Goal: Task Accomplishment & Management: Complete application form

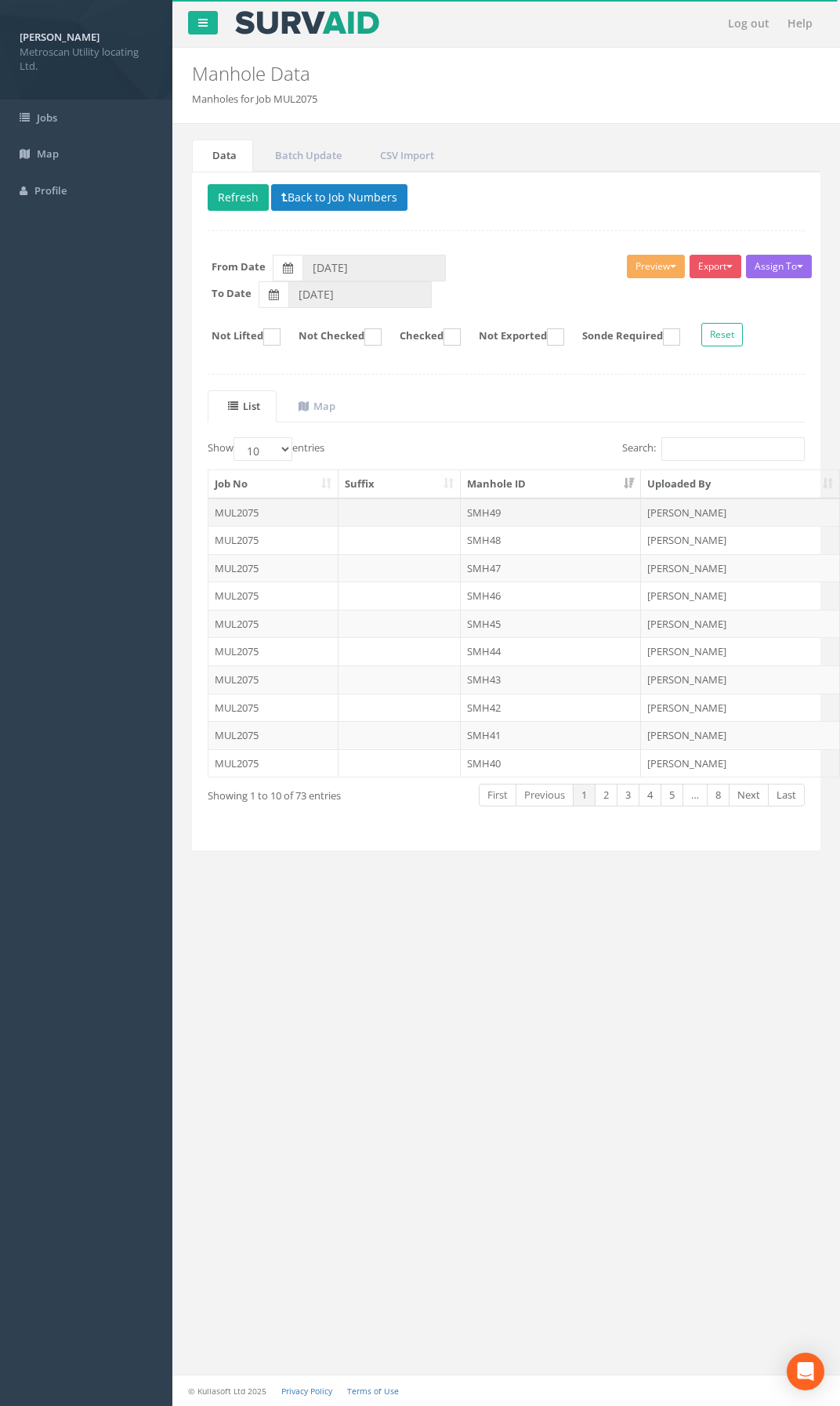
click at [413, 511] on td at bounding box center [400, 512] width 123 height 28
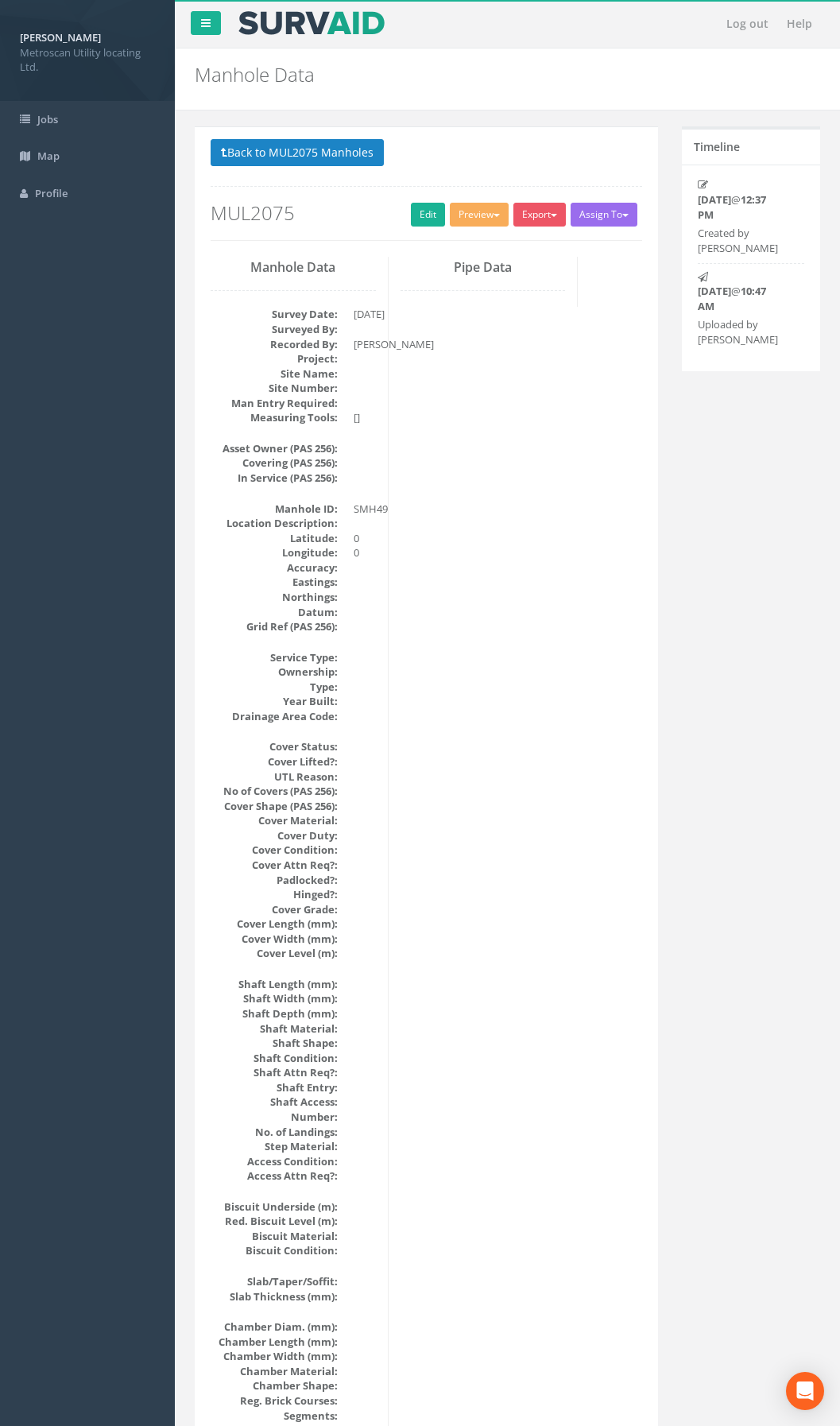
click at [481, 758] on div "Manhole Data Survey Date: [DATE] Surveyed By: Recorded By: [PERSON_NAME] Projec…" at bounding box center [426, 1229] width 456 height 1944
click at [424, 223] on link "Edit" at bounding box center [428, 214] width 34 height 24
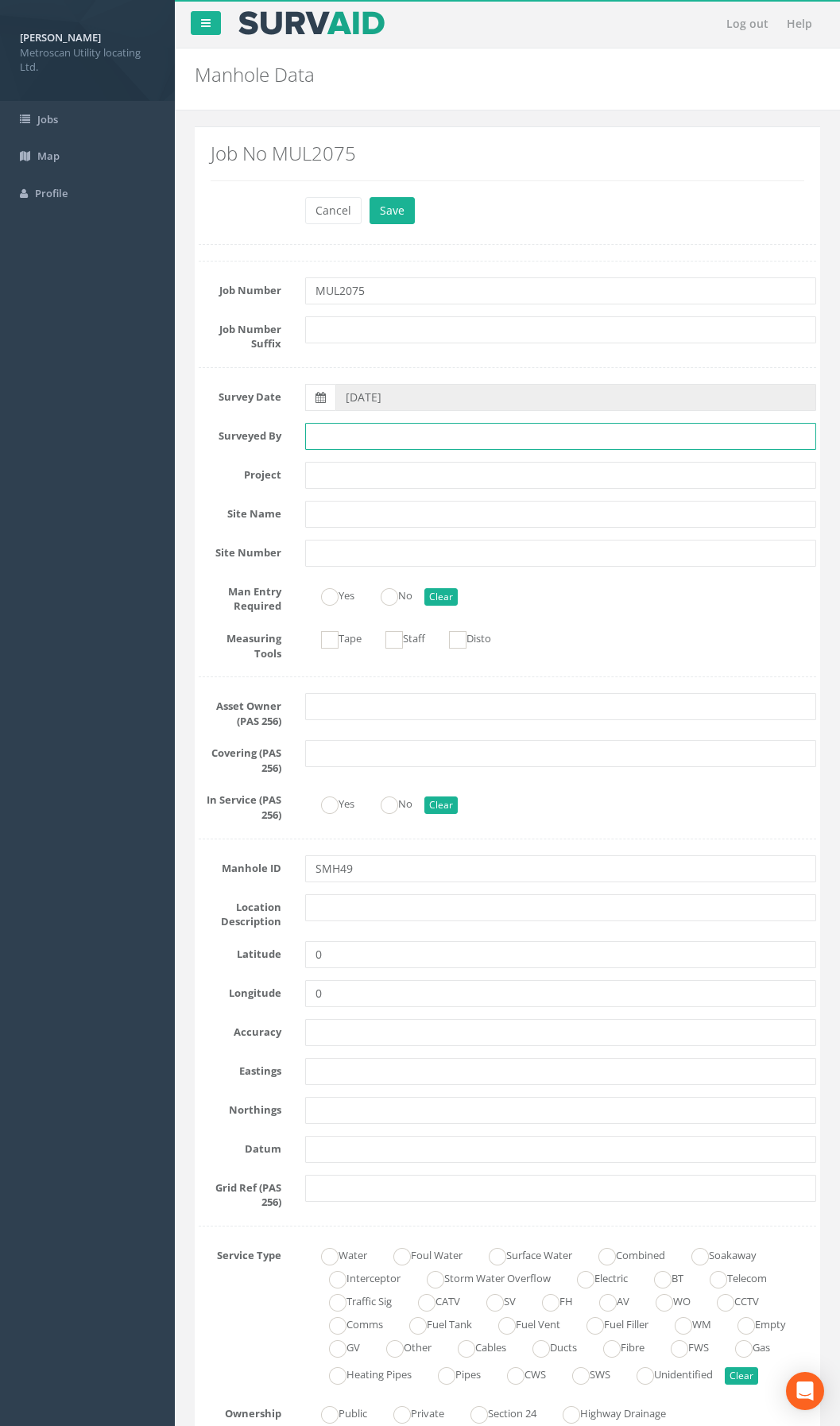
click at [339, 443] on input "text" at bounding box center [560, 436] width 511 height 27
type input "[PERSON_NAME]"
click at [388, 207] on button "Save" at bounding box center [392, 211] width 45 height 27
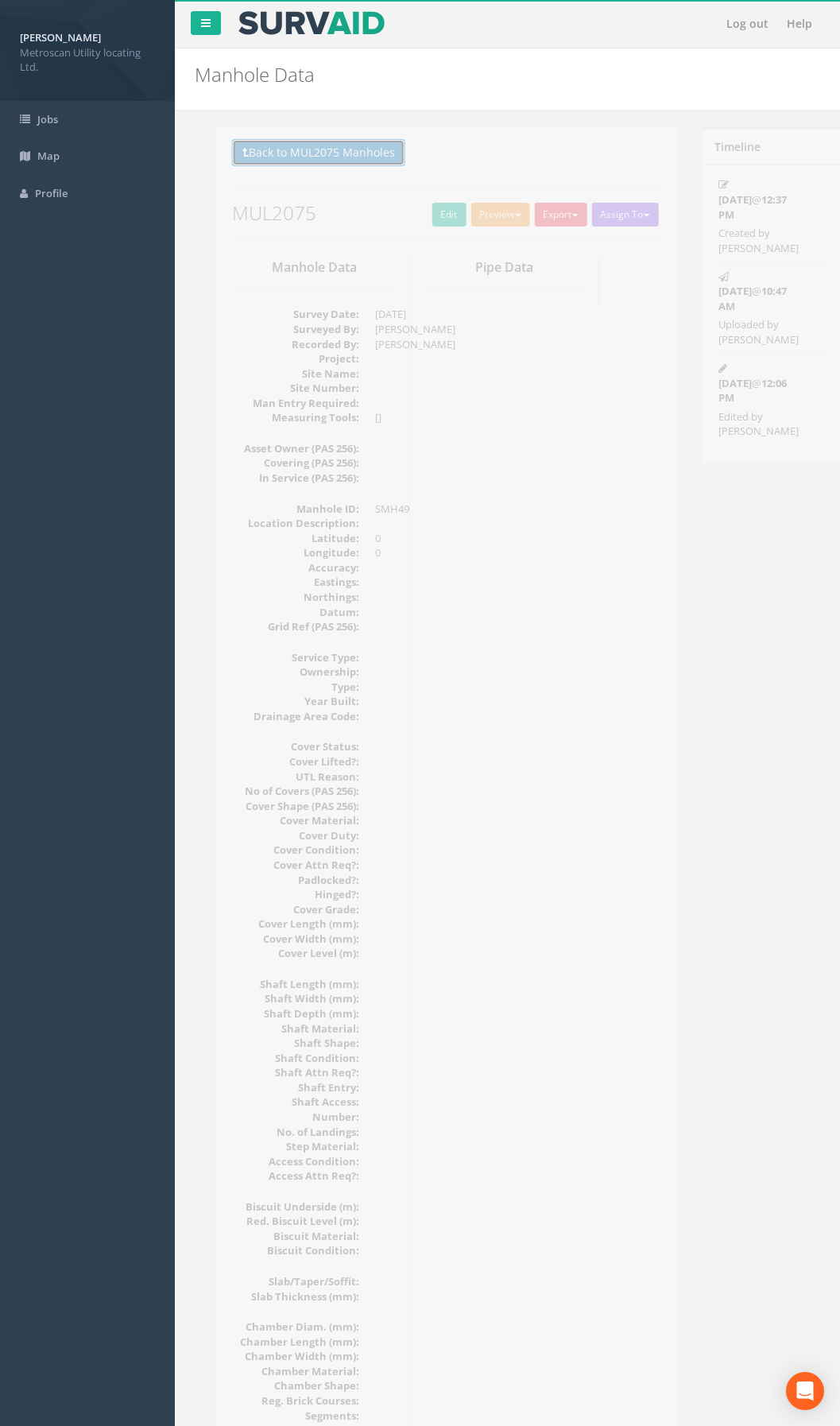
click at [358, 149] on button "Back to MUL2075 Manholes" at bounding box center [297, 153] width 173 height 27
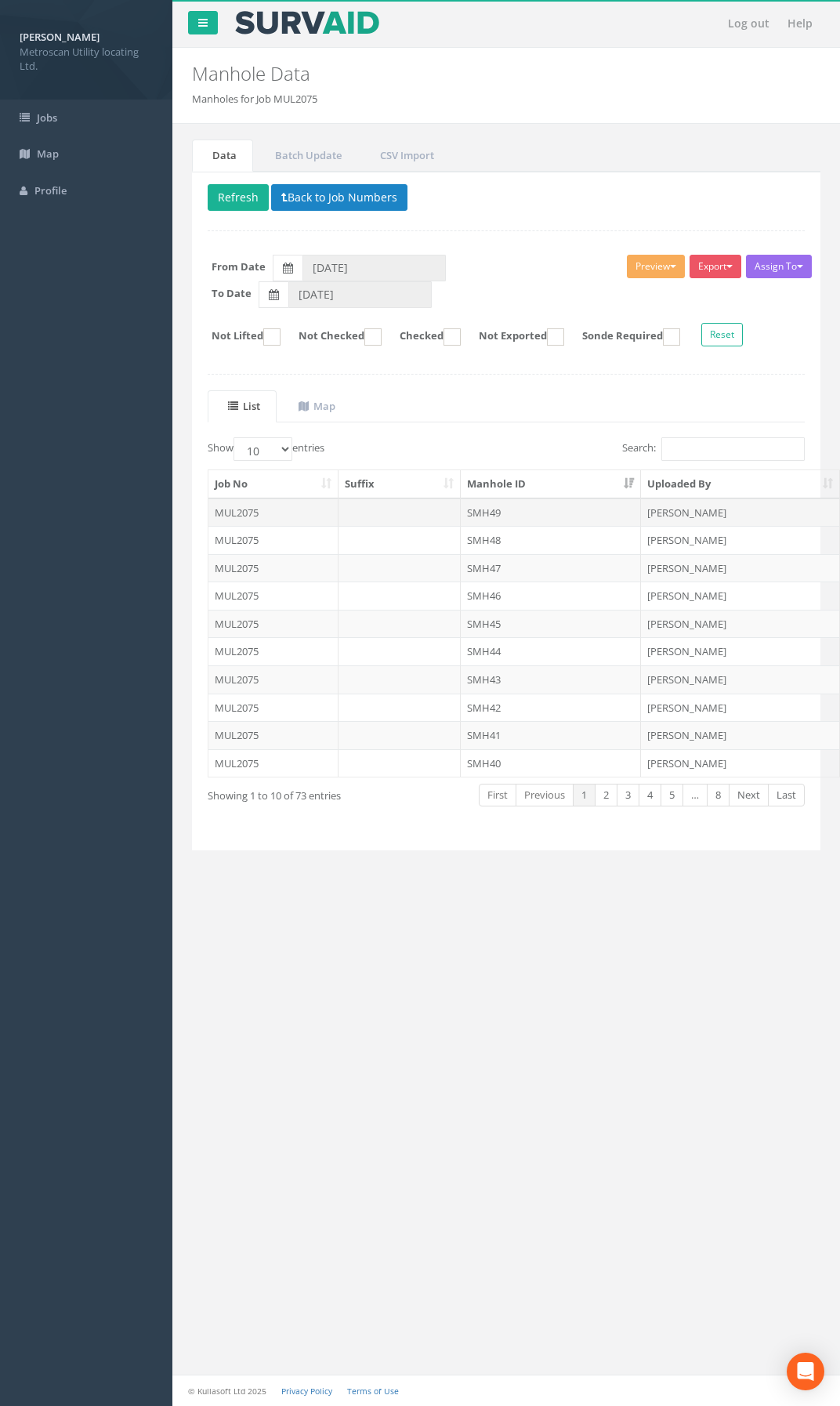
click at [461, 513] on td "SMH49" at bounding box center [551, 512] width 181 height 28
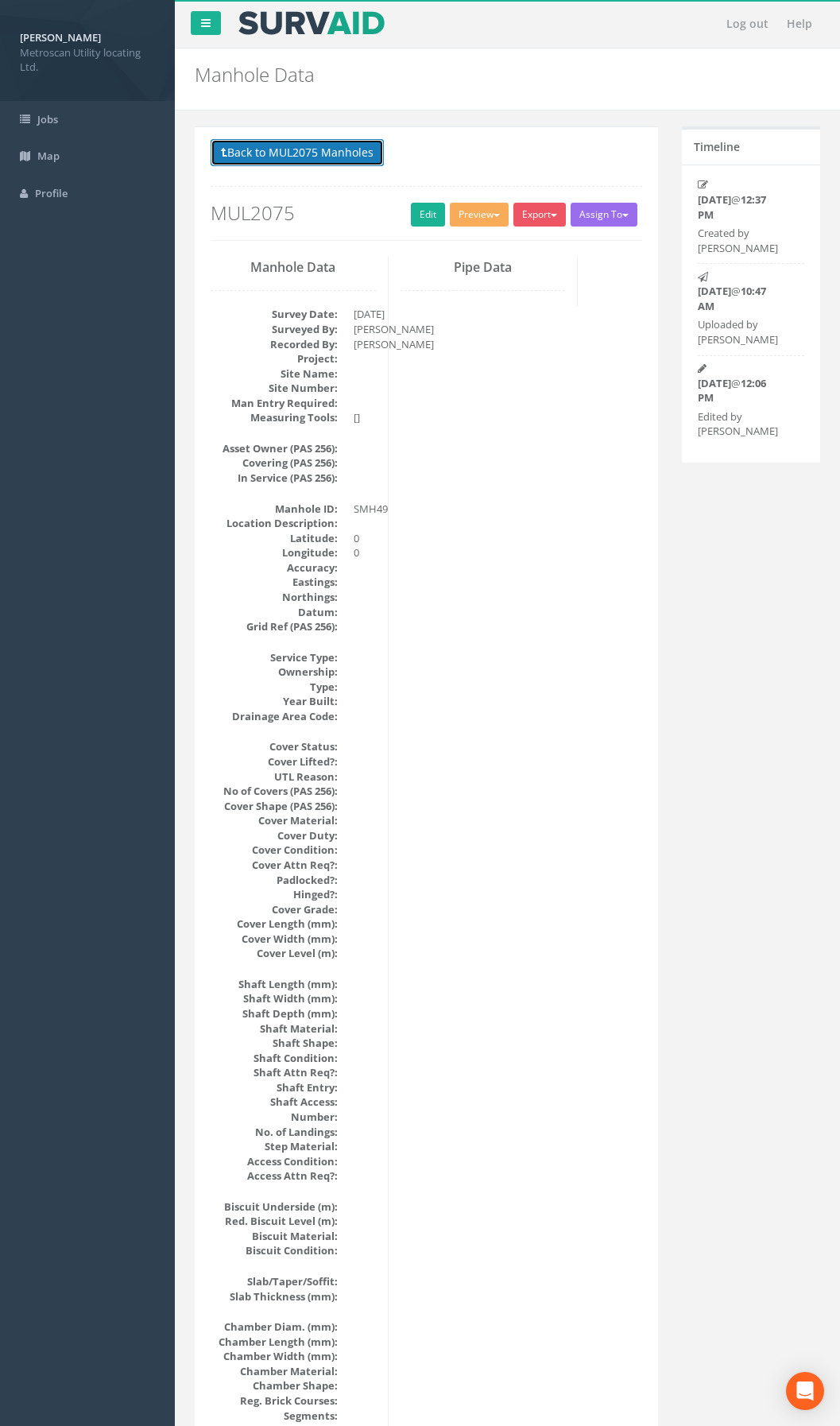
click at [316, 143] on button "Back to MUL2075 Manholes" at bounding box center [297, 153] width 173 height 27
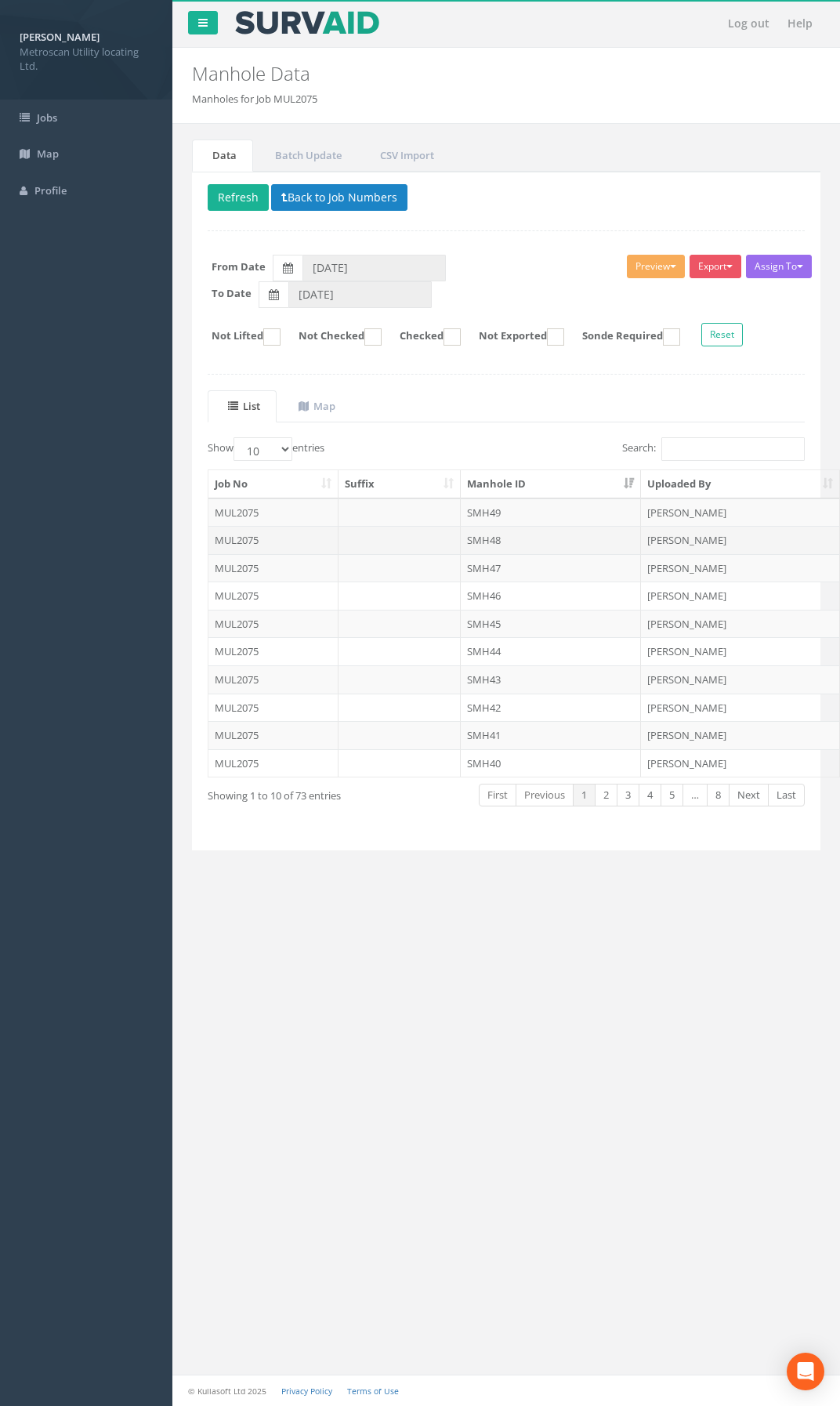
click at [554, 540] on td "SMH48" at bounding box center [551, 540] width 181 height 28
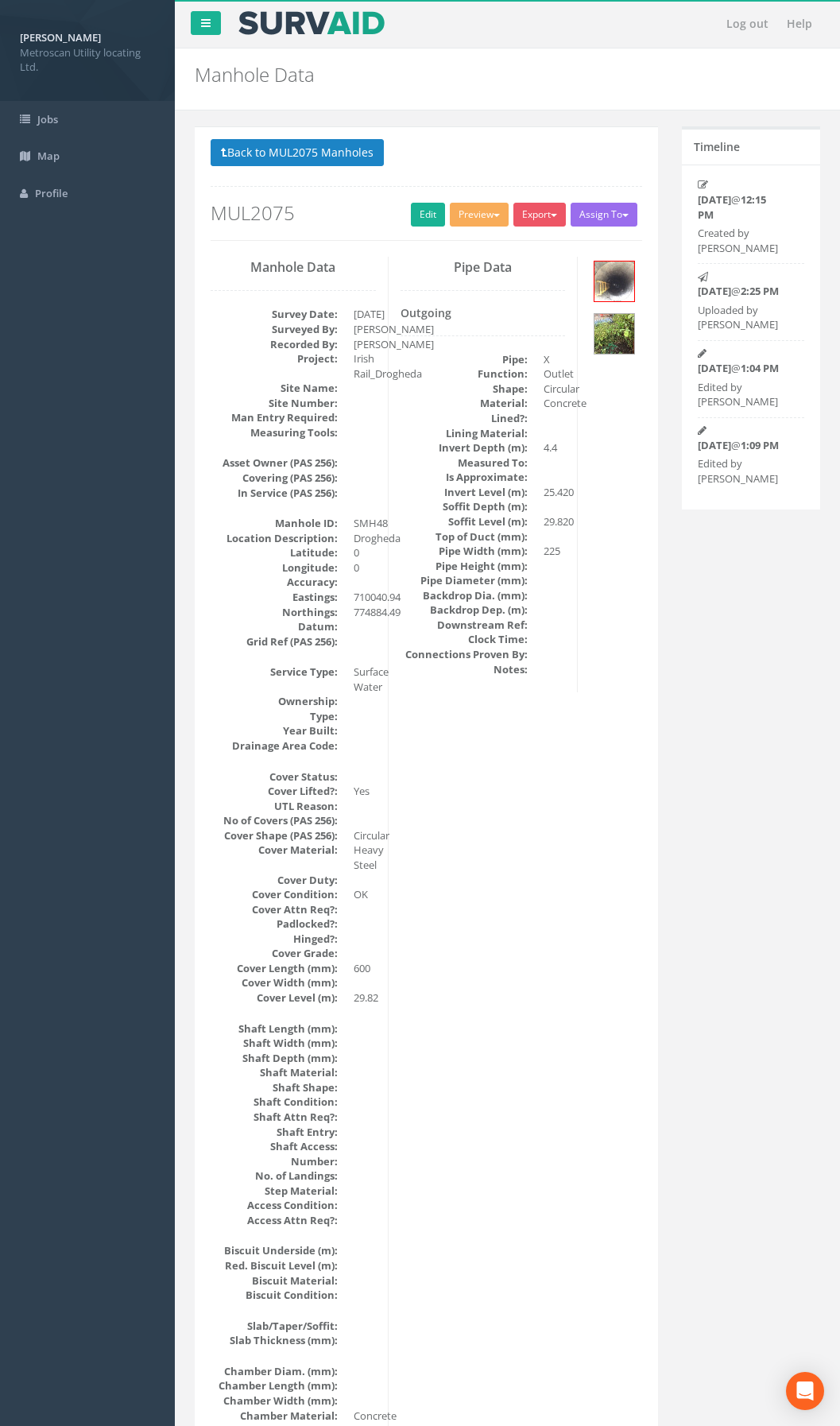
drag, startPoint x: 263, startPoint y: 154, endPoint x: 231, endPoint y: 188, distance: 46.7
click at [230, 194] on div "Back to MUL2075 Manholes Back to Map Assign To No Companies Added Export Metros…" at bounding box center [426, 190] width 432 height 101
drag, startPoint x: 241, startPoint y: 140, endPoint x: 206, endPoint y: 187, distance: 58.6
click at [206, 187] on div "Back to MUL2075 Manholes Back to Map Assign To No Companies Added Export Metros…" at bounding box center [426, 198] width 456 height 117
drag, startPoint x: 206, startPoint y: 187, endPoint x: 205, endPoint y: 58, distance: 129.0
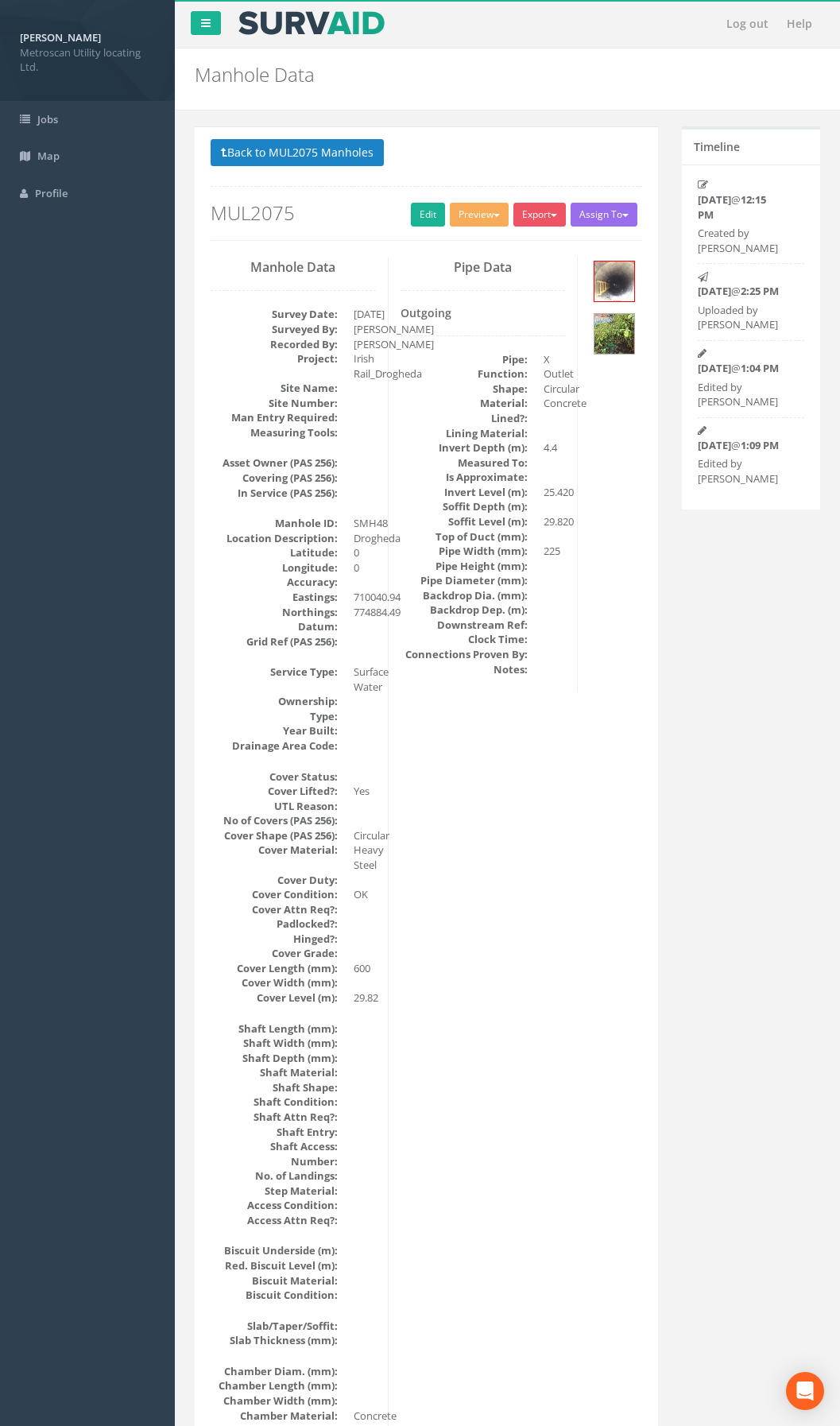
click at [198, 79] on h2 "Manhole Data" at bounding box center [507, 74] width 625 height 20
click at [424, 219] on link "Edit" at bounding box center [428, 214] width 34 height 24
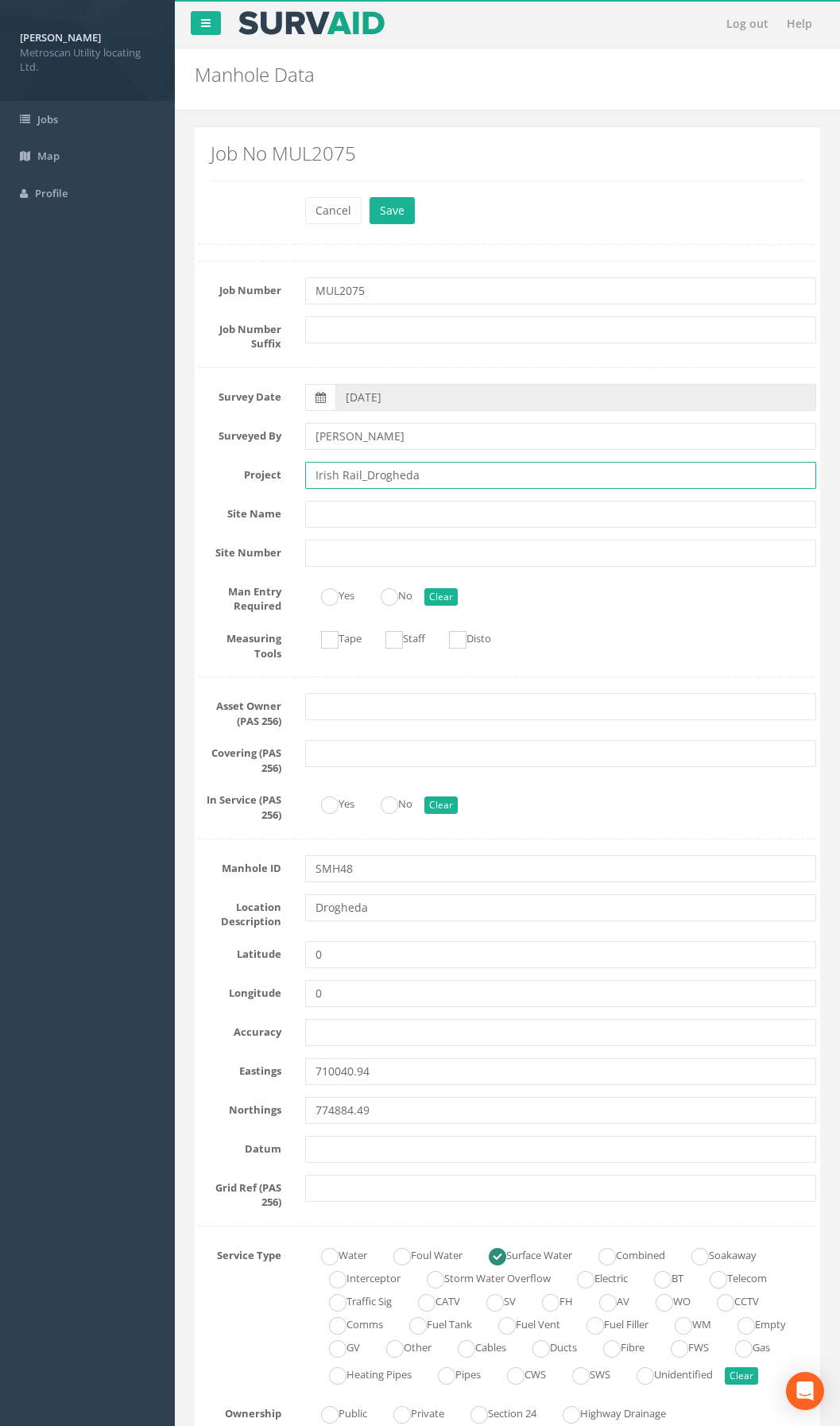
drag, startPoint x: 427, startPoint y: 473, endPoint x: 223, endPoint y: 486, distance: 204.4
click at [223, 486] on div "Project Irish Rail_Drogheda" at bounding box center [507, 475] width 641 height 27
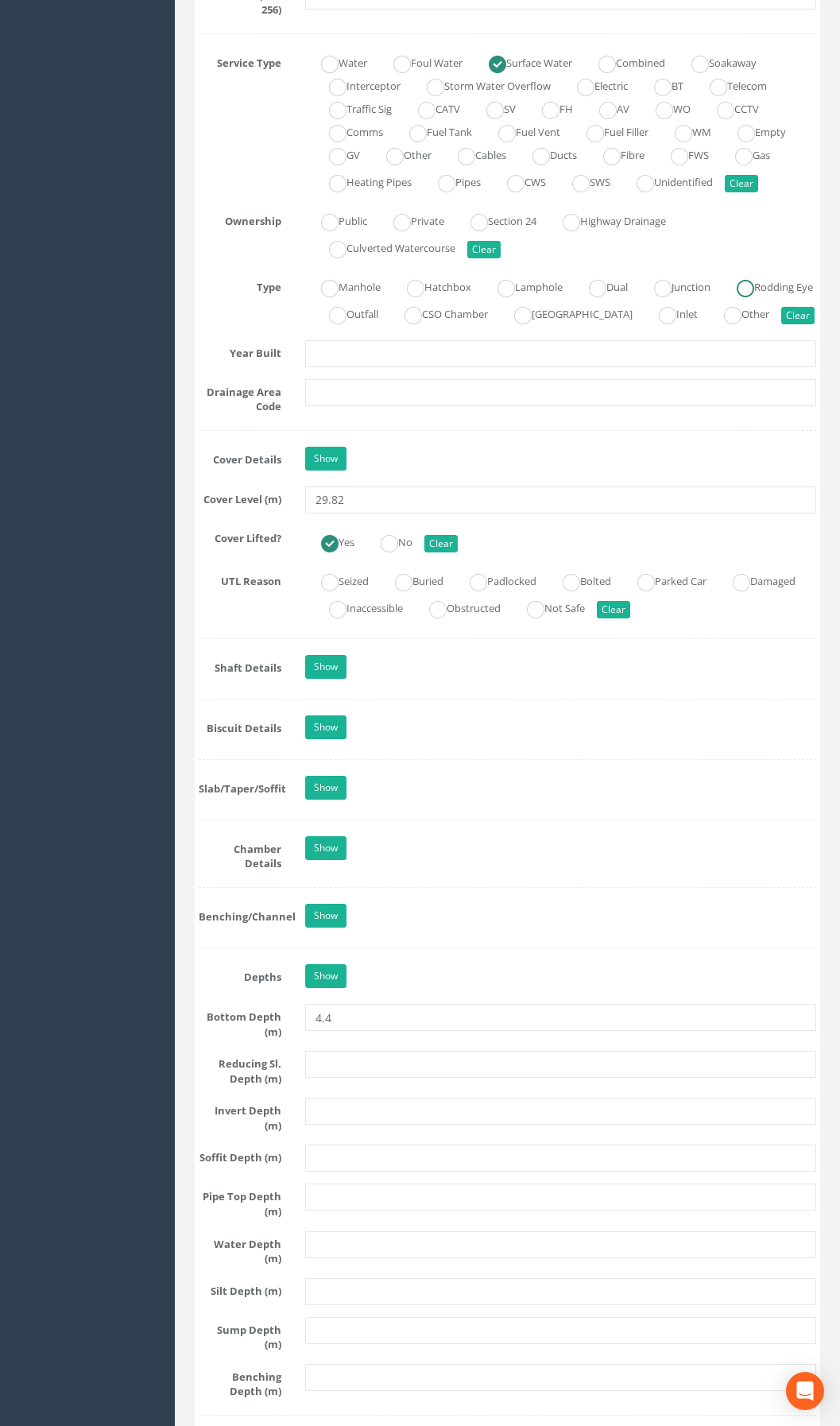
scroll to position [1272, 0]
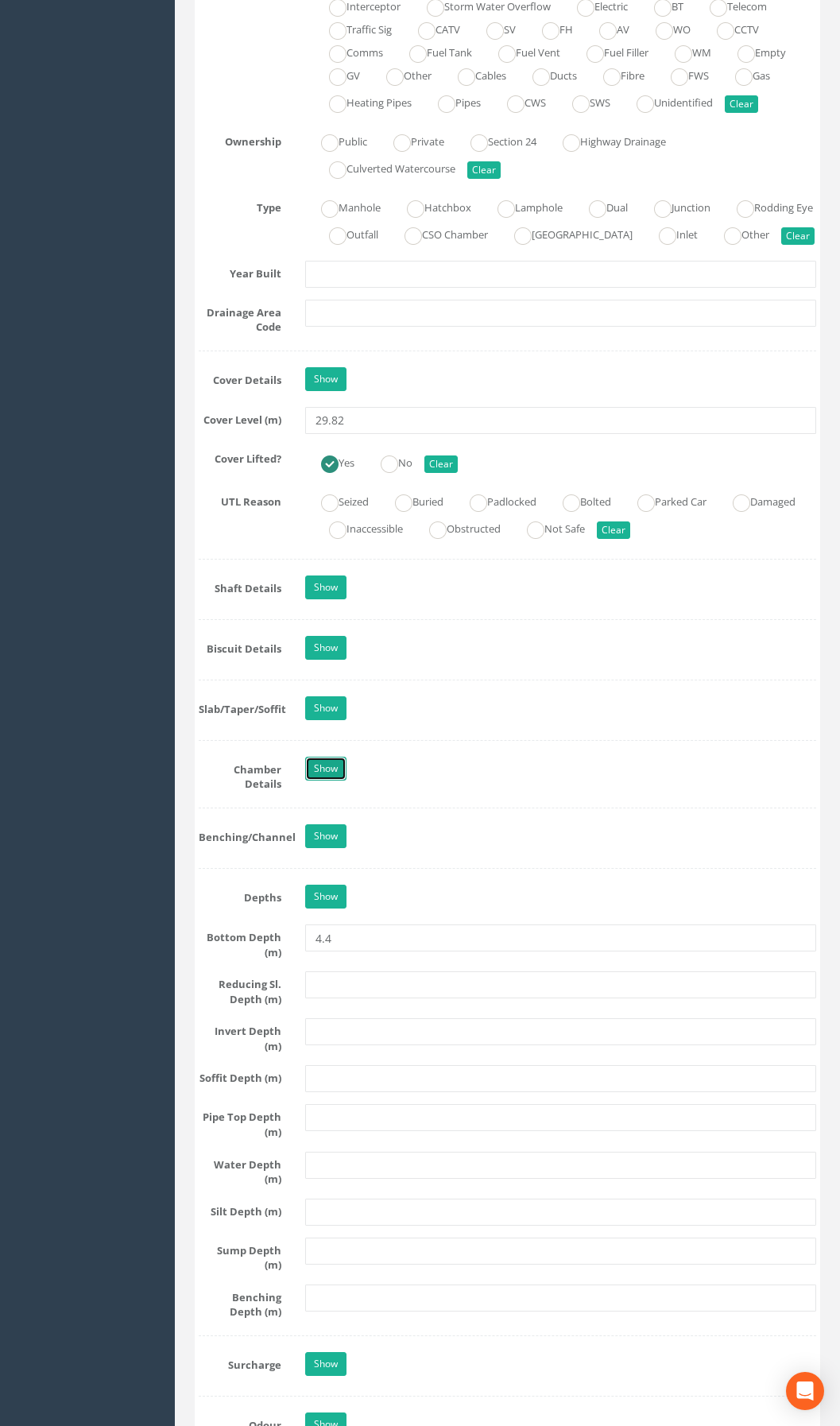
click at [329, 758] on link "Show" at bounding box center [326, 769] width 42 height 24
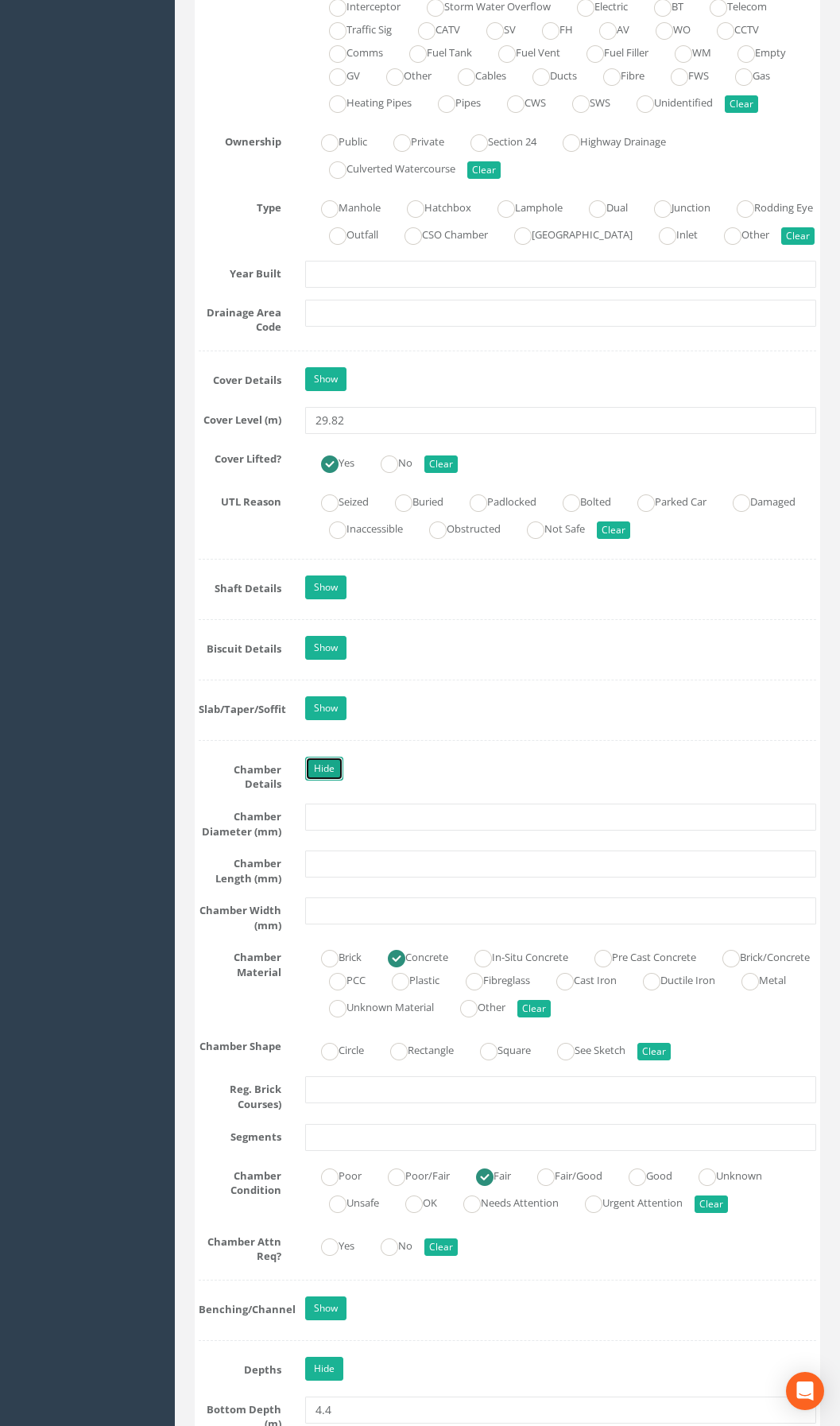
click at [306, 758] on link "Hide" at bounding box center [324, 769] width 38 height 24
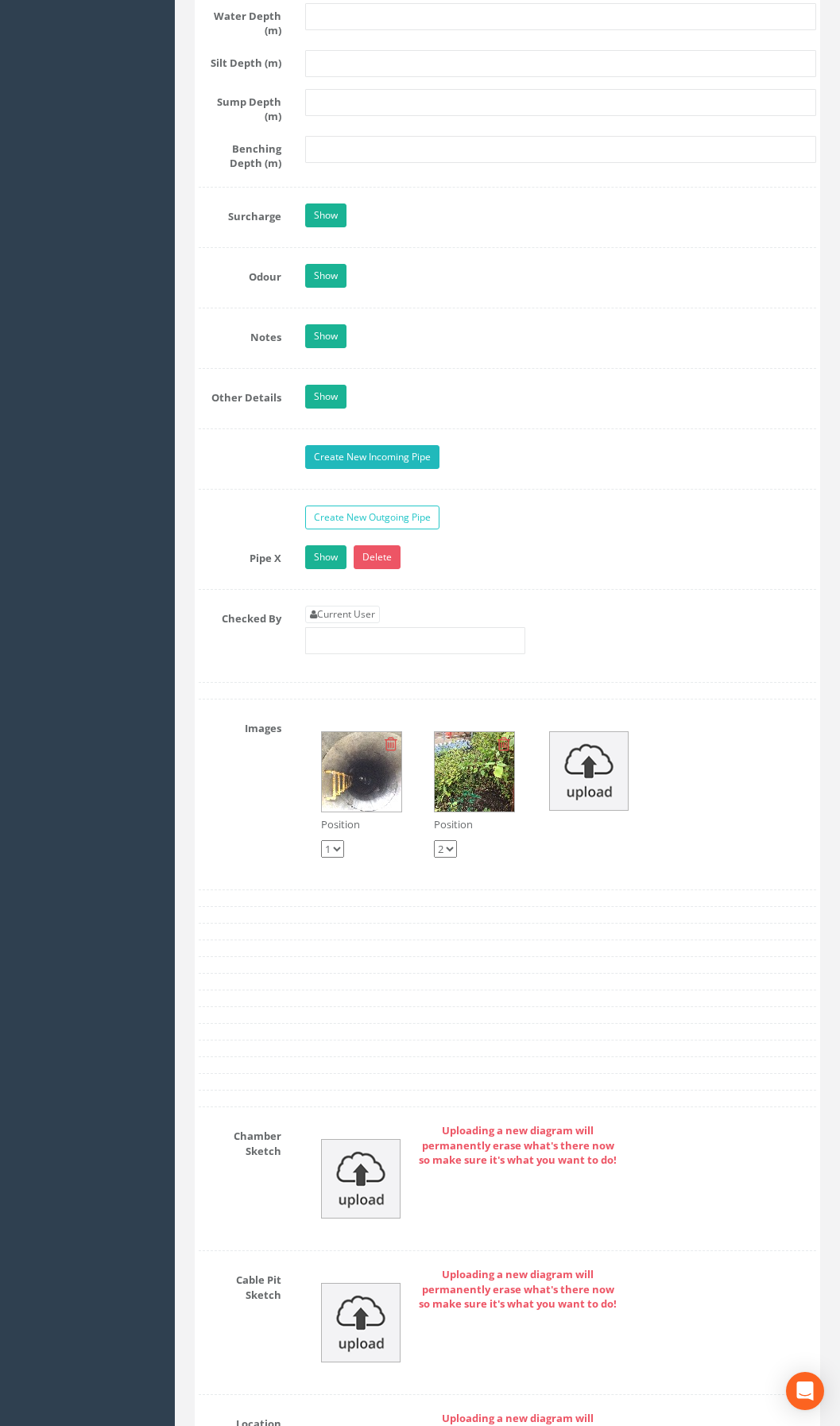
scroll to position [2386, 0]
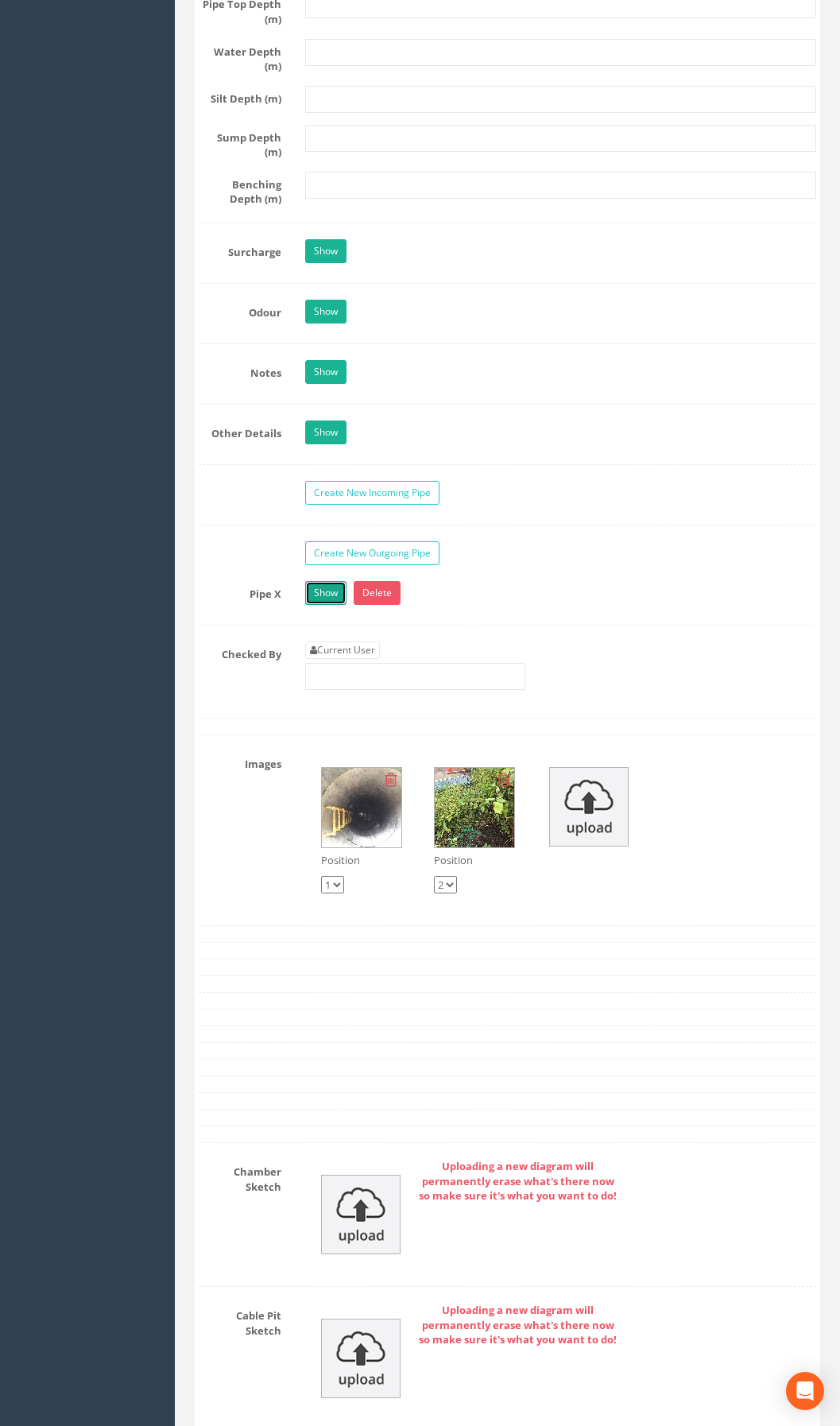
click at [321, 605] on link "Show" at bounding box center [326, 593] width 42 height 24
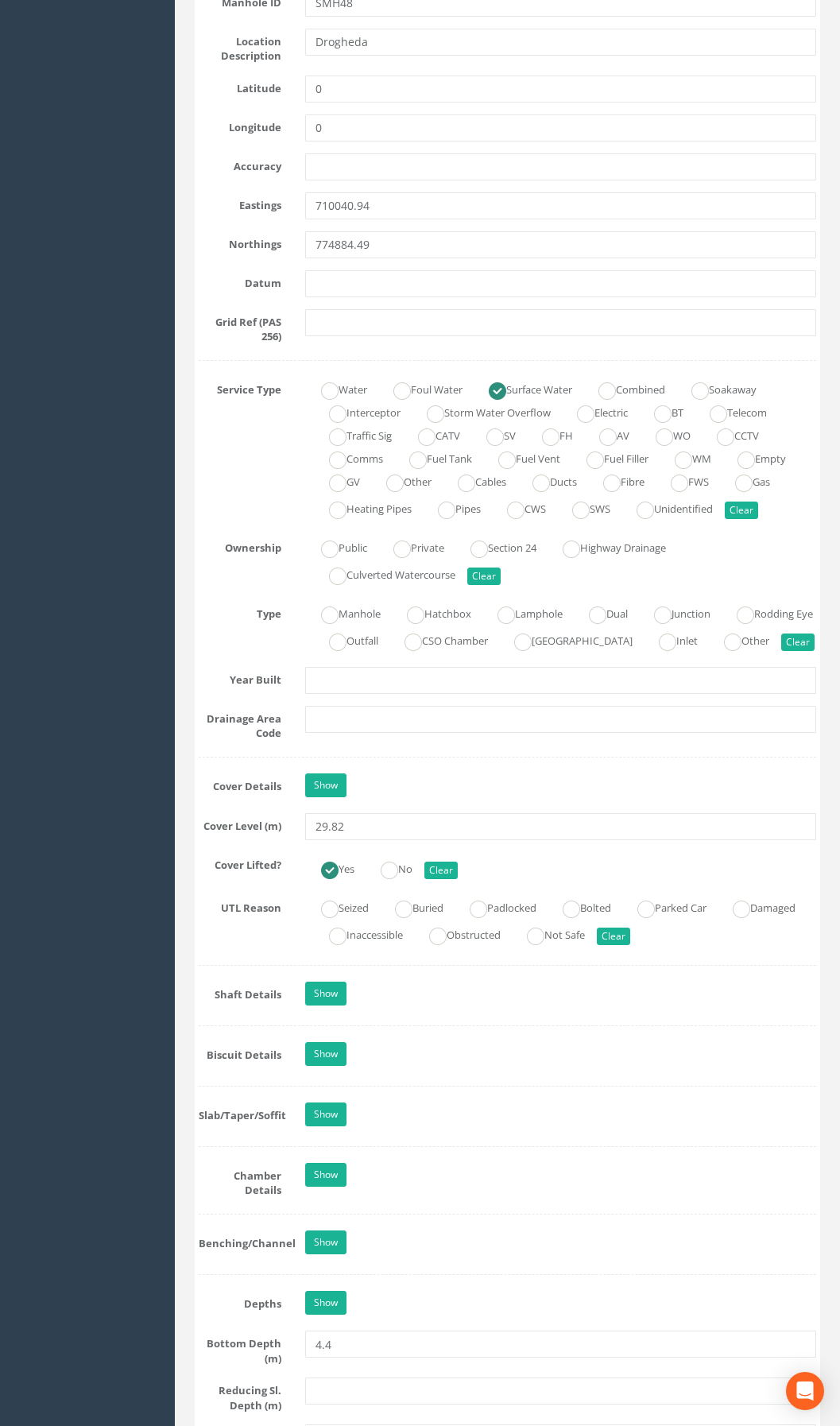
scroll to position [874, 0]
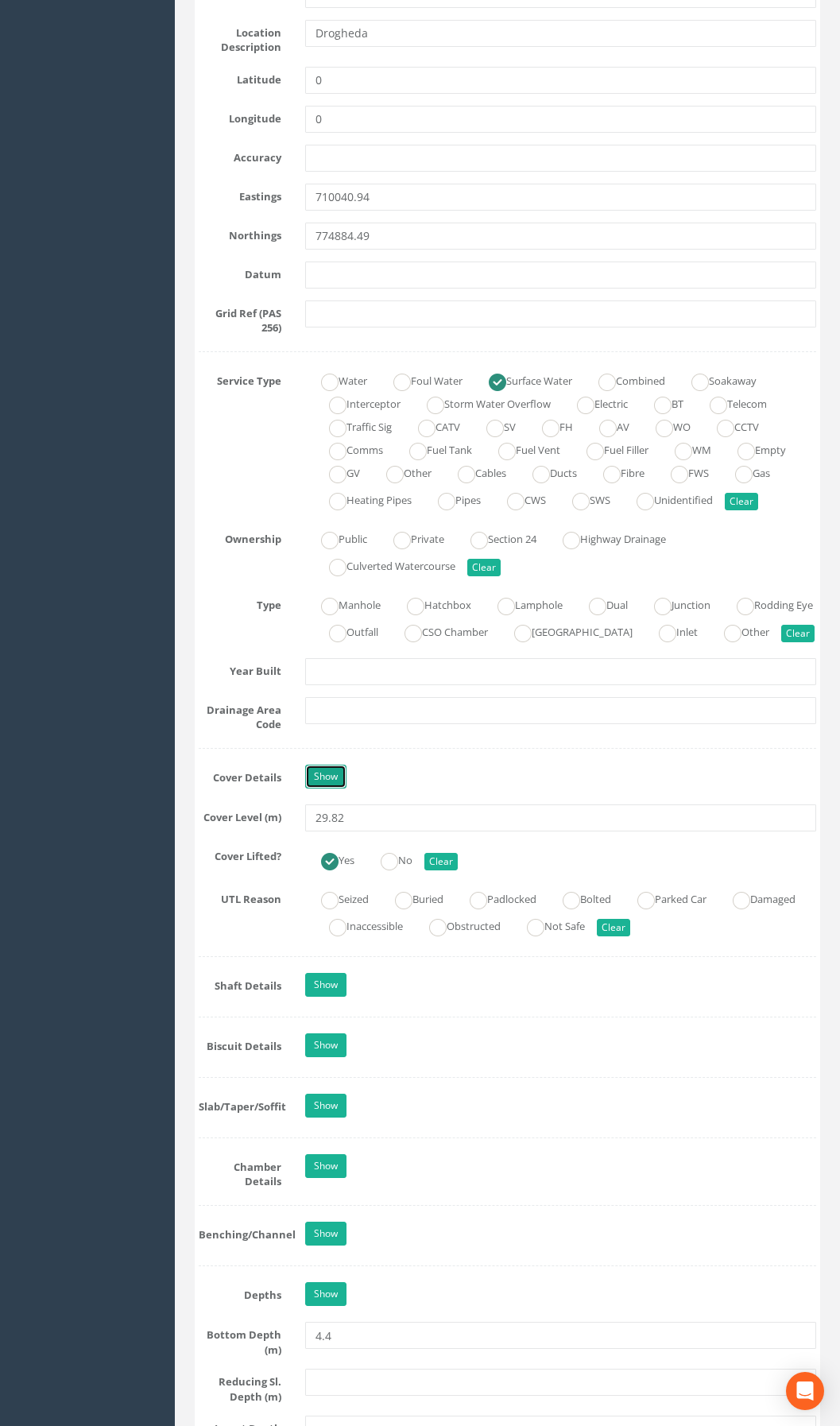
click at [316, 758] on link "Show" at bounding box center [326, 777] width 42 height 24
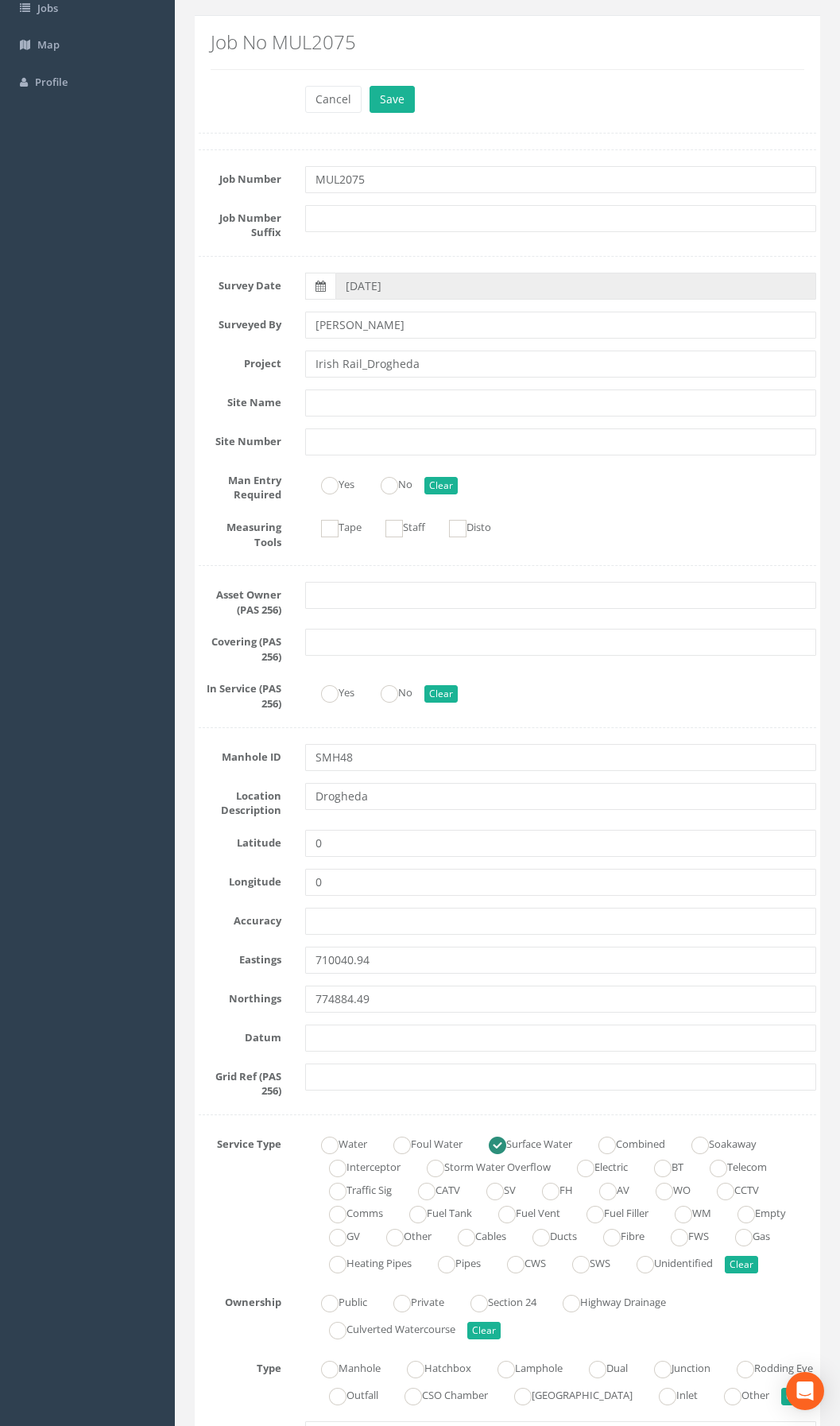
scroll to position [0, 0]
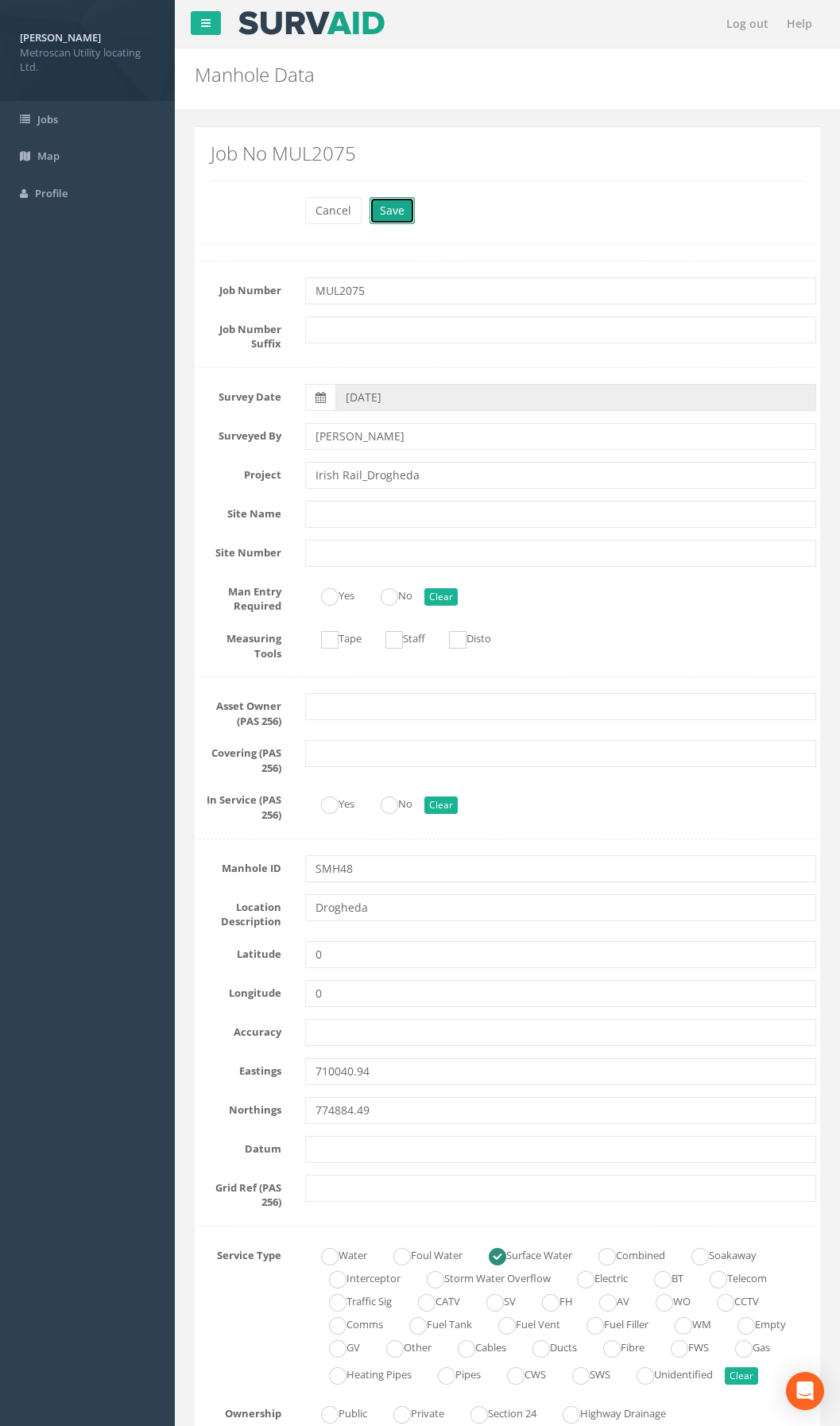
click at [388, 211] on button "Save" at bounding box center [392, 211] width 45 height 27
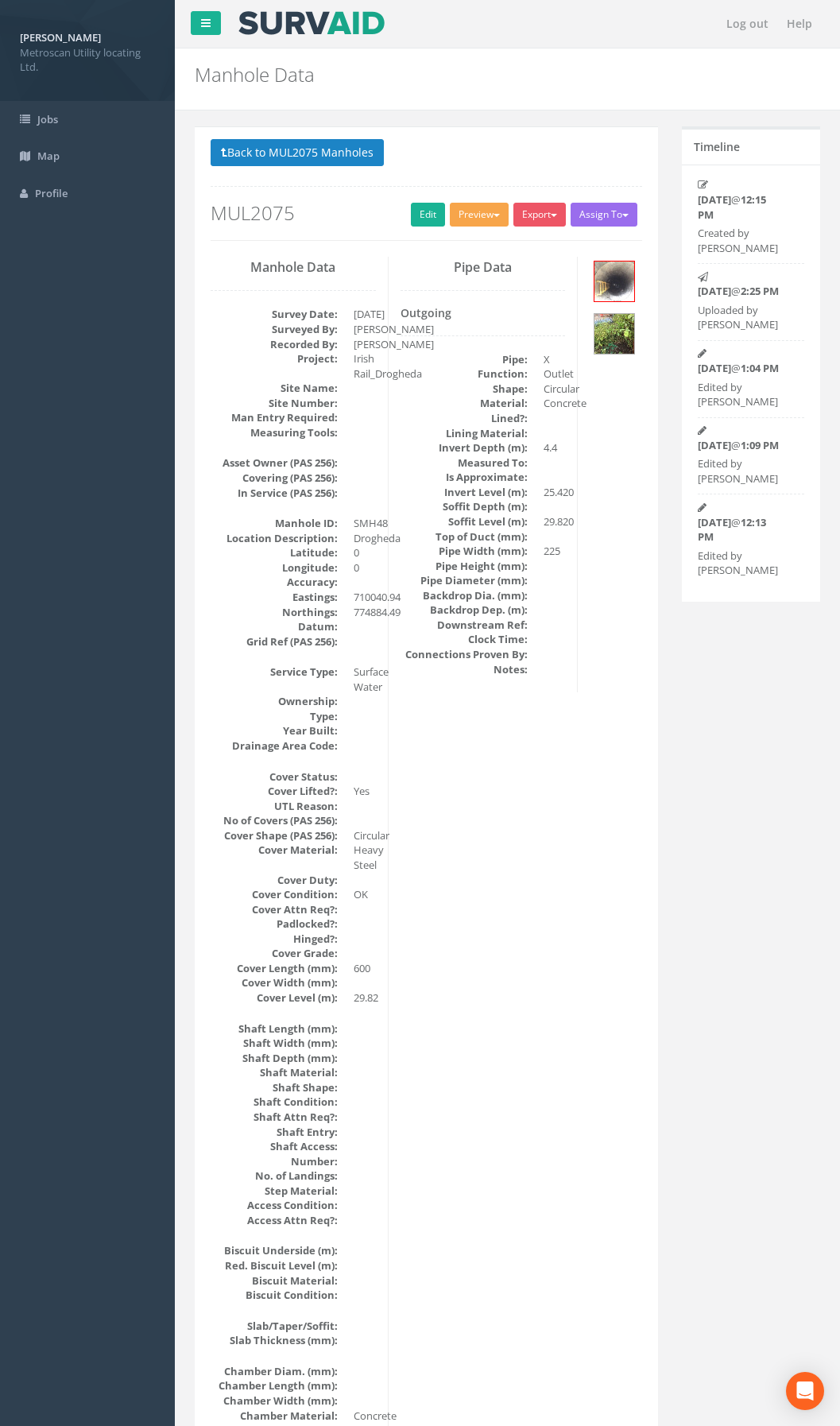
click at [482, 216] on button "Preview" at bounding box center [479, 214] width 59 height 24
click at [460, 243] on link "Metroscan Manhole" at bounding box center [449, 248] width 121 height 25
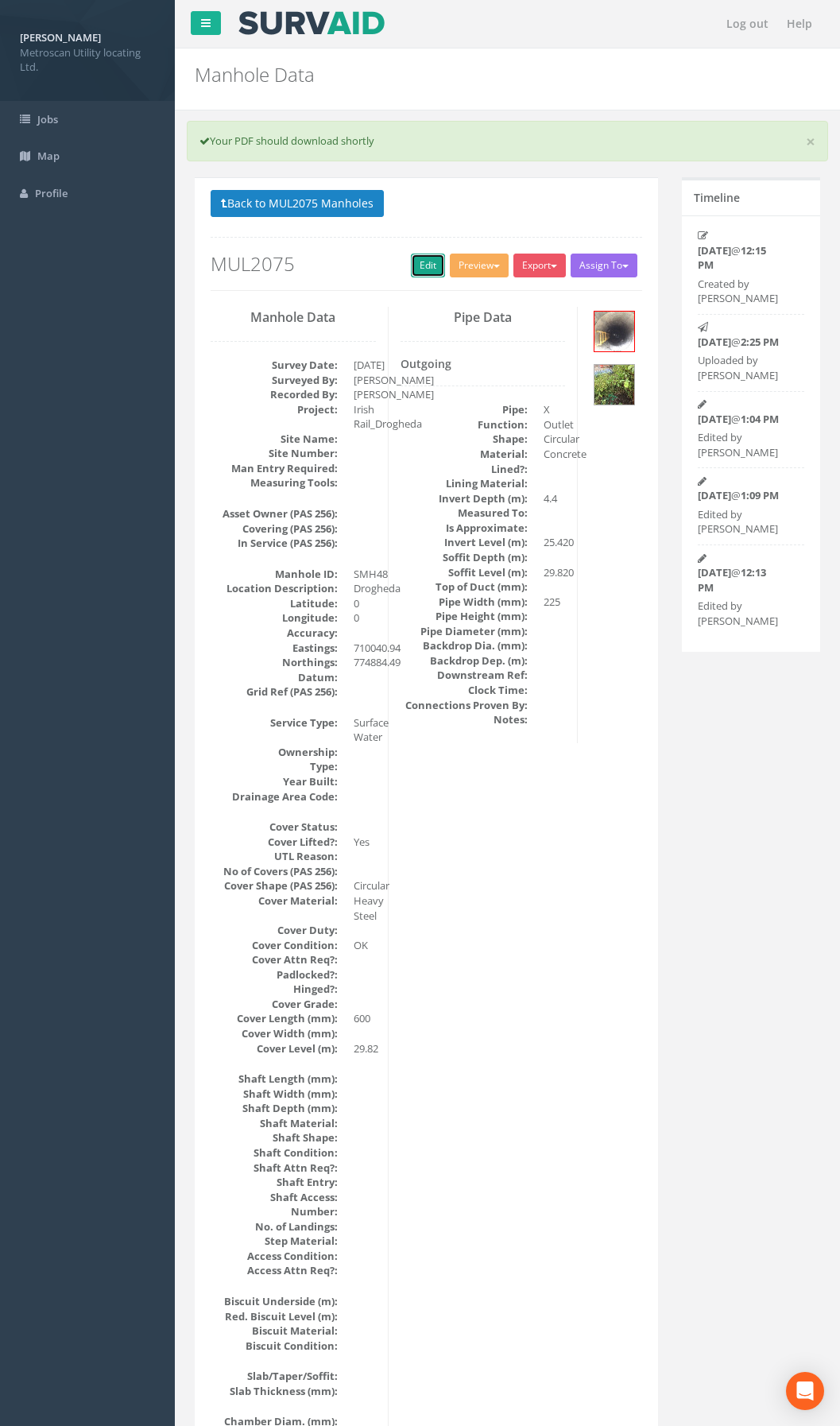
click at [412, 262] on link "Edit" at bounding box center [428, 265] width 34 height 24
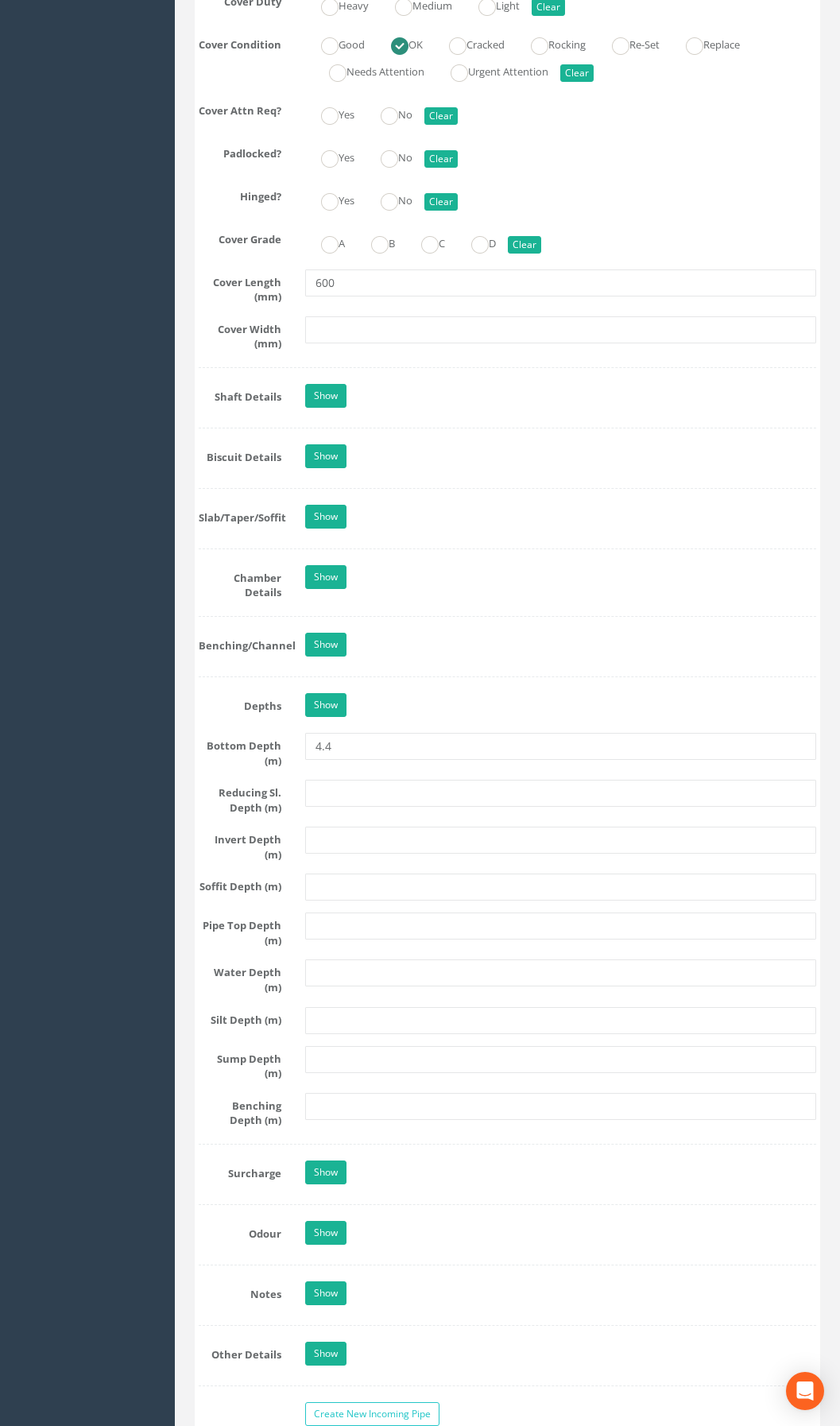
scroll to position [2067, 0]
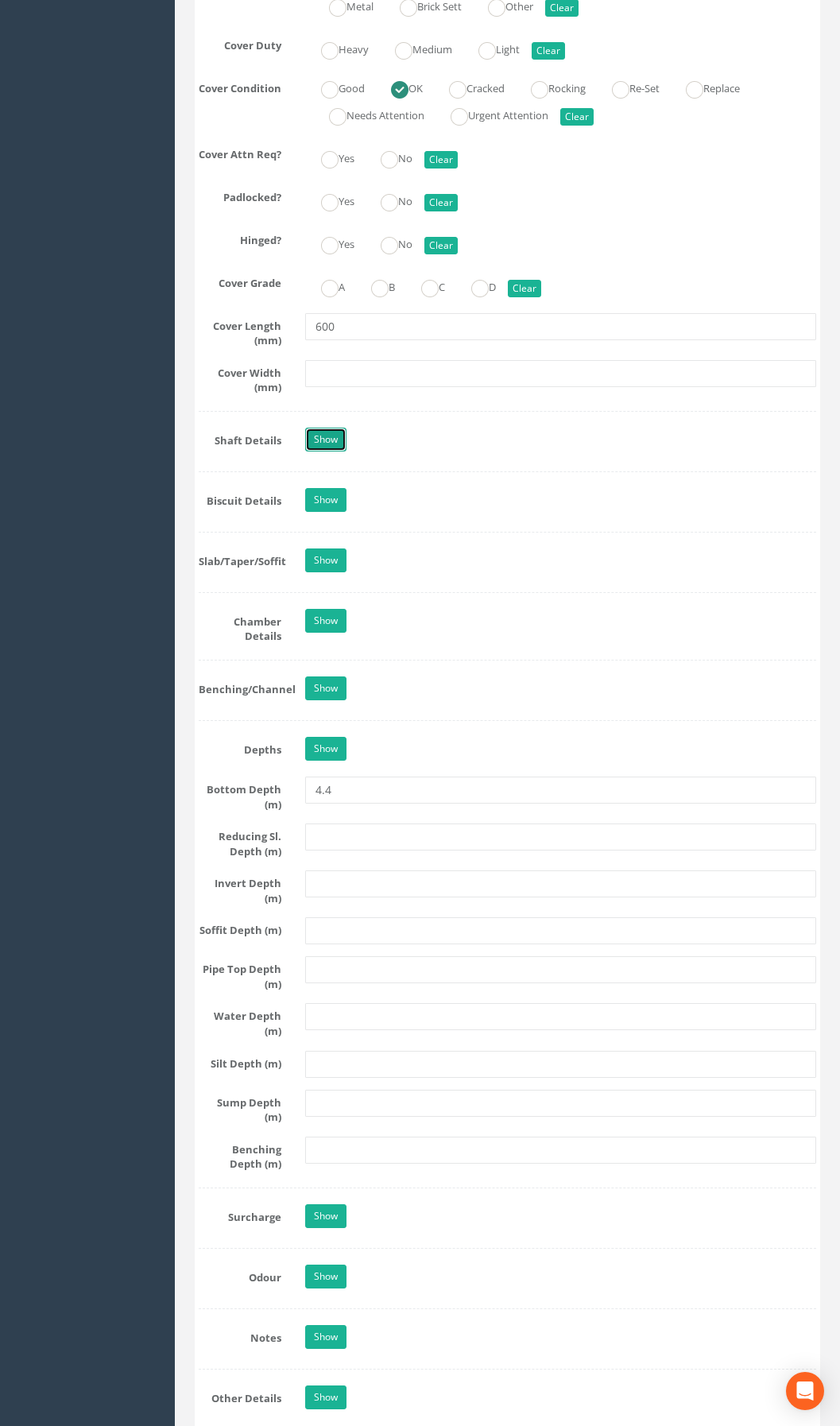
click at [332, 451] on link "Show" at bounding box center [326, 439] width 42 height 24
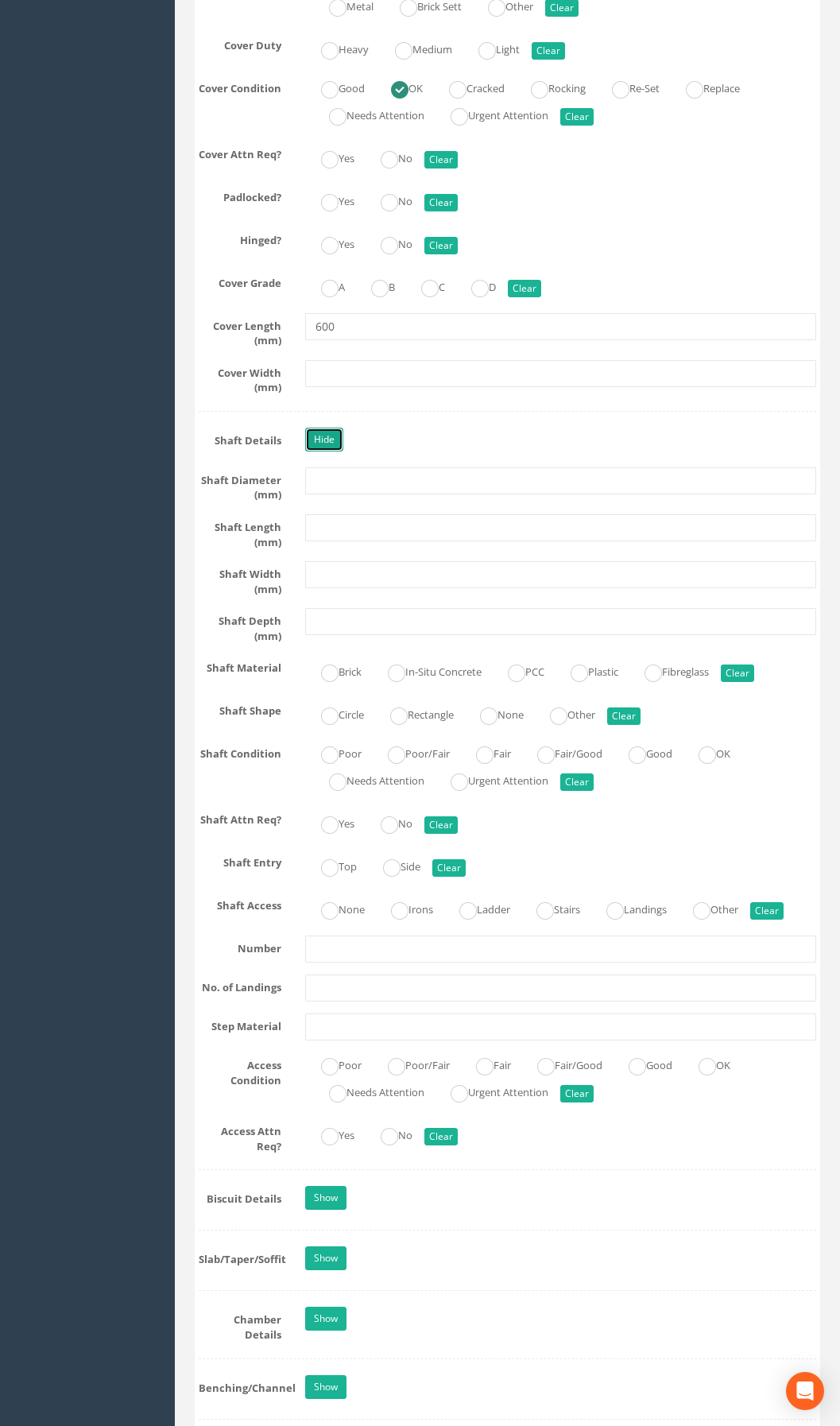
click at [328, 451] on link "Hide" at bounding box center [324, 439] width 38 height 24
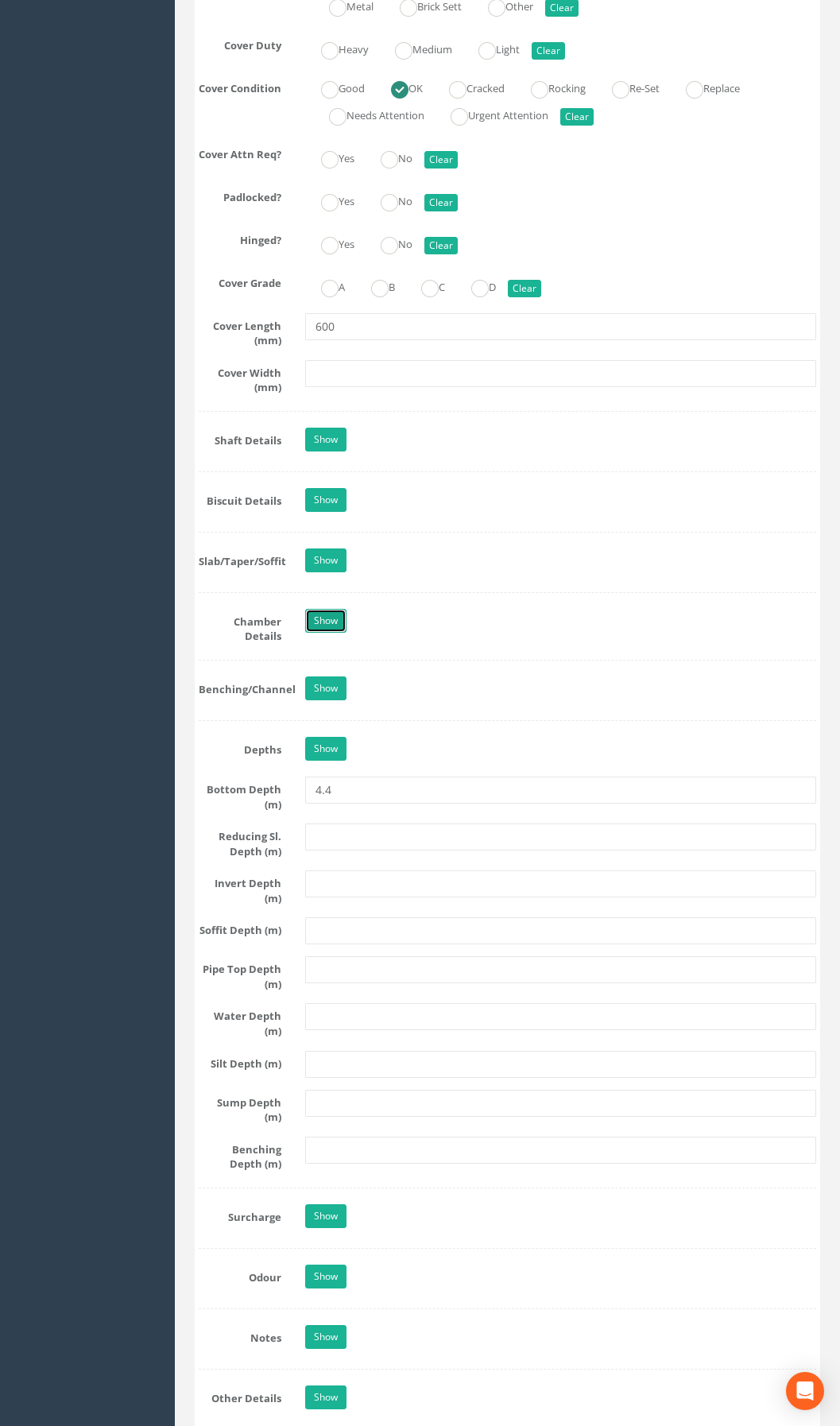
click at [321, 633] on link "Show" at bounding box center [326, 620] width 42 height 24
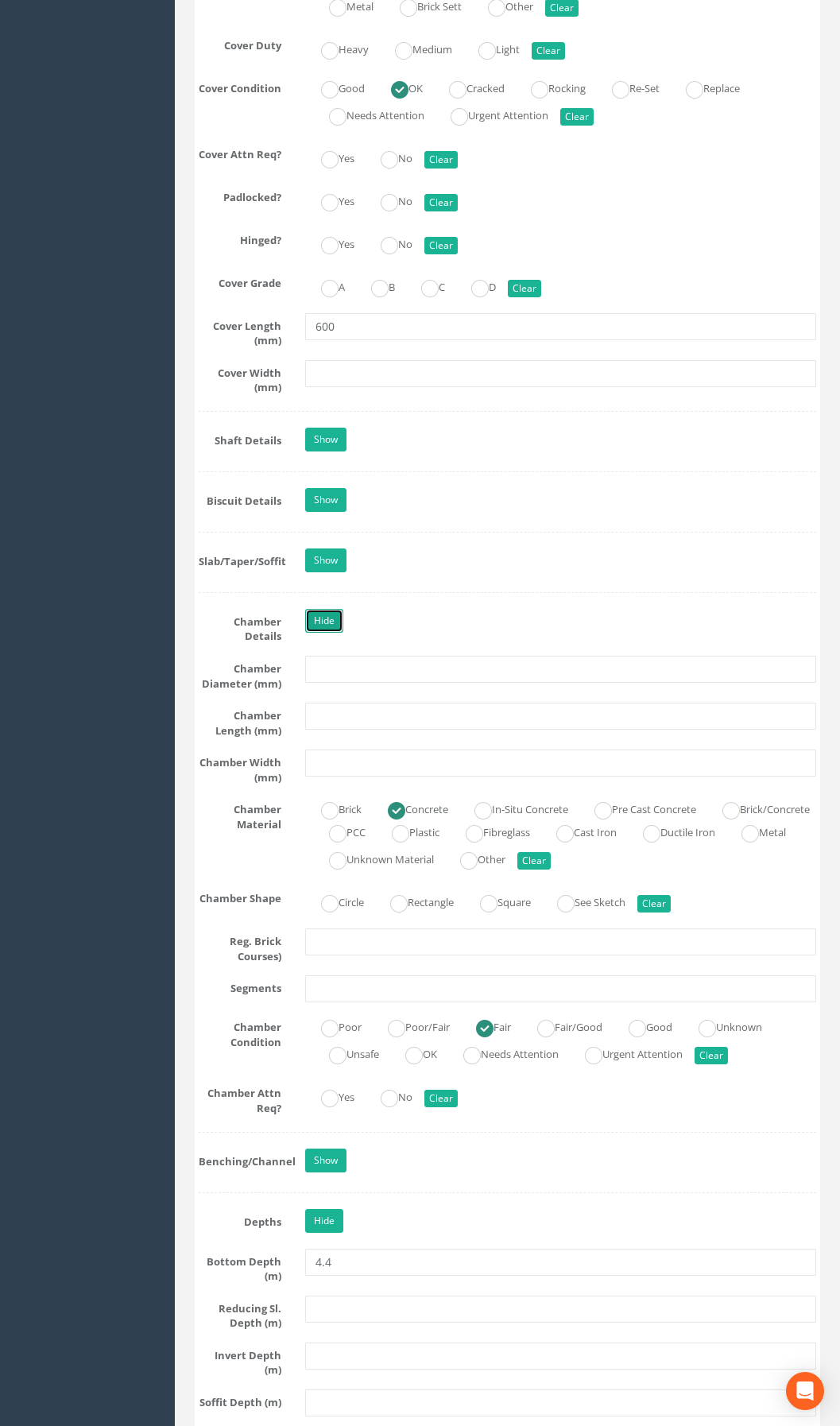
click at [326, 633] on link "Hide" at bounding box center [324, 620] width 38 height 24
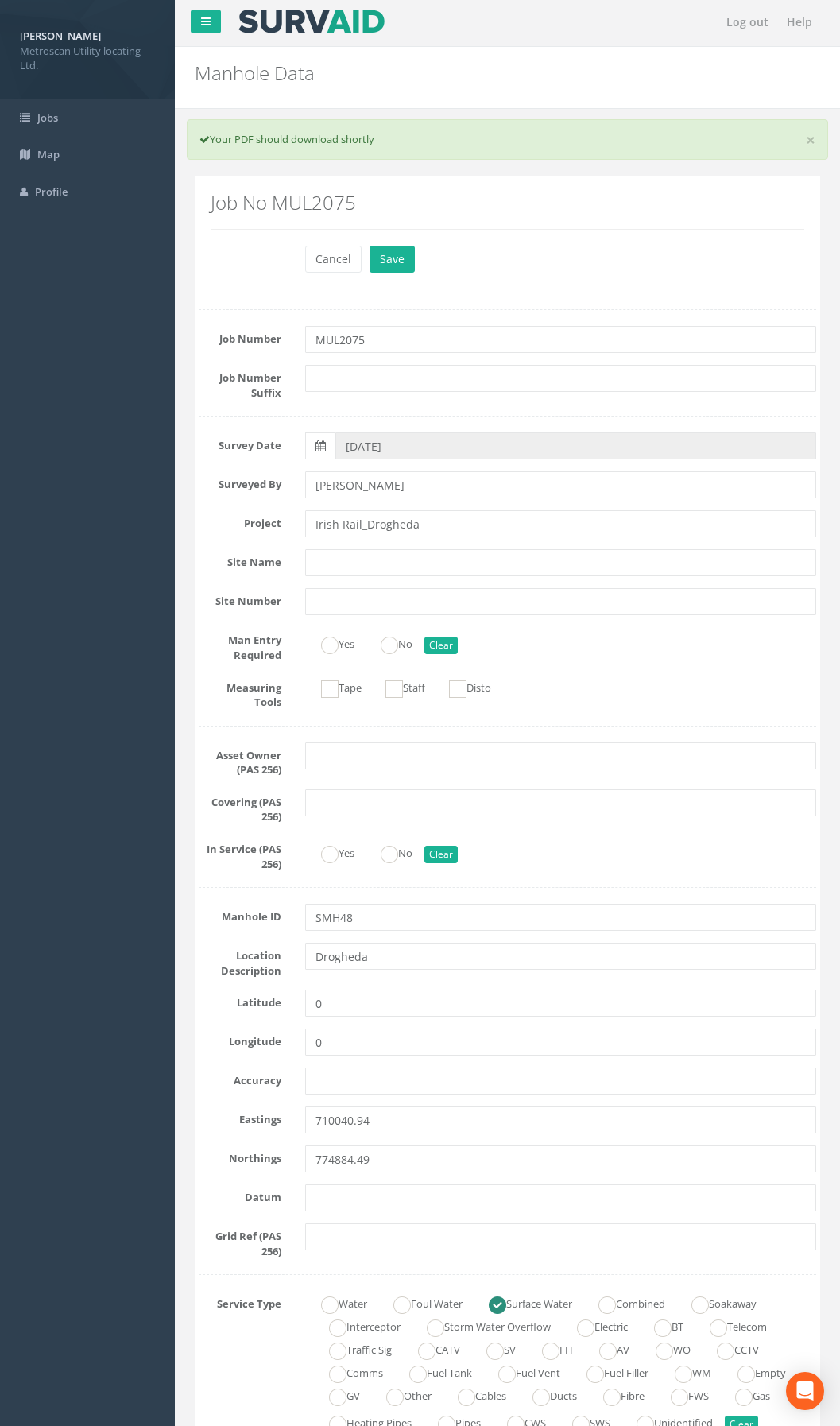
scroll to position [0, 0]
click at [331, 259] on button "Cancel" at bounding box center [334, 260] width 57 height 27
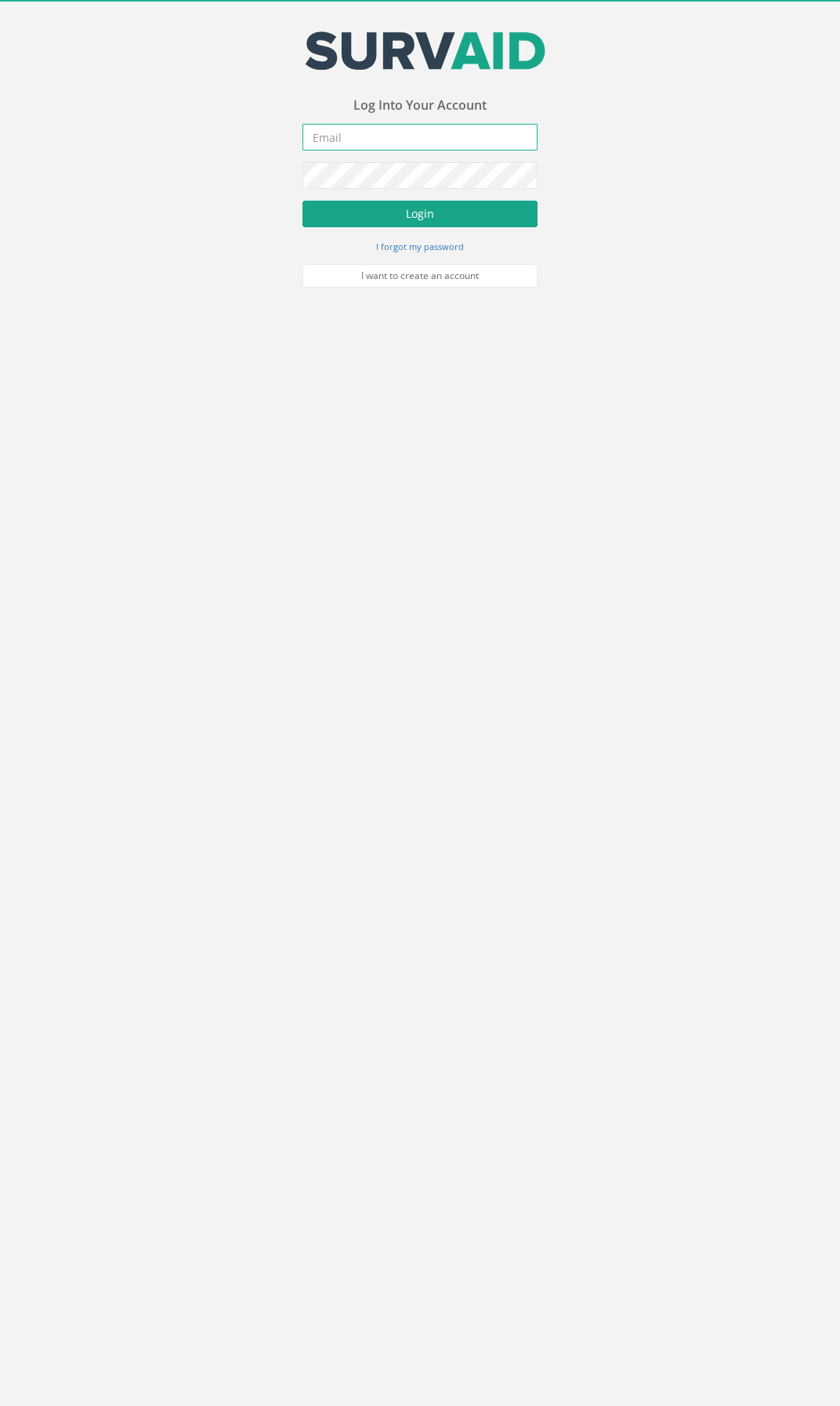
type input "[EMAIL_ADDRESS][DOMAIN_NAME]"
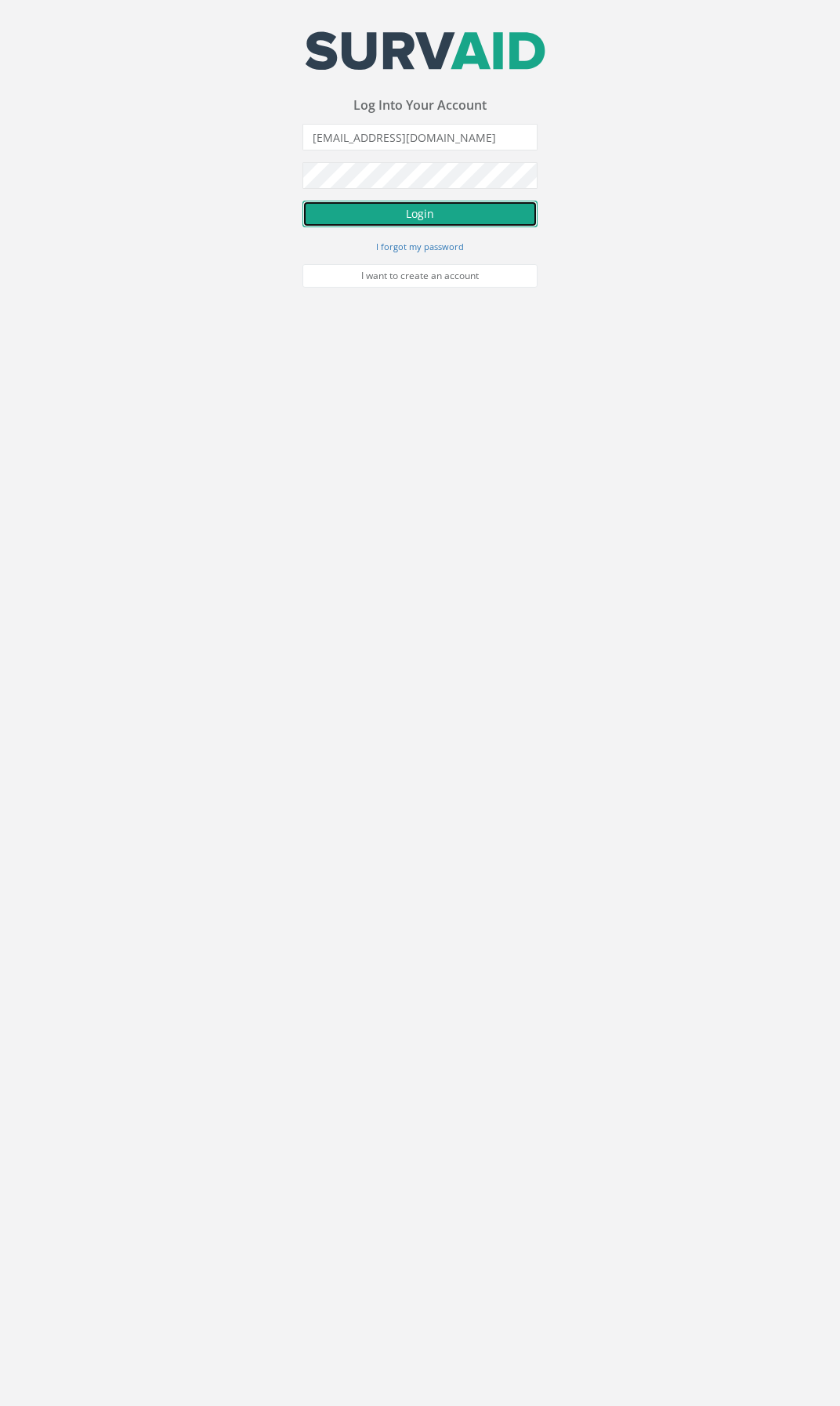
click at [371, 212] on button "Login" at bounding box center [420, 214] width 235 height 26
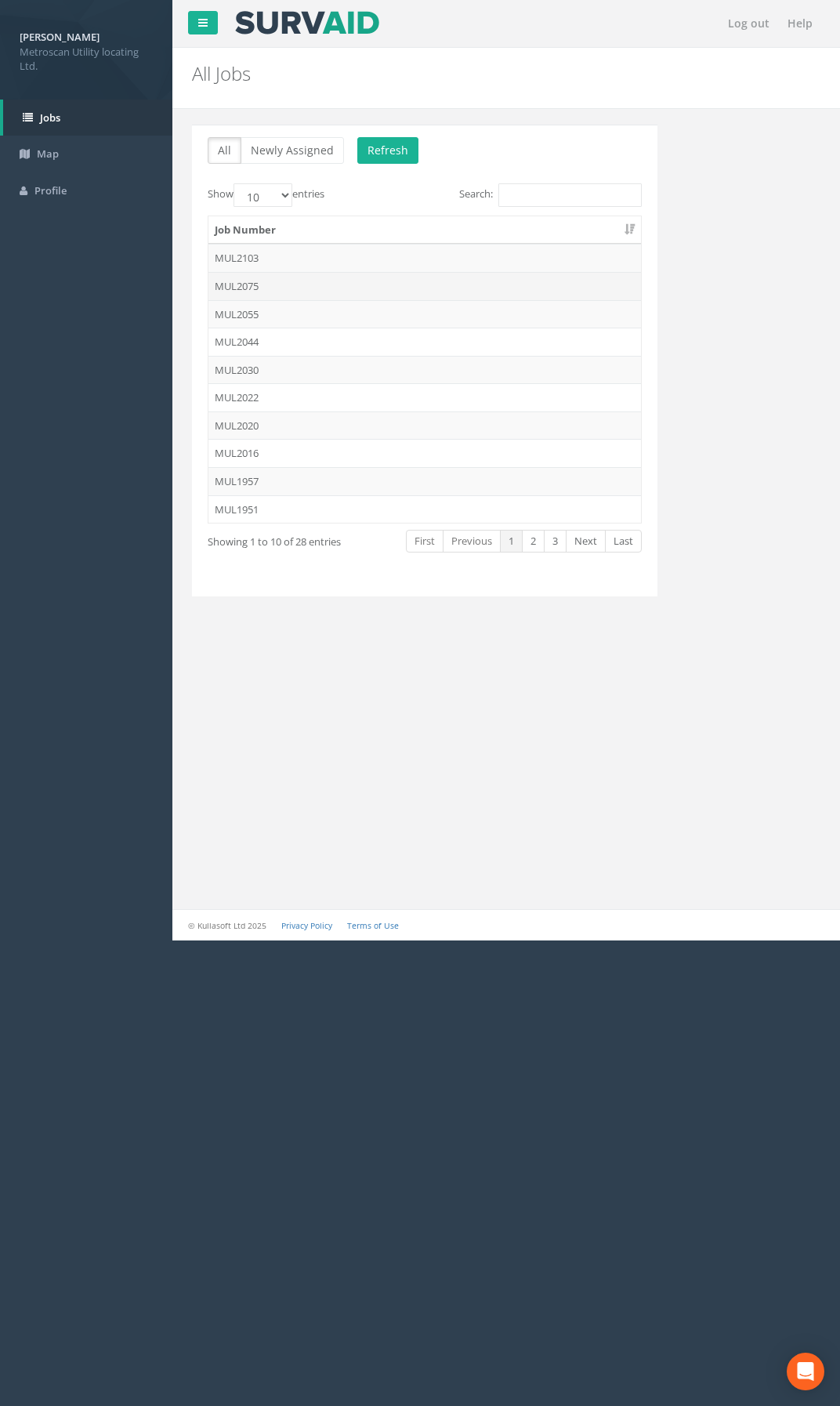
click at [279, 291] on td "MUL2075" at bounding box center [425, 286] width 433 height 28
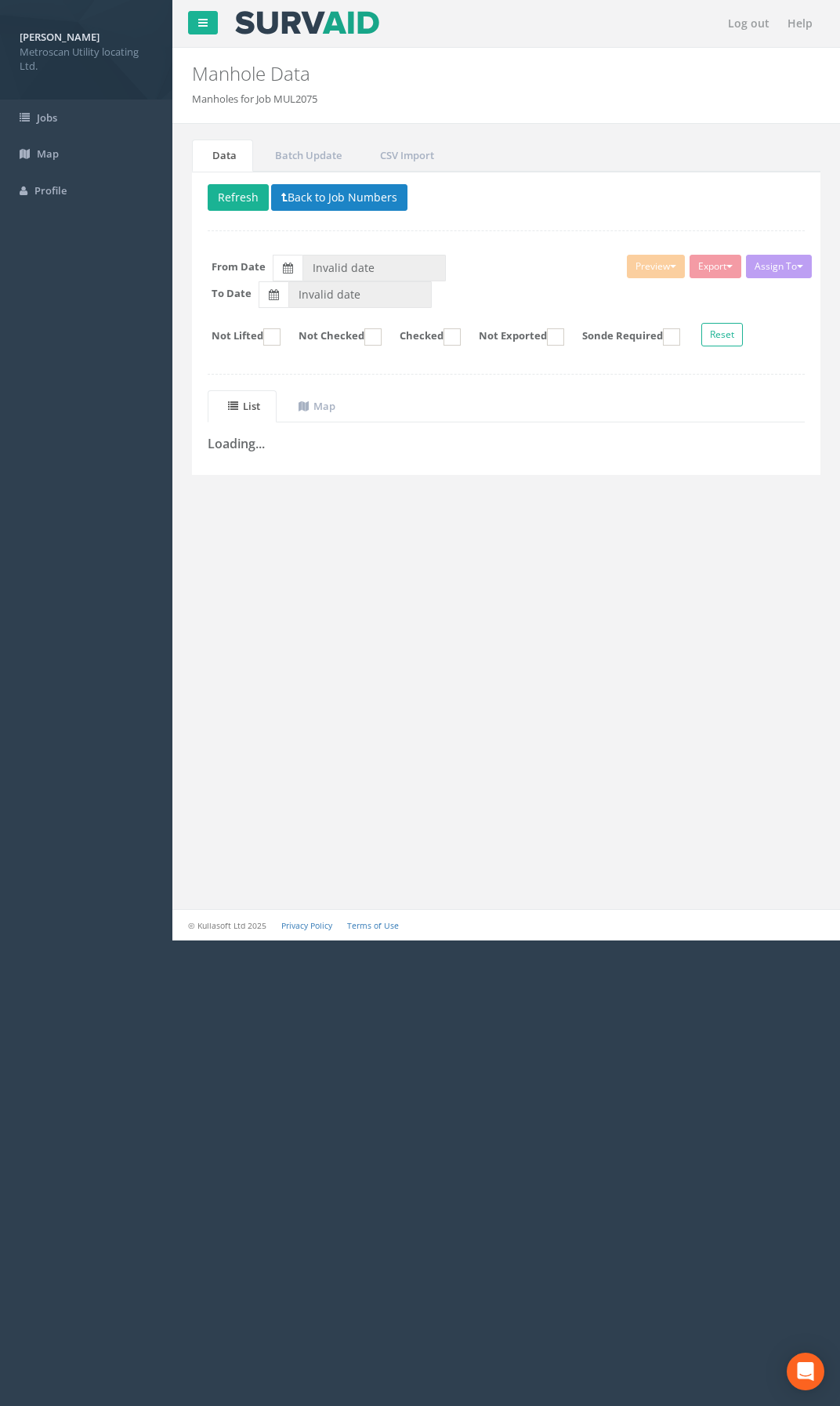
type input "[DATE]"
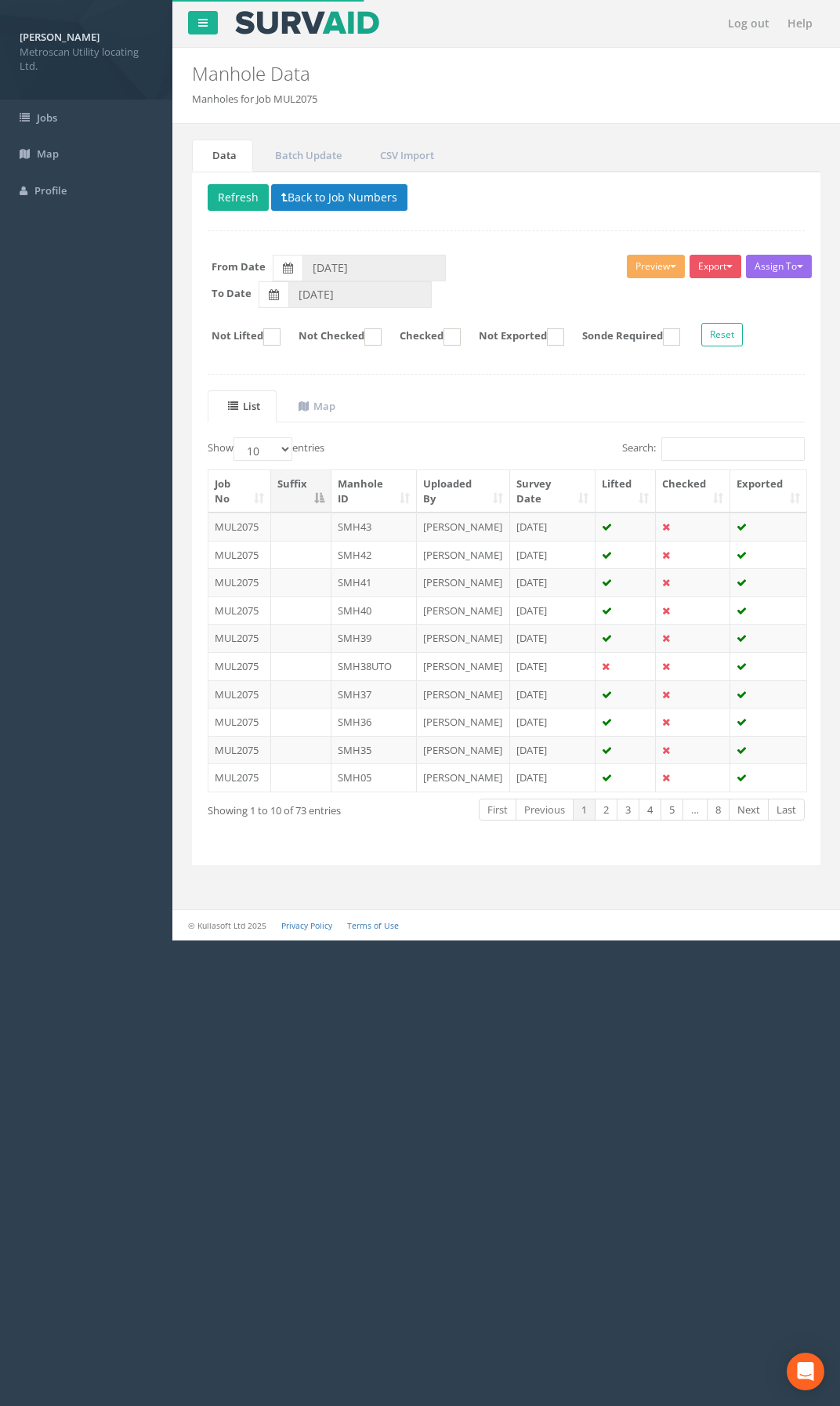
click at [383, 481] on th "Manhole ID" at bounding box center [375, 491] width 86 height 42
click at [399, 492] on th "Manhole ID" at bounding box center [375, 491] width 86 height 42
click at [376, 529] on td "SMH49" at bounding box center [375, 526] width 86 height 28
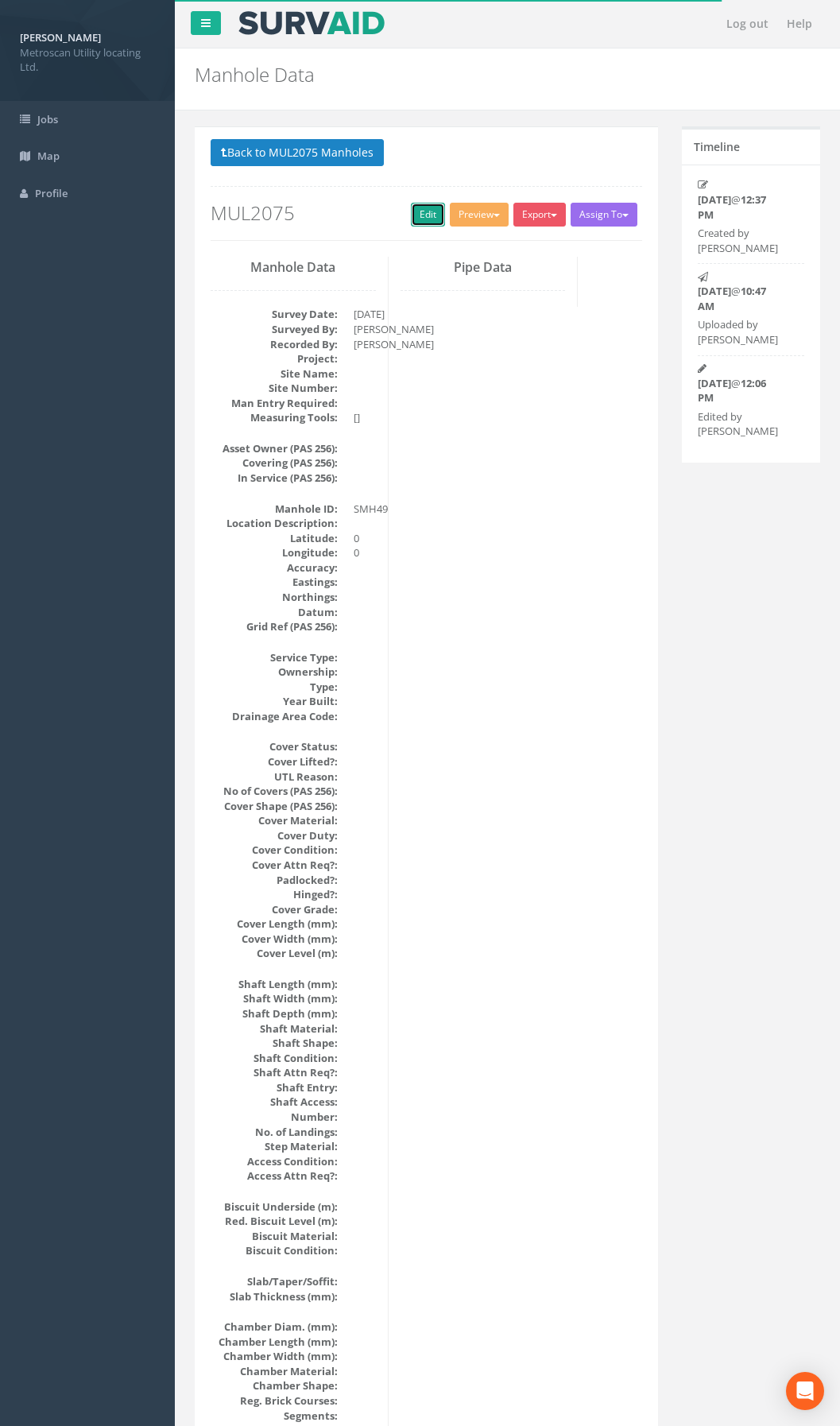
click at [421, 216] on link "Edit" at bounding box center [428, 214] width 34 height 24
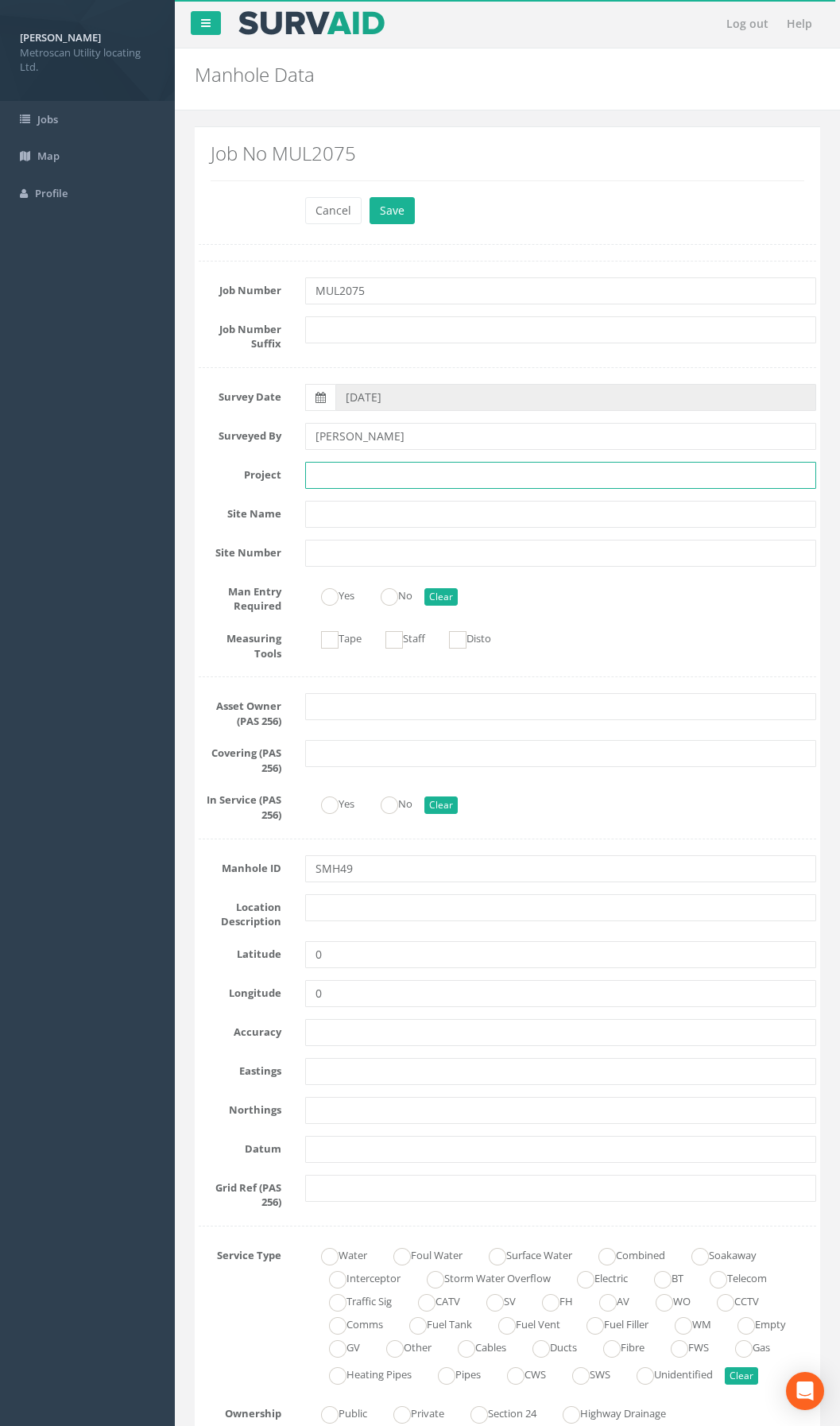
click at [398, 473] on input "text" at bounding box center [560, 475] width 511 height 27
paste input "Irish Rail_Drogheda"
type input "Irish Rail_Drogheda"
click at [321, 393] on icon at bounding box center [321, 397] width 11 height 12
click at [336, 393] on input "[DATE]" at bounding box center [575, 397] width 480 height 27
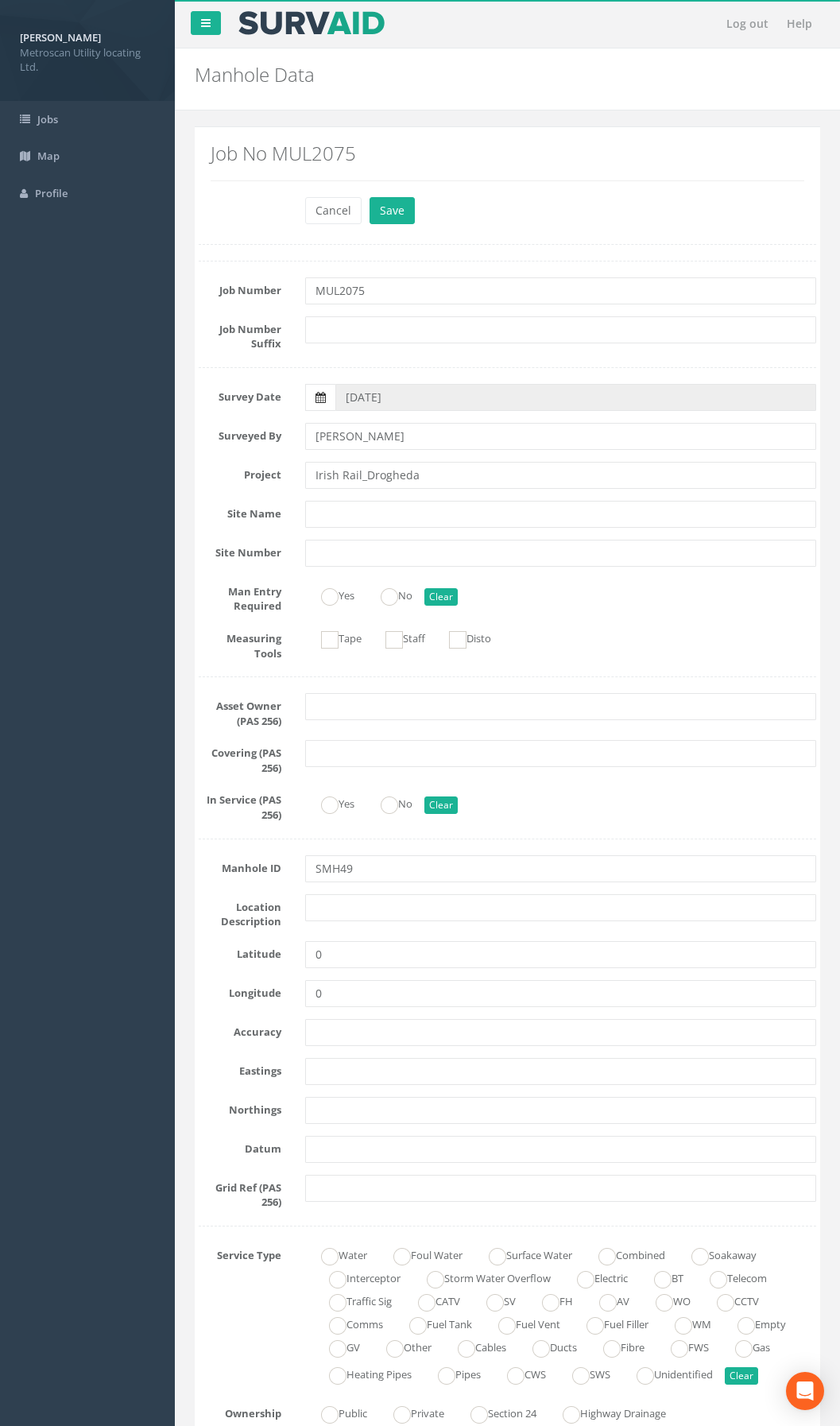
click at [321, 396] on icon at bounding box center [321, 397] width 11 height 12
click at [336, 396] on input "[DATE]" at bounding box center [575, 397] width 480 height 27
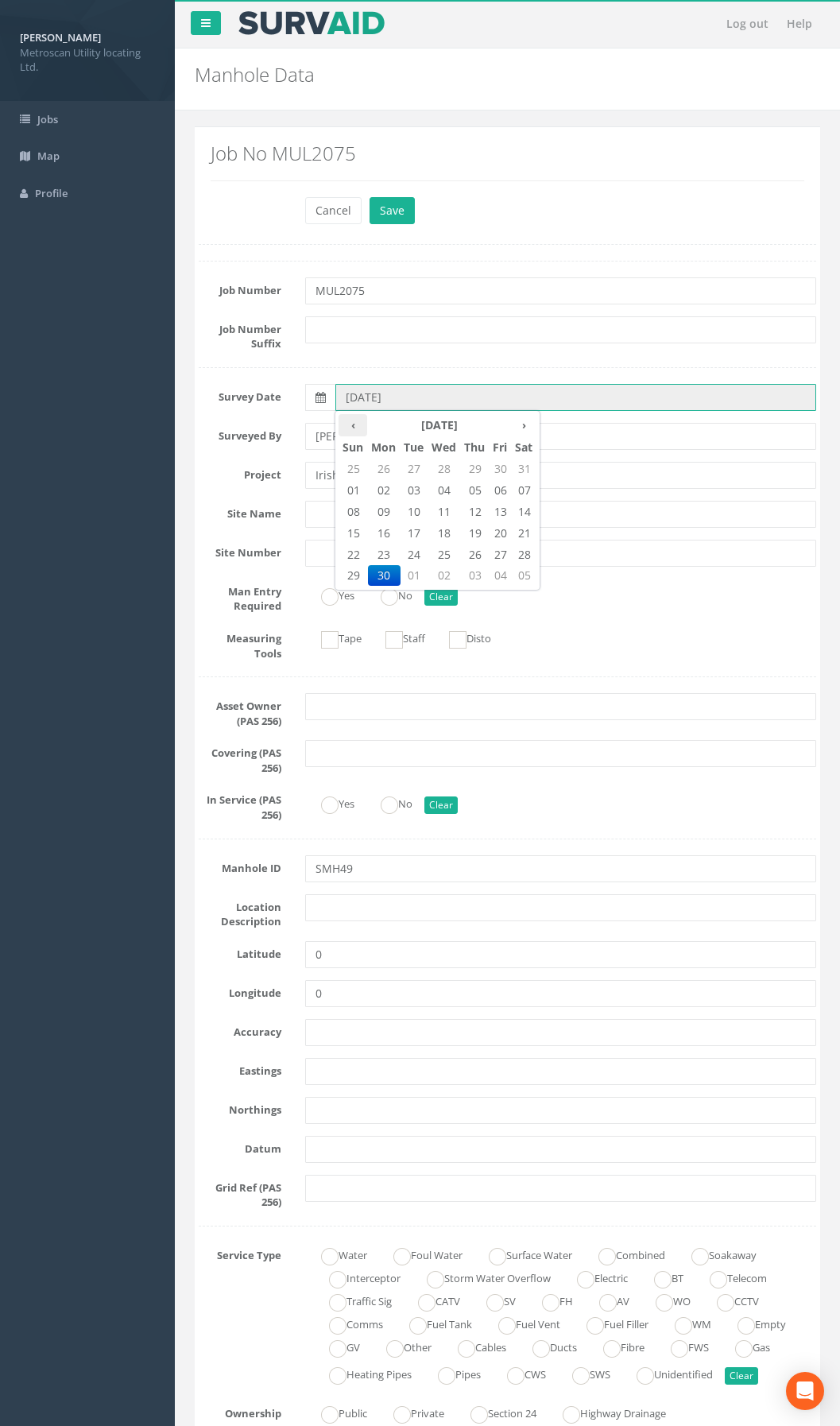
click at [356, 429] on th "‹" at bounding box center [353, 425] width 28 height 22
click at [533, 430] on th "›" at bounding box center [523, 425] width 26 height 22
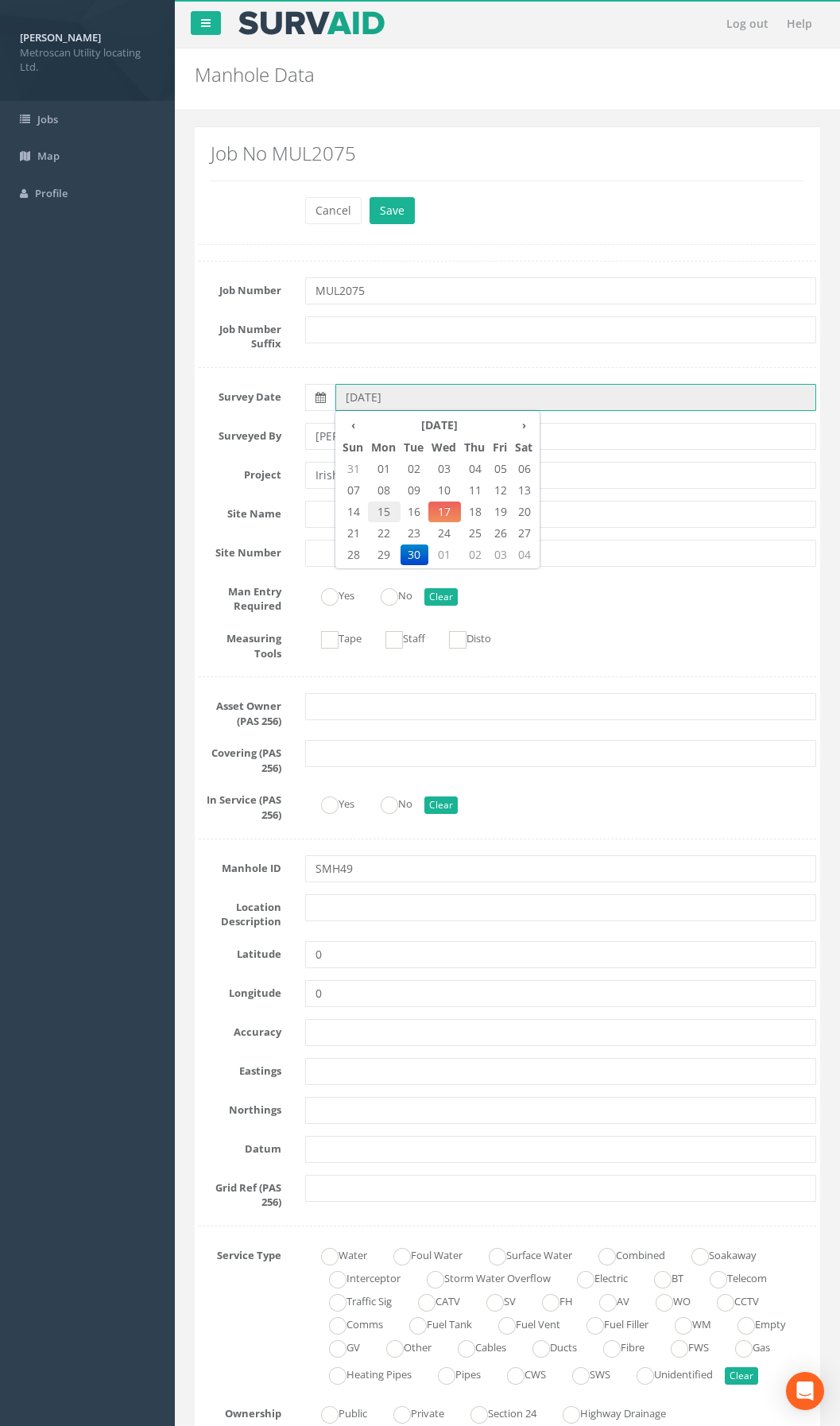
click at [384, 509] on span "15" at bounding box center [384, 512] width 33 height 20
type input "[DATE]"
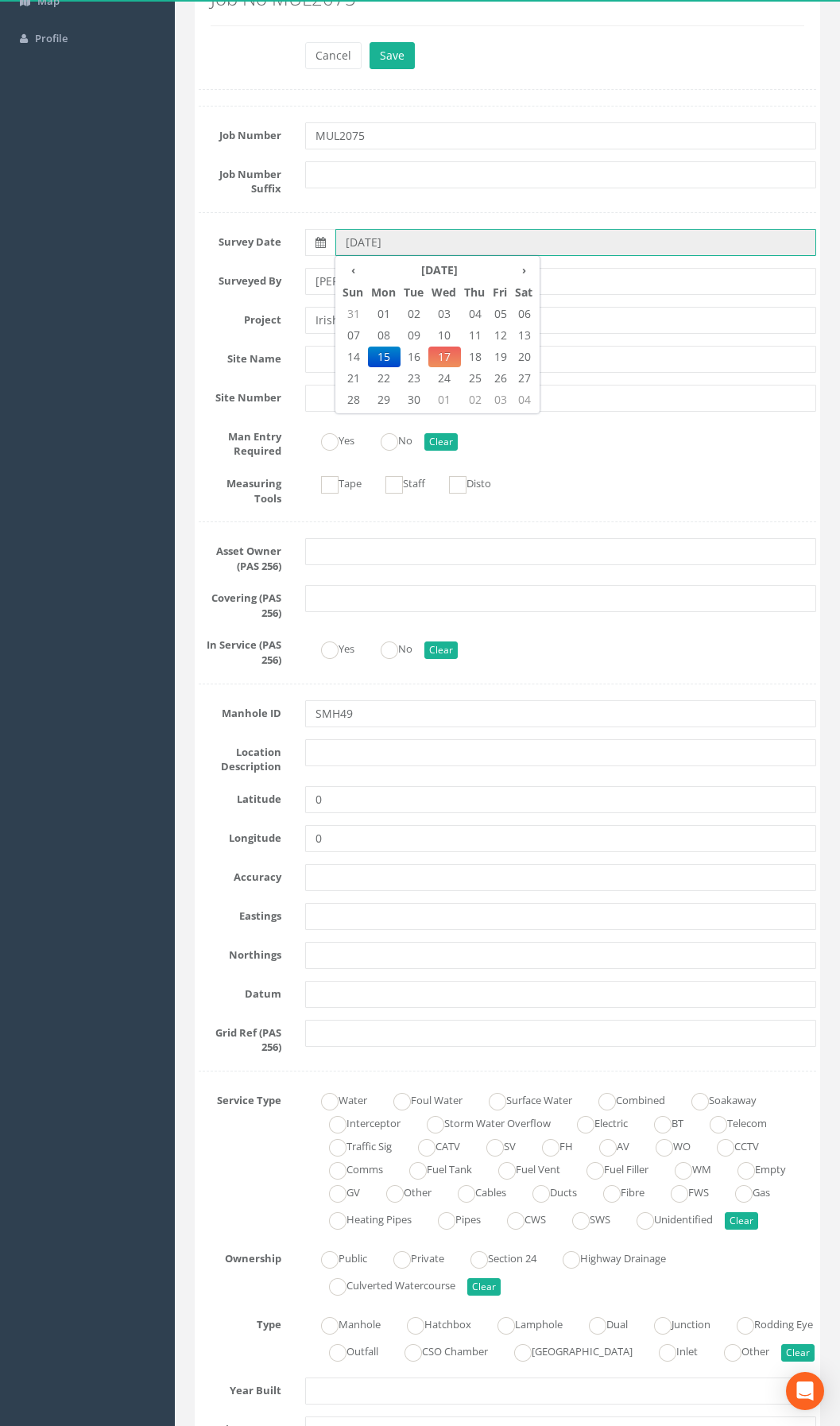
scroll to position [159, 0]
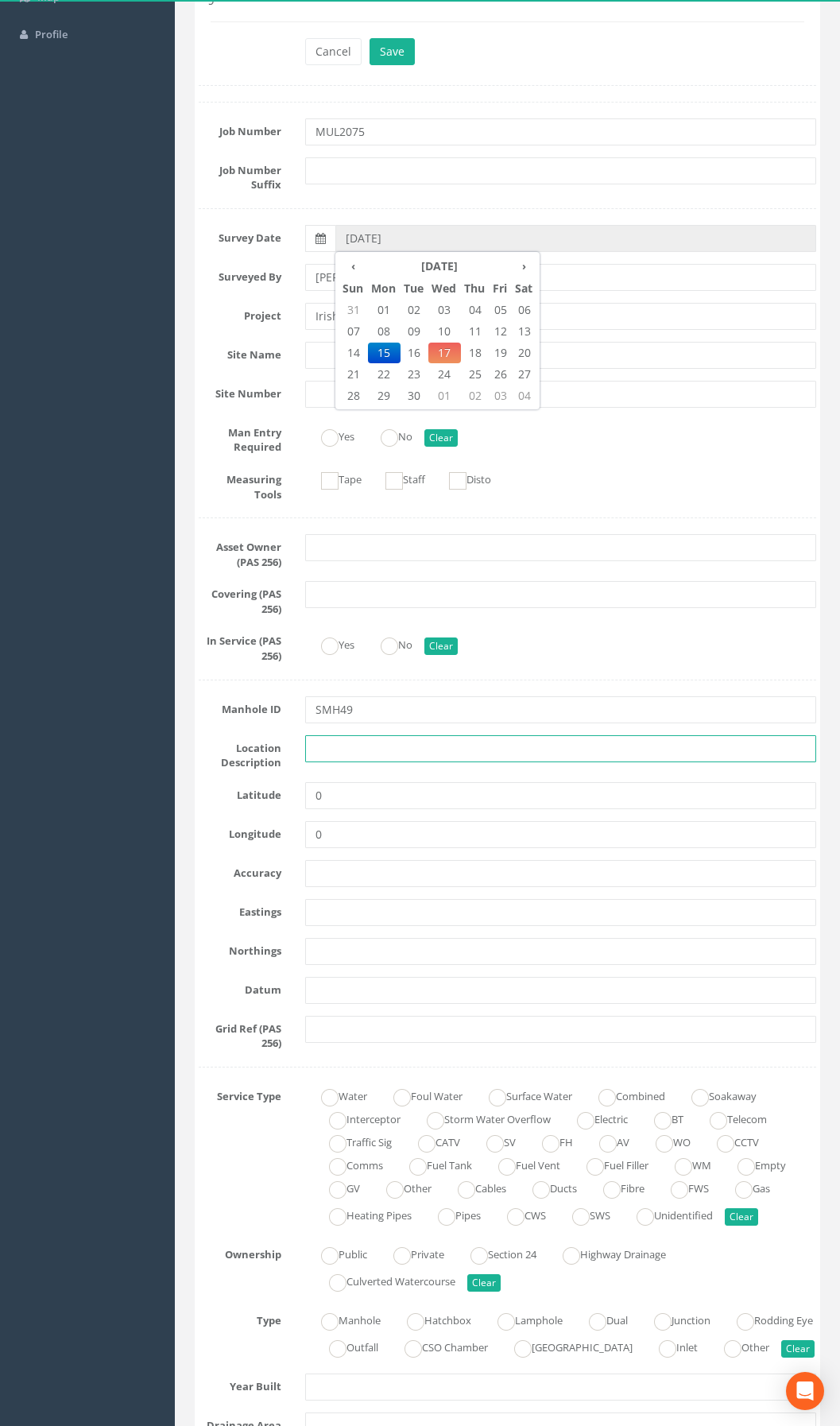
click at [343, 751] on input "text" at bounding box center [560, 749] width 511 height 27
click at [315, 743] on input "Rogheda" at bounding box center [560, 749] width 511 height 27
type input "Drogheda"
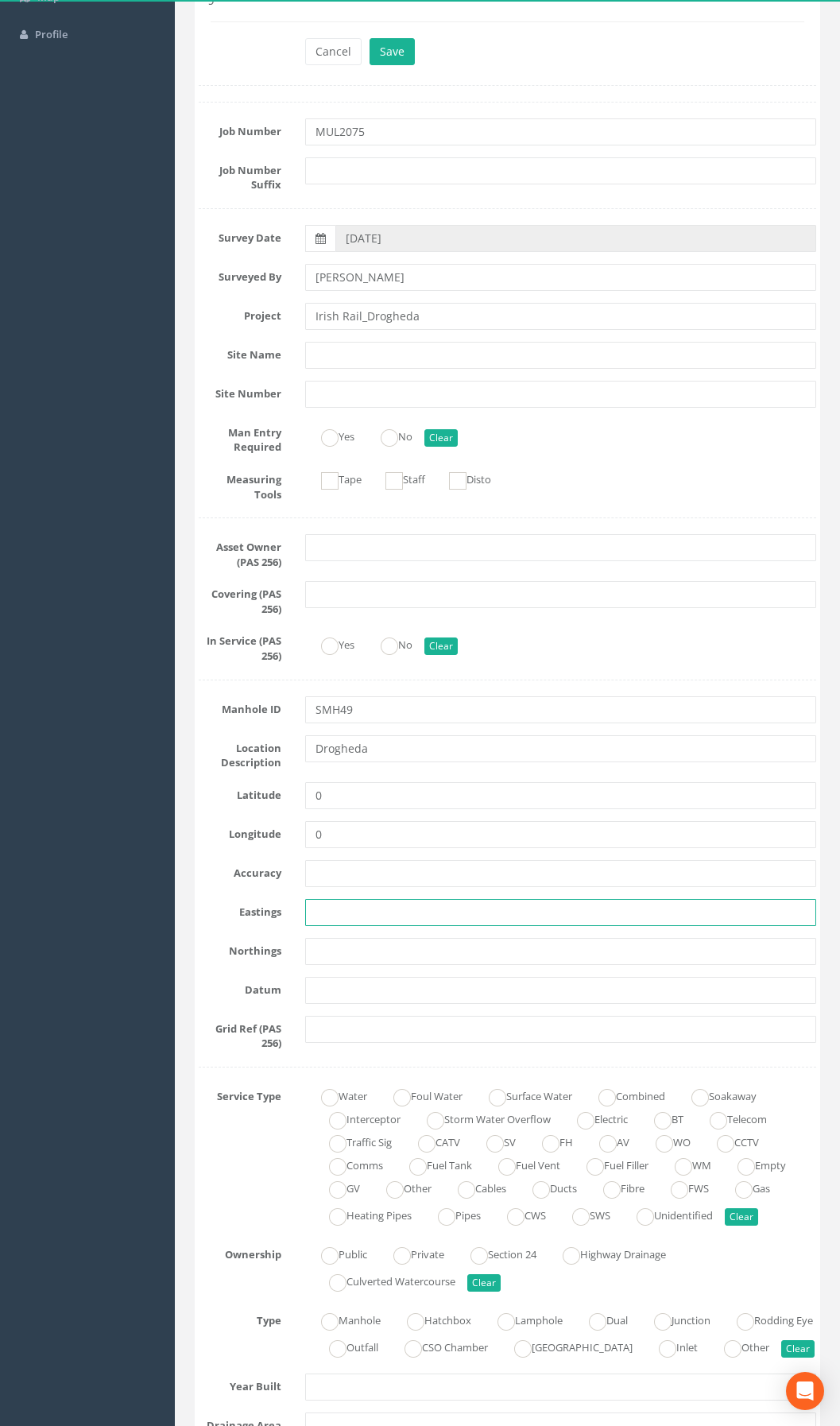
click at [350, 908] on input "text" at bounding box center [560, 912] width 511 height 27
click at [337, 919] on input "text" at bounding box center [560, 912] width 511 height 27
paste input "710040.94"
type input "710040.94"
click at [355, 943] on input "text" at bounding box center [560, 952] width 511 height 27
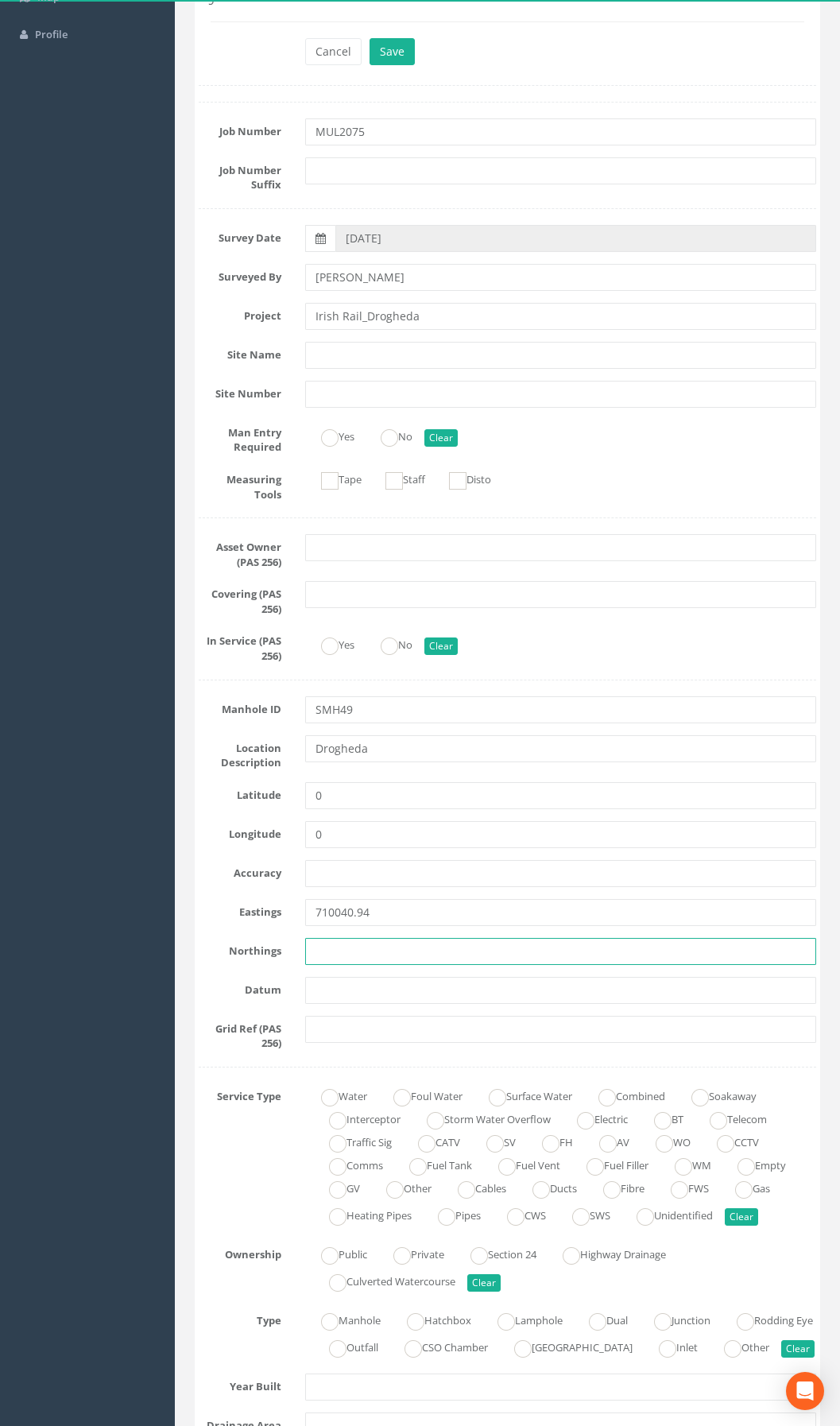
paste input "774884.49"
type input "774884.49"
click at [396, 45] on button "Save" at bounding box center [392, 52] width 45 height 27
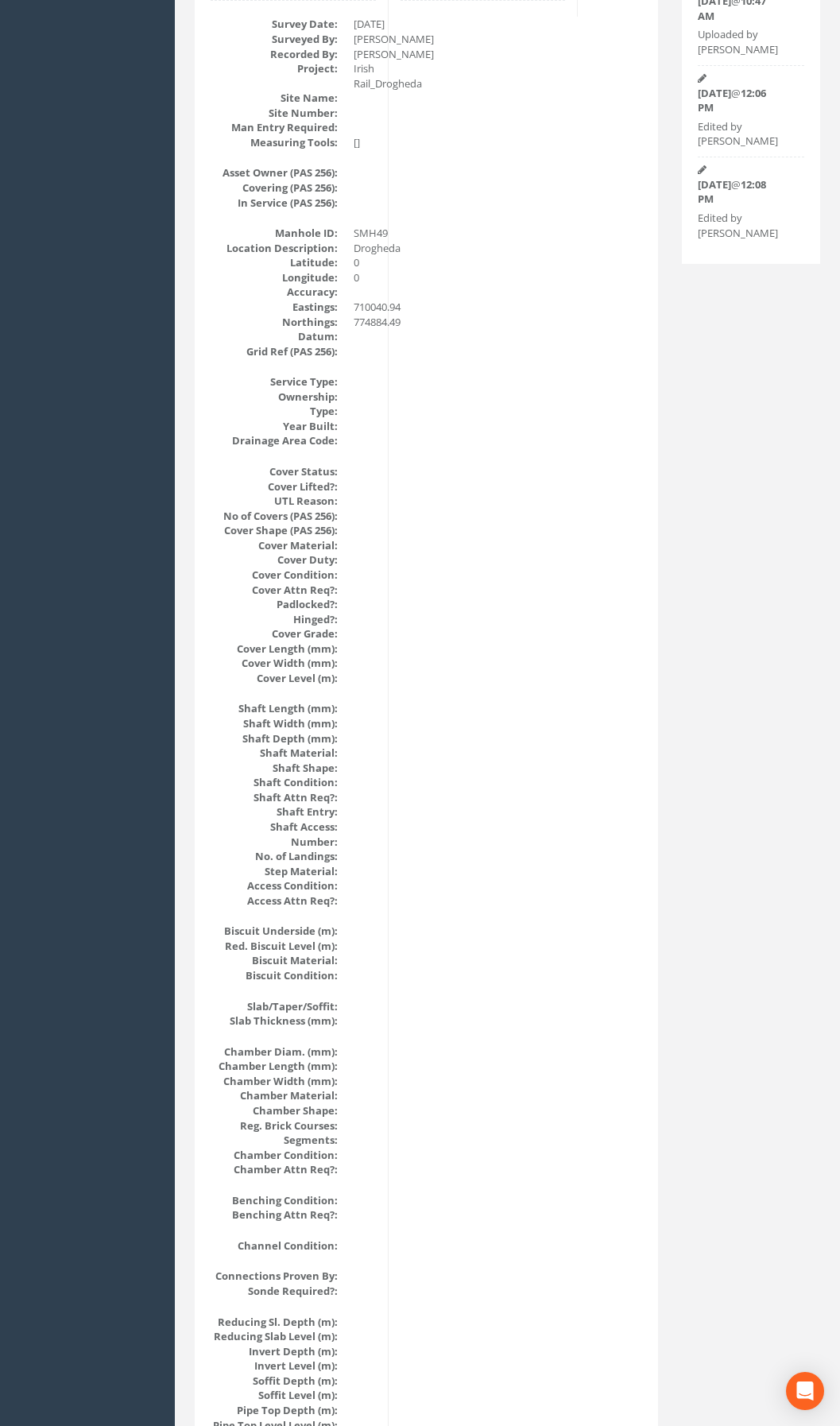
scroll to position [0, 0]
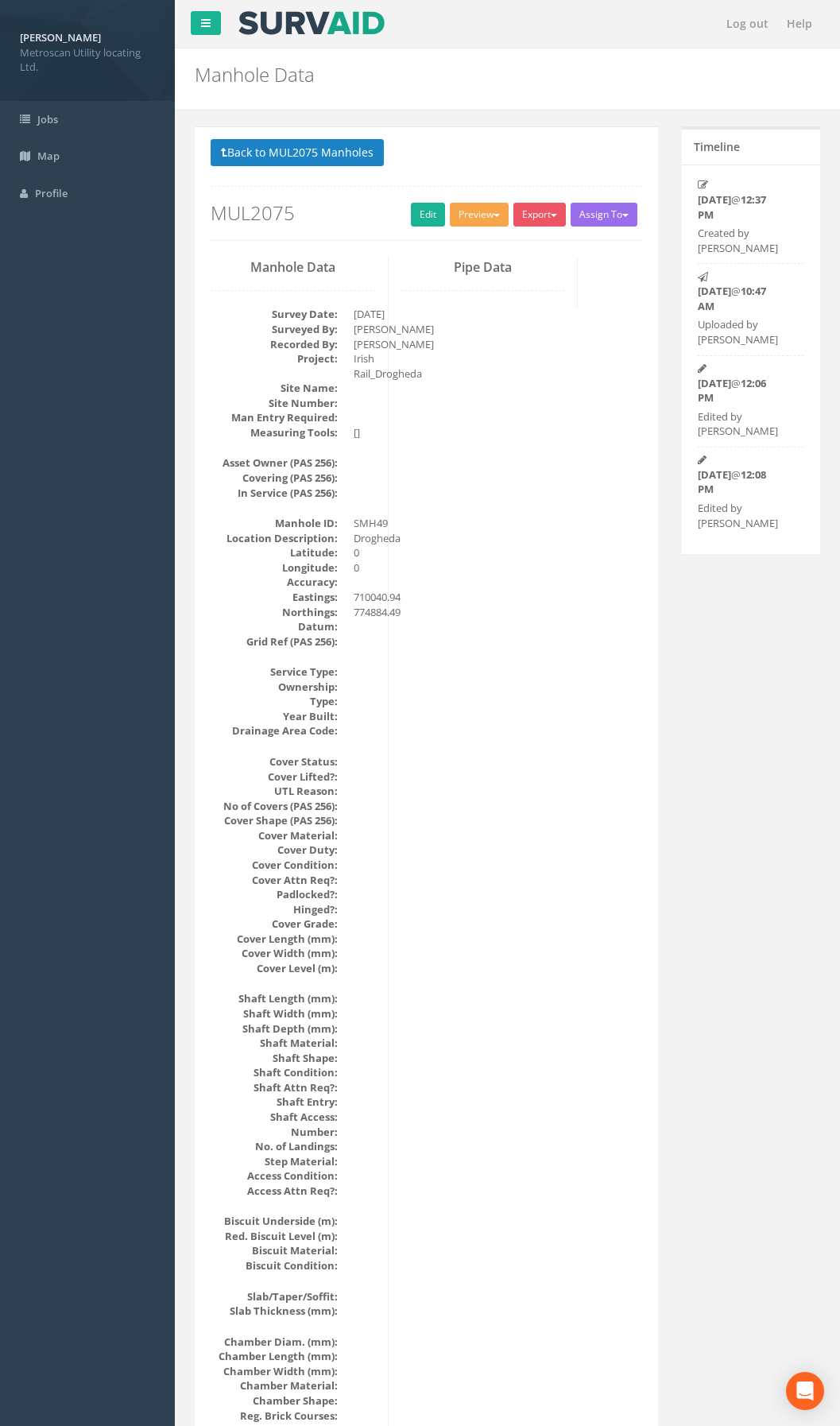
click at [492, 203] on button "Preview" at bounding box center [479, 214] width 59 height 24
drag, startPoint x: 485, startPoint y: 235, endPoint x: 481, endPoint y: 246, distance: 11.7
click at [485, 237] on ul "Metroscan Manhole Heathrow United Utilities SurvAid IC SurvAid Manhole" at bounding box center [449, 315] width 127 height 166
drag, startPoint x: 483, startPoint y: 212, endPoint x: 482, endPoint y: 223, distance: 11.0
click at [483, 217] on button "Preview" at bounding box center [479, 214] width 59 height 24
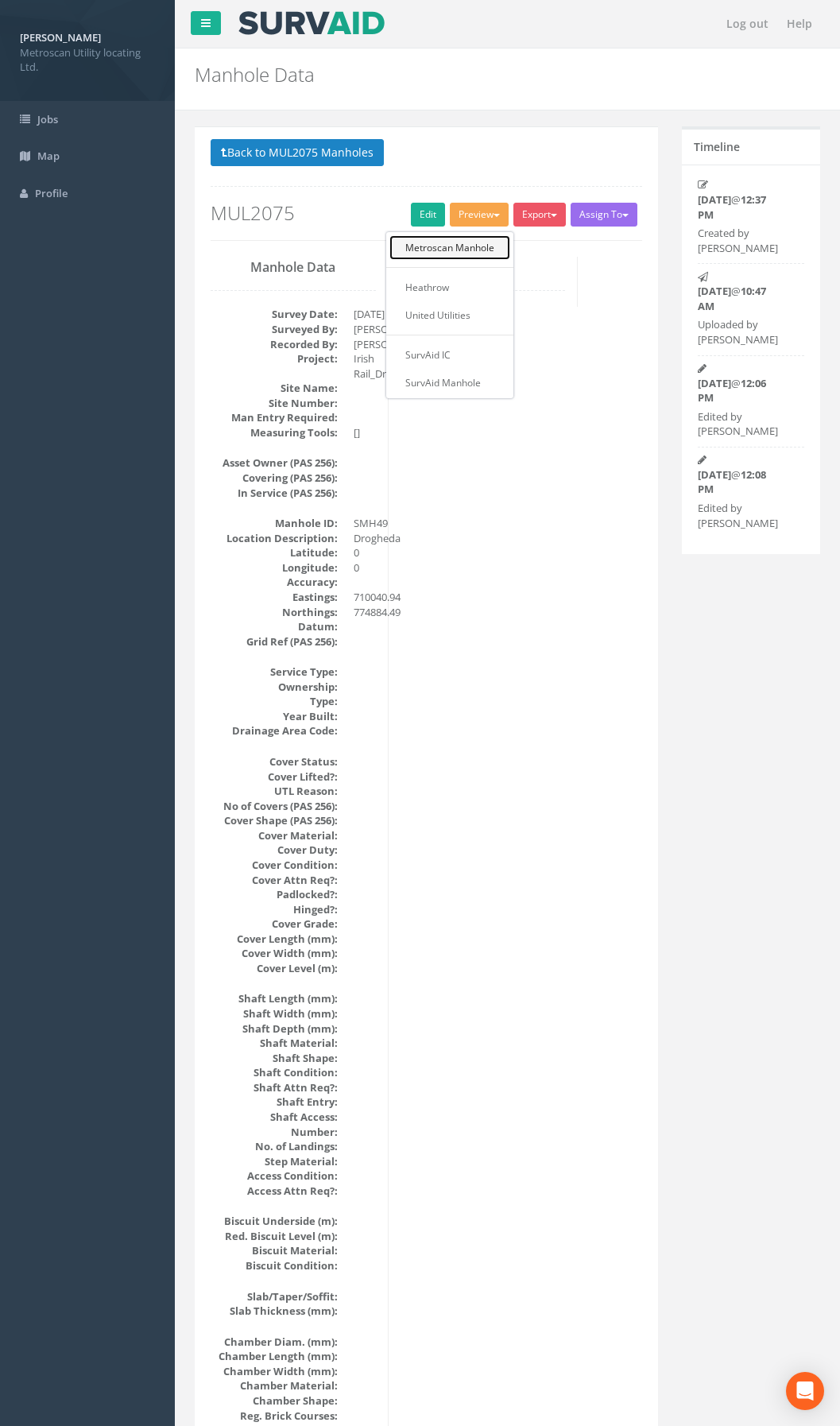
click at [474, 248] on link "Metroscan Manhole" at bounding box center [449, 248] width 121 height 25
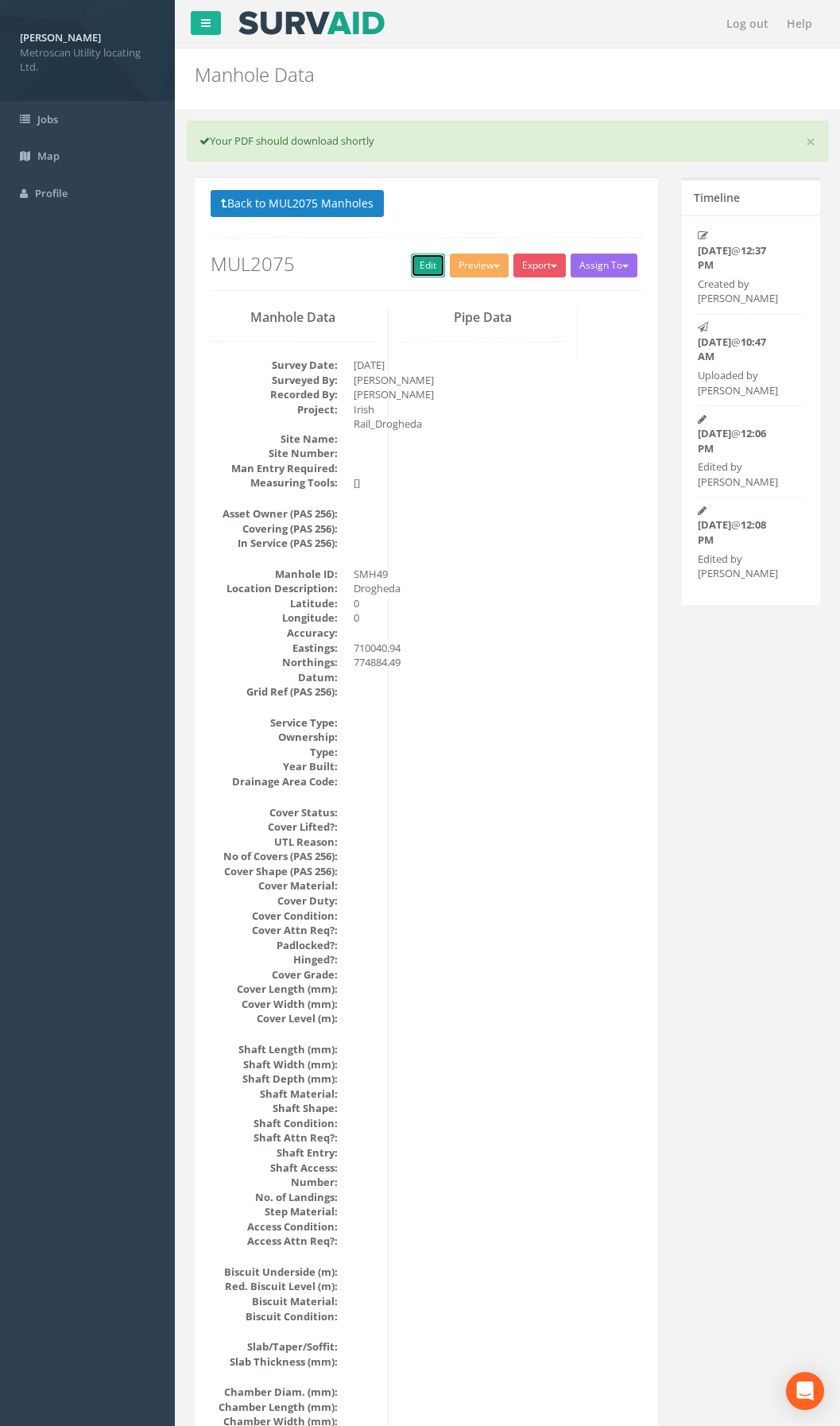
click at [436, 267] on link "Edit" at bounding box center [428, 265] width 34 height 24
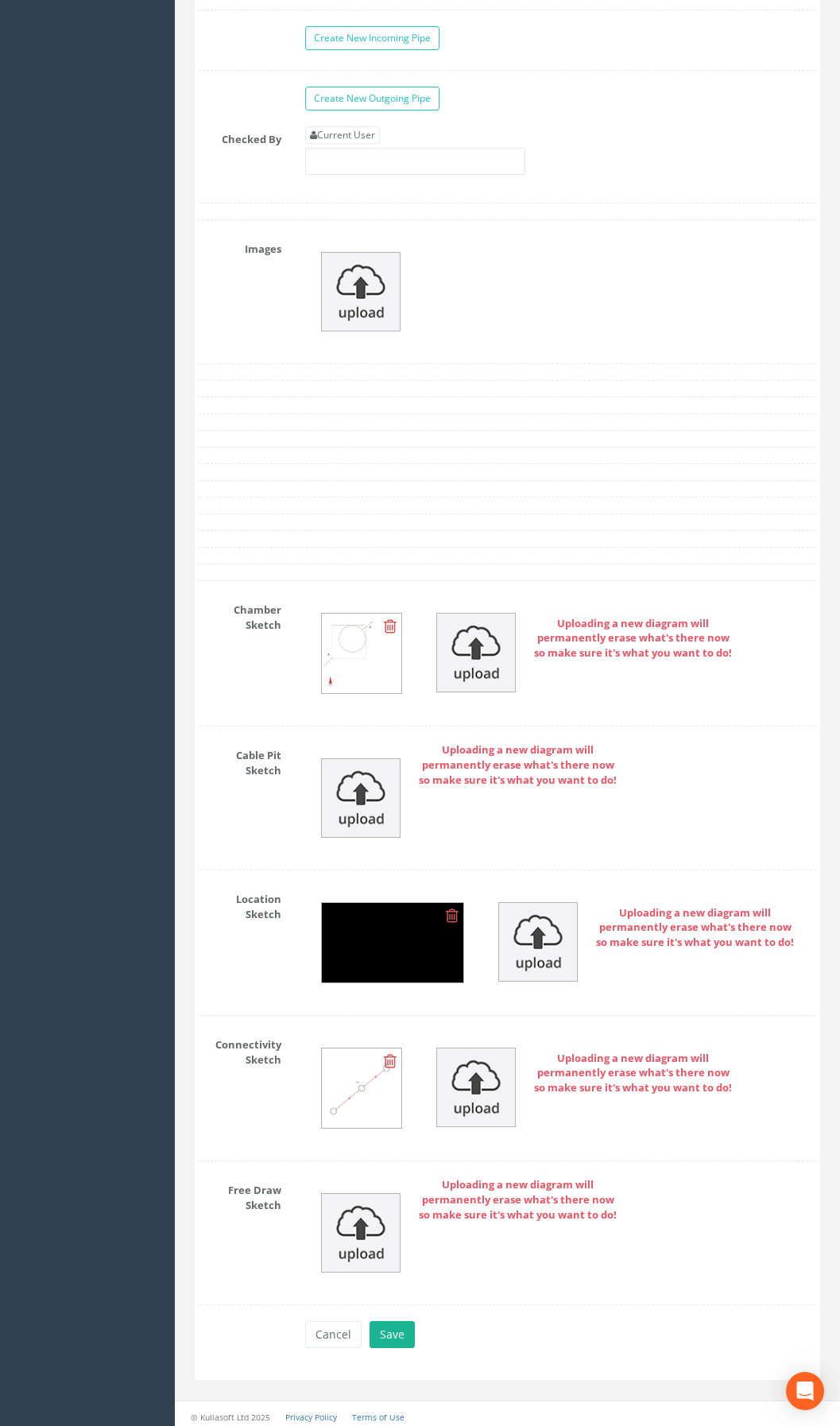
scroll to position [2919, 0]
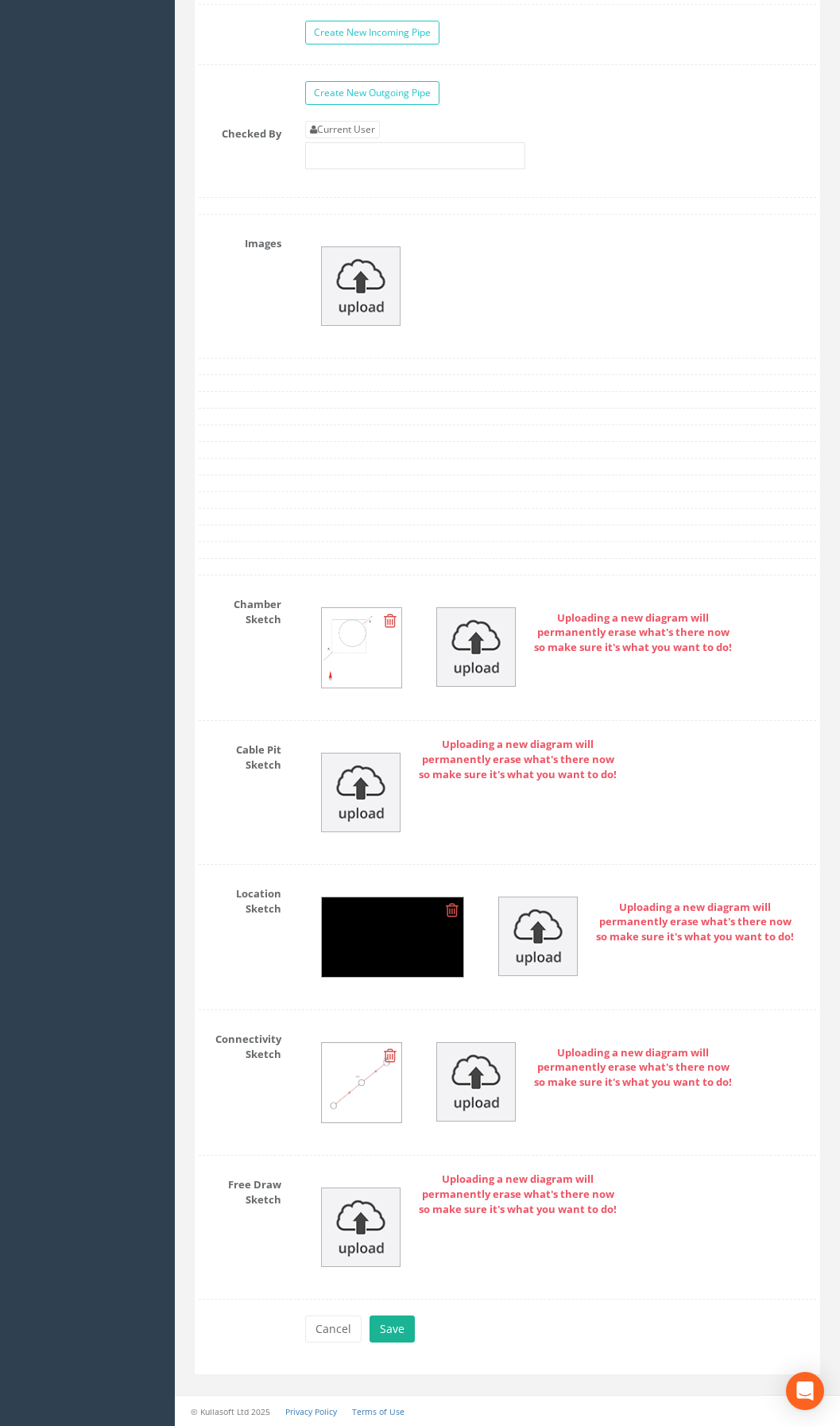
click at [455, 904] on icon at bounding box center [452, 911] width 12 height 16
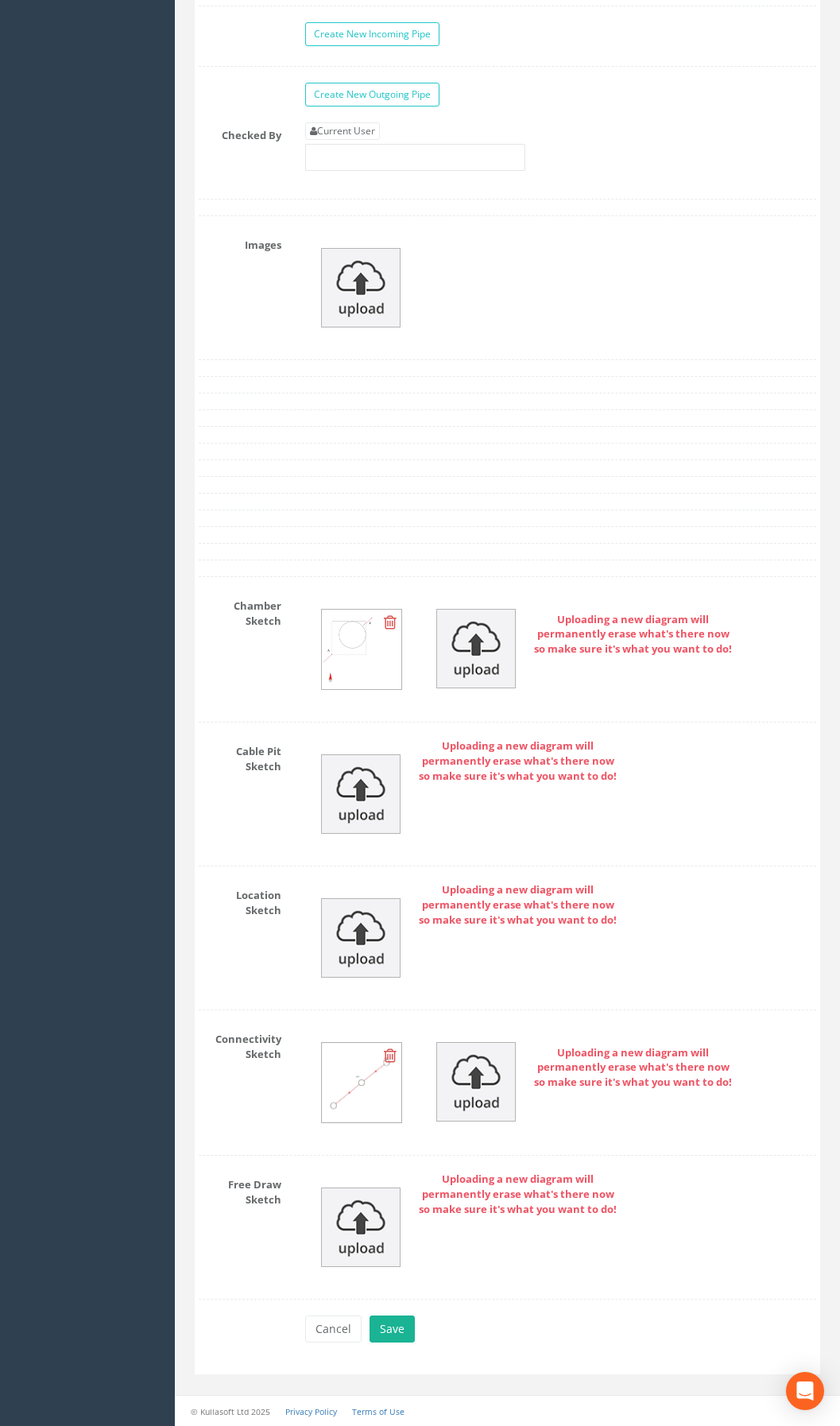
click at [391, 1054] on icon at bounding box center [390, 1056] width 12 height 16
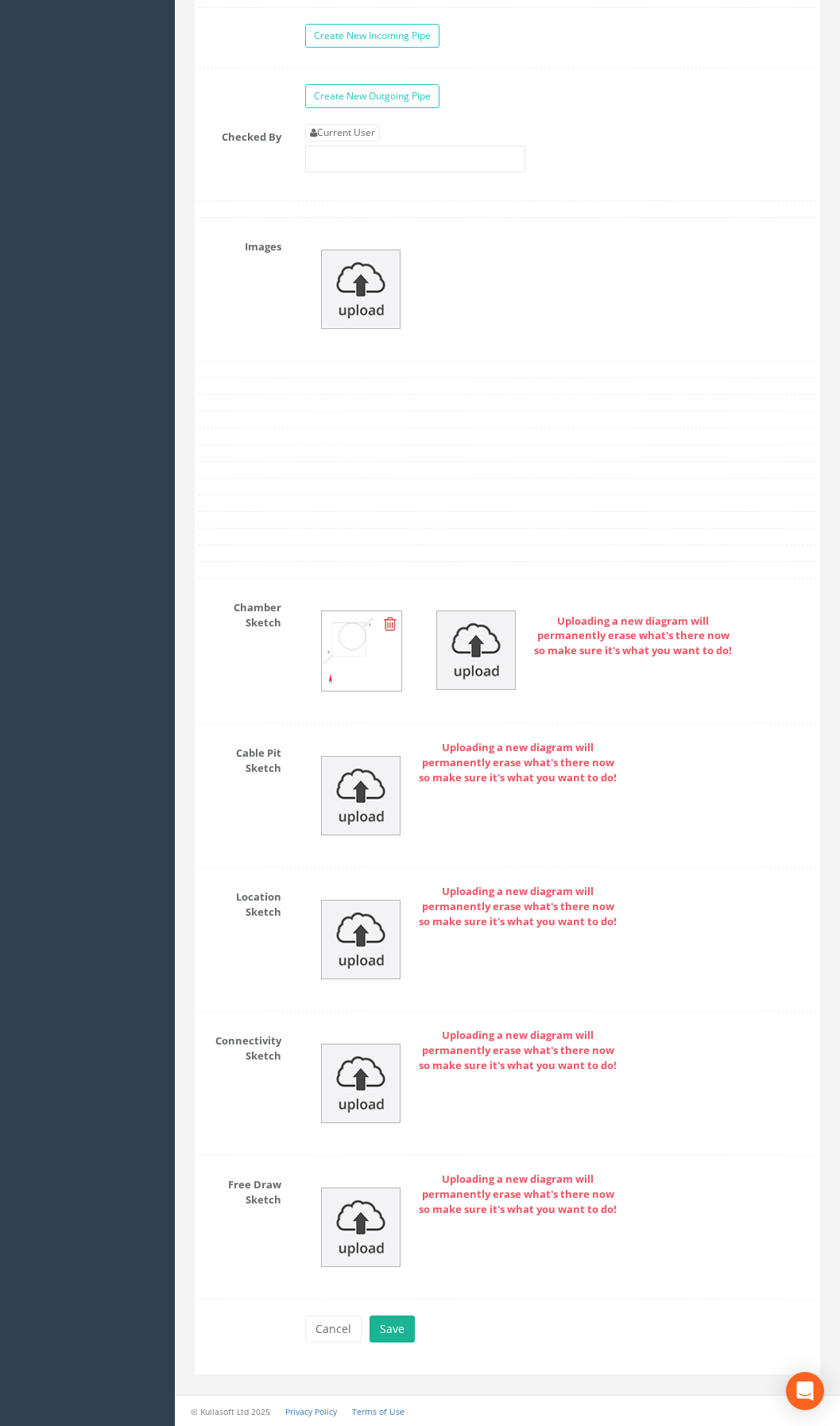
click at [390, 623] on icon at bounding box center [390, 625] width 12 height 16
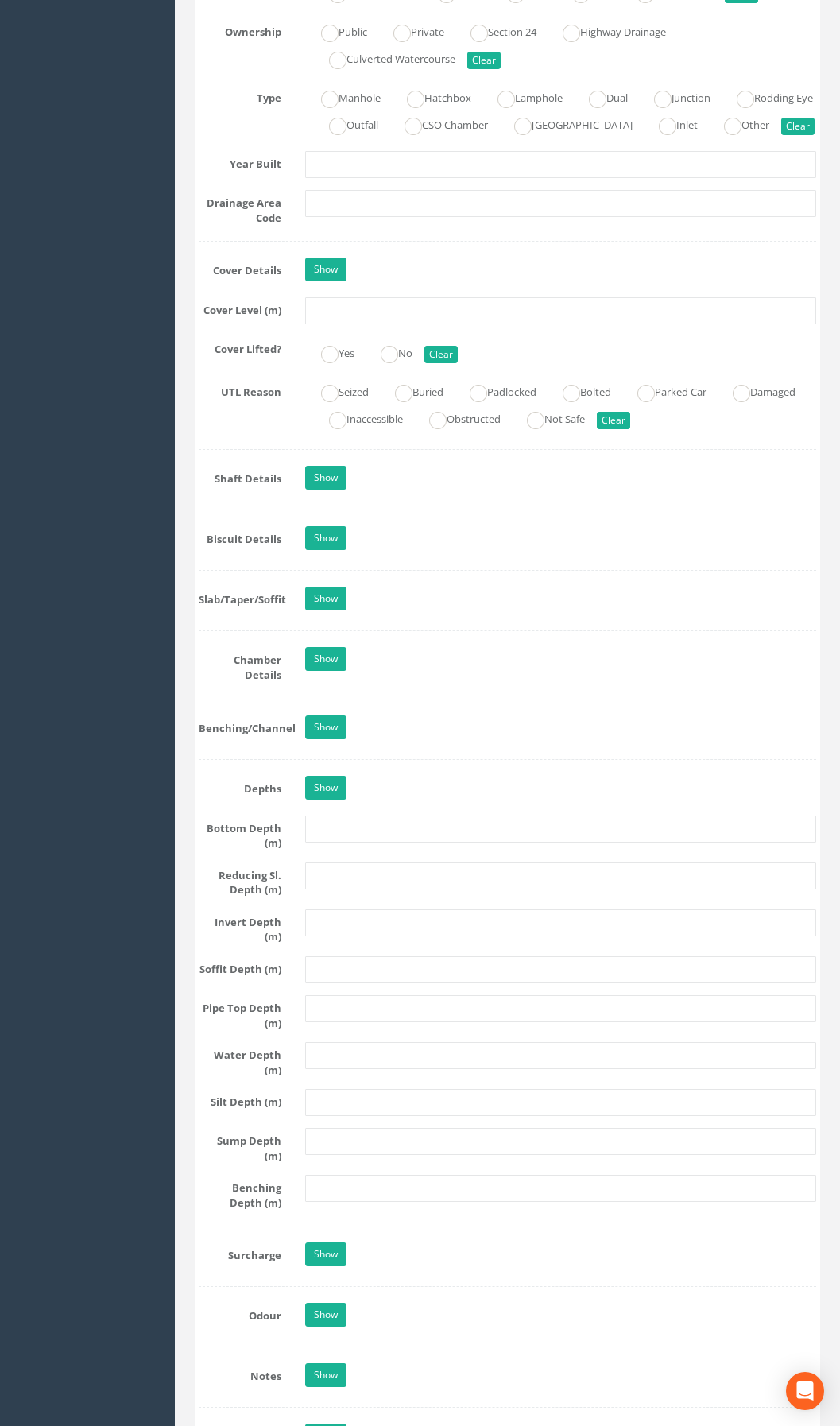
scroll to position [1245, 0]
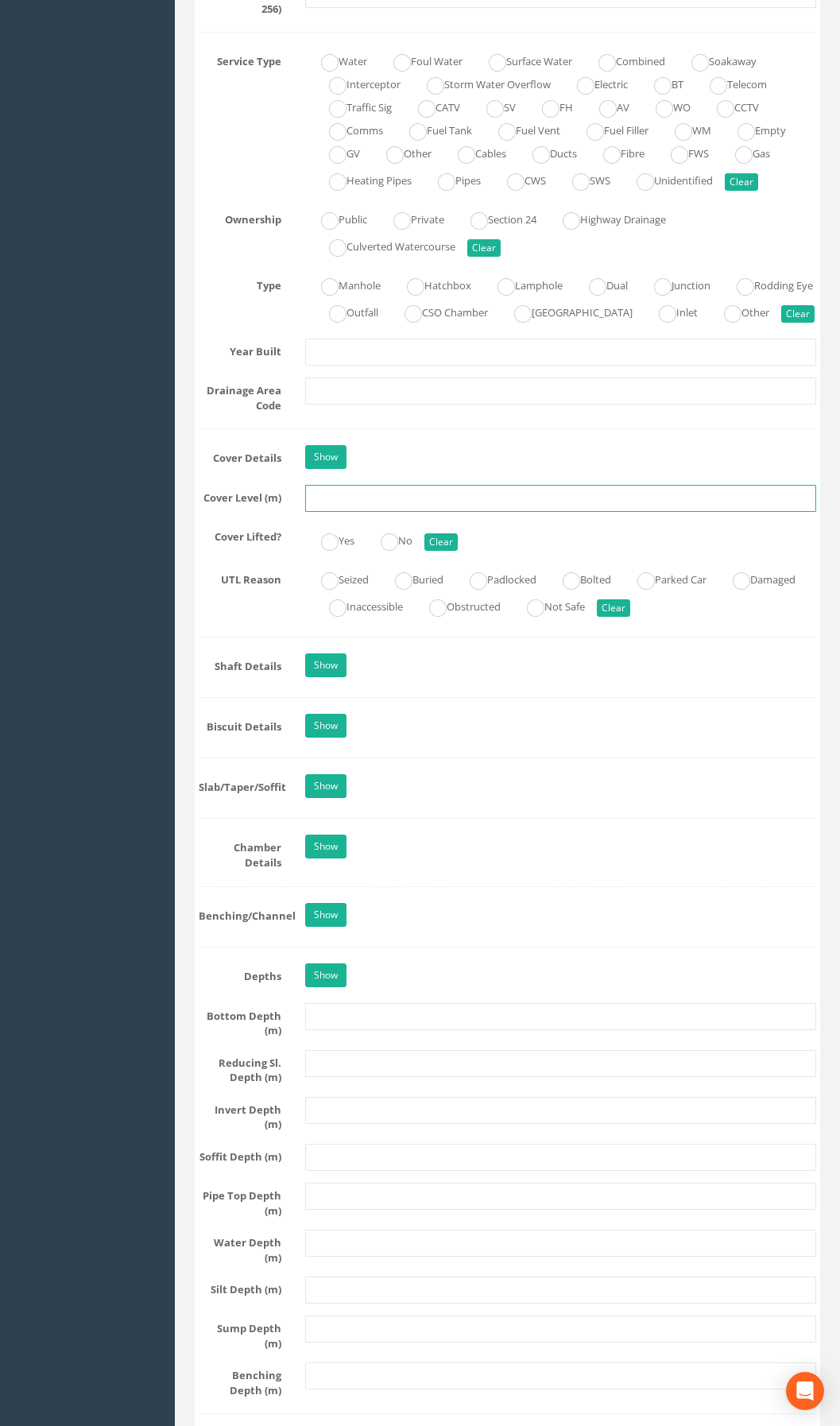
click at [367, 512] on input "text" at bounding box center [560, 498] width 511 height 27
type input "29.82"
click at [344, 551] on label "Yes" at bounding box center [329, 539] width 49 height 23
radio input "true"
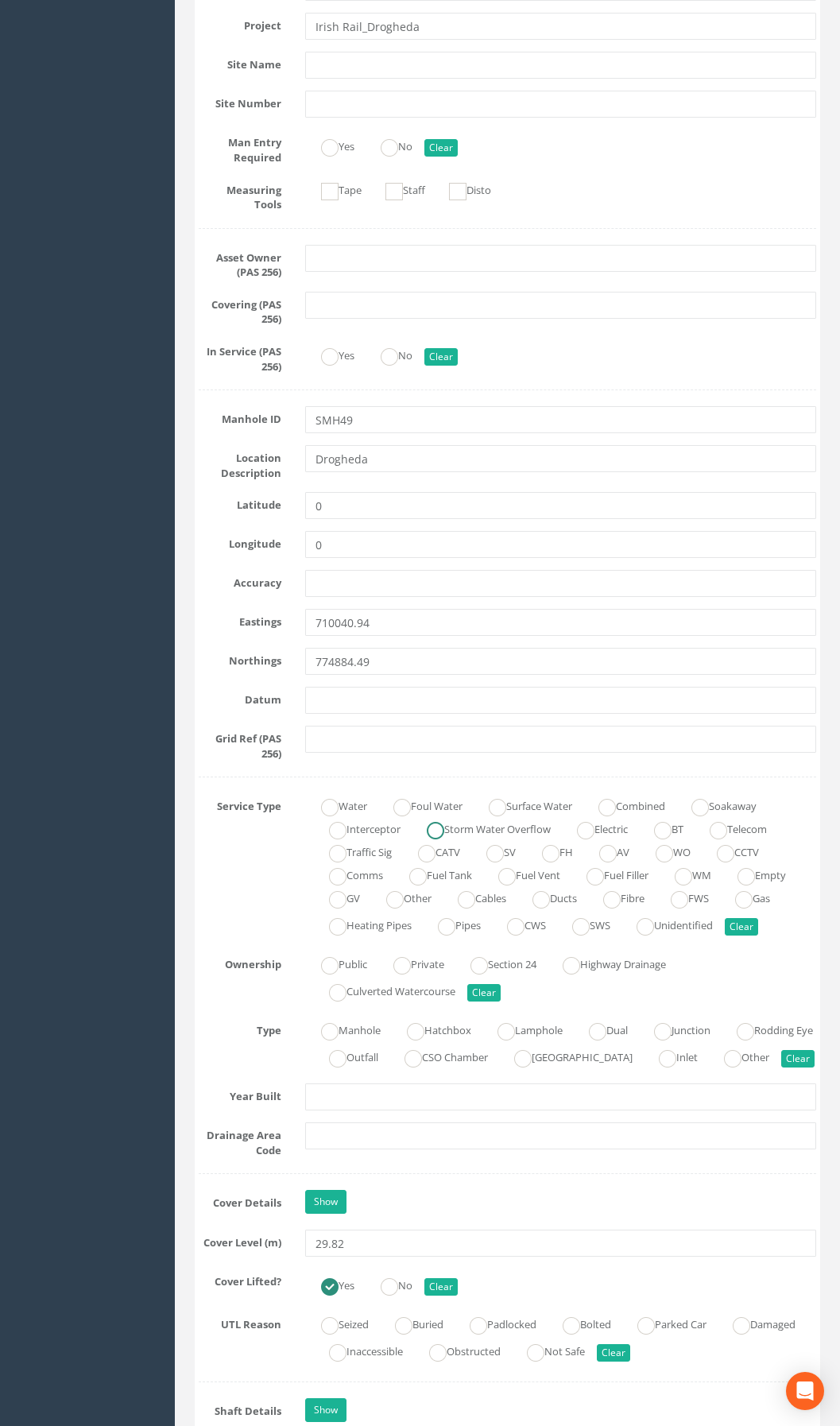
scroll to position [450, 0]
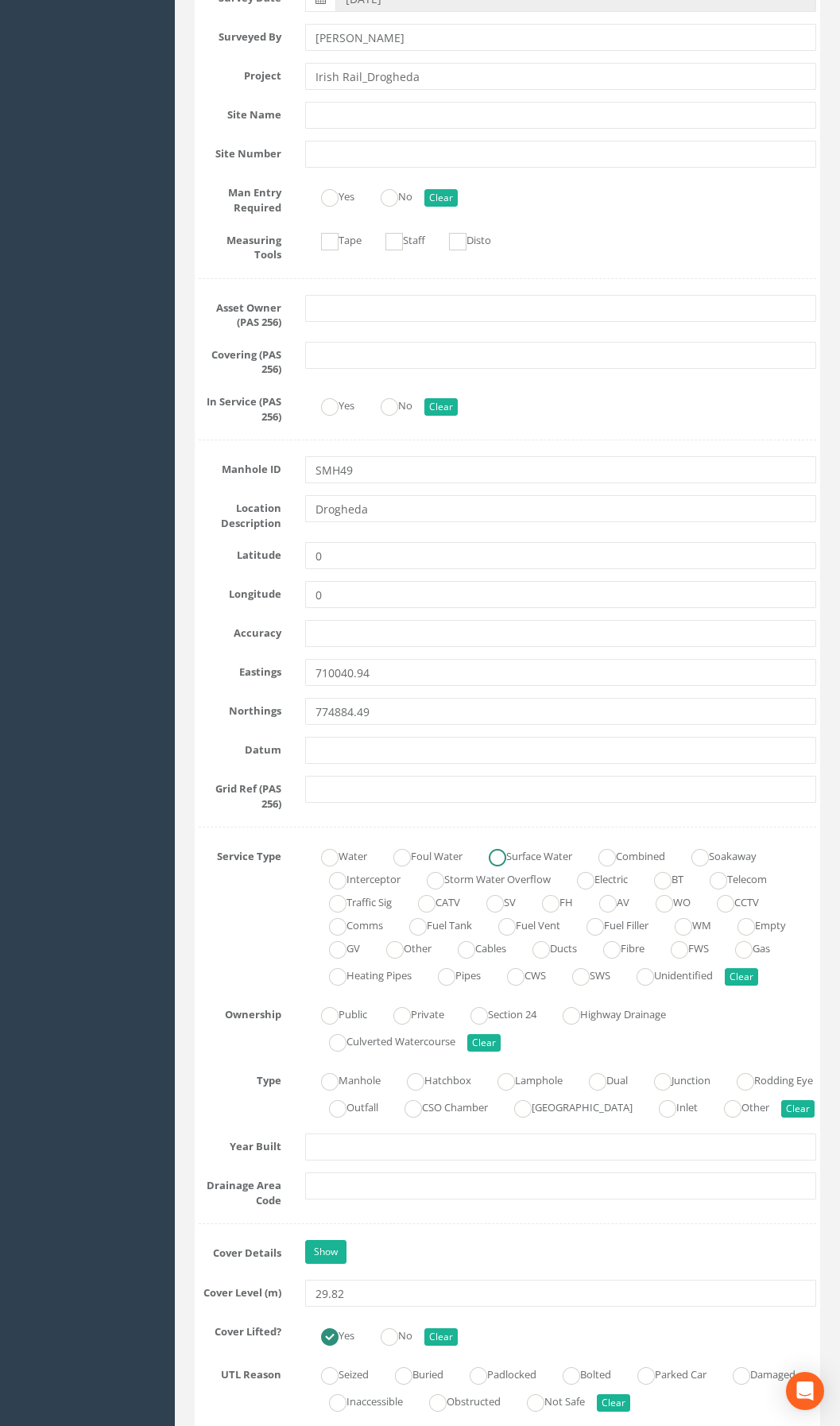
click at [506, 845] on label "Surface Water" at bounding box center [522, 855] width 99 height 23
radio input "true"
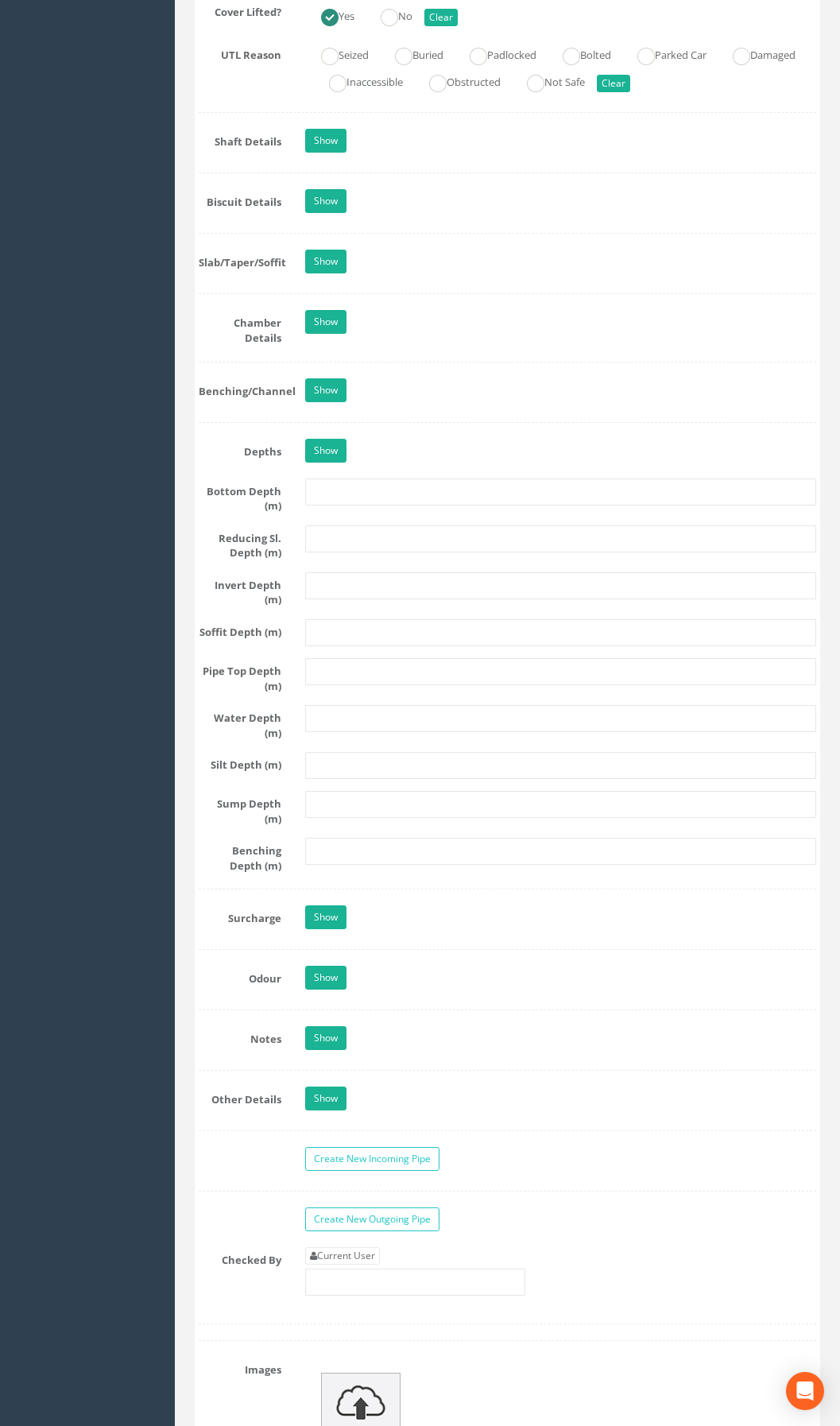
scroll to position [1801, 0]
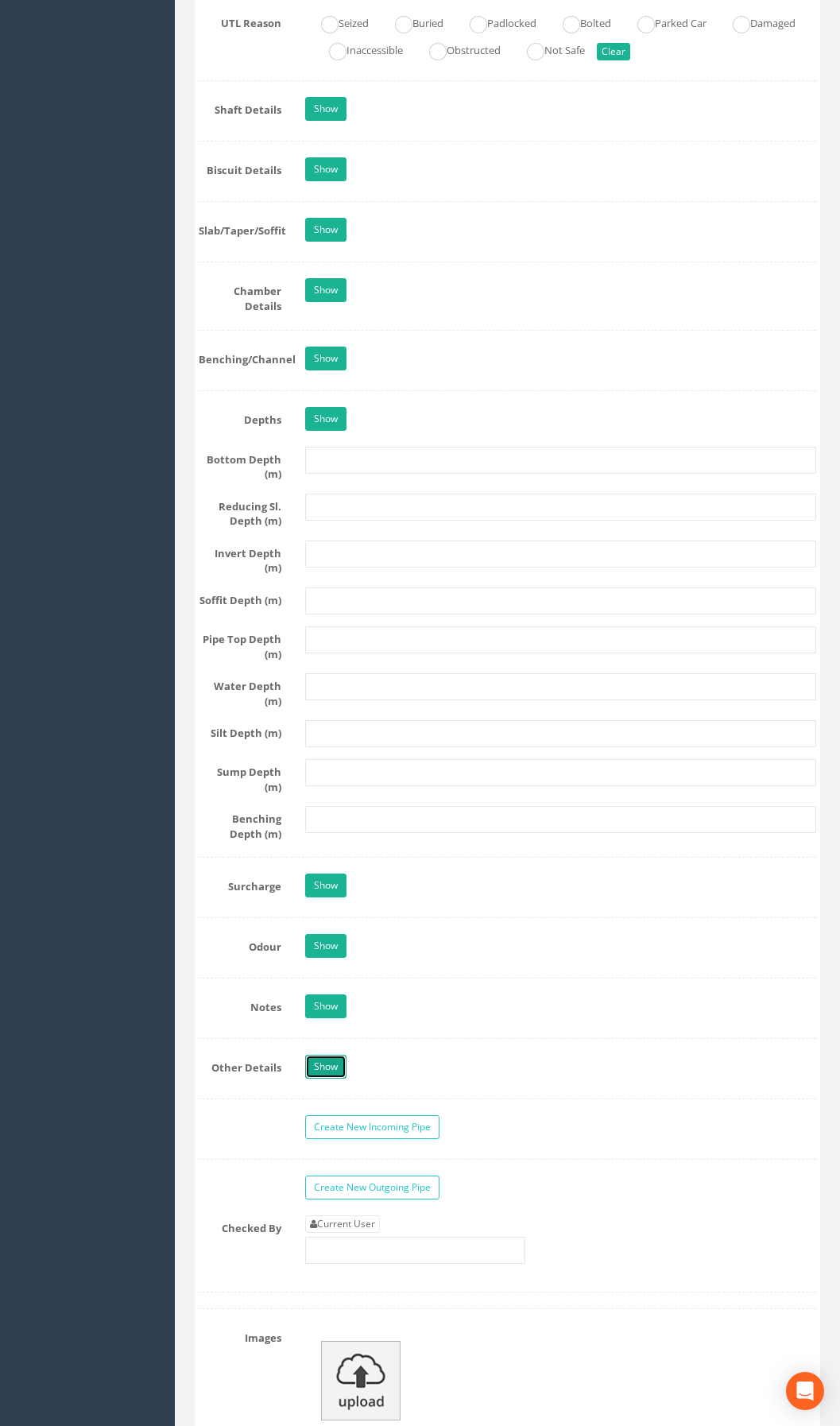
click at [323, 1079] on link "Show" at bounding box center [326, 1067] width 42 height 24
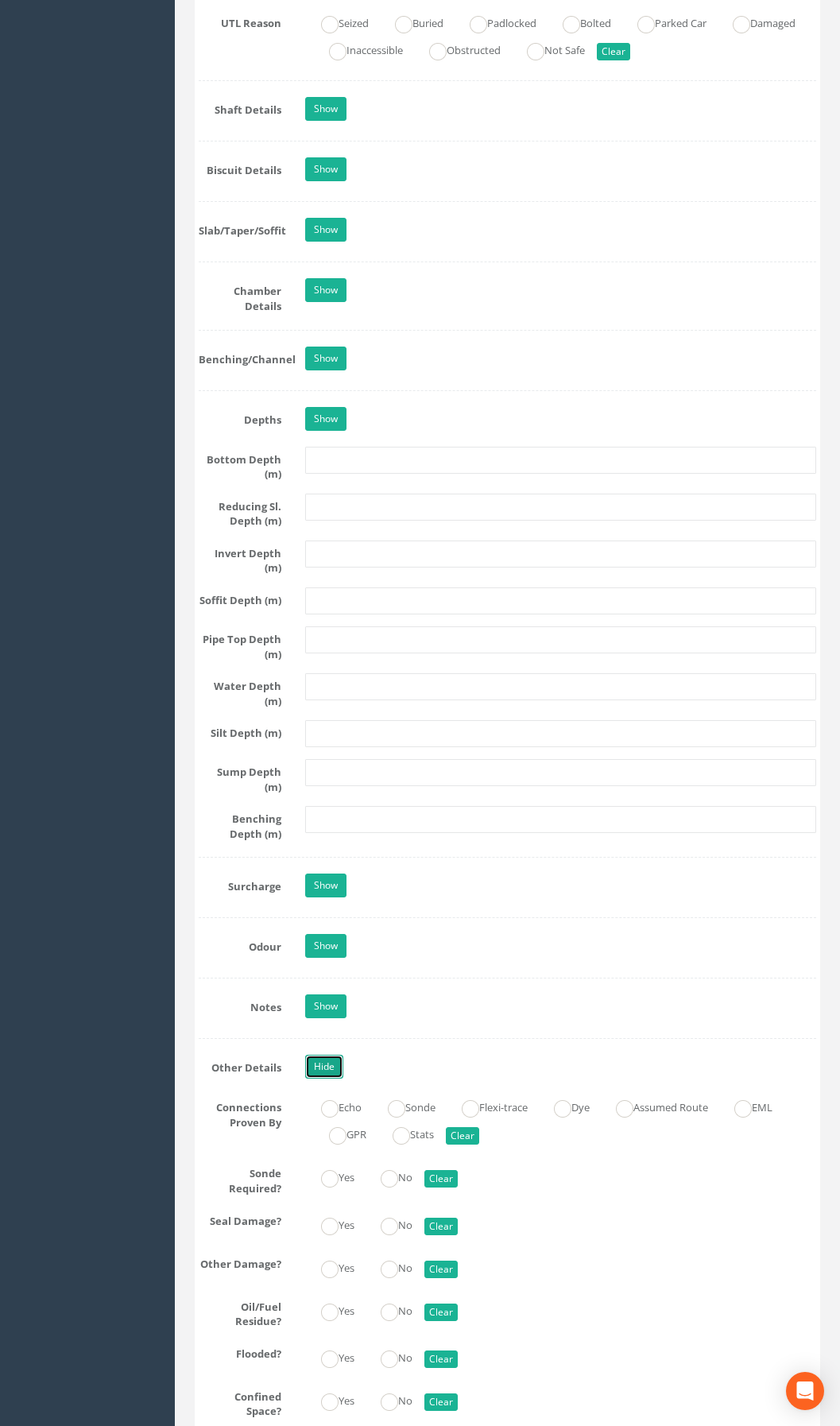
click at [329, 1079] on link "Hide" at bounding box center [324, 1067] width 38 height 24
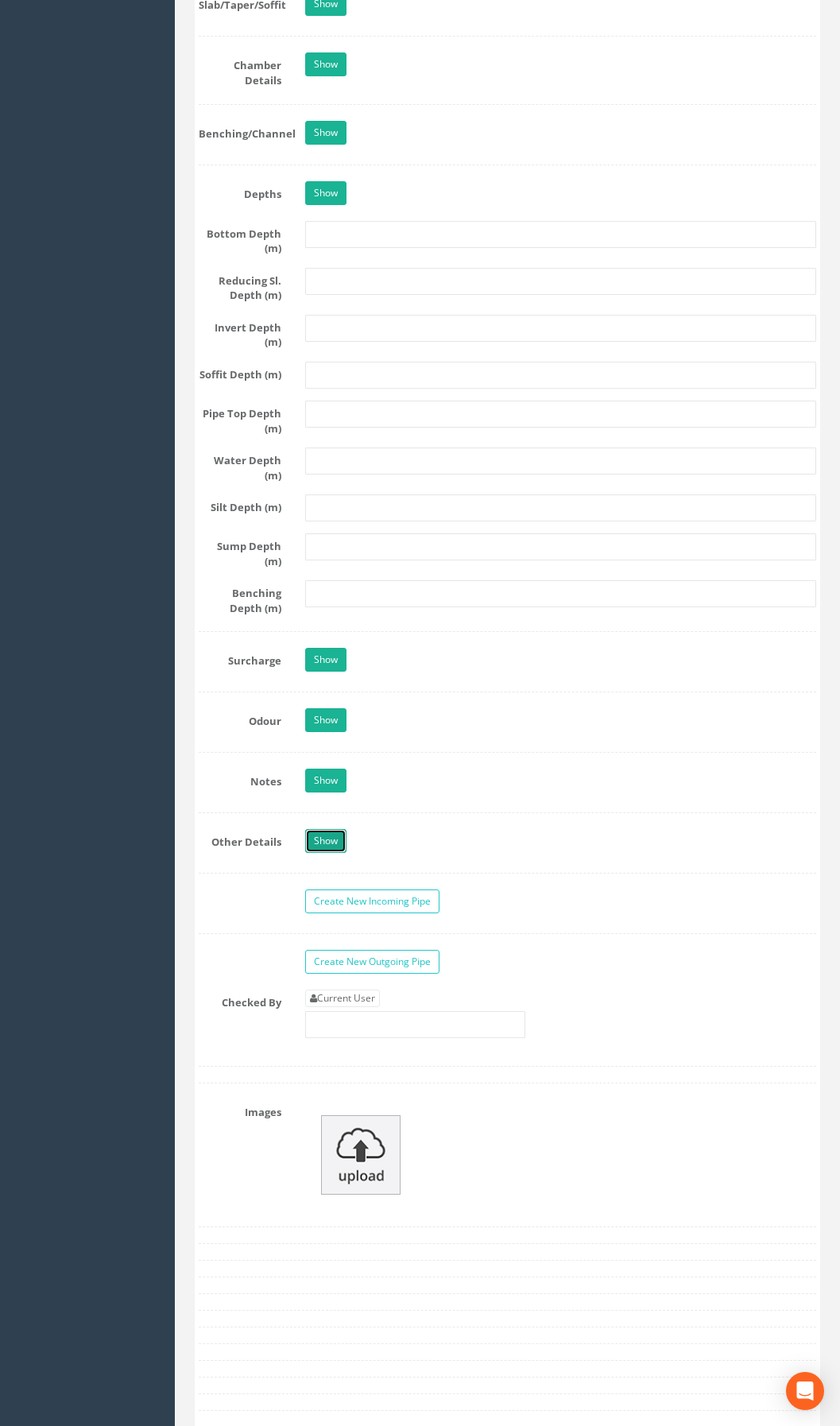
scroll to position [2119, 0]
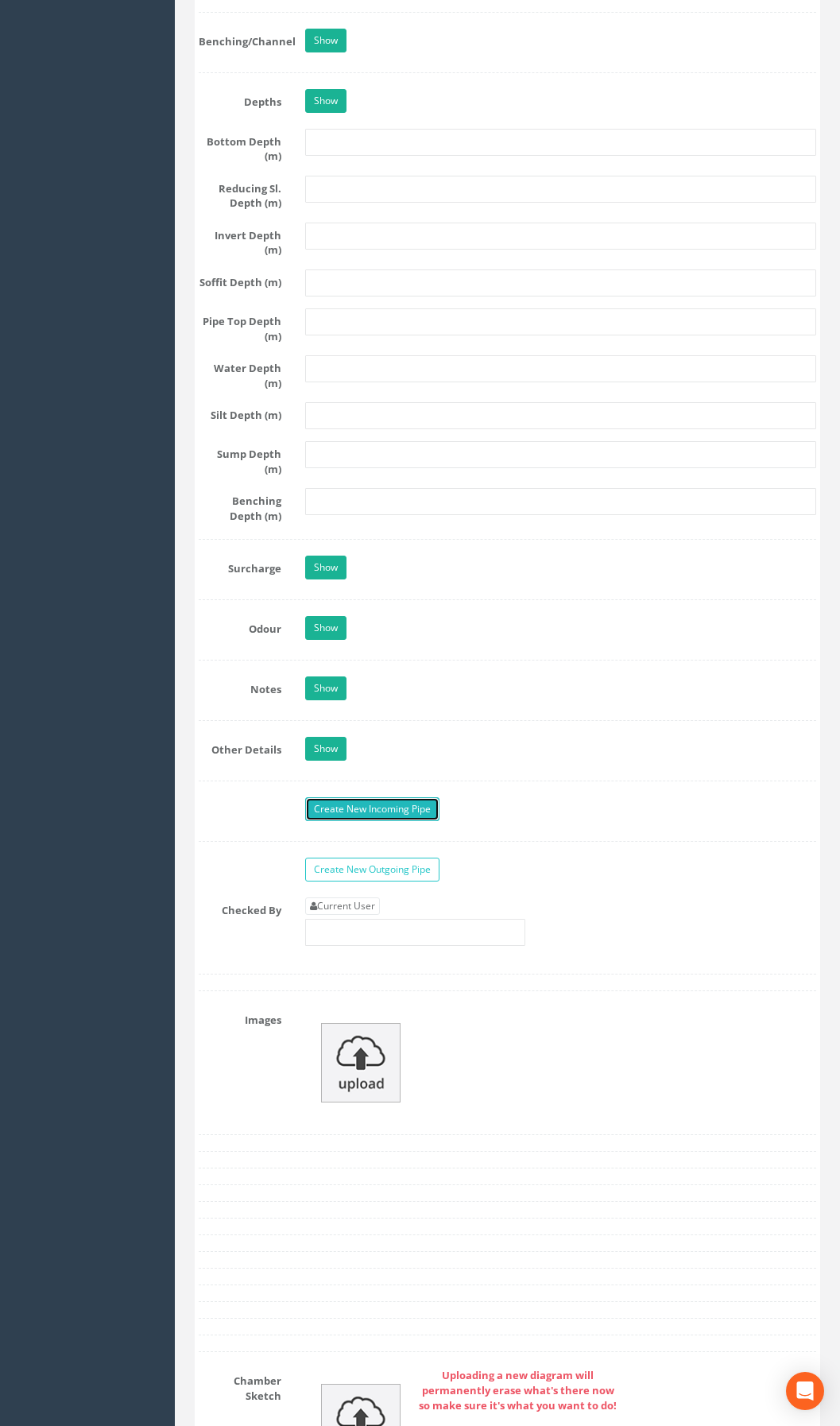
click at [362, 821] on link "Create New Incoming Pipe" at bounding box center [372, 809] width 134 height 24
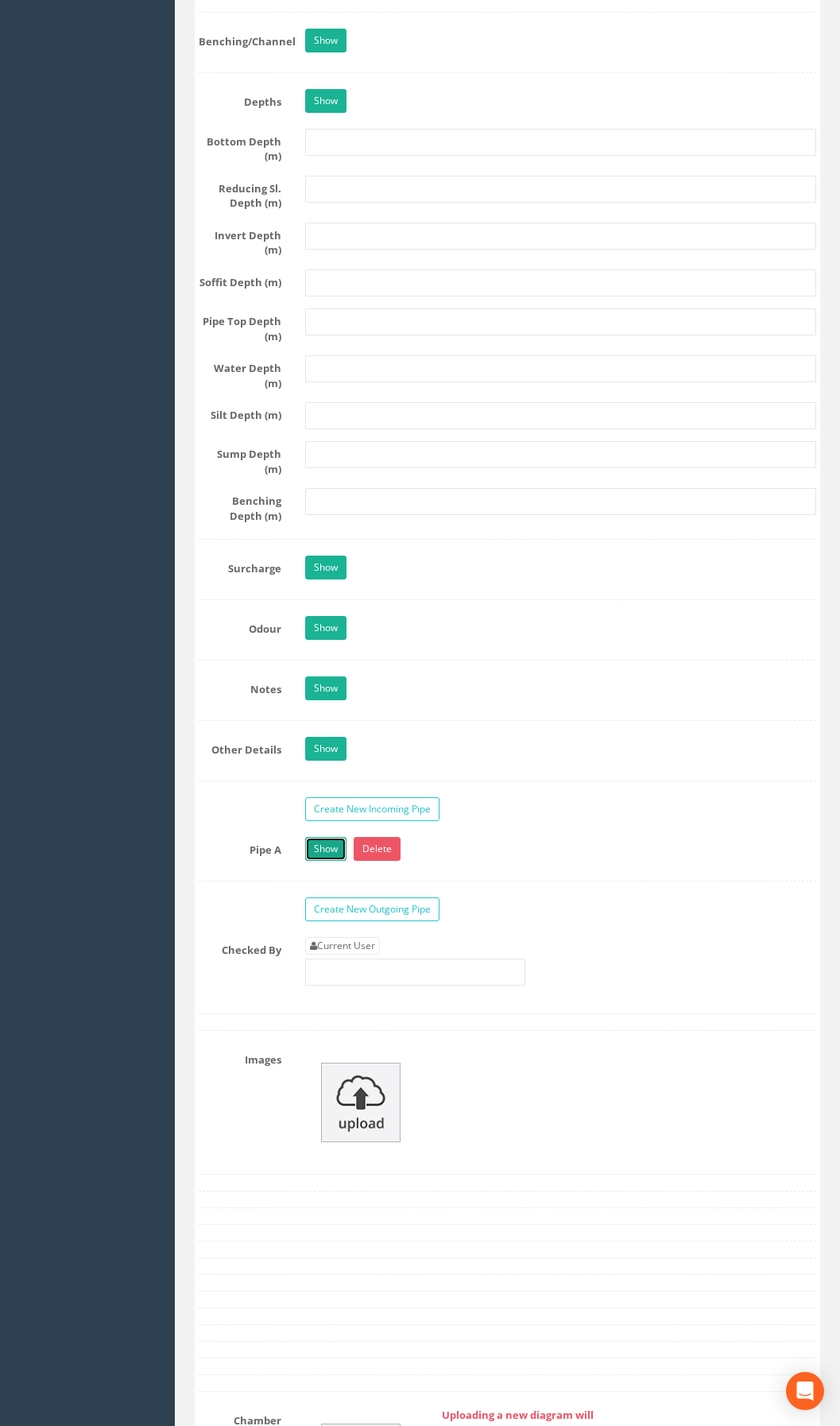
click at [320, 861] on link "Show" at bounding box center [326, 848] width 42 height 24
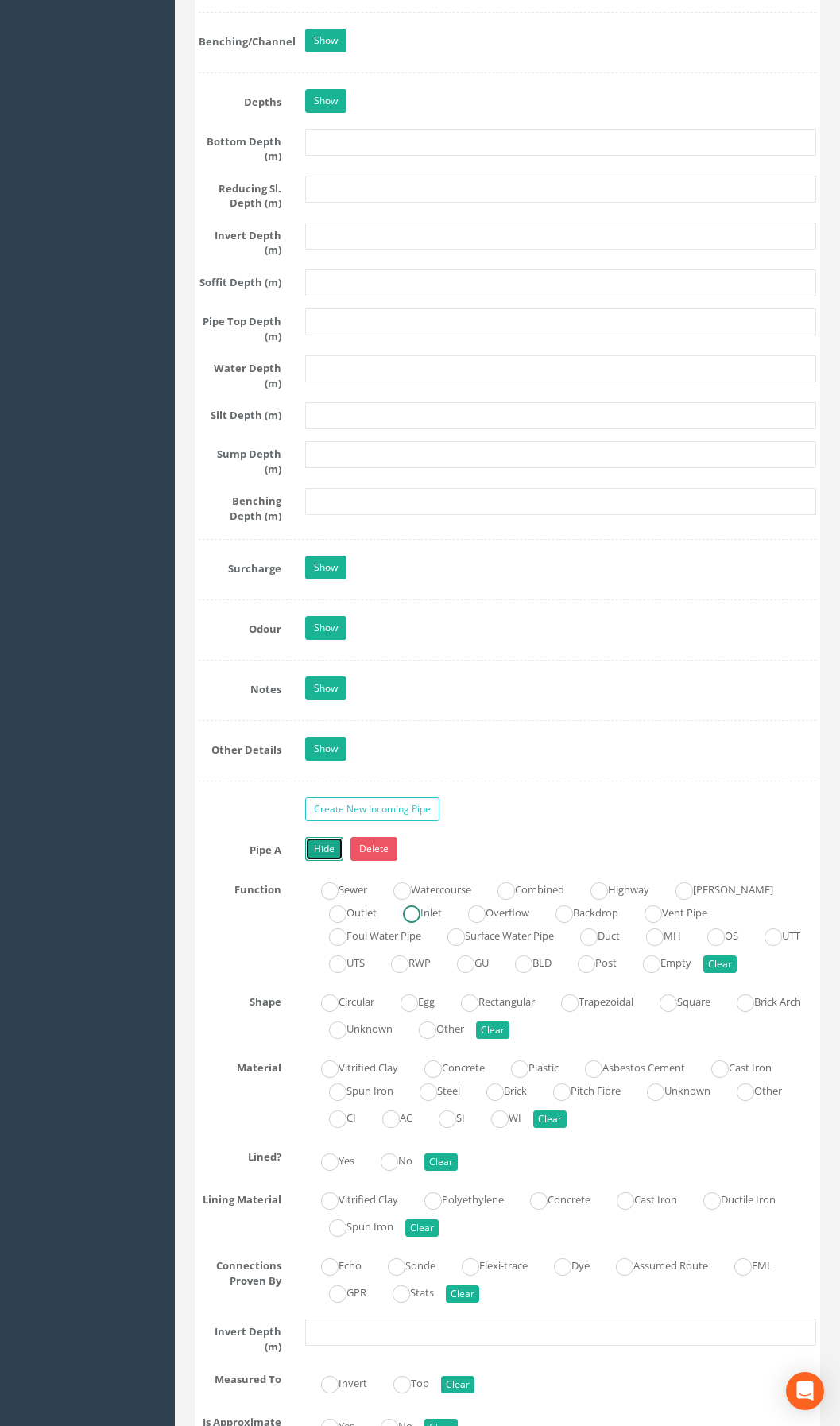
click at [420, 923] on ins at bounding box center [412, 914] width 18 height 18
radio input "true"
click at [358, 1012] on label "Circular" at bounding box center [340, 1000] width 69 height 23
radio input "true"
click at [551, 1078] on label "Plastic" at bounding box center [527, 1067] width 64 height 23
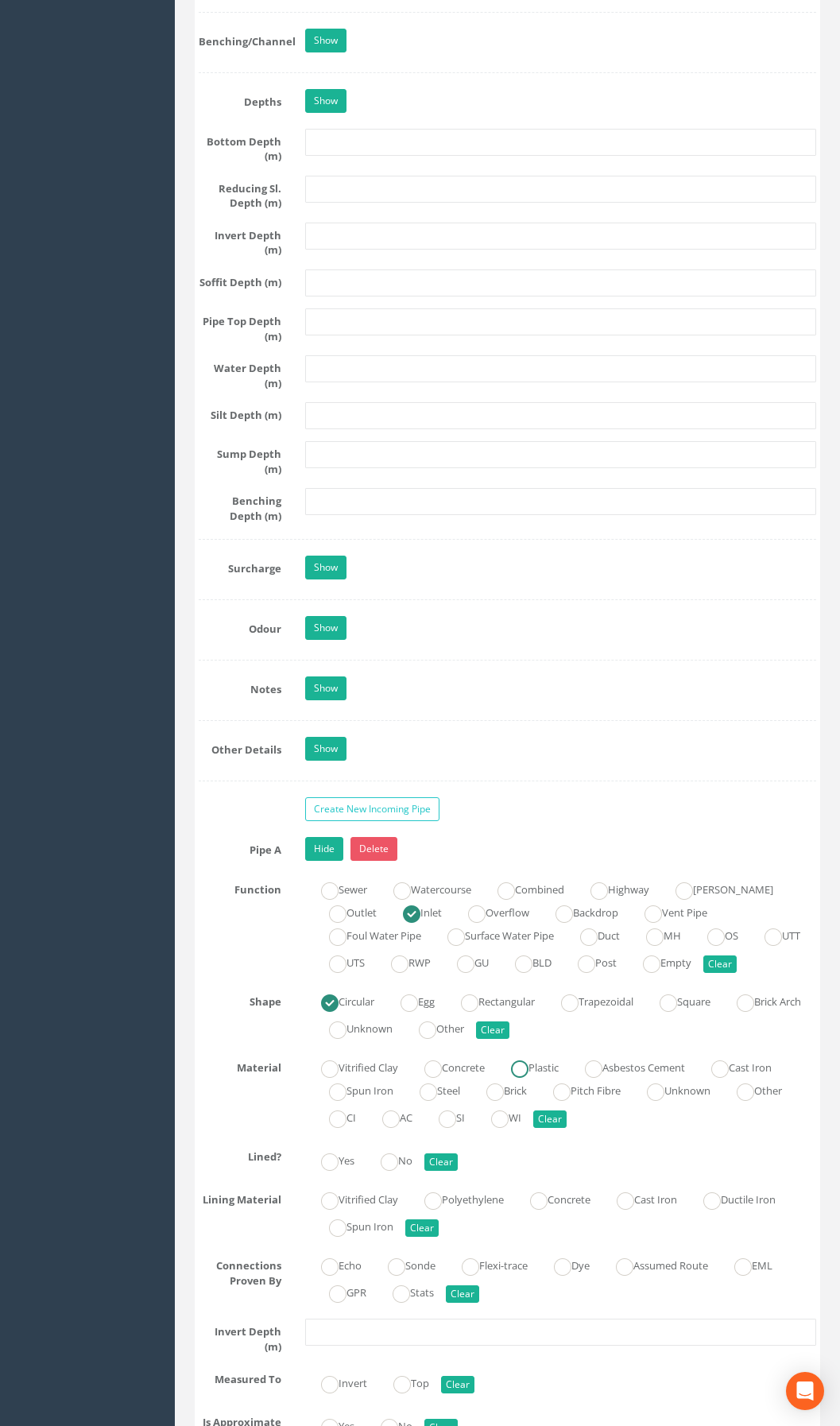
radio input "true"
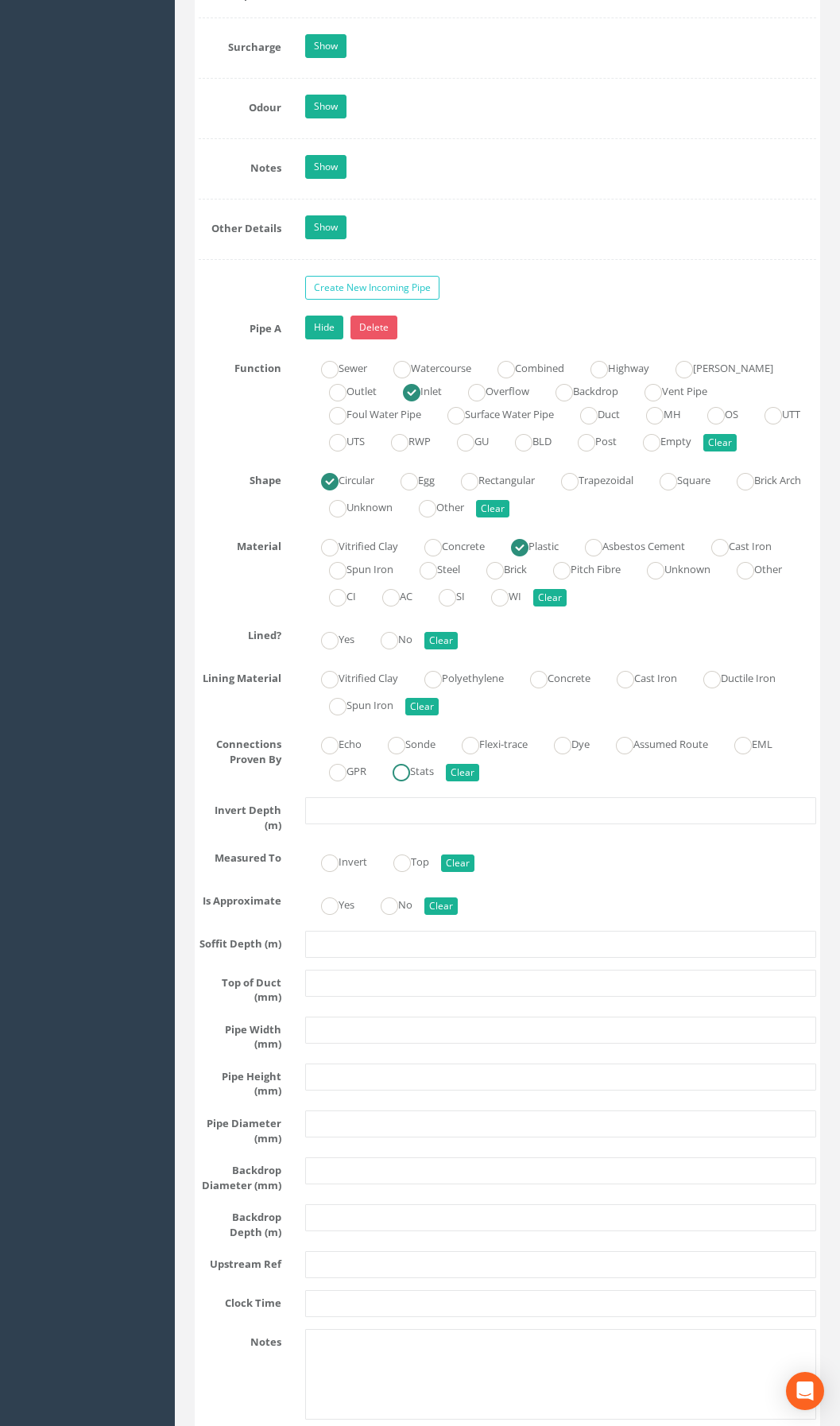
scroll to position [2675, 0]
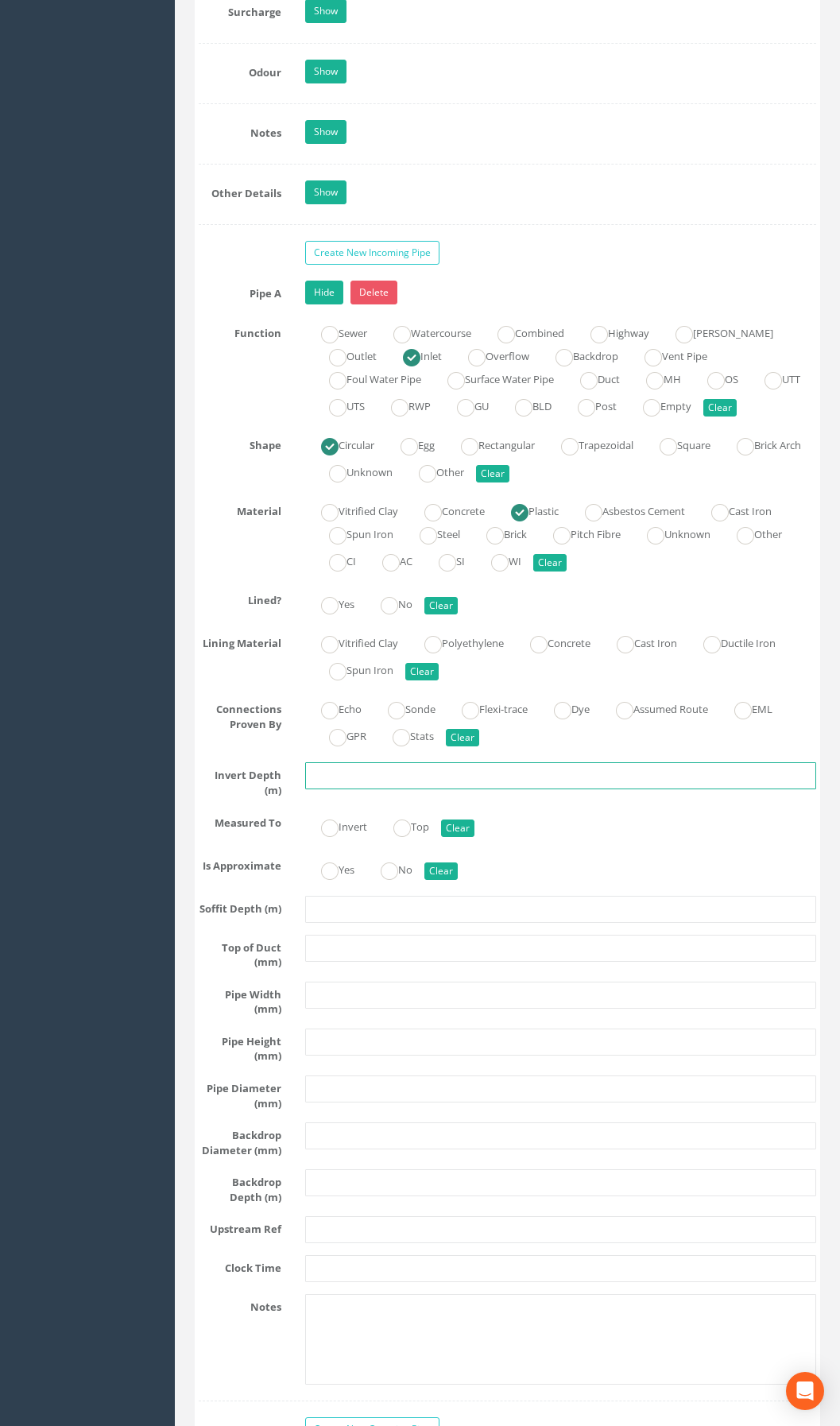
click at [366, 790] on input "text" at bounding box center [560, 776] width 511 height 27
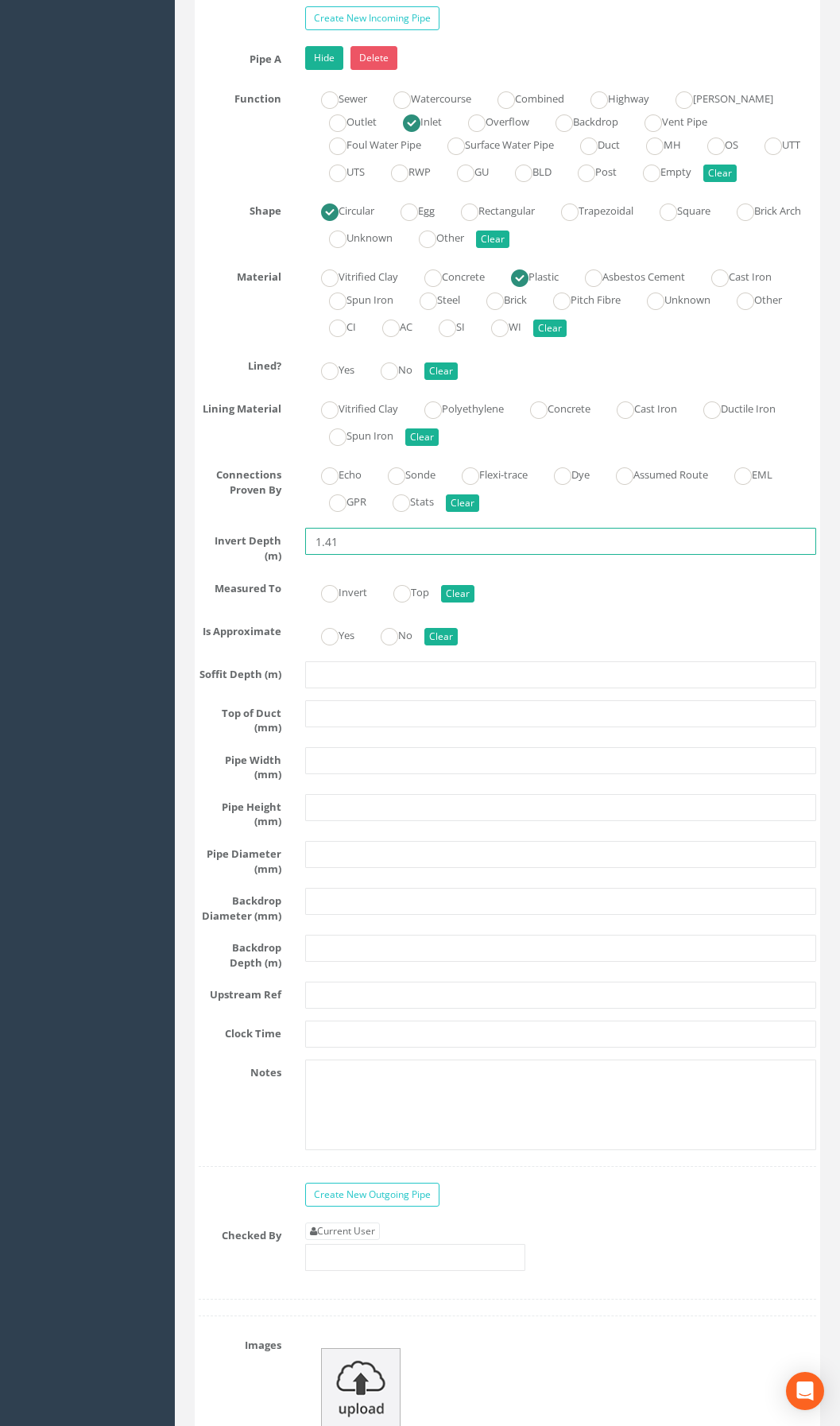
scroll to position [2914, 0]
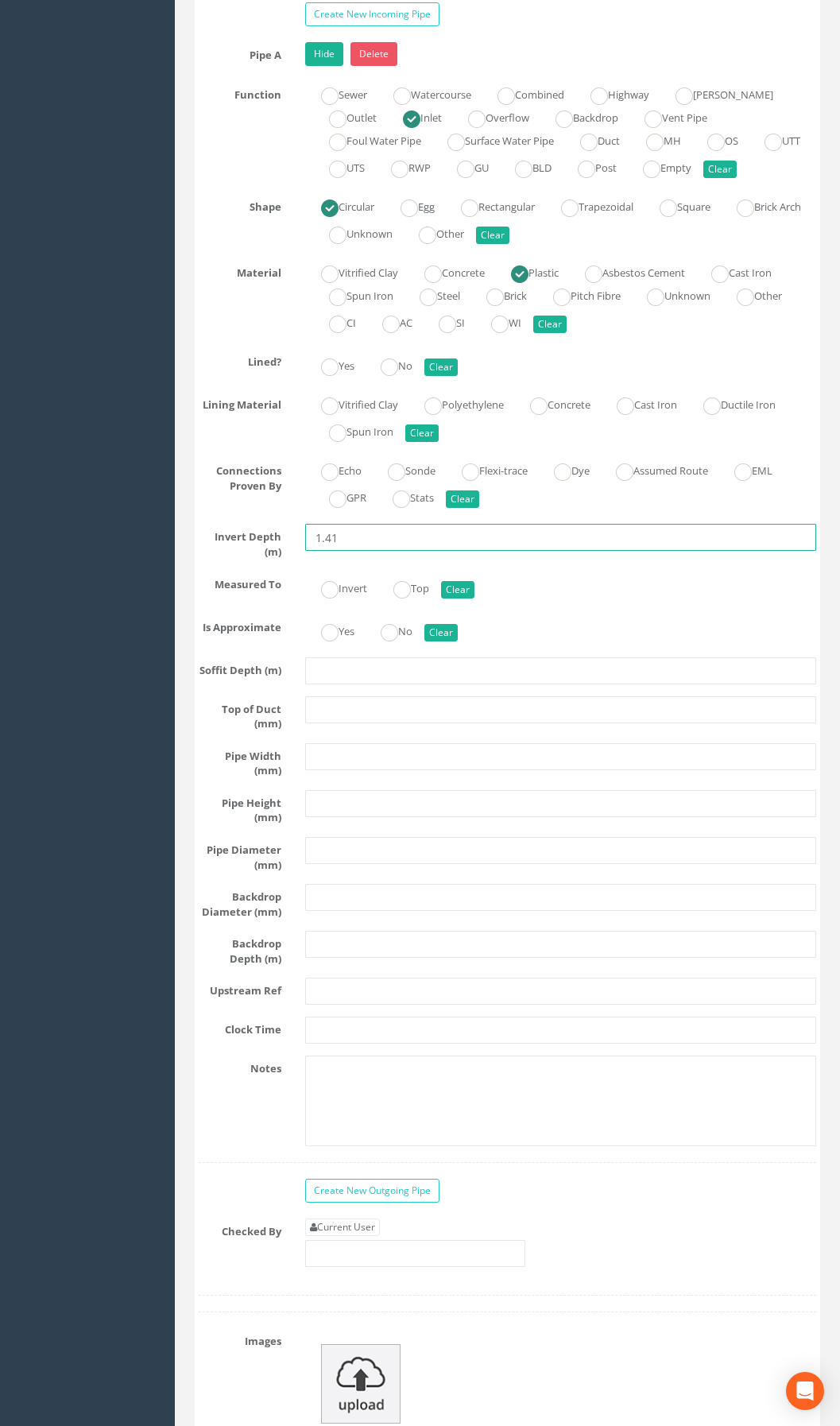
type input "1.41"
click at [346, 723] on input "text" at bounding box center [560, 710] width 511 height 27
click at [350, 770] on input "text" at bounding box center [560, 757] width 511 height 27
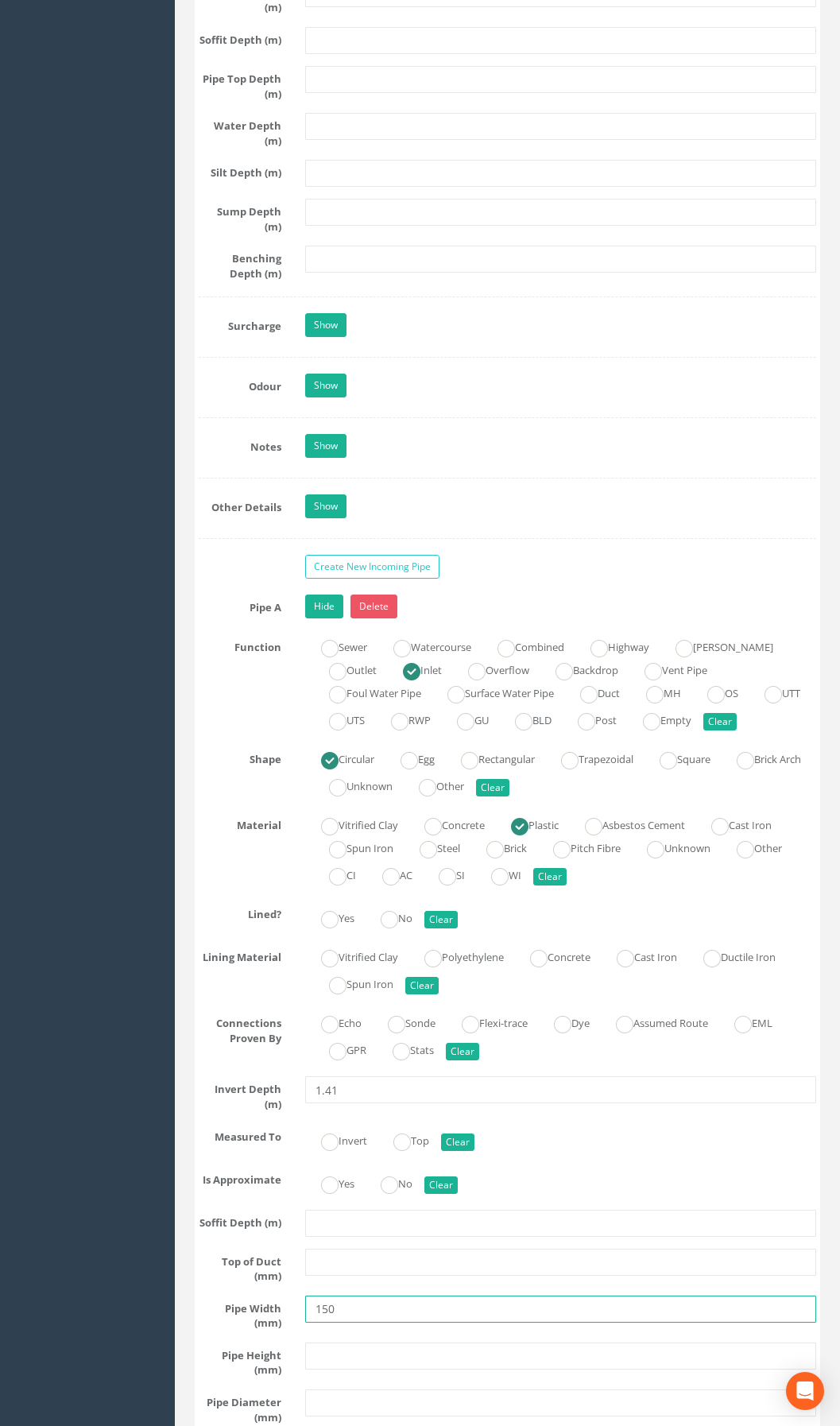
scroll to position [2357, 0]
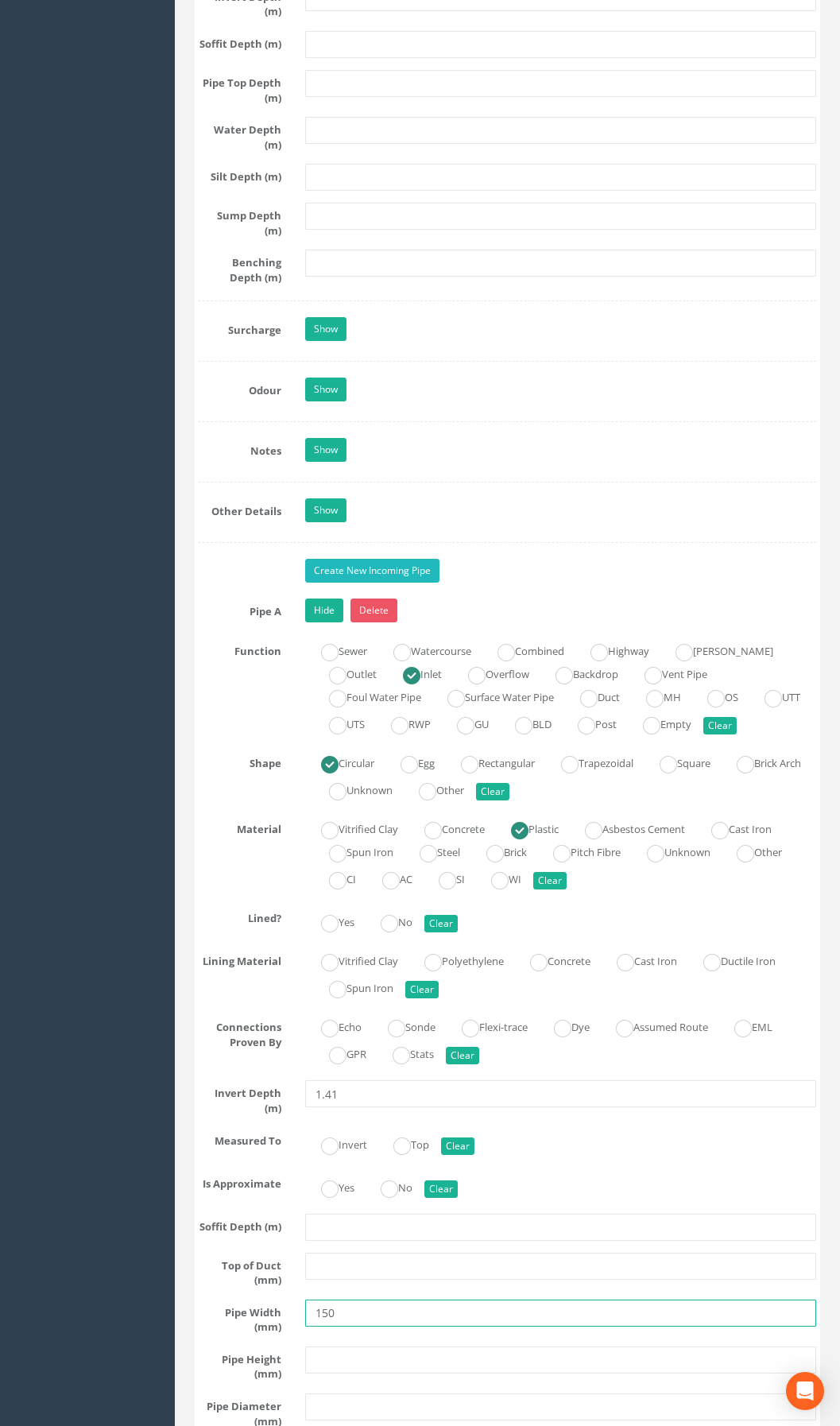
type input "150"
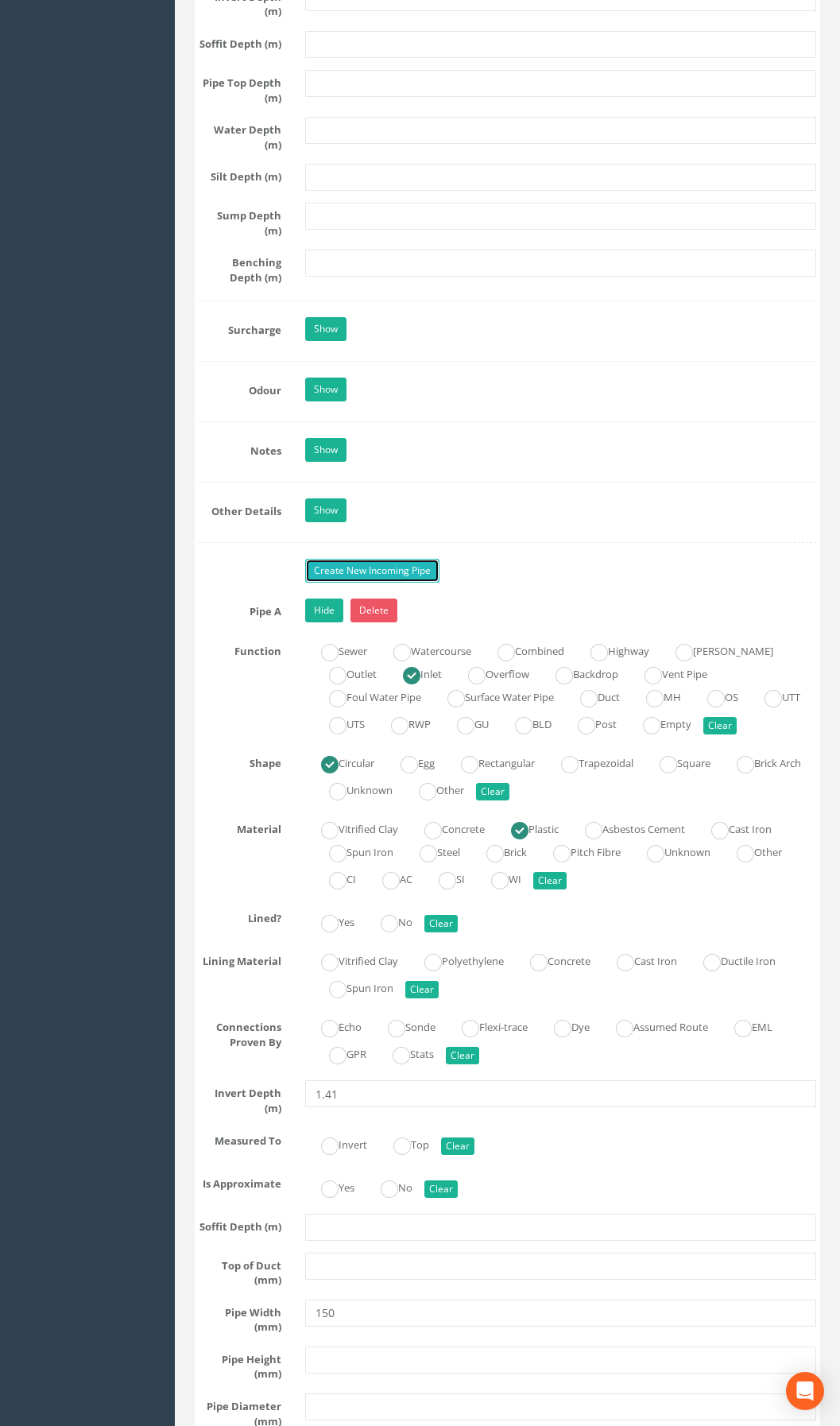
click at [354, 583] on link "Create New Incoming Pipe" at bounding box center [372, 570] width 134 height 24
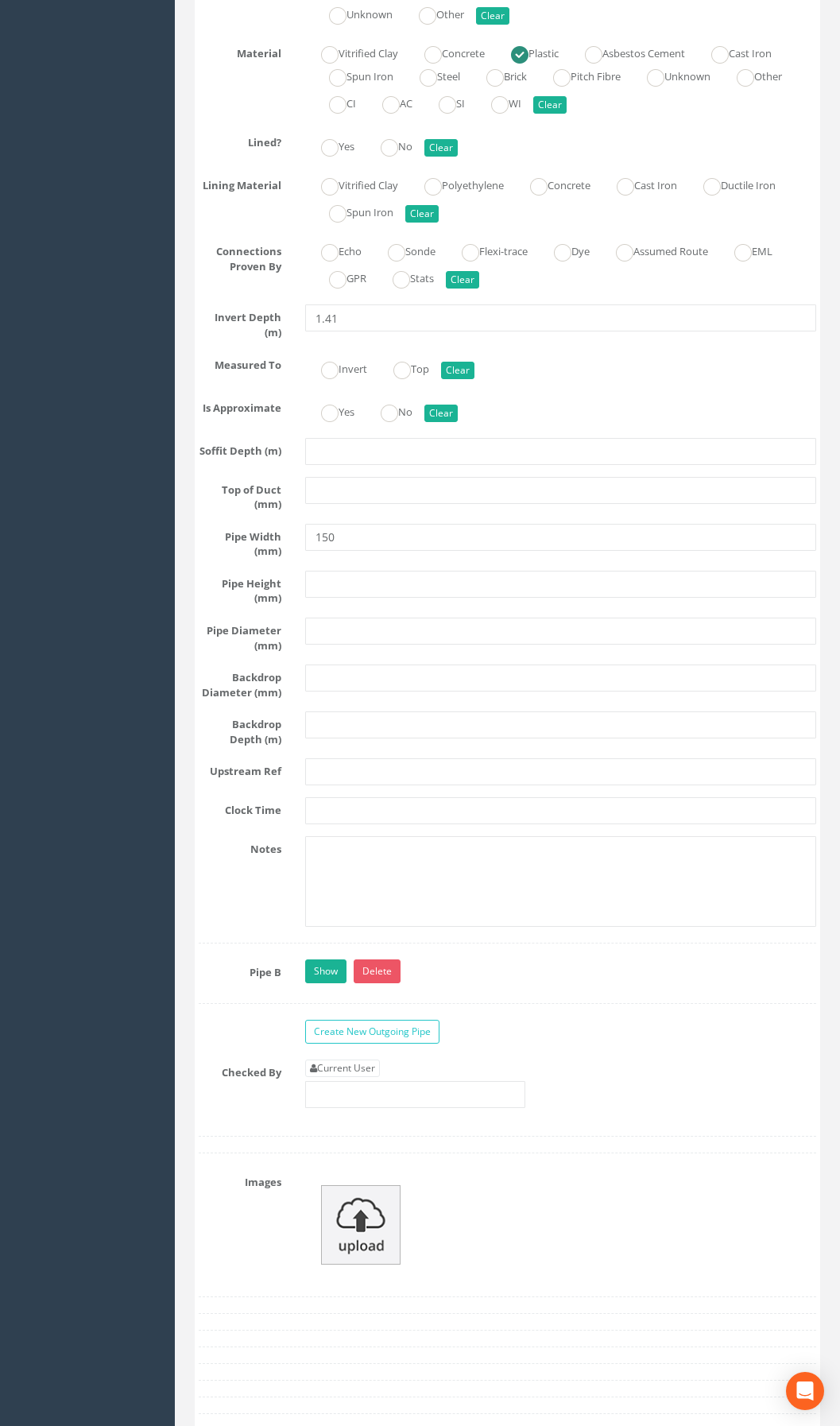
scroll to position [3152, 0]
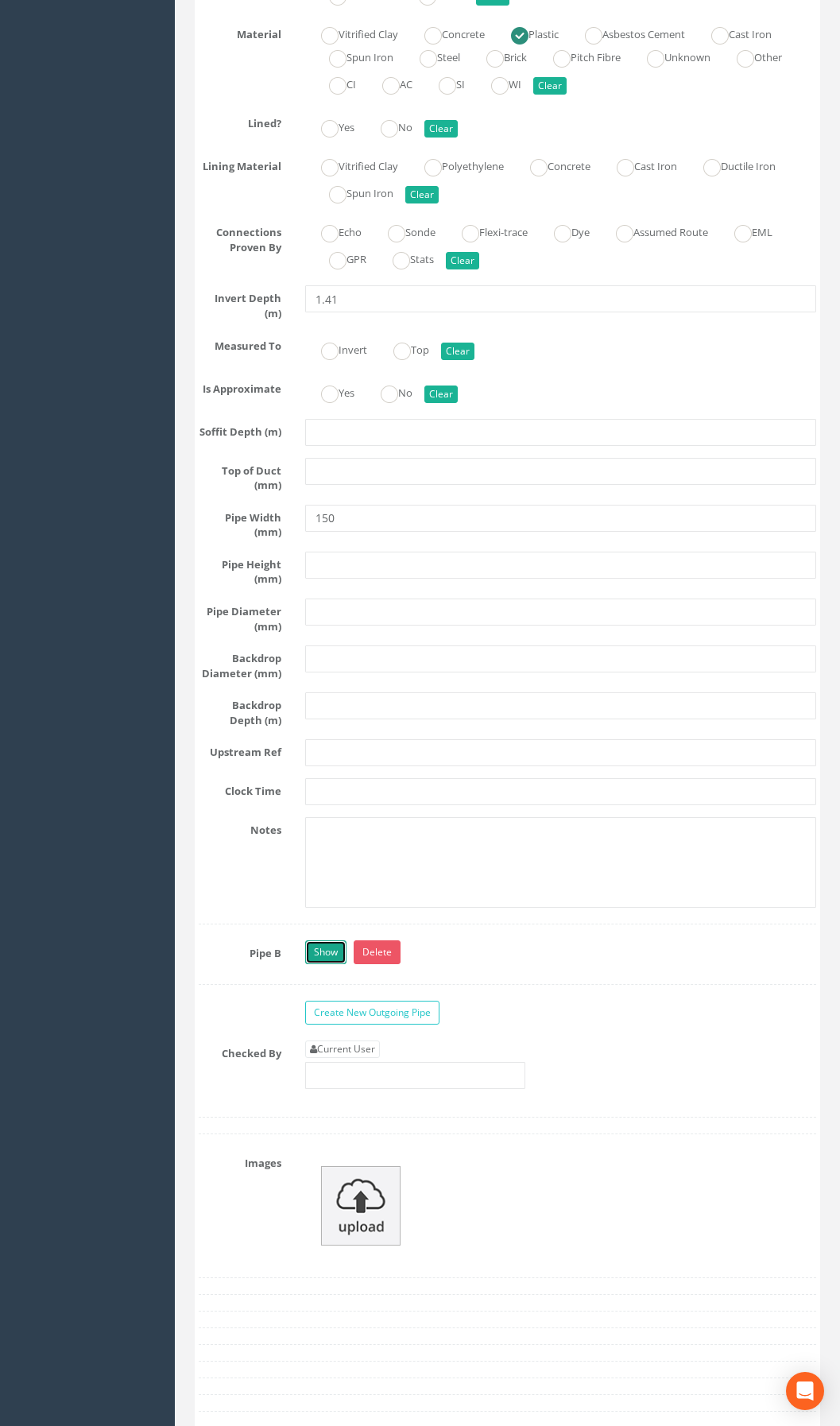
click at [317, 965] on link "Show" at bounding box center [326, 952] width 42 height 24
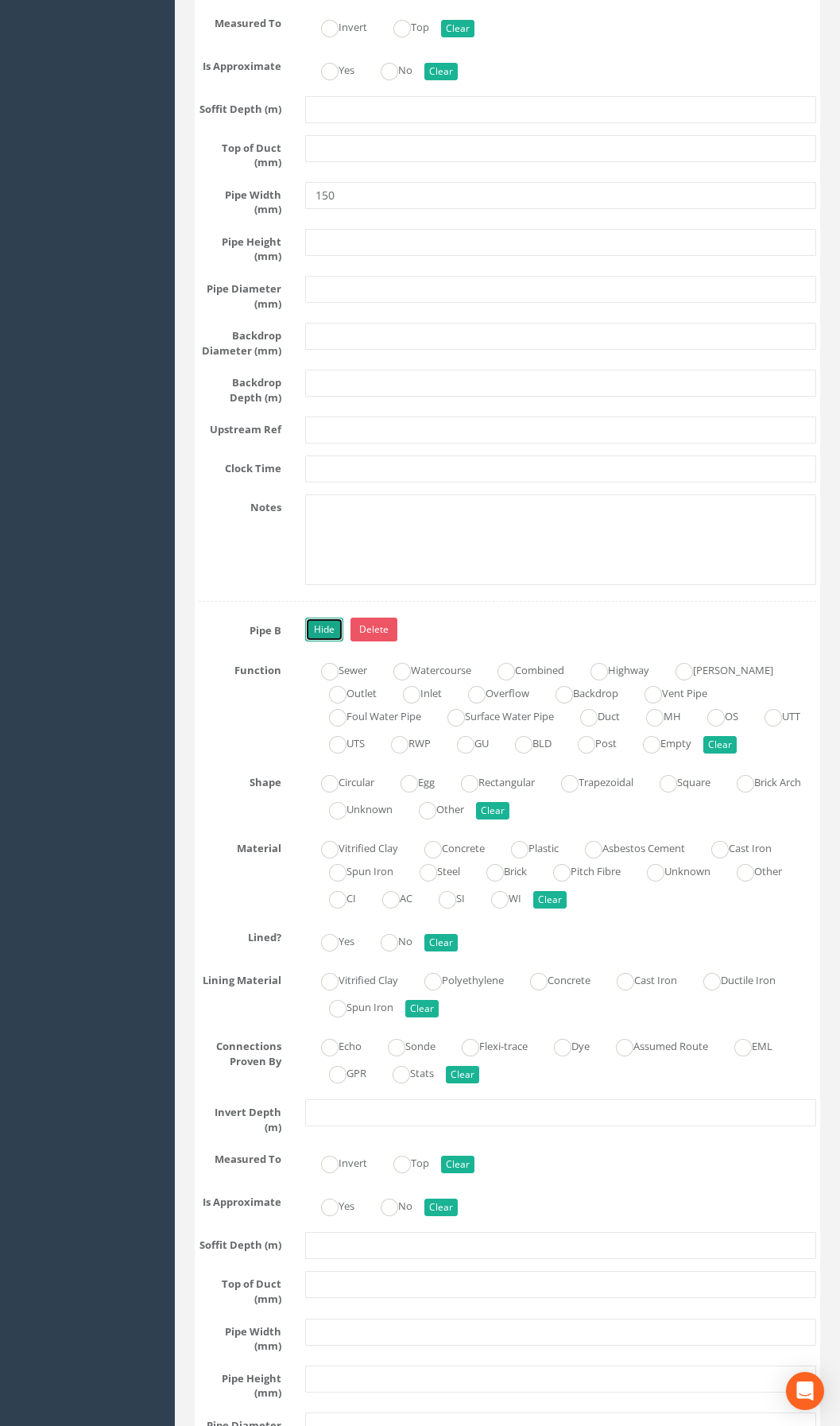
scroll to position [3550, 0]
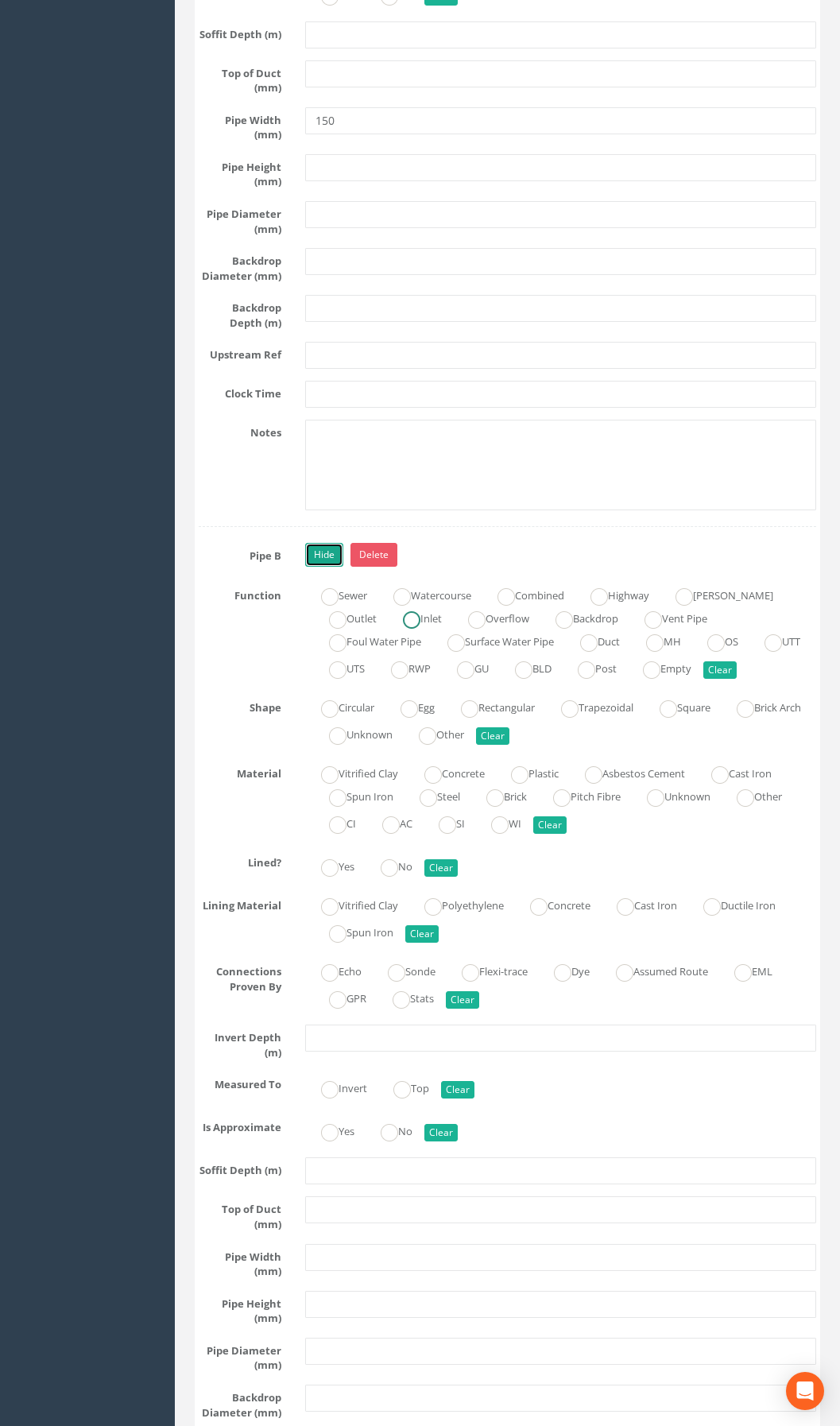
click at [418, 629] on ins at bounding box center [412, 620] width 18 height 18
radio input "true"
click at [330, 718] on ins at bounding box center [330, 709] width 18 height 18
radio input "true"
click at [356, 784] on label "Vitrified Clay" at bounding box center [352, 772] width 93 height 23
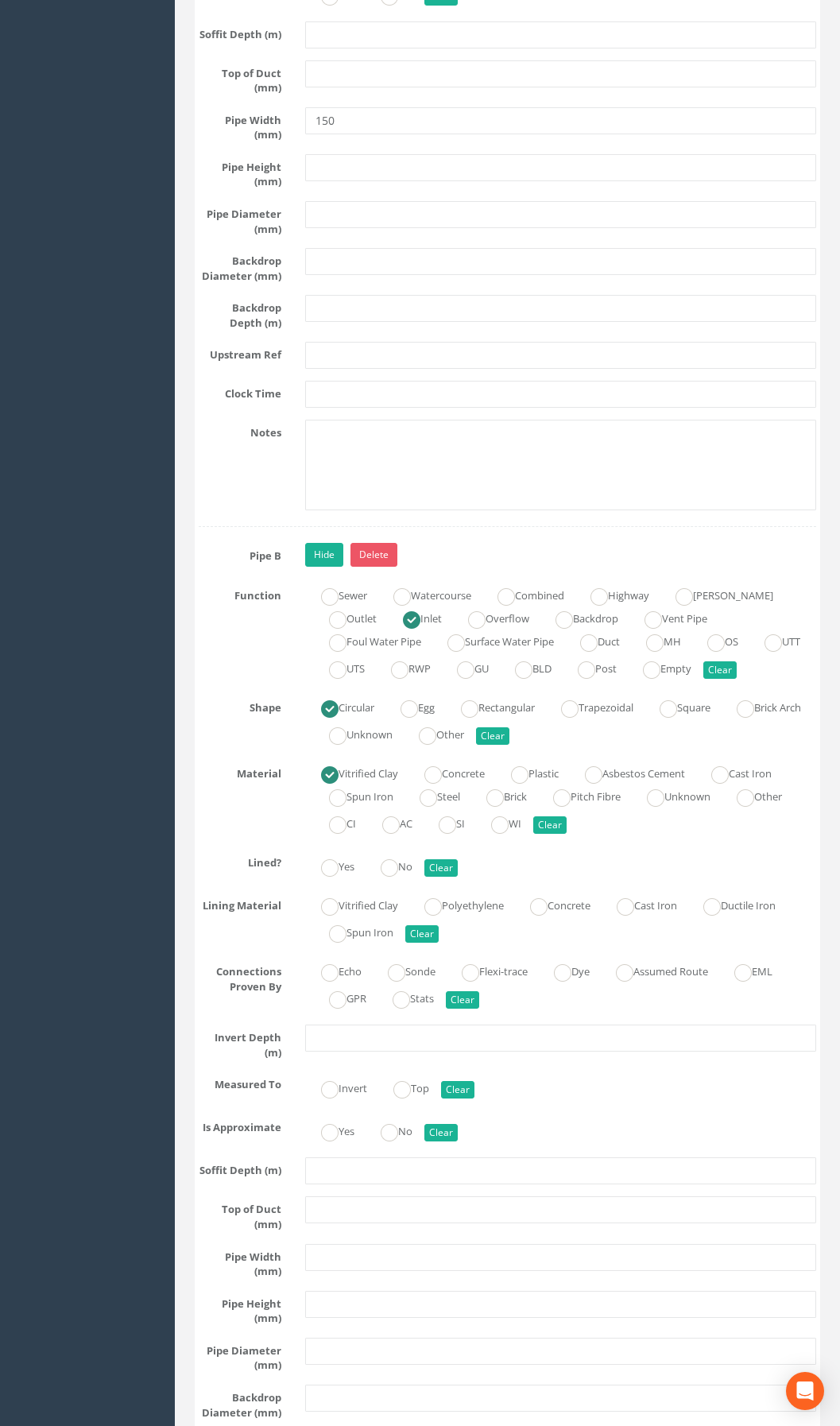
click at [368, 784] on label "Vitrified Clay" at bounding box center [352, 772] width 93 height 23
click at [322, 784] on ins at bounding box center [330, 776] width 18 height 18
click at [524, 784] on ins at bounding box center [519, 776] width 18 height 18
radio input "false"
radio input "true"
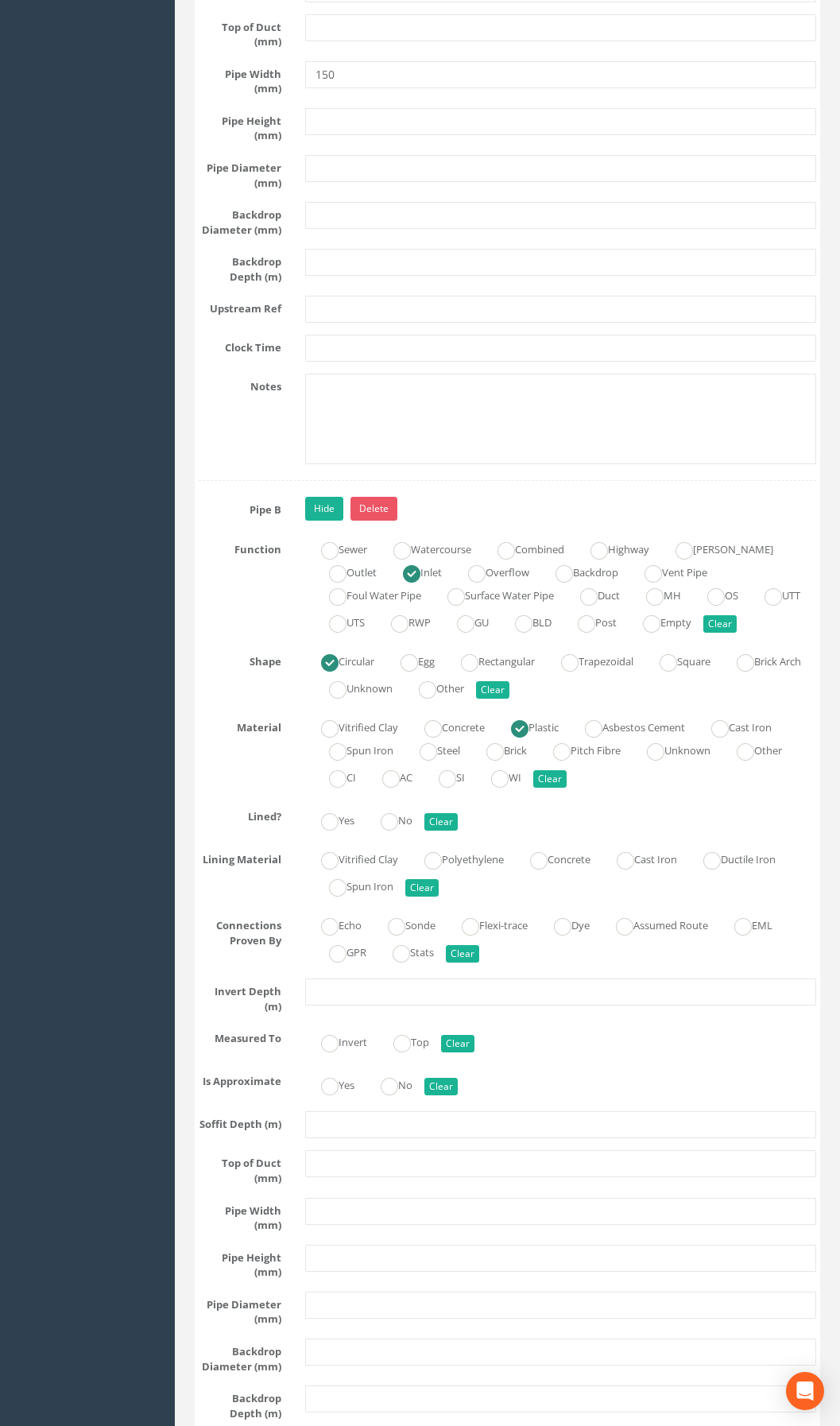
scroll to position [3788, 0]
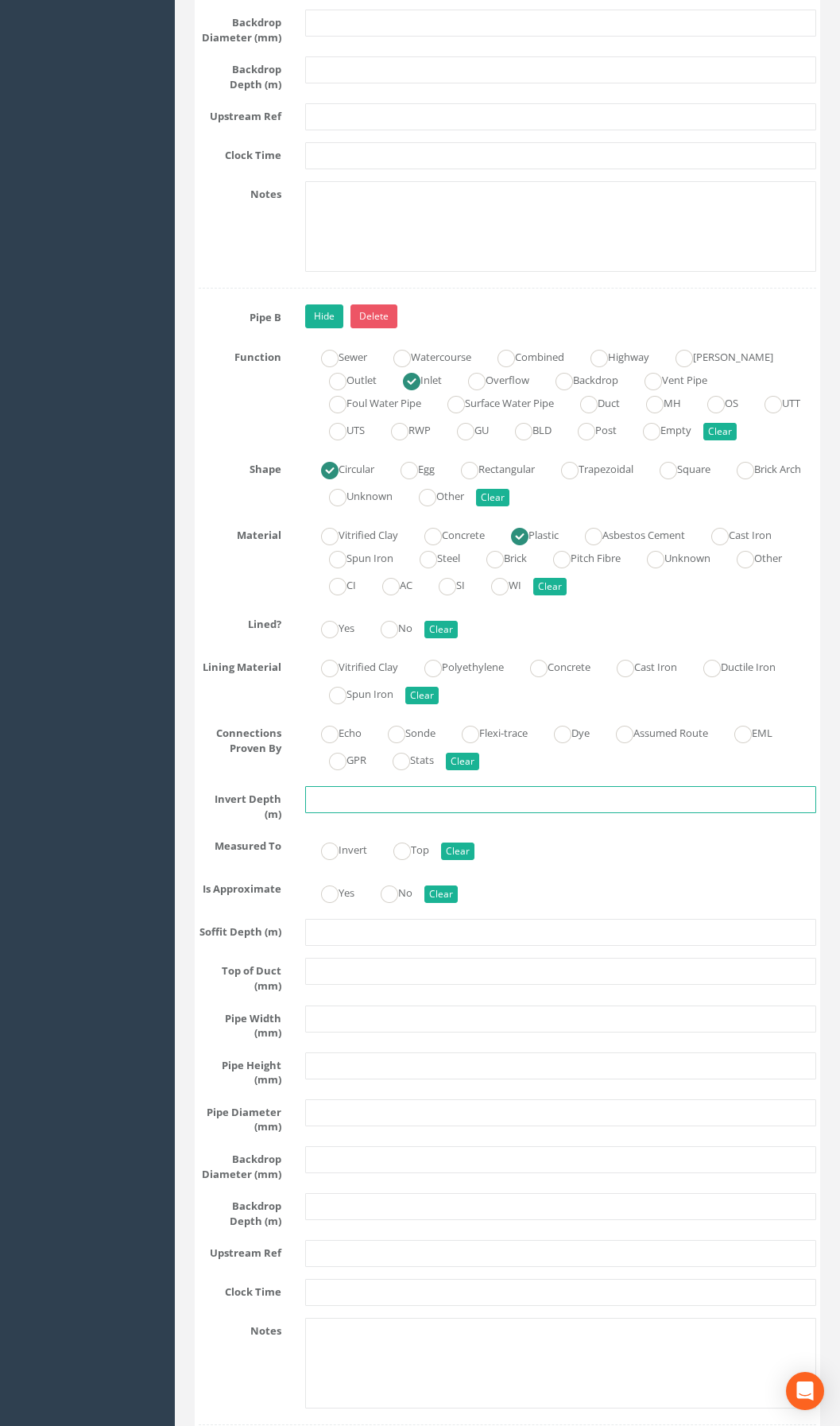
click at [350, 813] on input "text" at bounding box center [560, 800] width 511 height 27
type input "1.46"
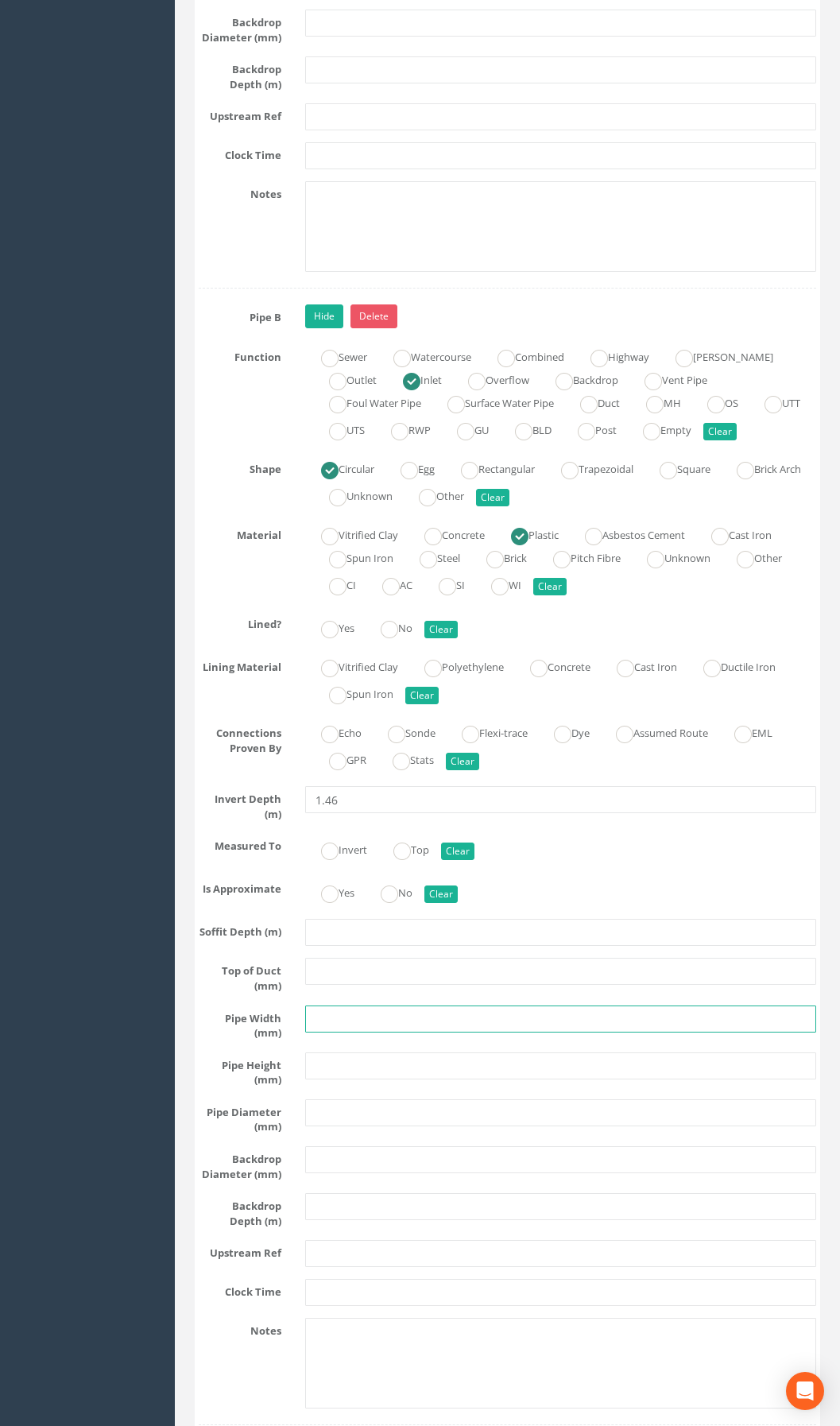
click at [327, 1032] on input "text" at bounding box center [560, 1019] width 511 height 27
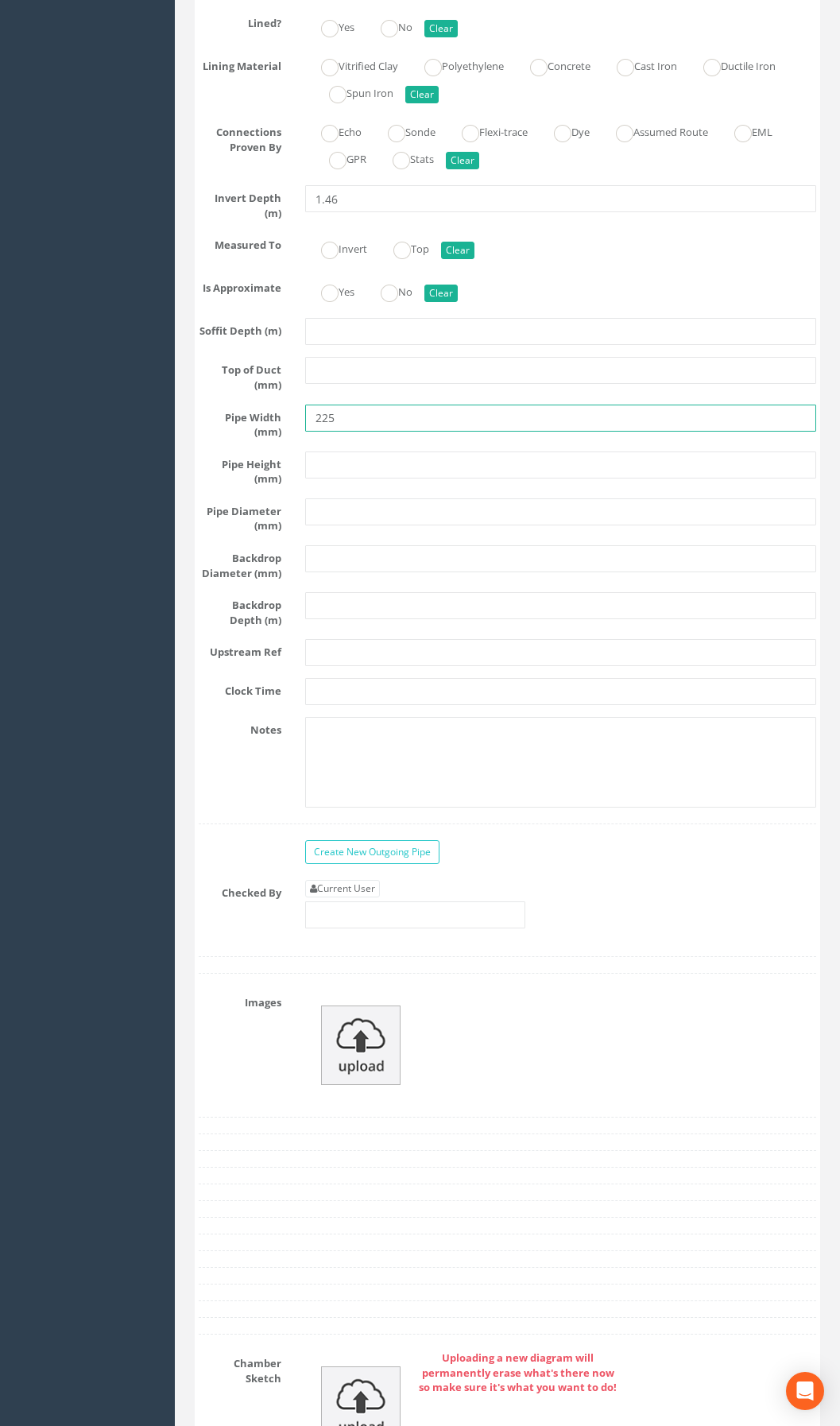
scroll to position [4425, 0]
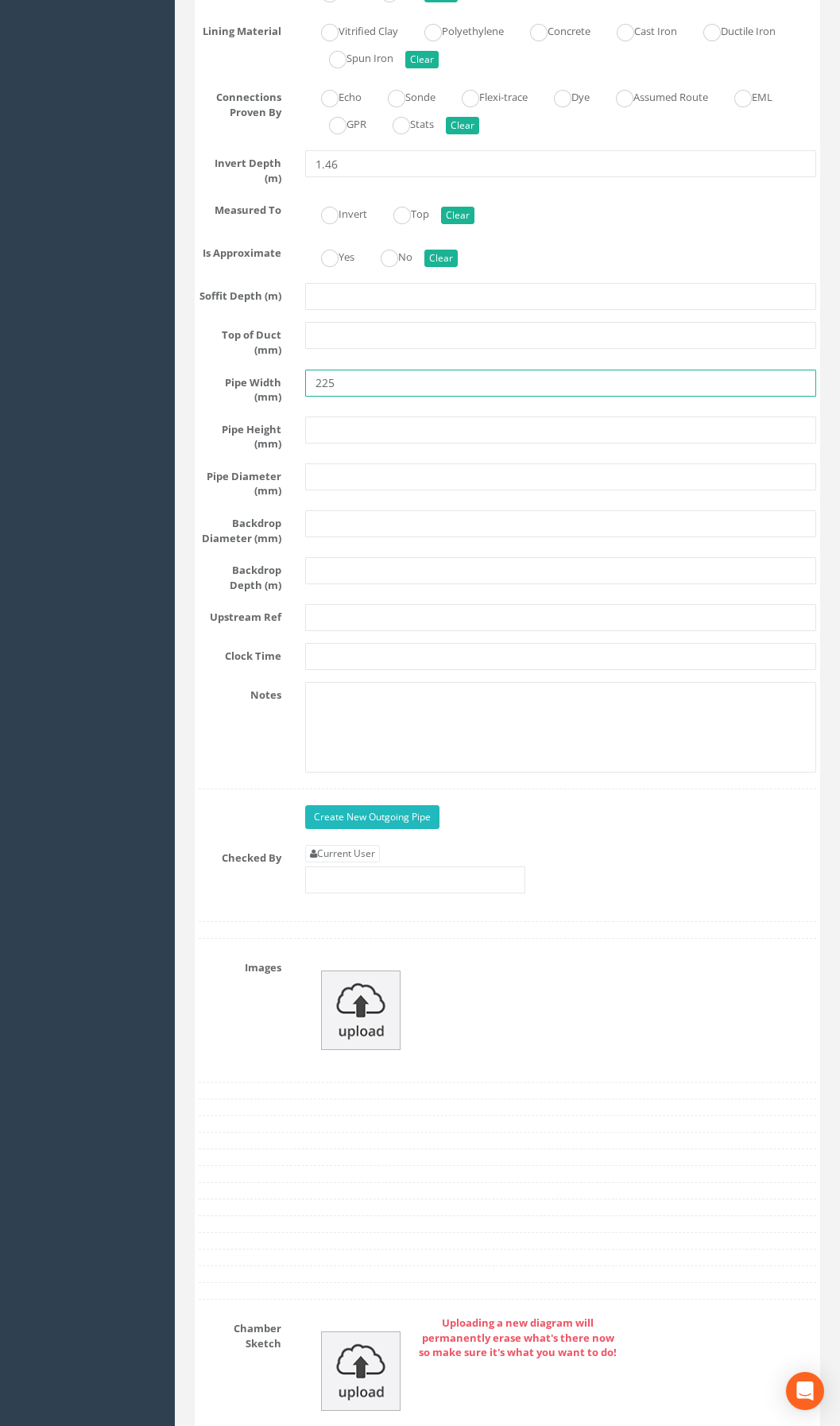
type input "225"
click at [385, 829] on link "Create New Outgoing Pipe" at bounding box center [372, 817] width 134 height 24
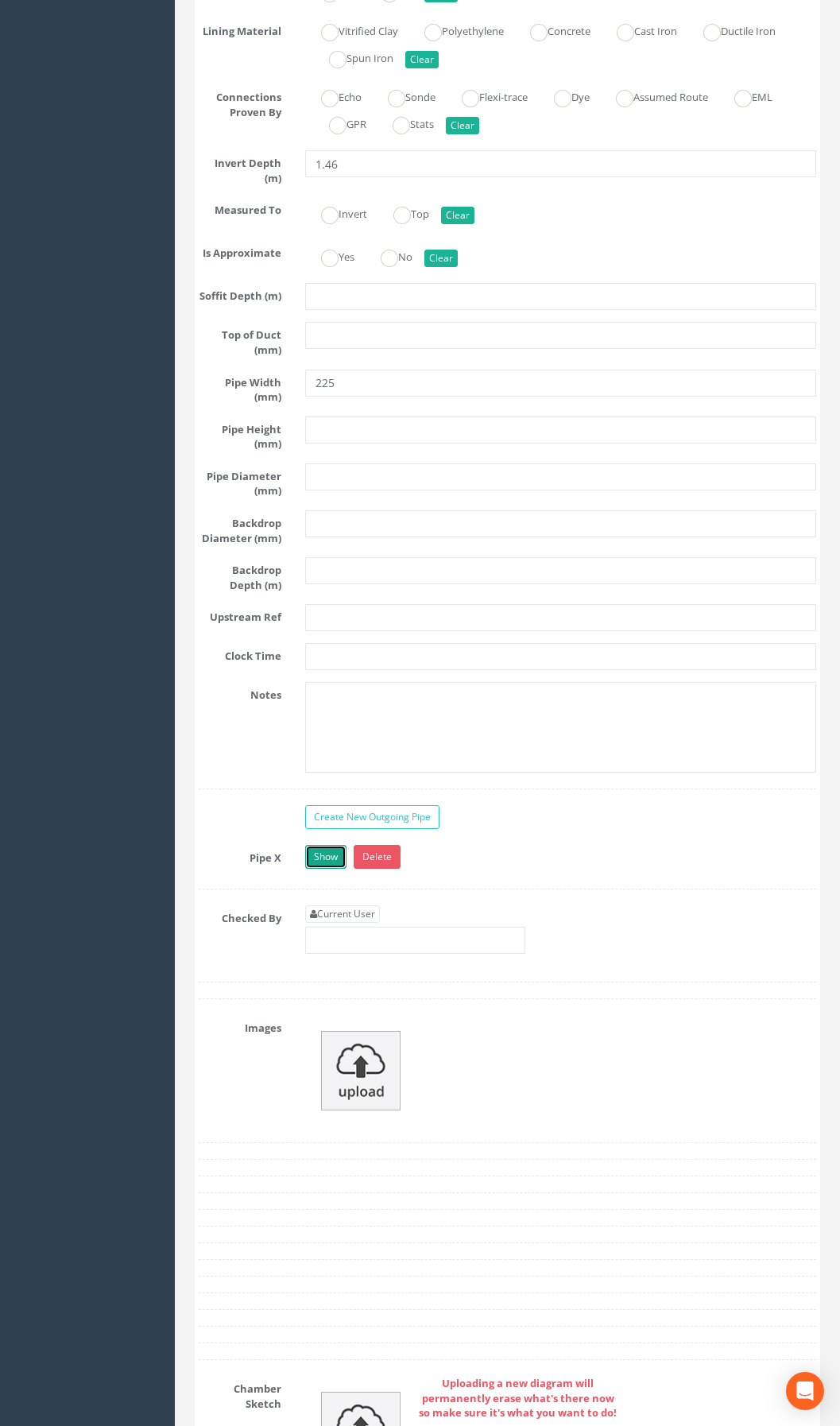
click at [330, 869] on link "Show" at bounding box center [326, 856] width 42 height 24
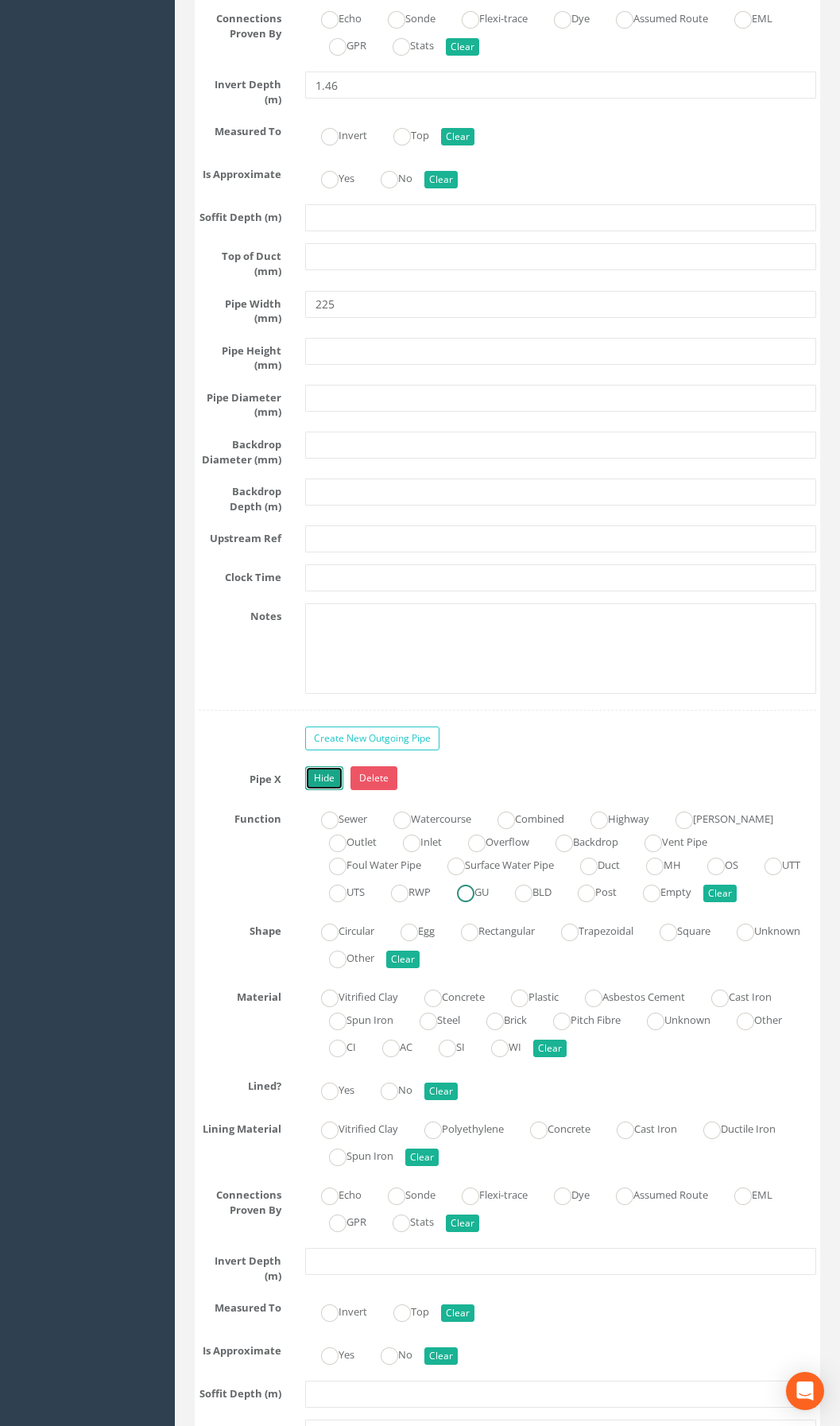
scroll to position [4505, 0]
click at [369, 851] on label "Outlet" at bounding box center [345, 840] width 64 height 23
radio input "true"
click at [344, 941] on label "Circular" at bounding box center [340, 929] width 69 height 23
radio input "true"
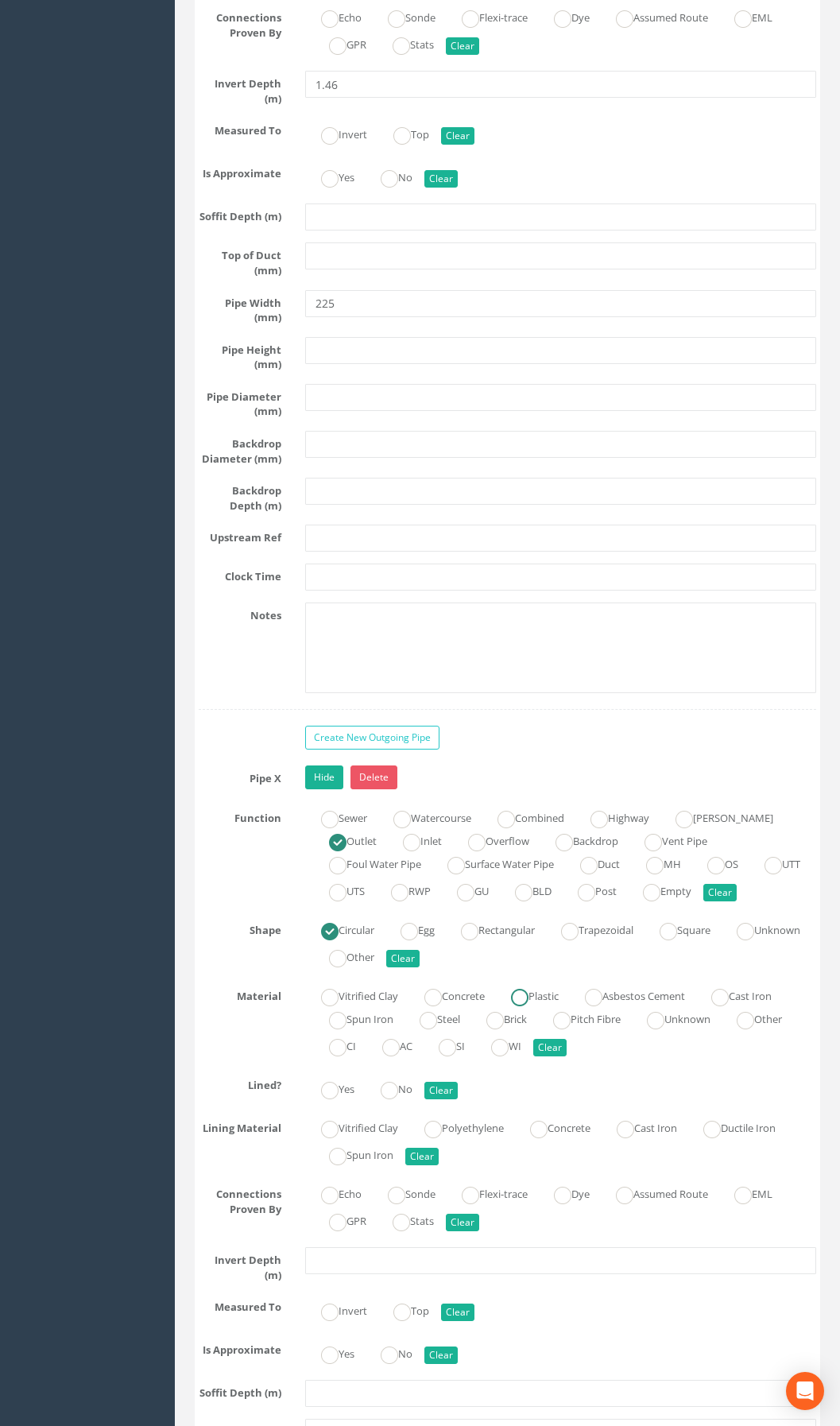
click at [544, 1007] on label "Plastic" at bounding box center [527, 995] width 64 height 23
radio input "true"
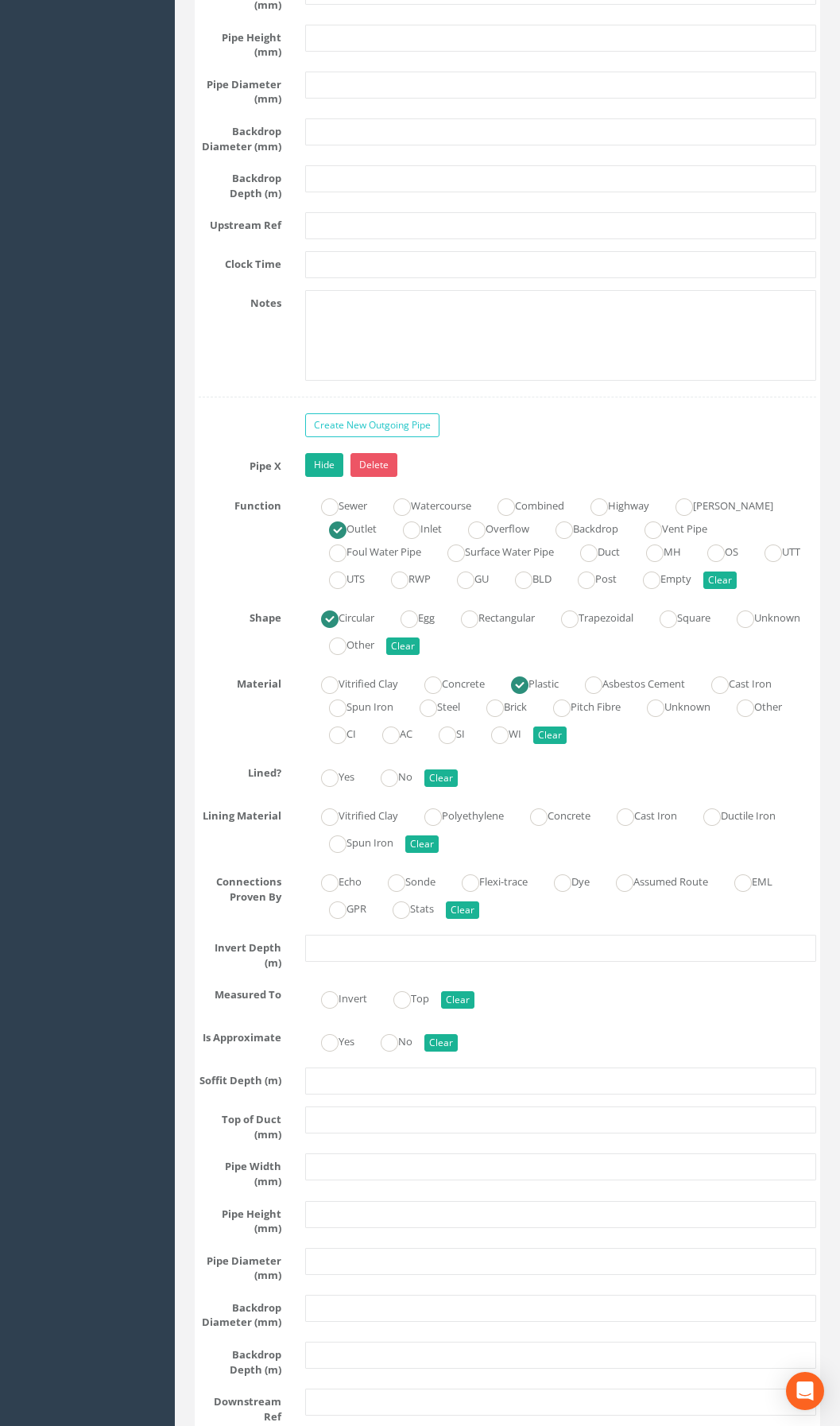
scroll to position [4823, 0]
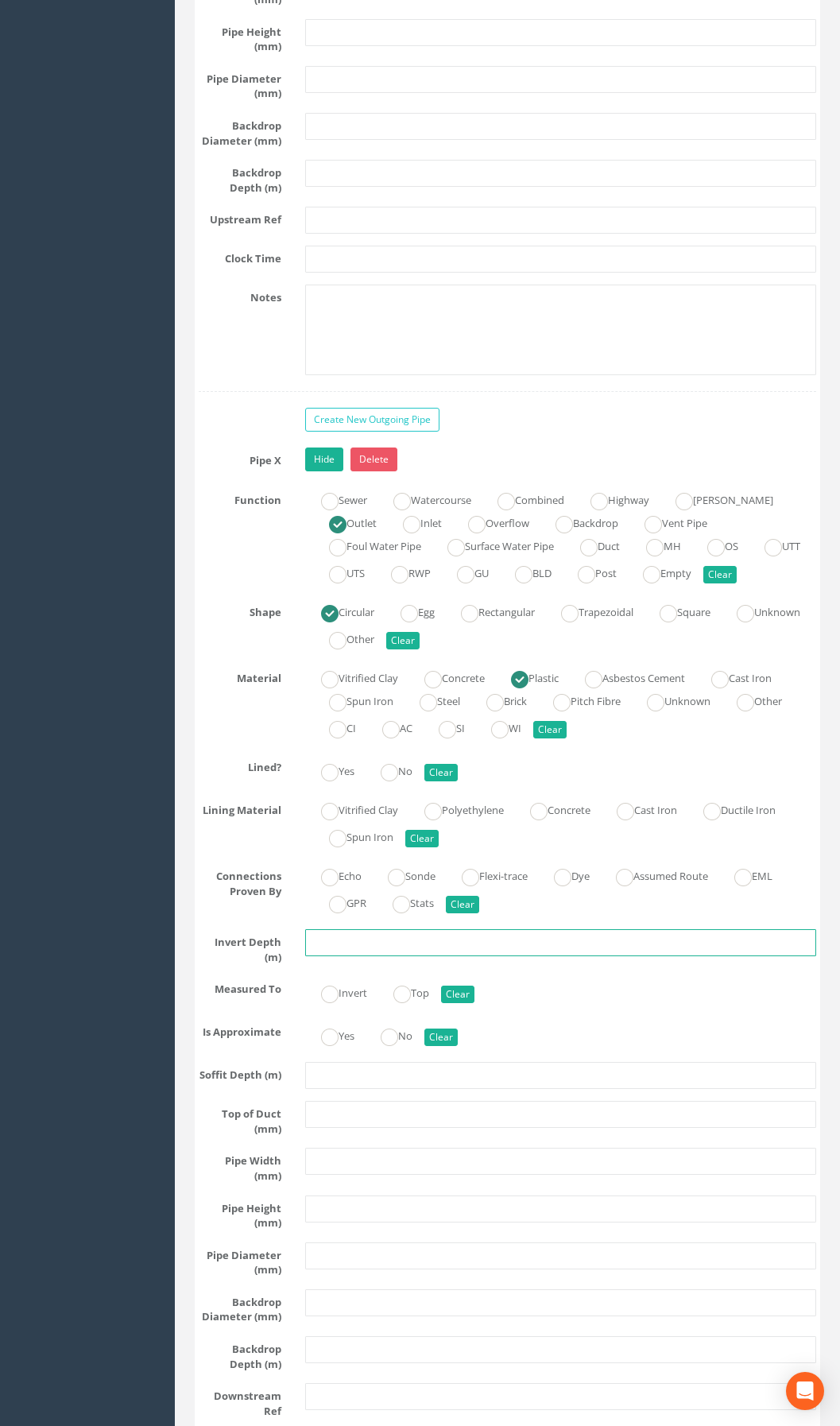
click at [376, 957] on input "text" at bounding box center [560, 943] width 511 height 27
click at [338, 957] on input "text" at bounding box center [560, 943] width 511 height 27
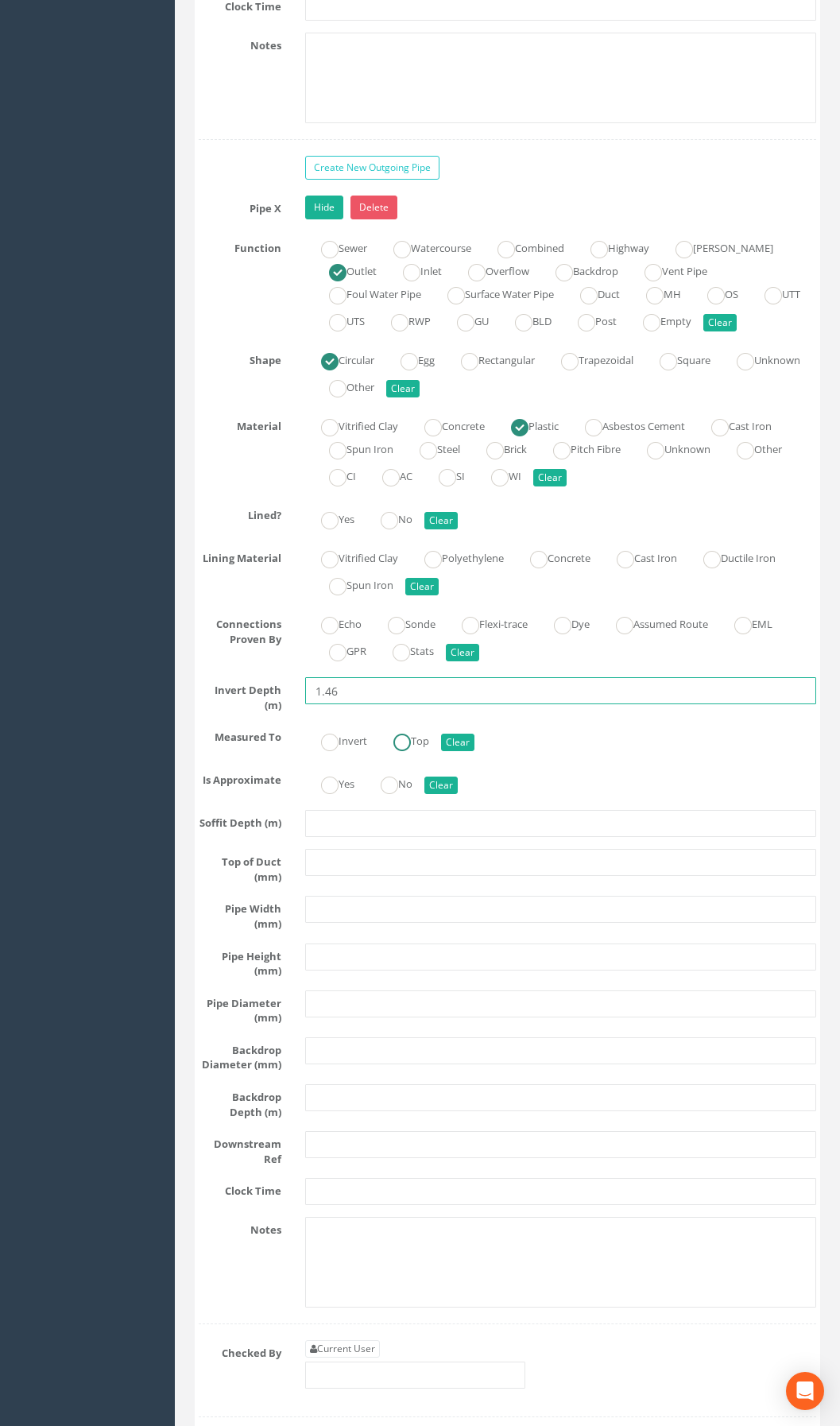
scroll to position [5140, 0]
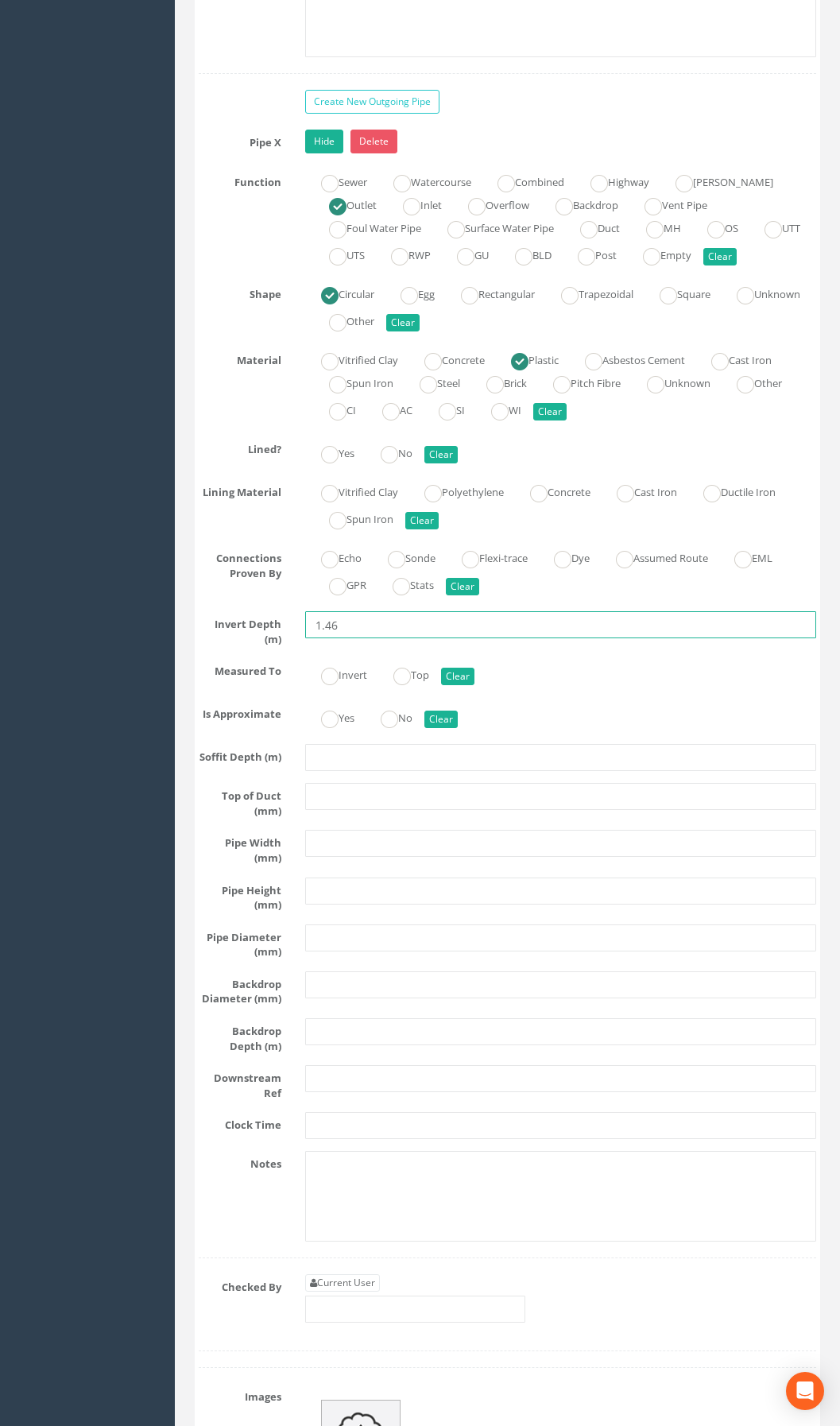
type input "1.46"
click at [353, 857] on input "text" at bounding box center [560, 843] width 511 height 27
click at [329, 857] on input "text" at bounding box center [560, 843] width 511 height 27
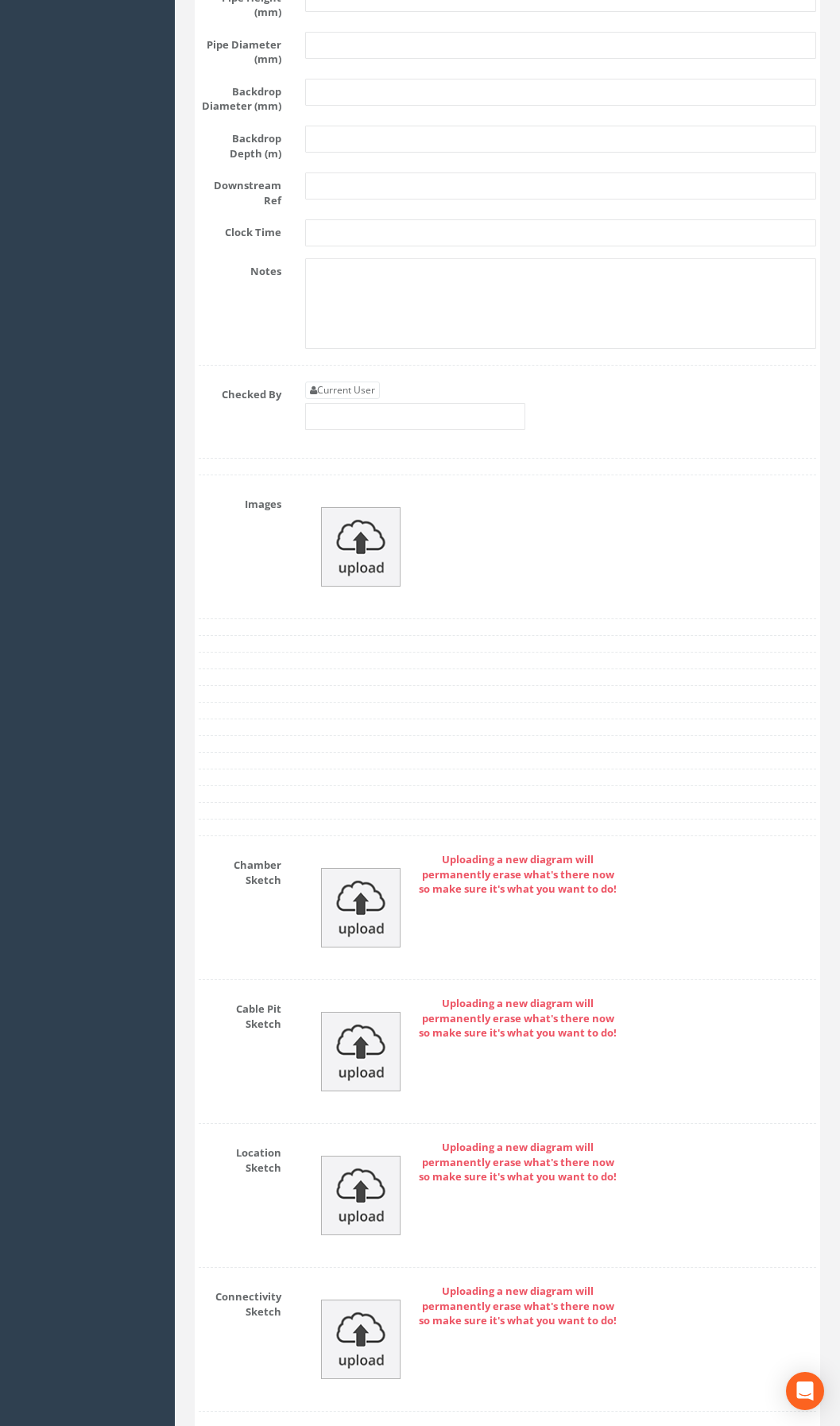
scroll to position [6381, 0]
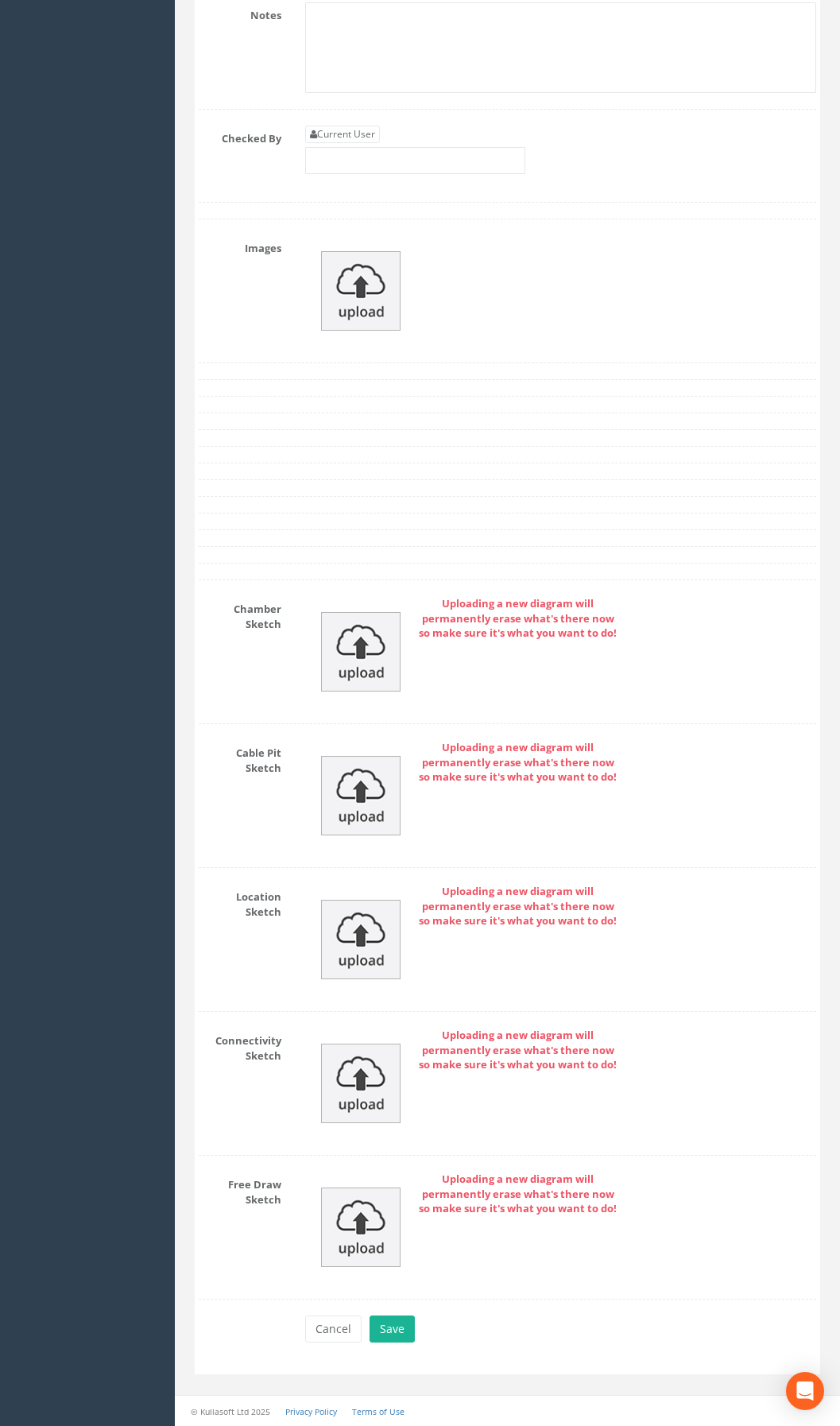
type input "225"
click at [392, 1342] on div "Cancel Save Delete" at bounding box center [560, 1331] width 535 height 31
click at [394, 1334] on button "Save" at bounding box center [392, 1329] width 45 height 27
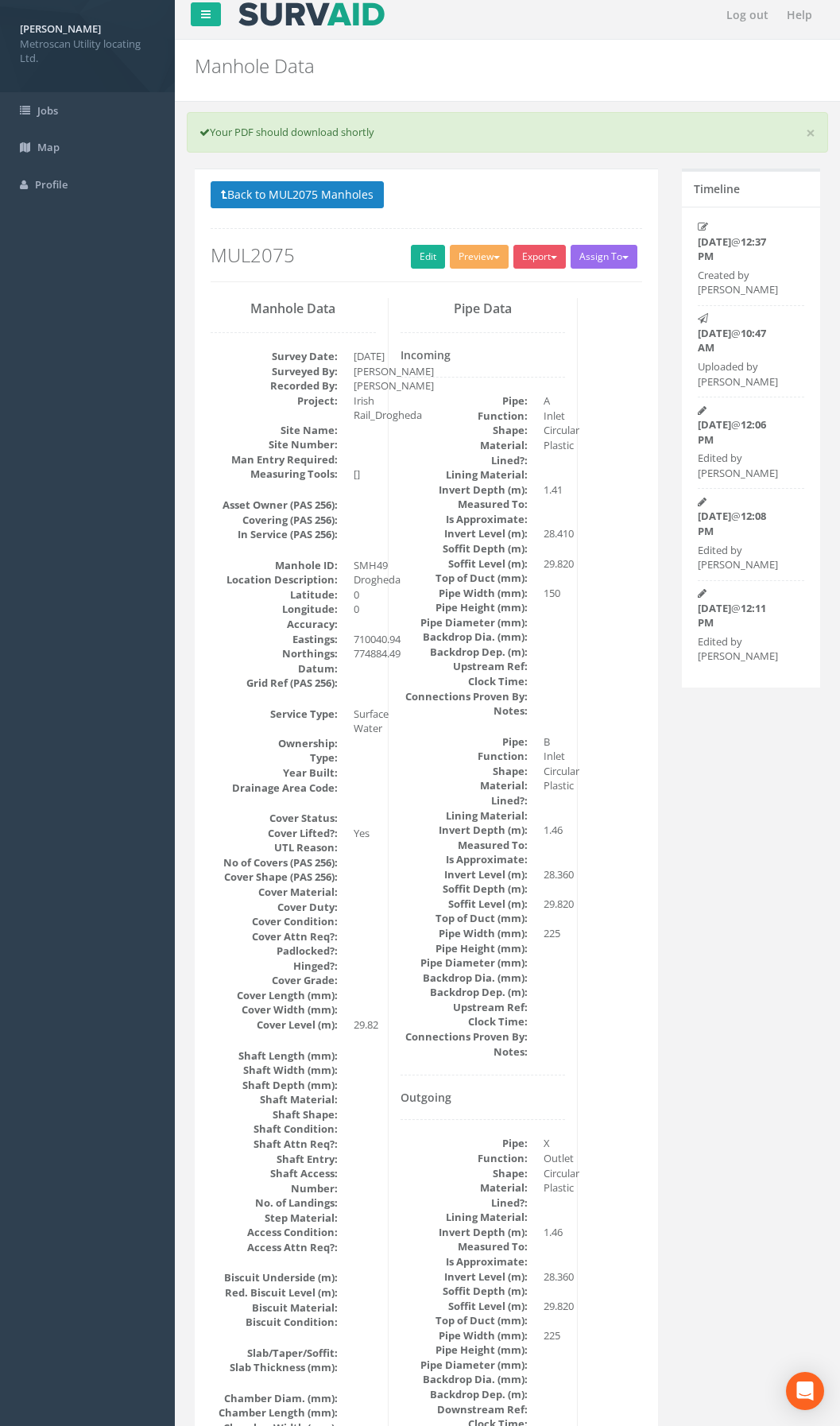
scroll to position [0, 0]
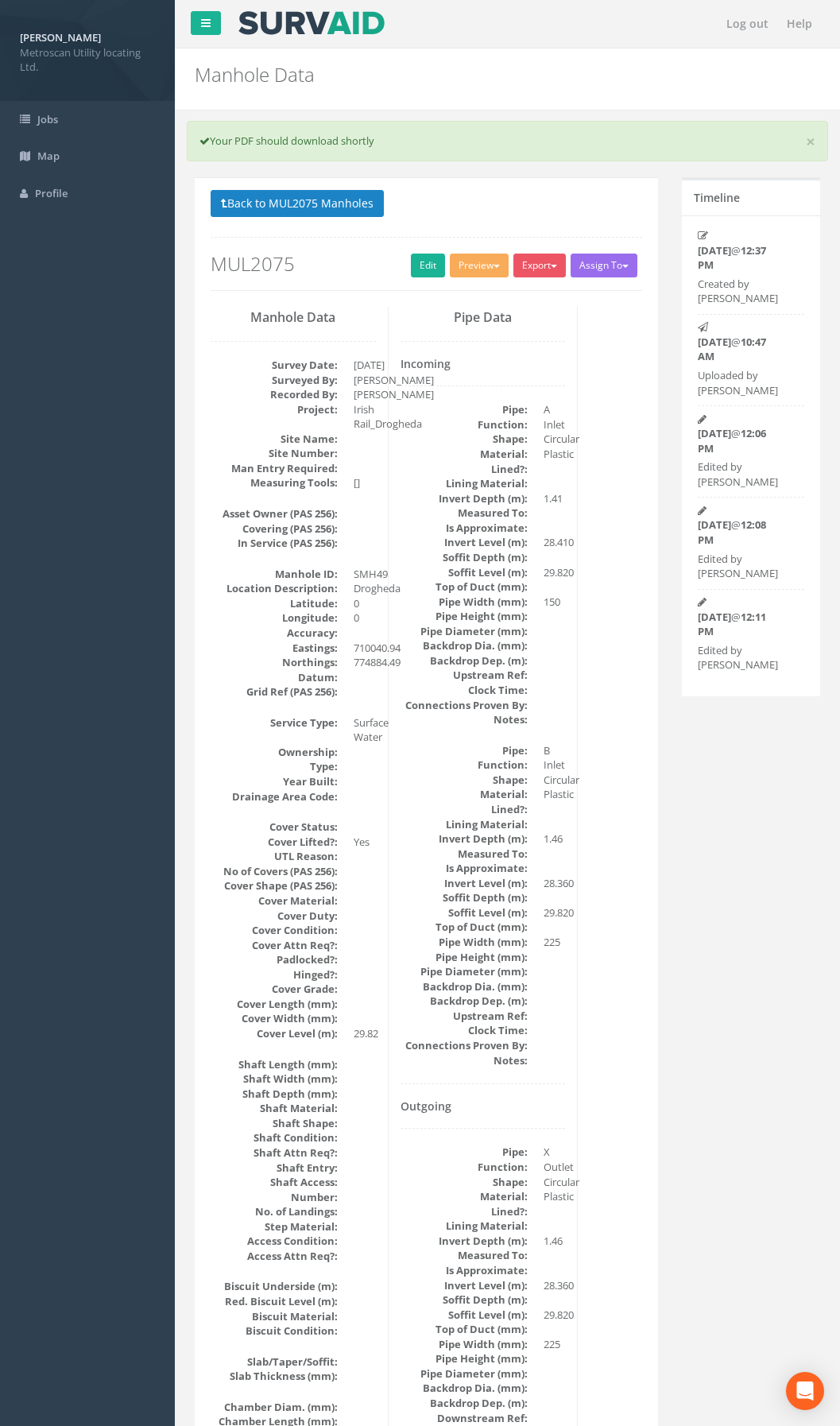
click at [465, 279] on div "Preview Metroscan Manhole Heathrow United Utilities SurvAid IC SurvAid Manhole" at bounding box center [482, 267] width 64 height 28
click at [477, 269] on button "Preview" at bounding box center [479, 265] width 59 height 24
click at [476, 299] on link "Metroscan Manhole" at bounding box center [449, 299] width 121 height 25
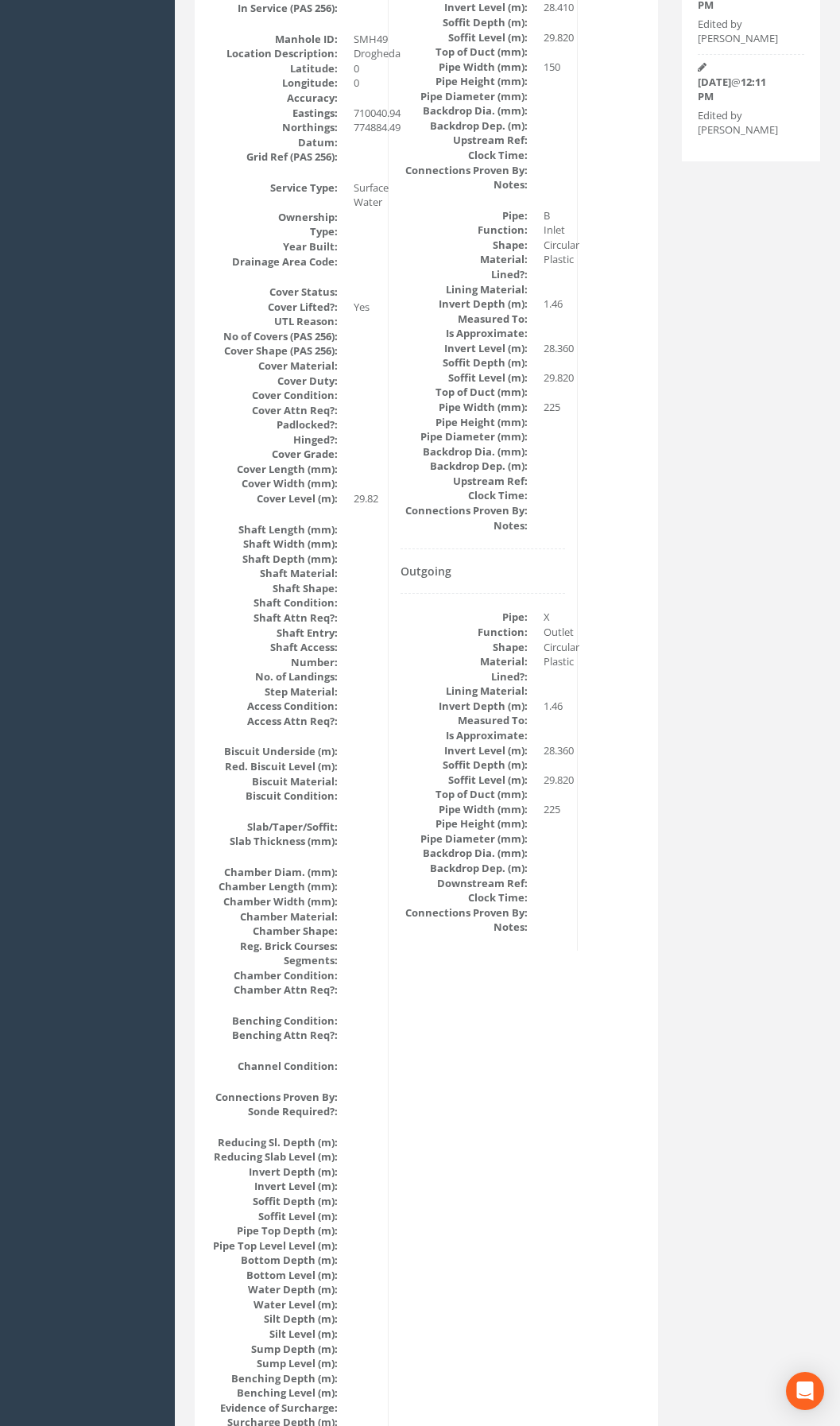
scroll to position [79, 0]
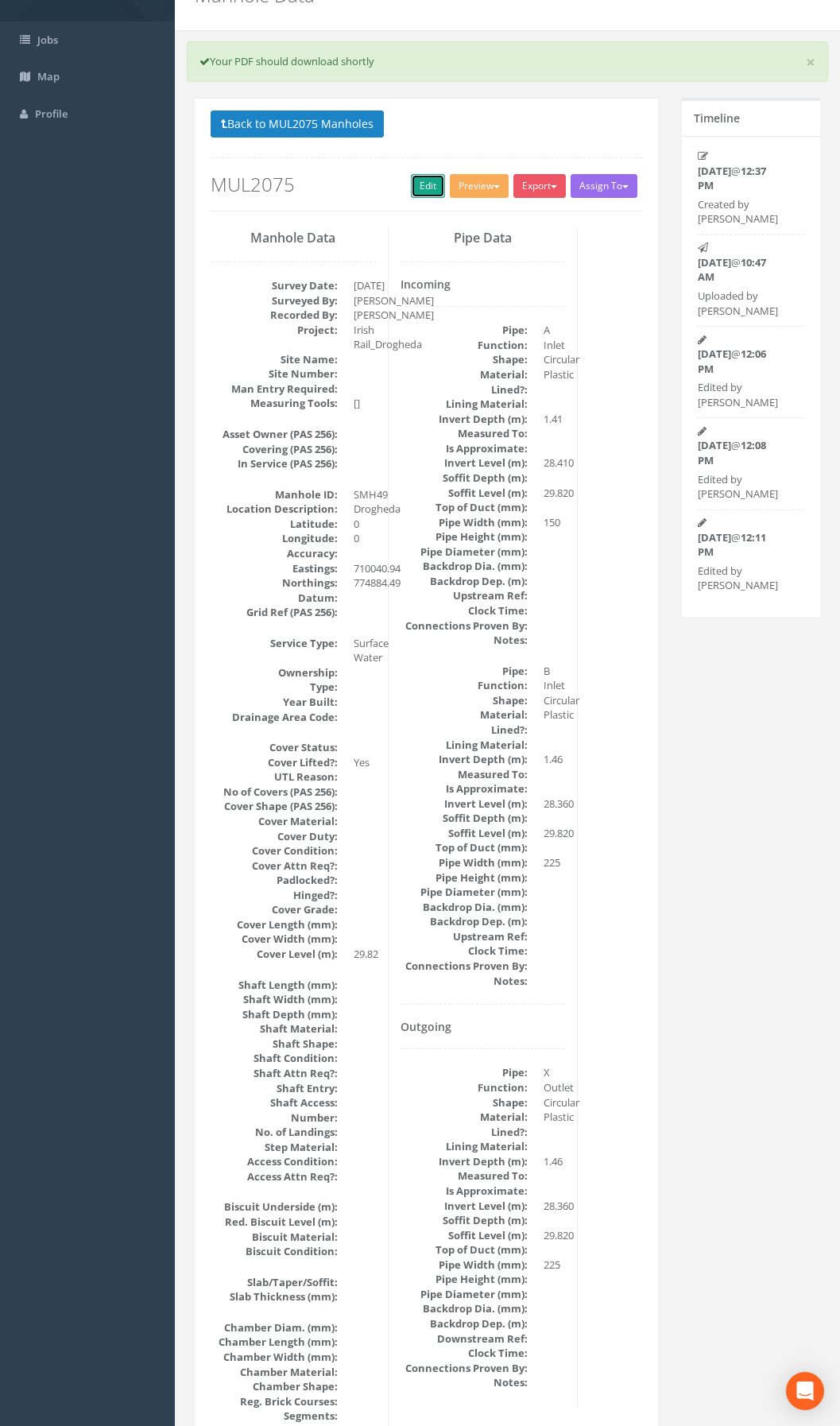
click at [417, 182] on link "Edit" at bounding box center [428, 186] width 34 height 24
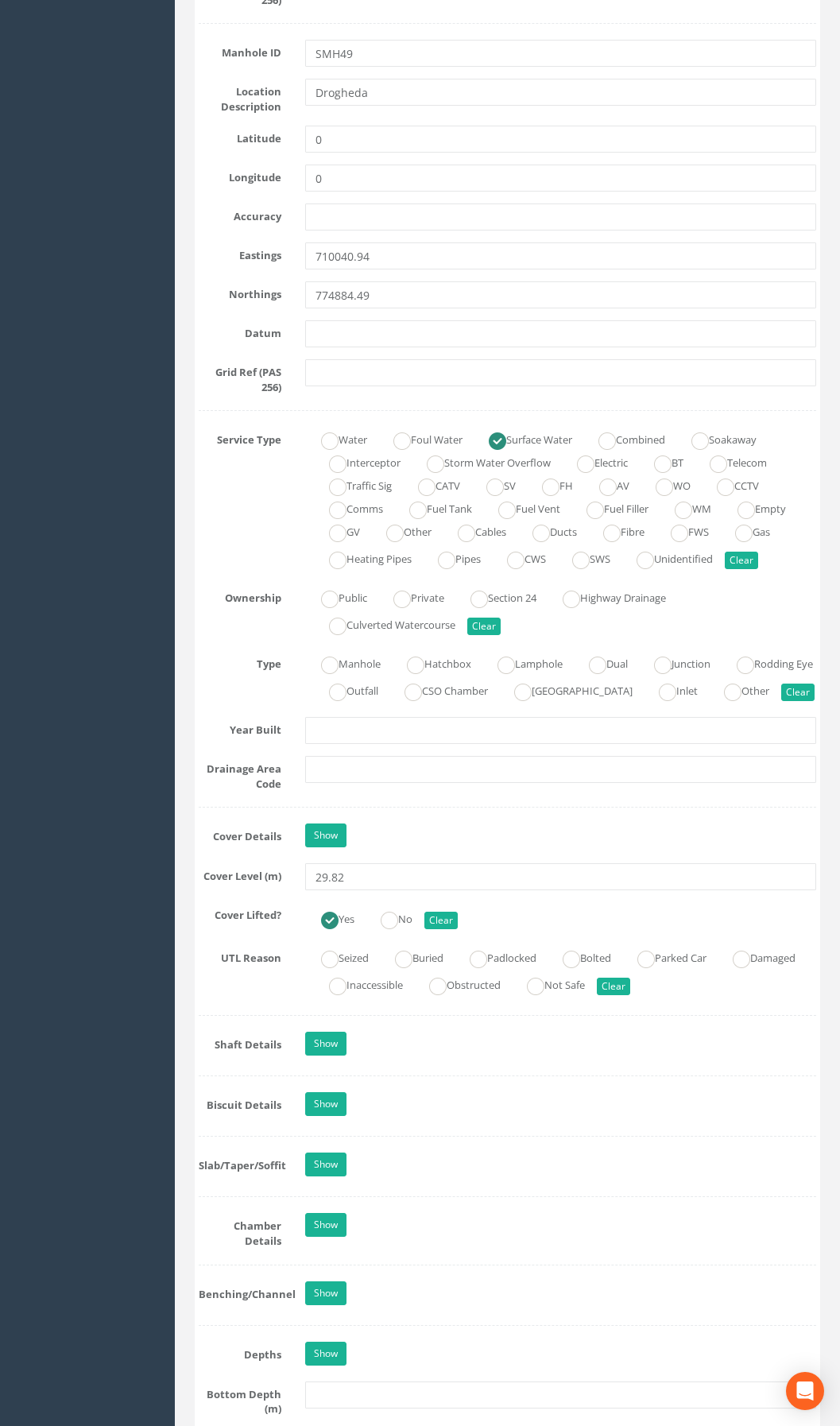
scroll to position [874, 0]
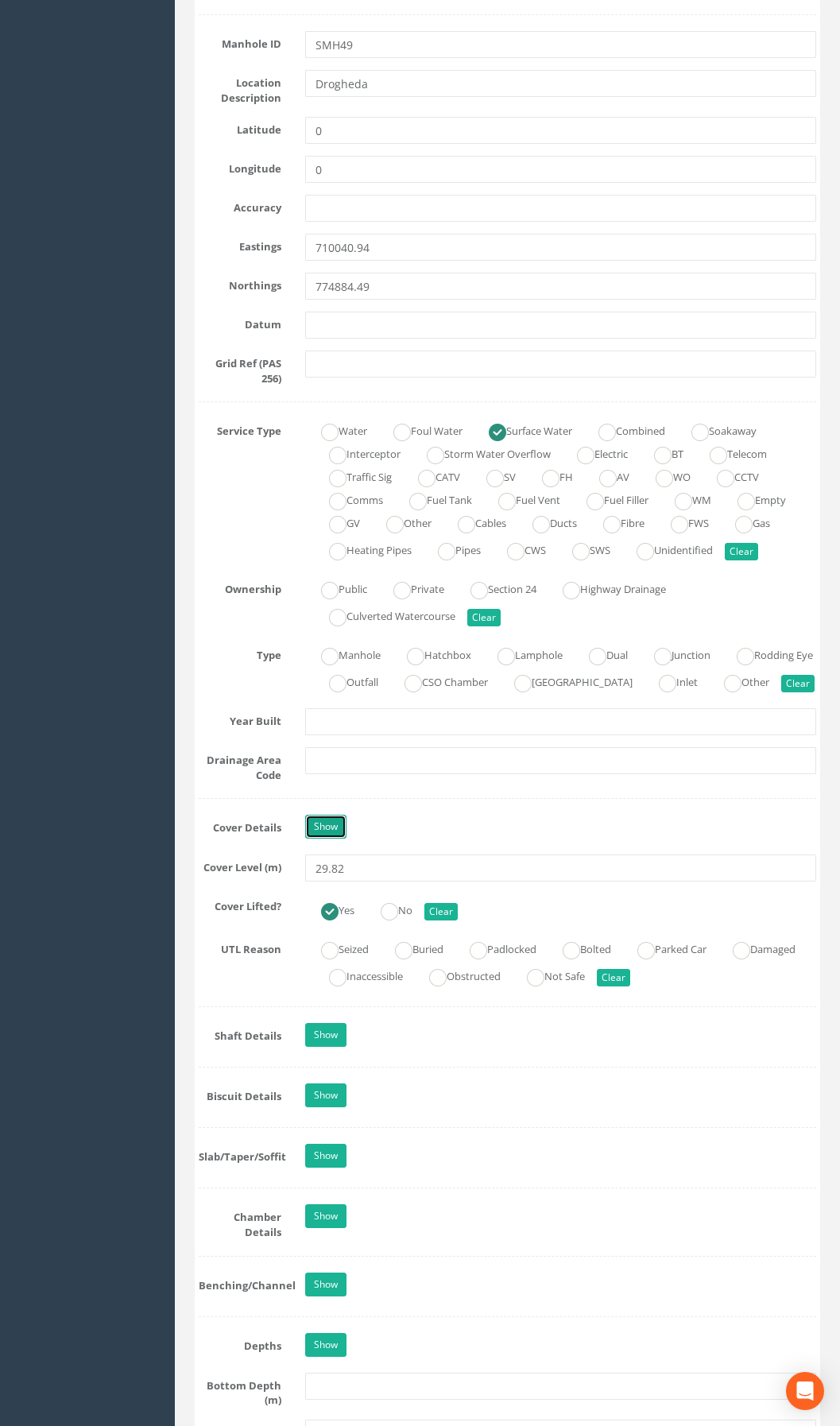
click at [328, 839] on link "Show" at bounding box center [326, 826] width 42 height 24
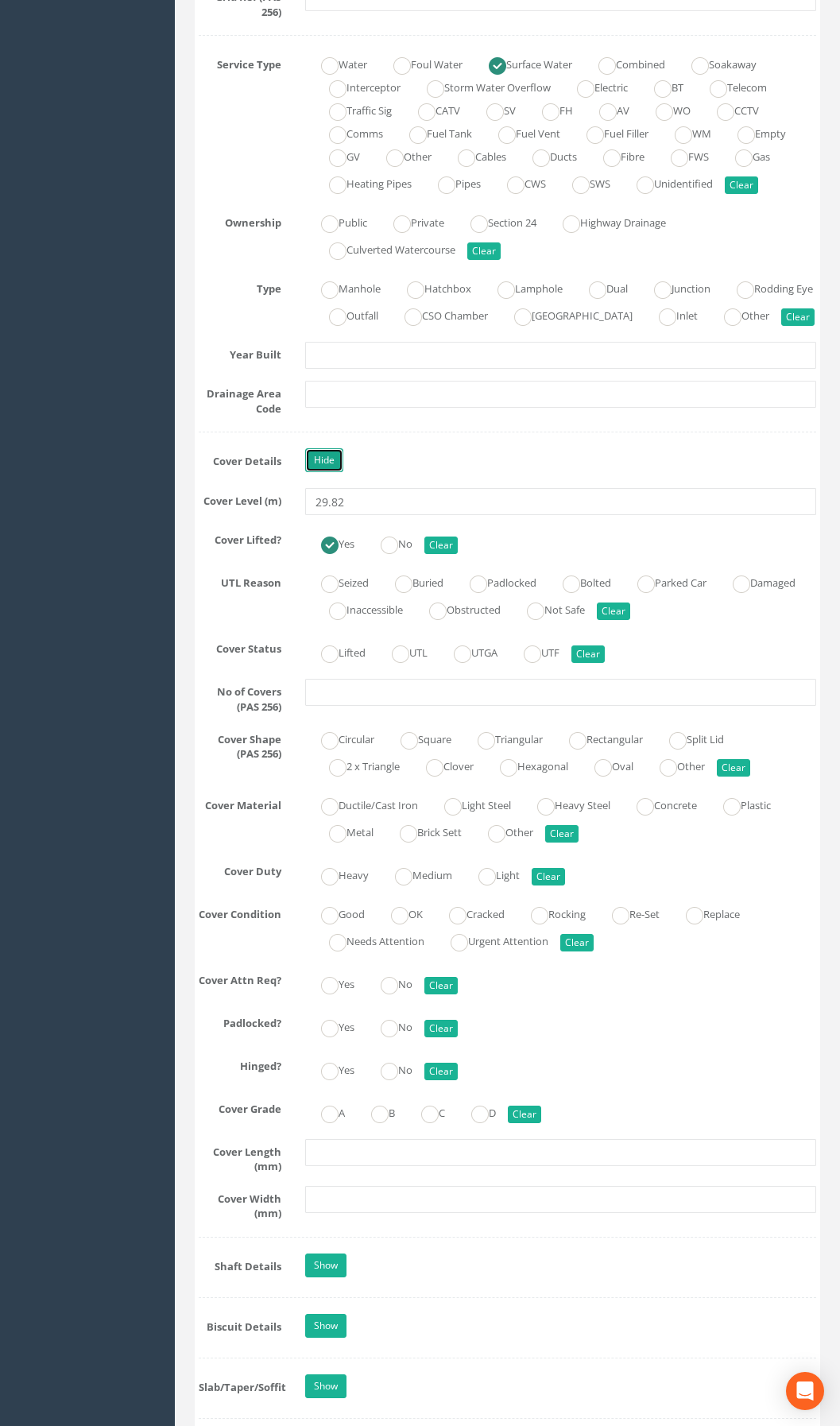
scroll to position [1272, 0]
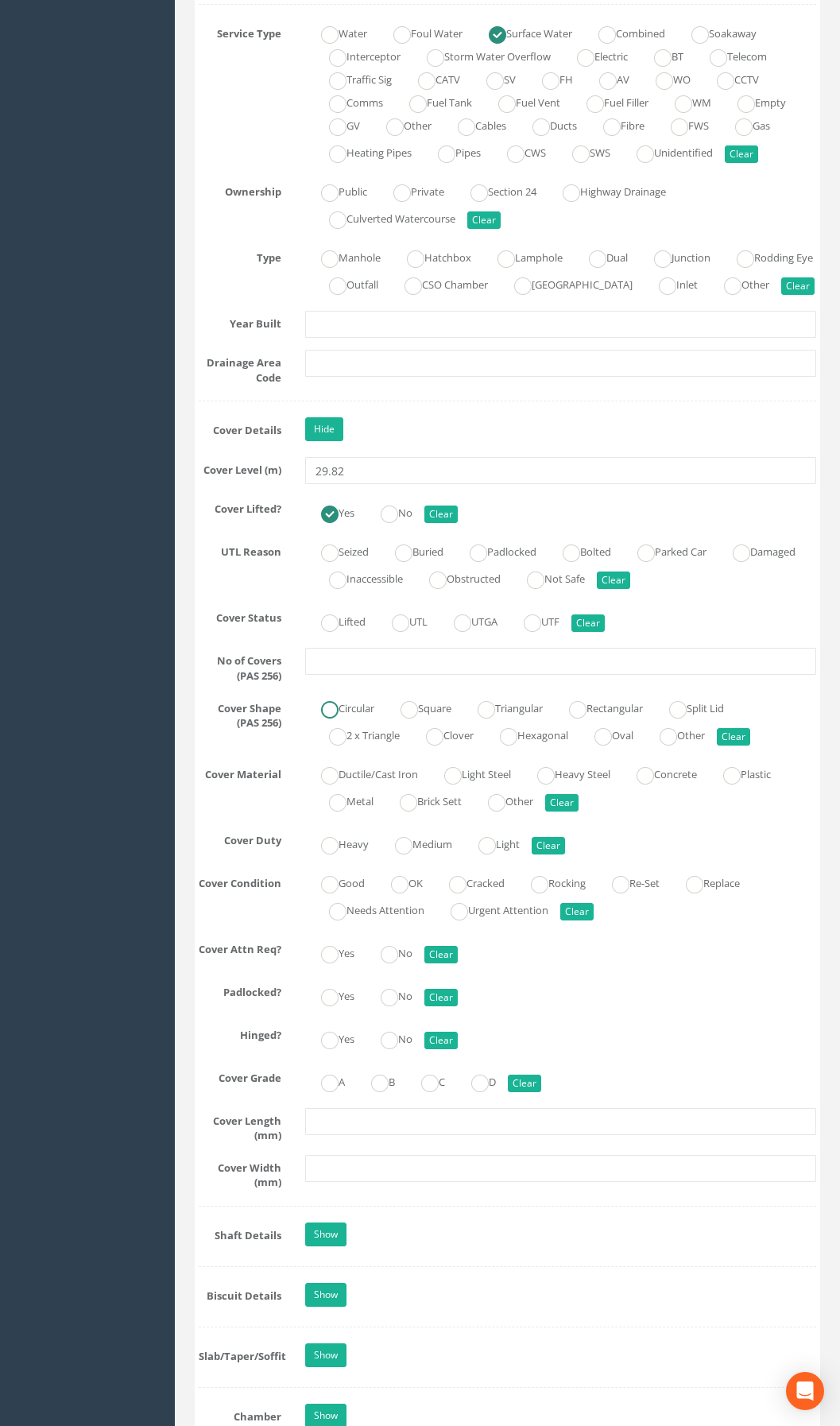
click at [339, 719] on label "Circular" at bounding box center [340, 707] width 69 height 23
radio input "true"
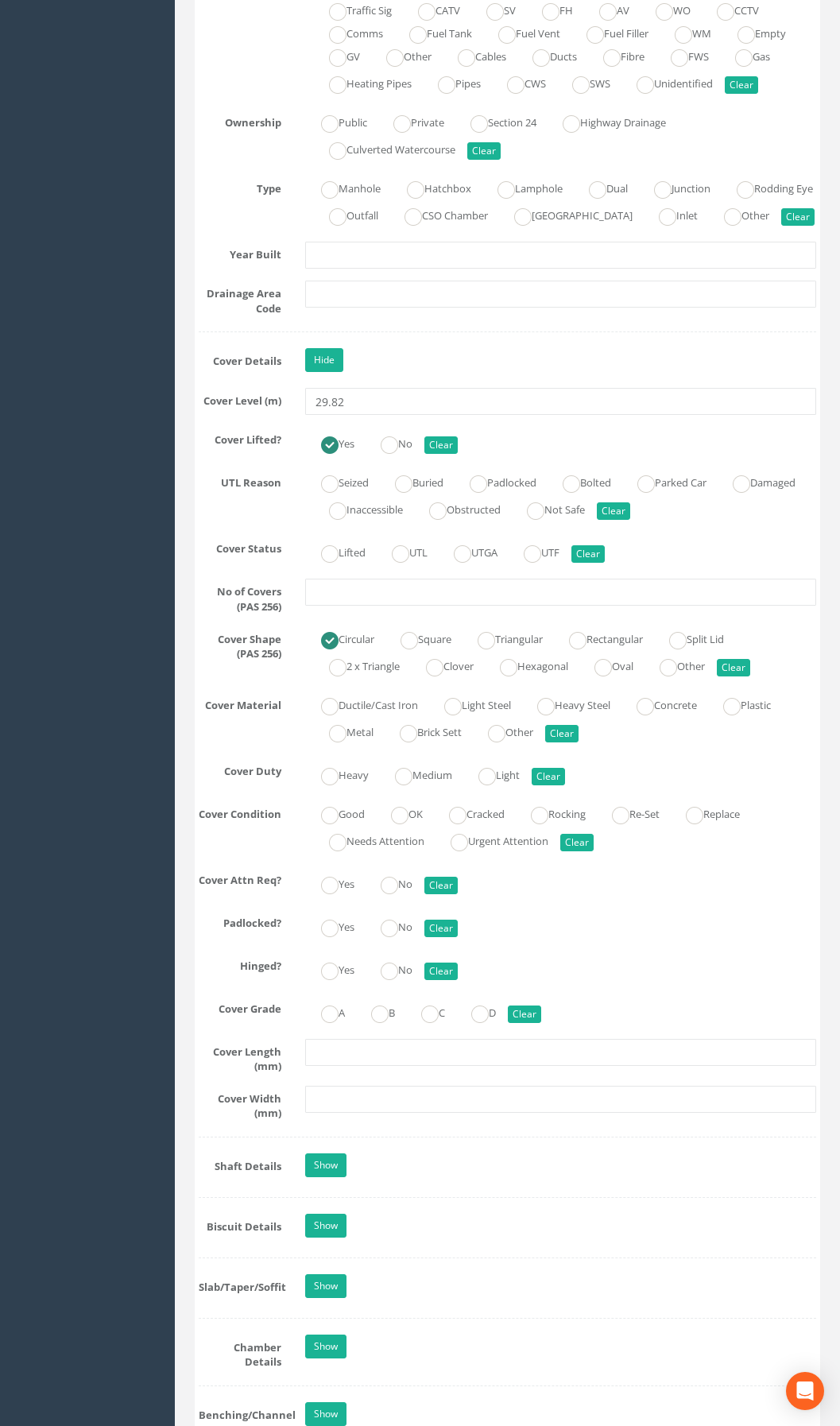
scroll to position [1431, 0]
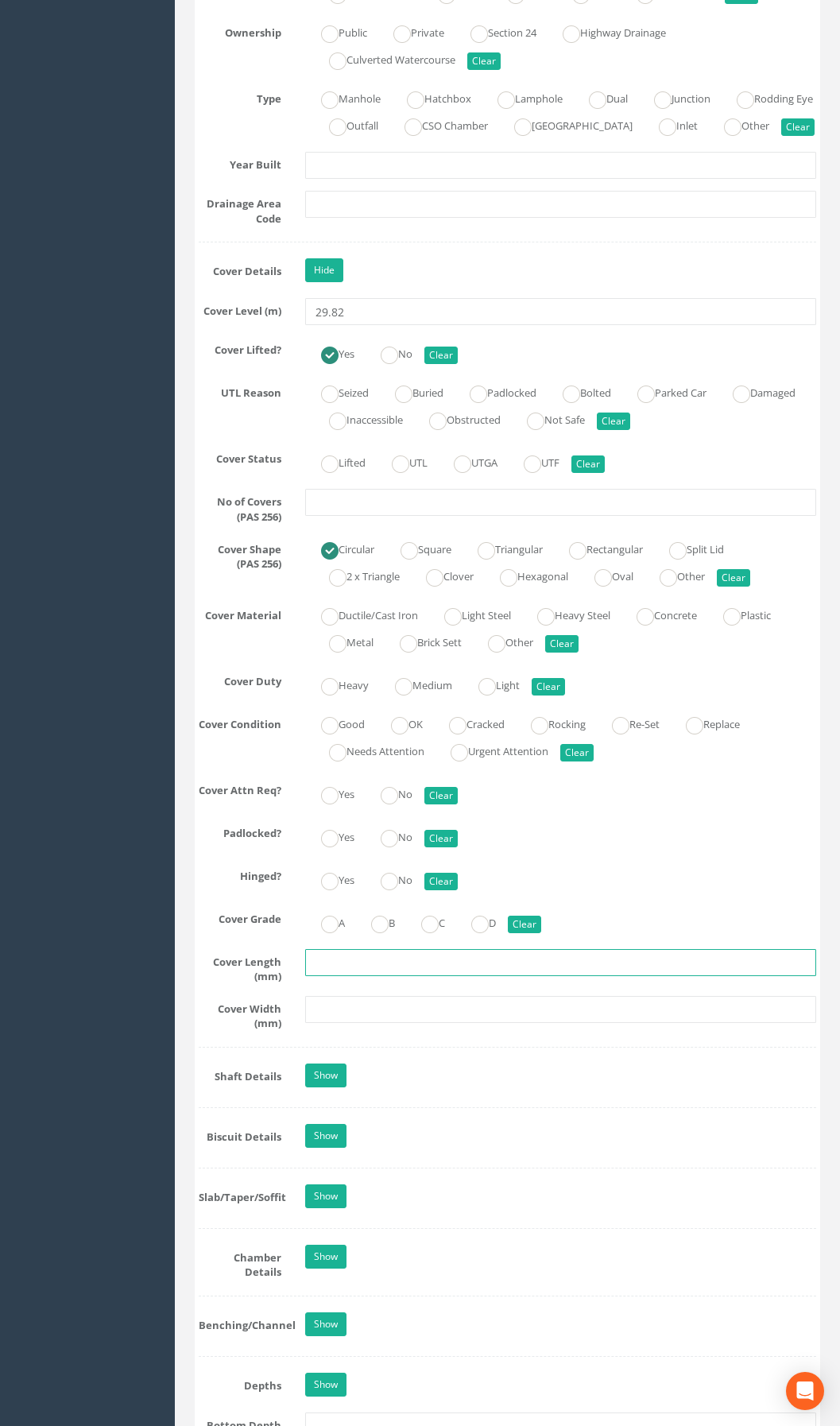
click at [337, 976] on input "text" at bounding box center [560, 963] width 511 height 27
type input "600"
click at [381, 1024] on input "text" at bounding box center [560, 1009] width 511 height 27
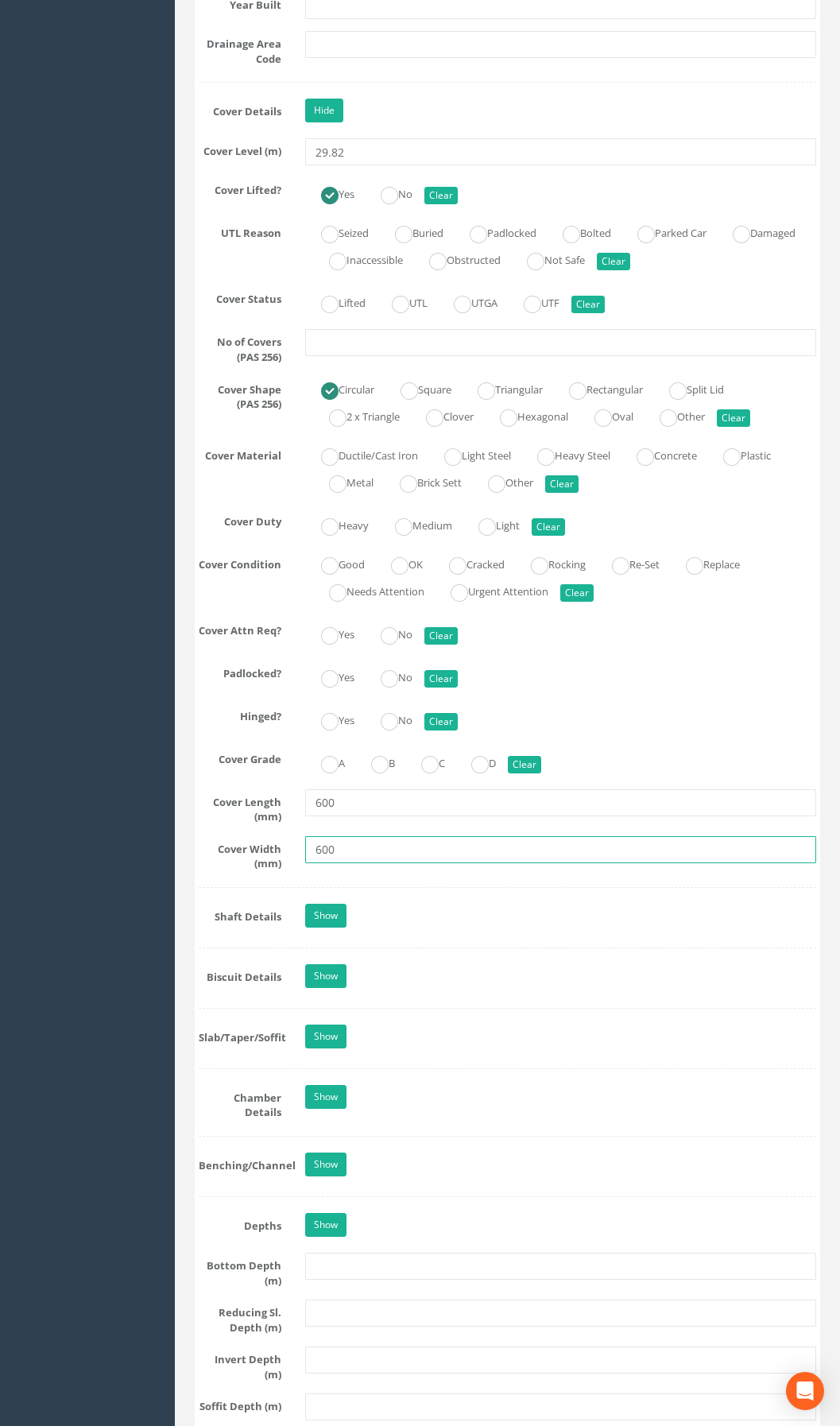
scroll to position [1669, 0]
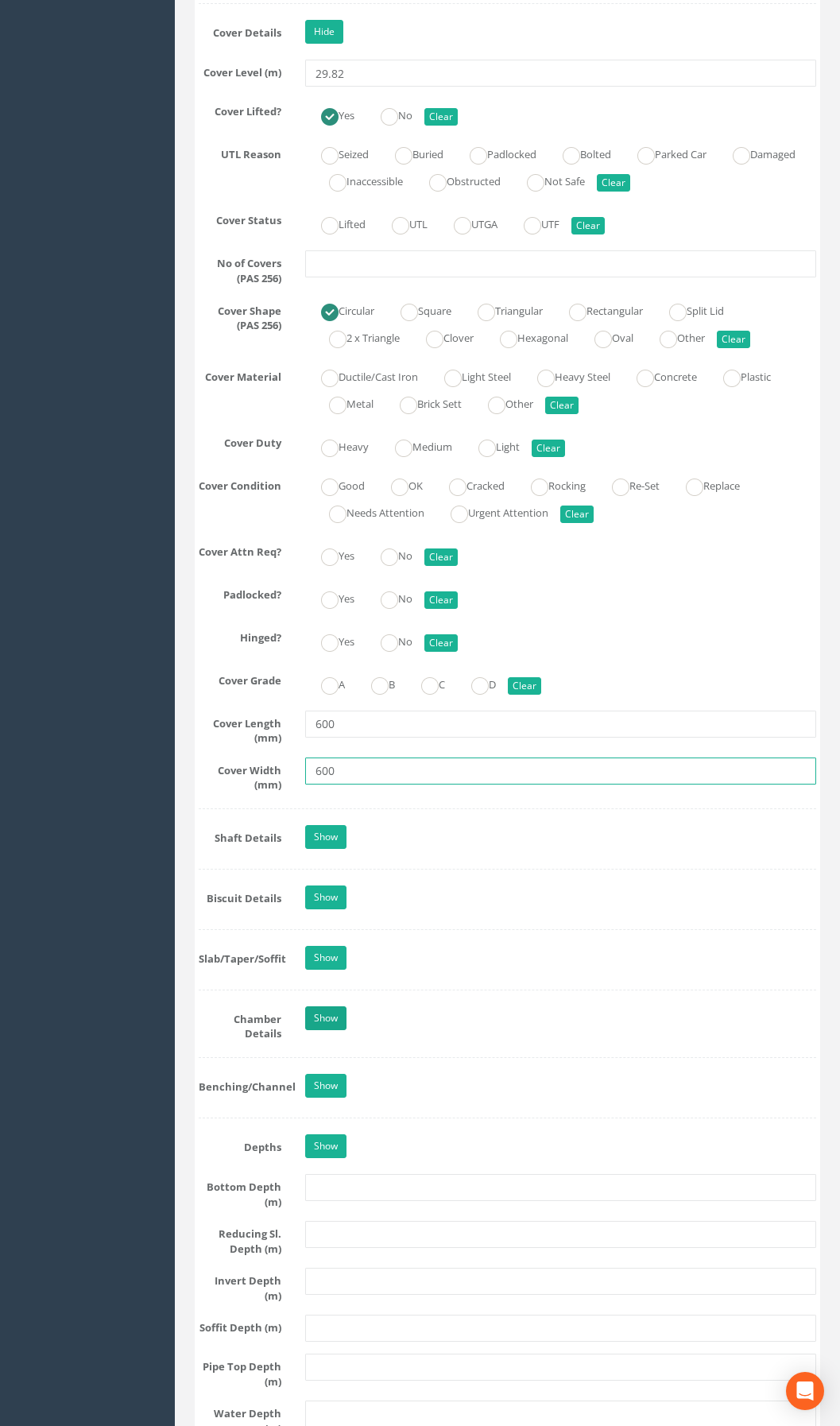
type input "600"
click at [337, 1031] on link "Show" at bounding box center [326, 1018] width 42 height 24
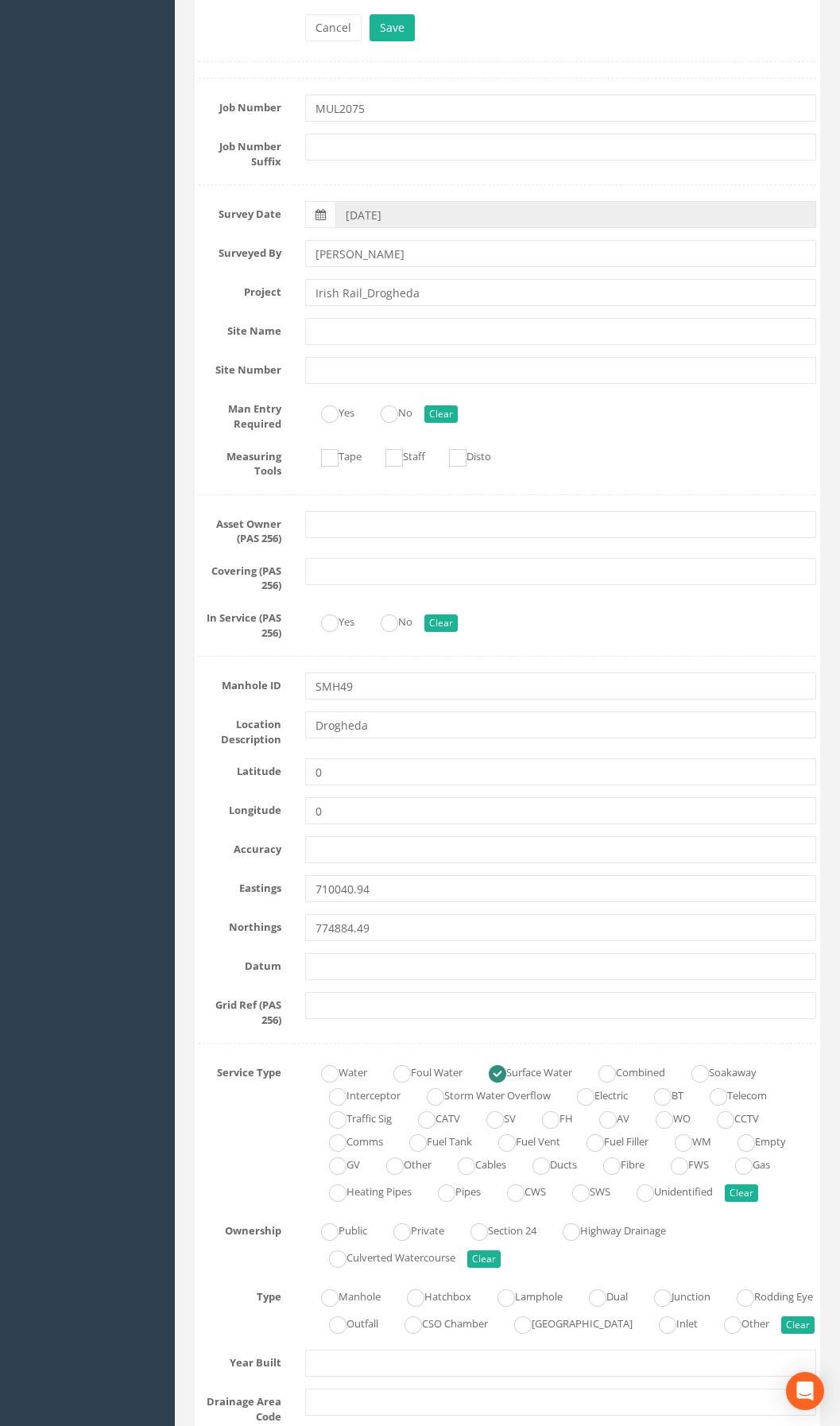
scroll to position [0, 0]
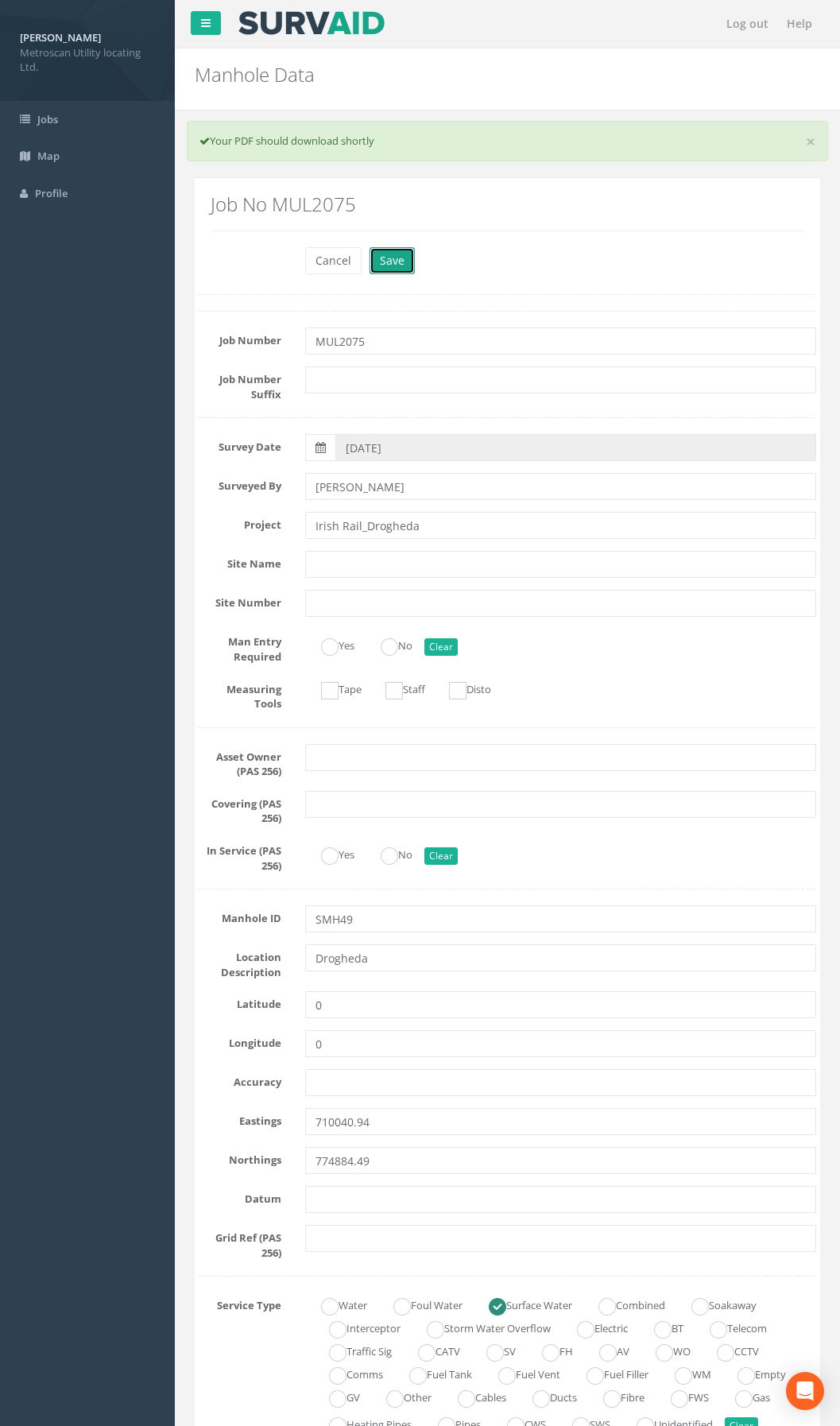
click at [385, 252] on button "Save" at bounding box center [392, 260] width 45 height 27
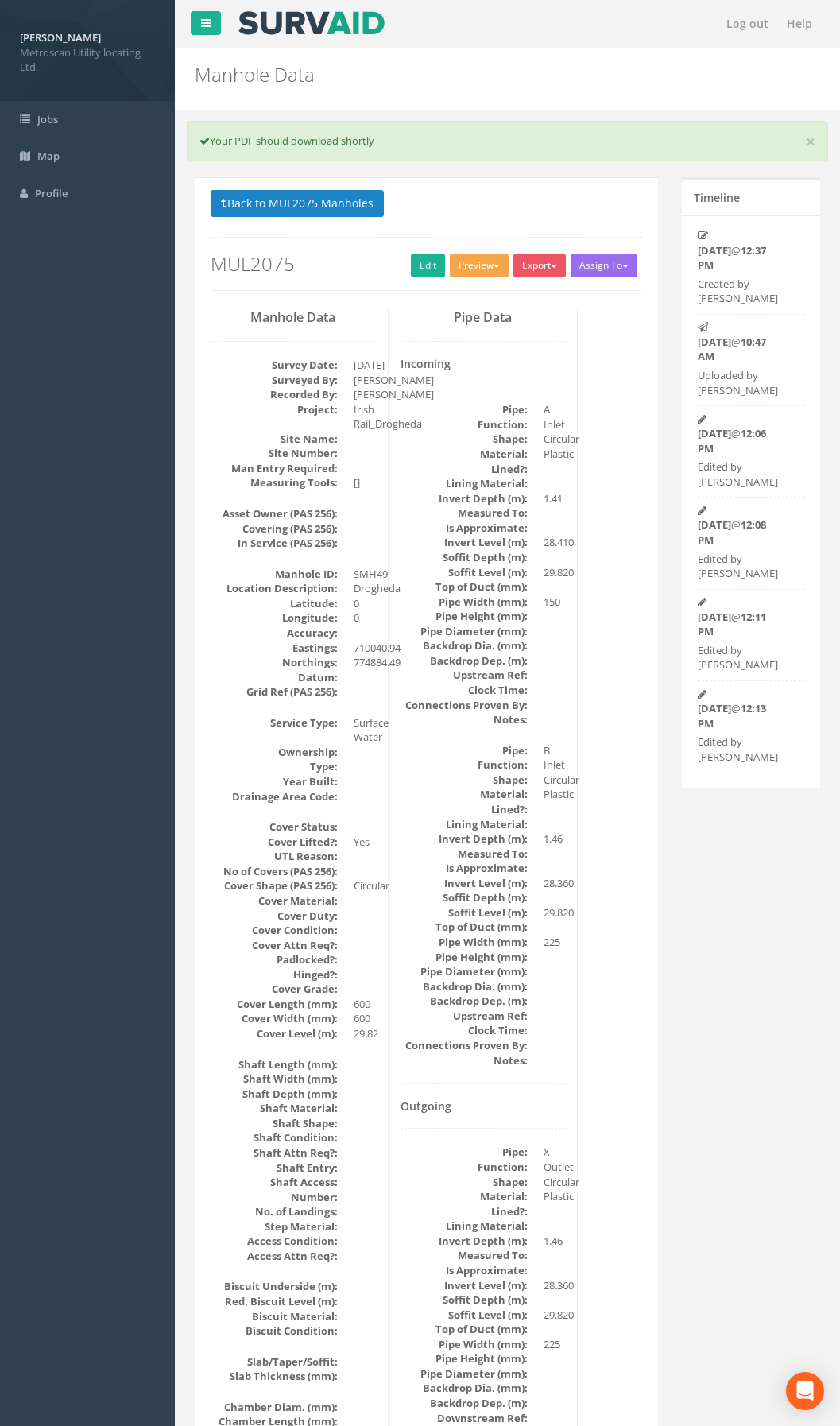
click at [473, 268] on button "Preview" at bounding box center [479, 265] width 59 height 24
click at [472, 297] on link "Metroscan Manhole" at bounding box center [449, 299] width 121 height 25
click at [412, 252] on div "Back to MUL2075 Manholes Back to Map Assign To No Companies Added Export Metros…" at bounding box center [426, 241] width 432 height 101
click at [414, 275] on link "Edit" at bounding box center [428, 265] width 34 height 24
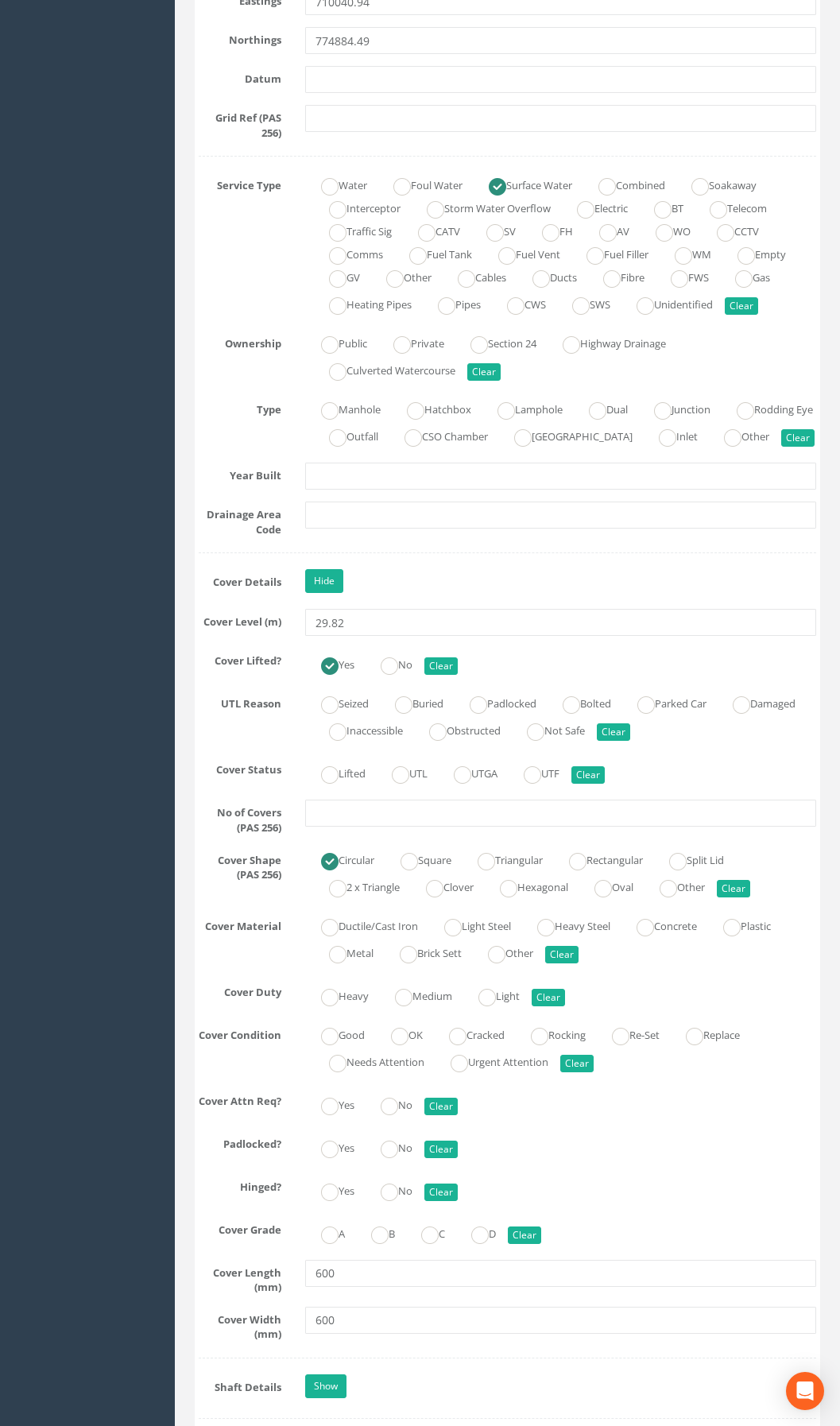
scroll to position [1113, 0]
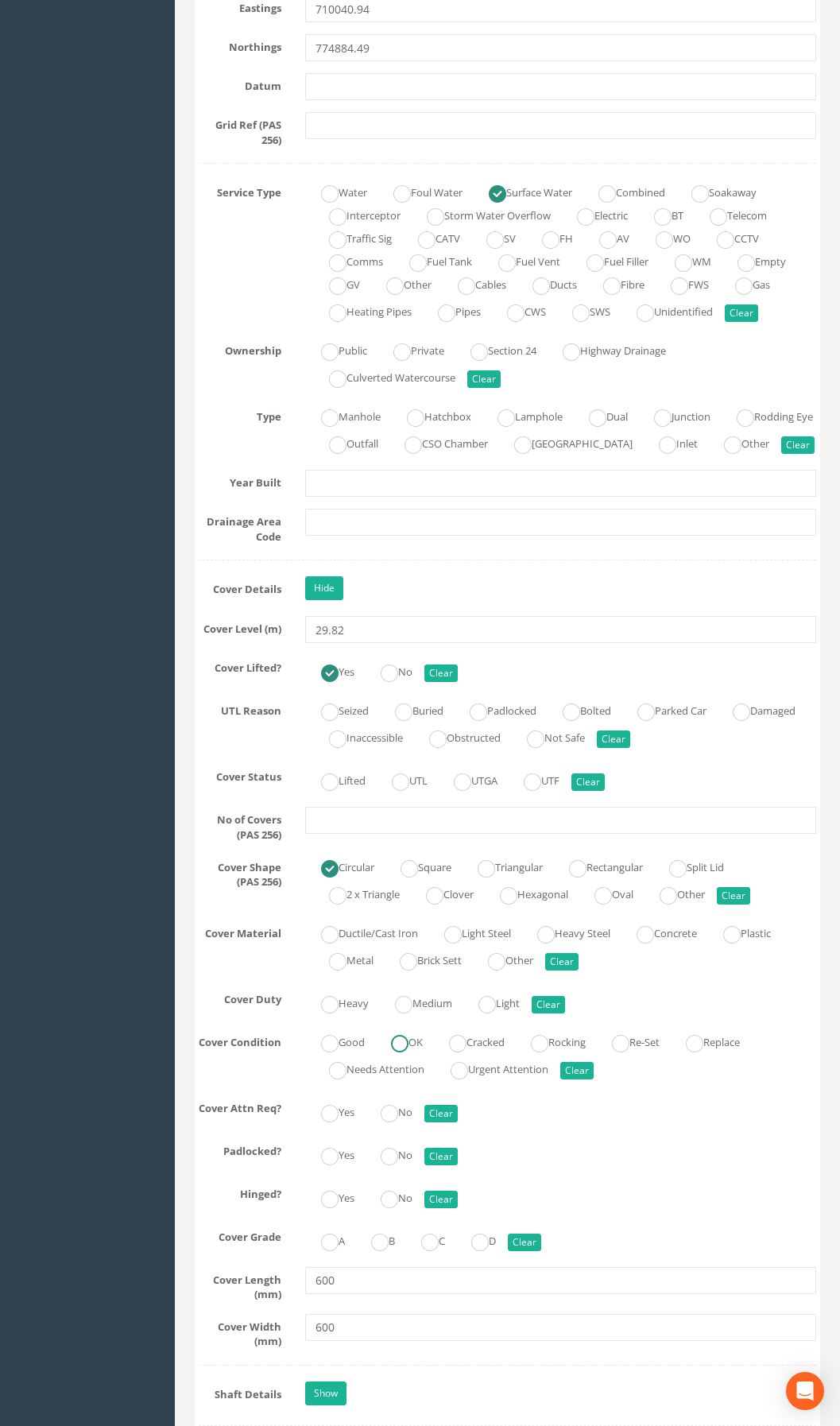
click at [395, 1053] on ins at bounding box center [400, 1044] width 18 height 18
radio input "true"
click at [538, 944] on label "Heavy Steel" at bounding box center [566, 932] width 89 height 23
radio input "true"
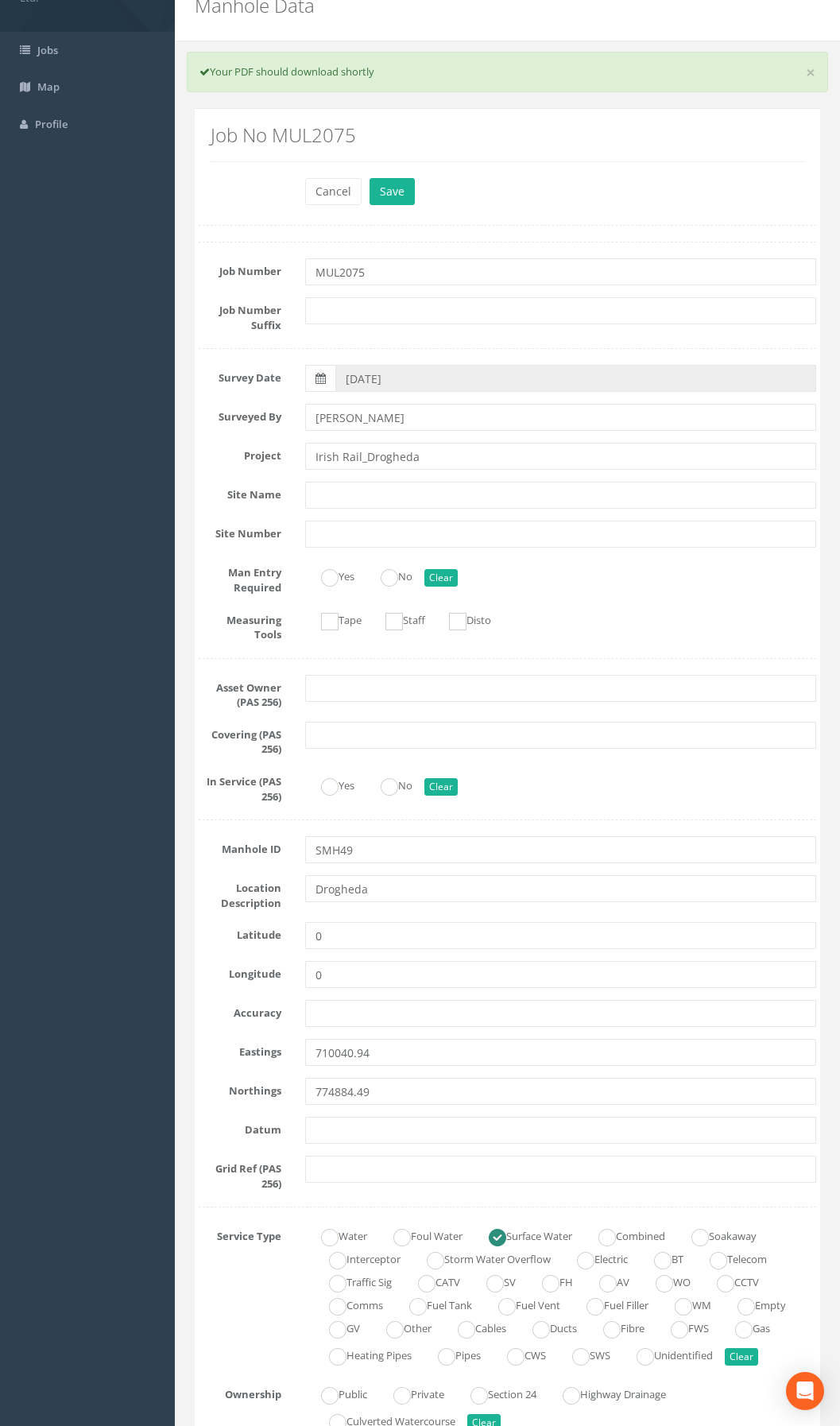
scroll to position [0, 0]
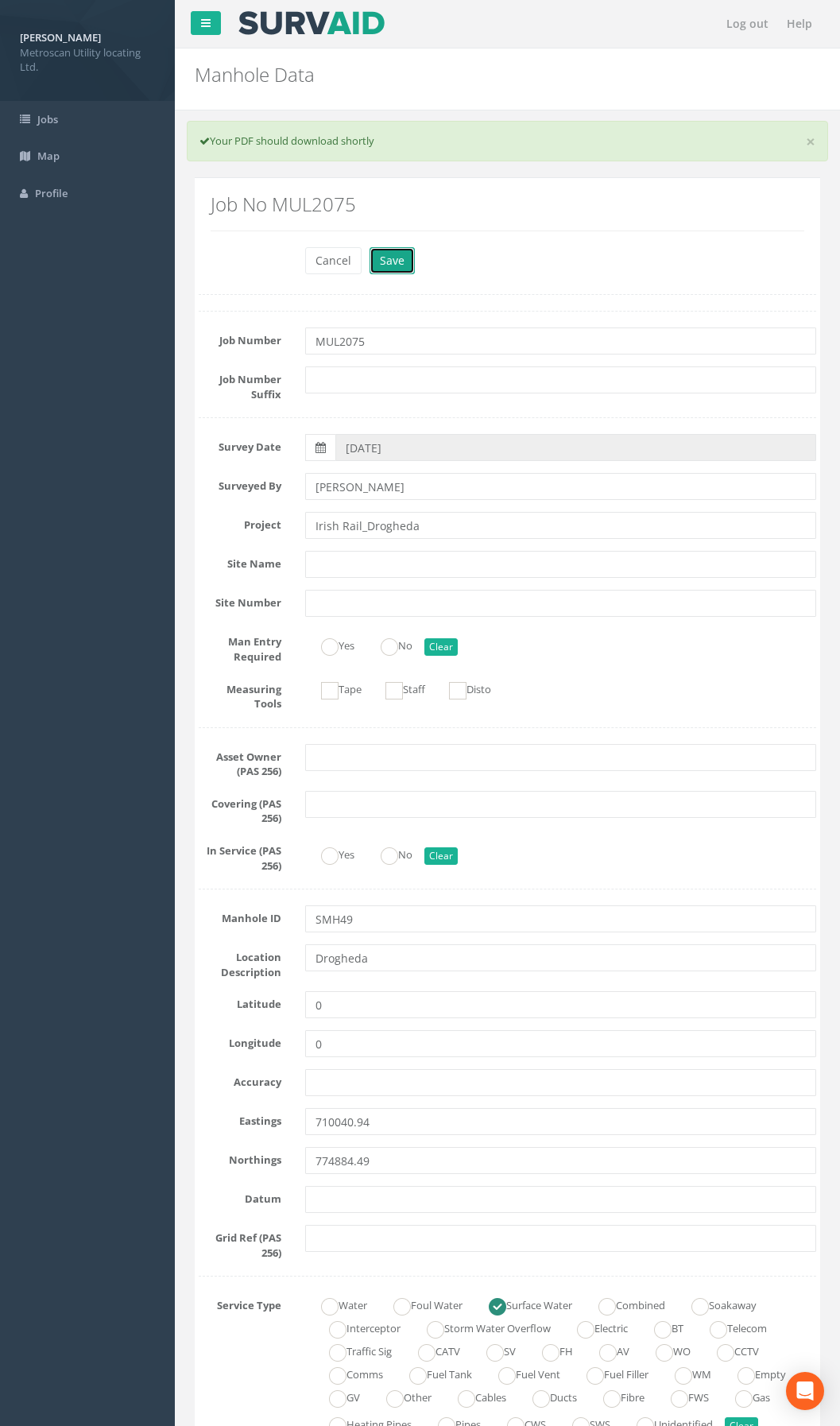
click at [385, 249] on button "Save" at bounding box center [392, 260] width 45 height 27
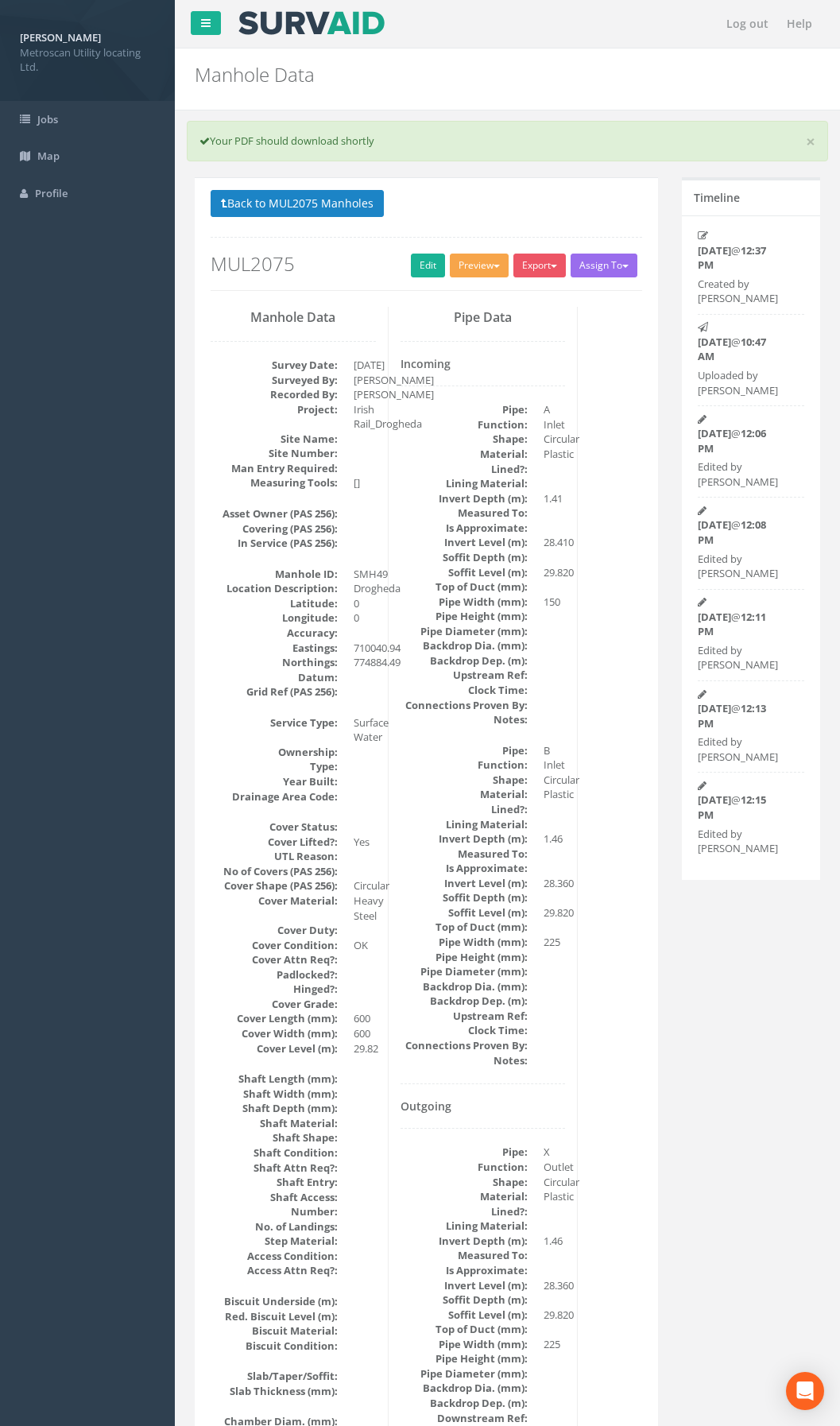
click at [469, 274] on button "Preview" at bounding box center [479, 265] width 59 height 24
click at [459, 302] on link "Metroscan Manhole" at bounding box center [449, 299] width 121 height 25
click at [389, 838] on div "Pipe Data Incoming Pipe: A Function: Inlet Shape: Circular Material: Plastic Li…" at bounding box center [484, 896] width 190 height 1179
click at [356, 200] on button "Back to MUL2075 Manholes" at bounding box center [297, 203] width 173 height 27
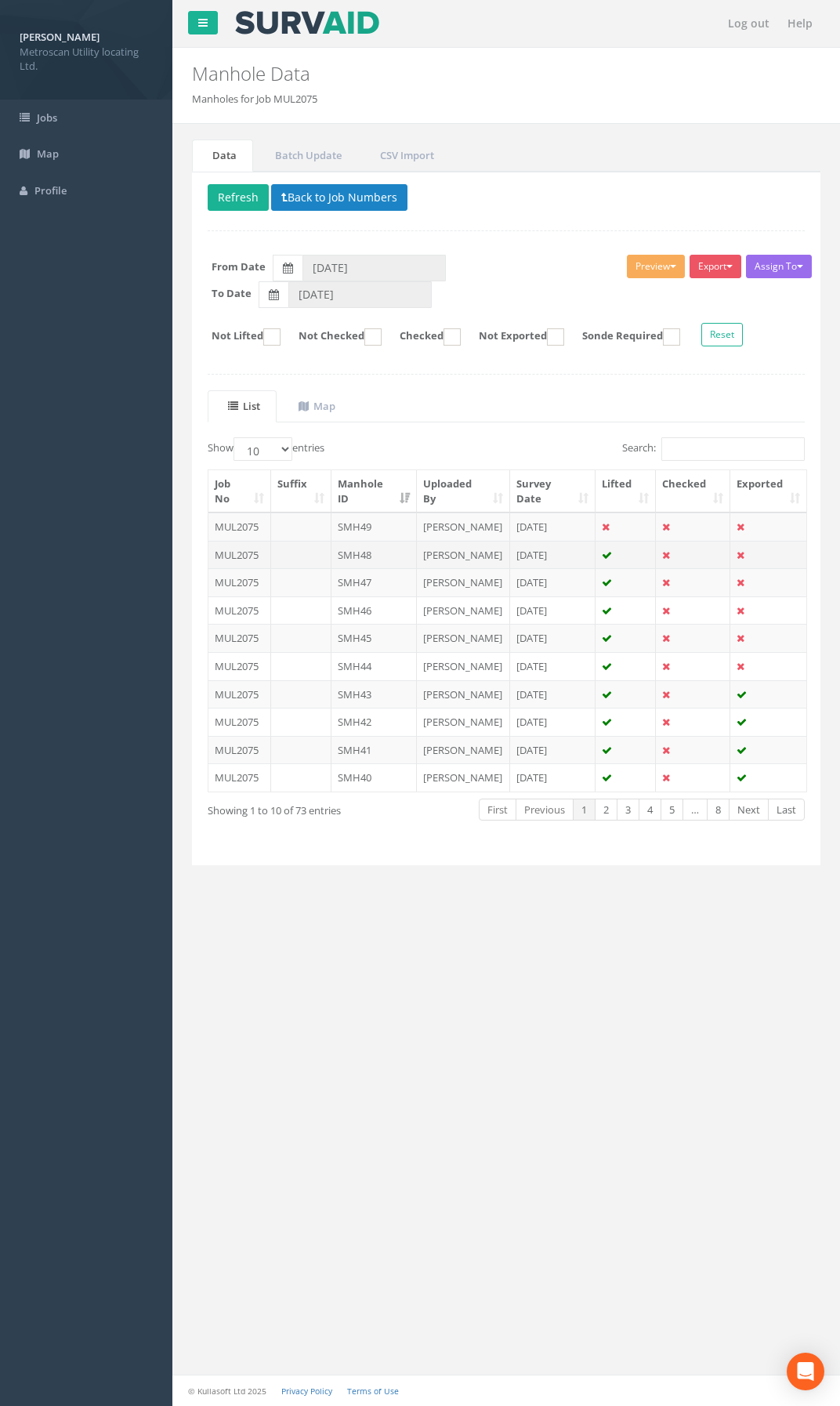
click at [377, 569] on td "SMH48" at bounding box center [375, 555] width 86 height 28
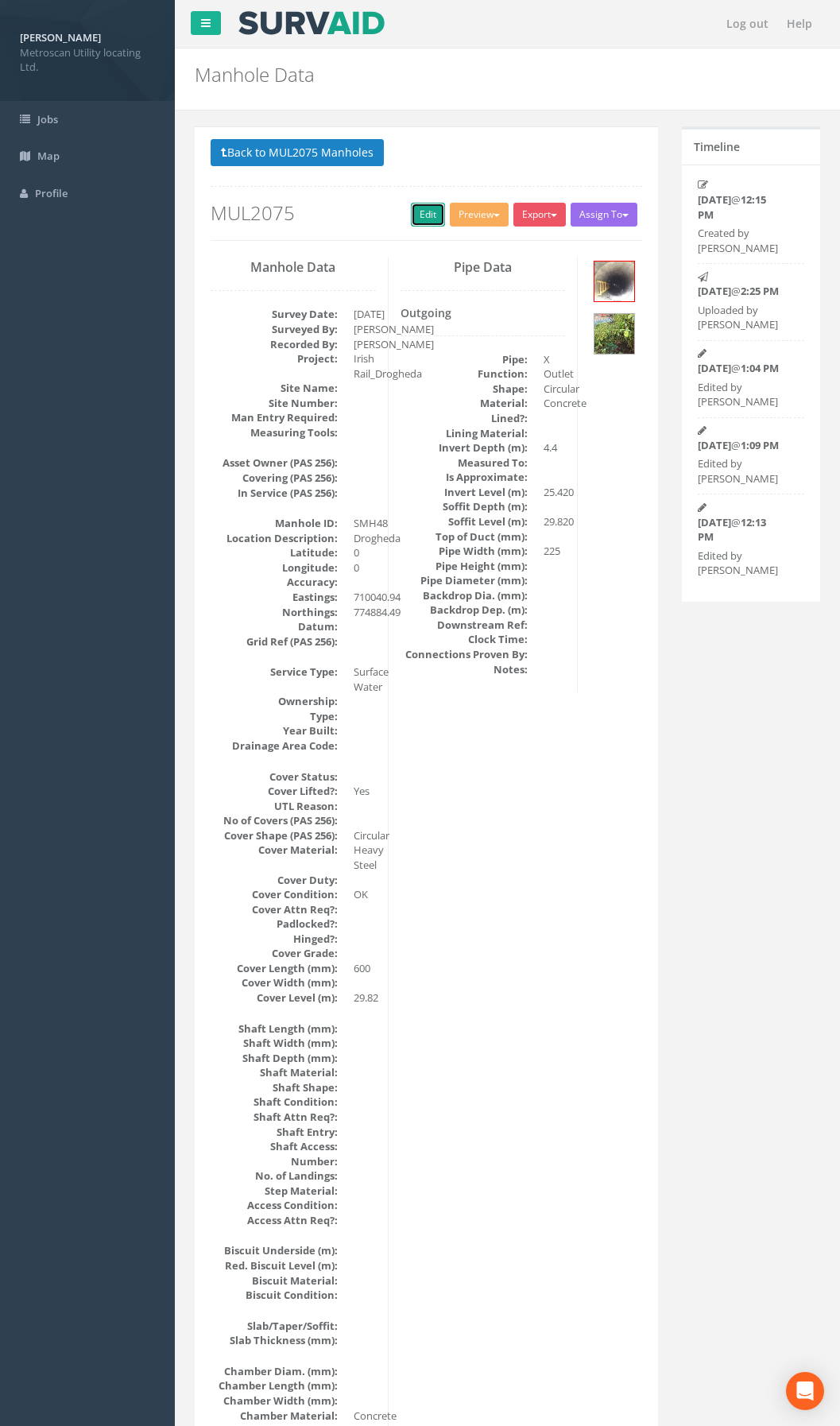
click at [420, 212] on link "Edit" at bounding box center [428, 214] width 34 height 24
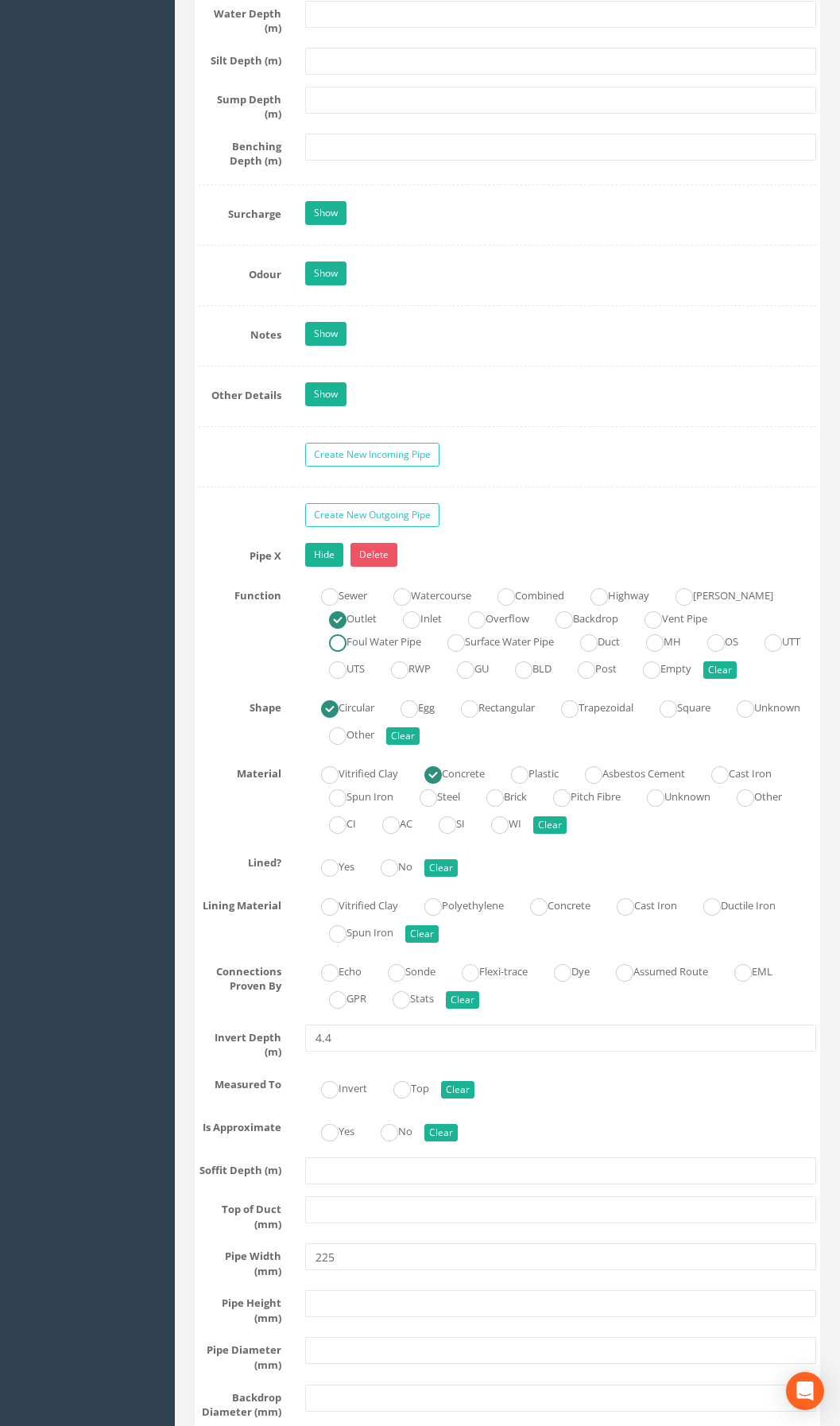
scroll to position [3499, 0]
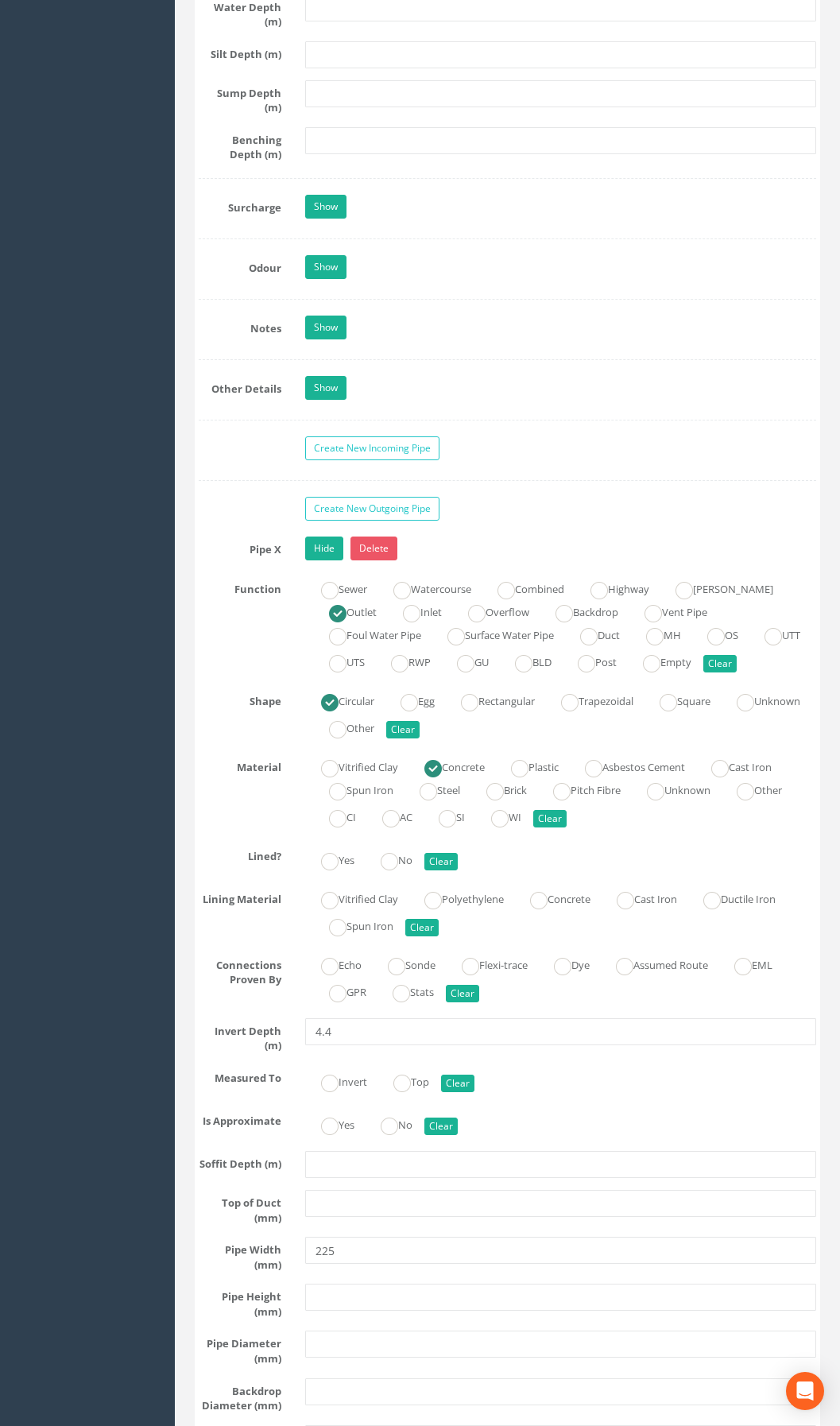
click at [369, 460] on link "Create New Incoming Pipe" at bounding box center [372, 448] width 134 height 24
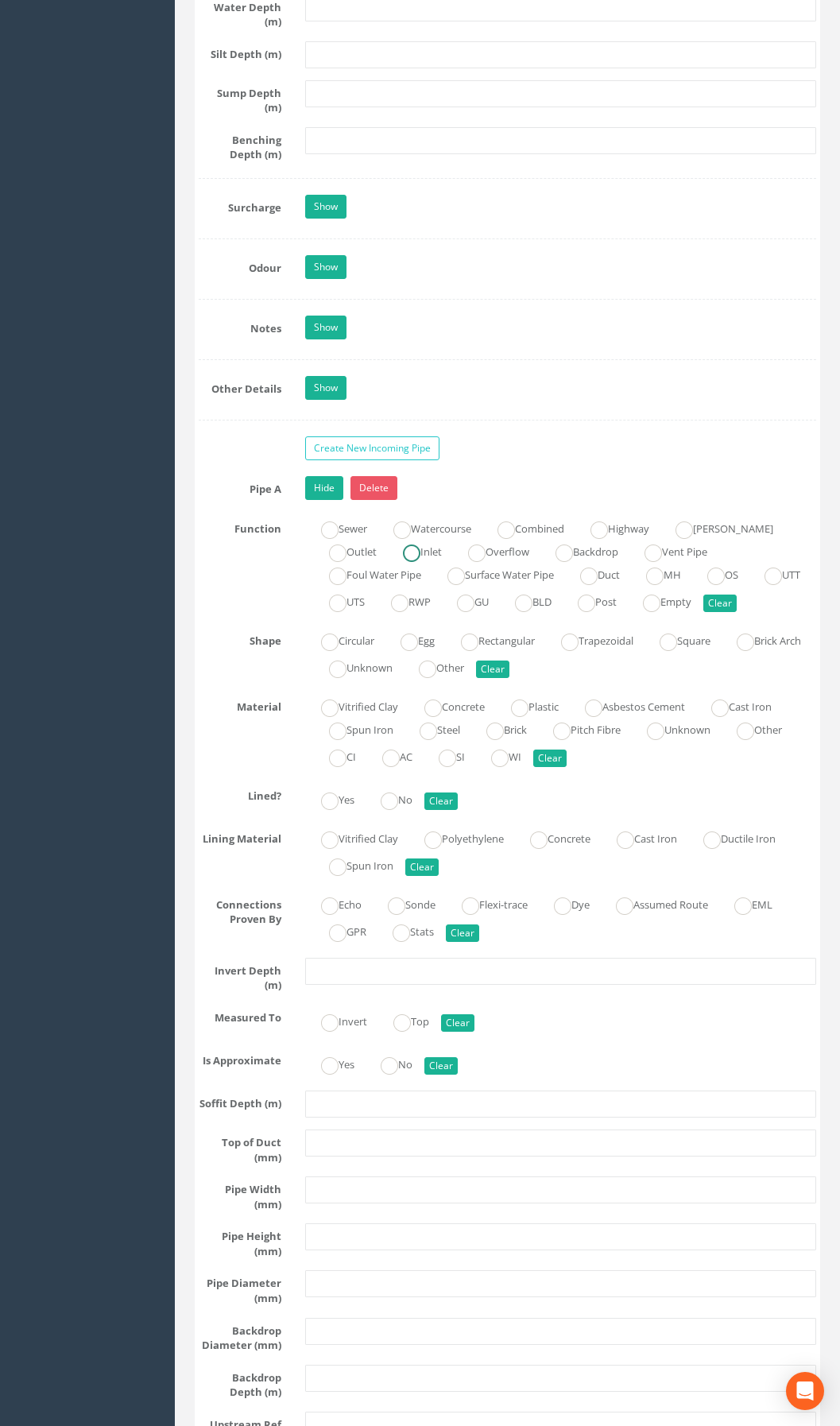
click at [424, 562] on label "Inlet" at bounding box center [415, 551] width 55 height 23
radio input "true"
click at [344, 651] on label "Circular" at bounding box center [340, 640] width 69 height 23
radio input "true"
click at [571, 849] on label "Concrete" at bounding box center [552, 838] width 76 height 23
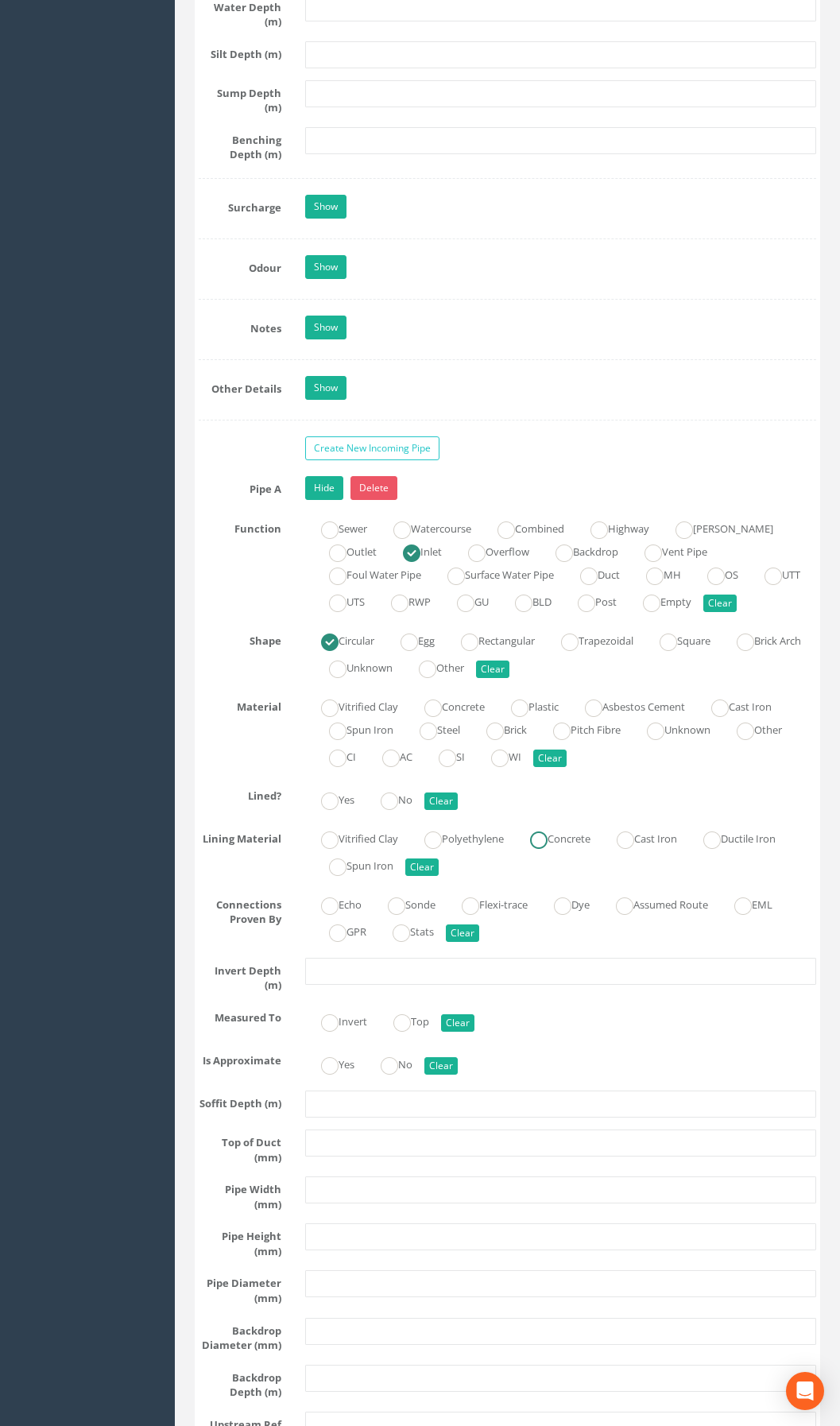
radio input "true"
click at [345, 985] on input "text" at bounding box center [560, 971] width 511 height 27
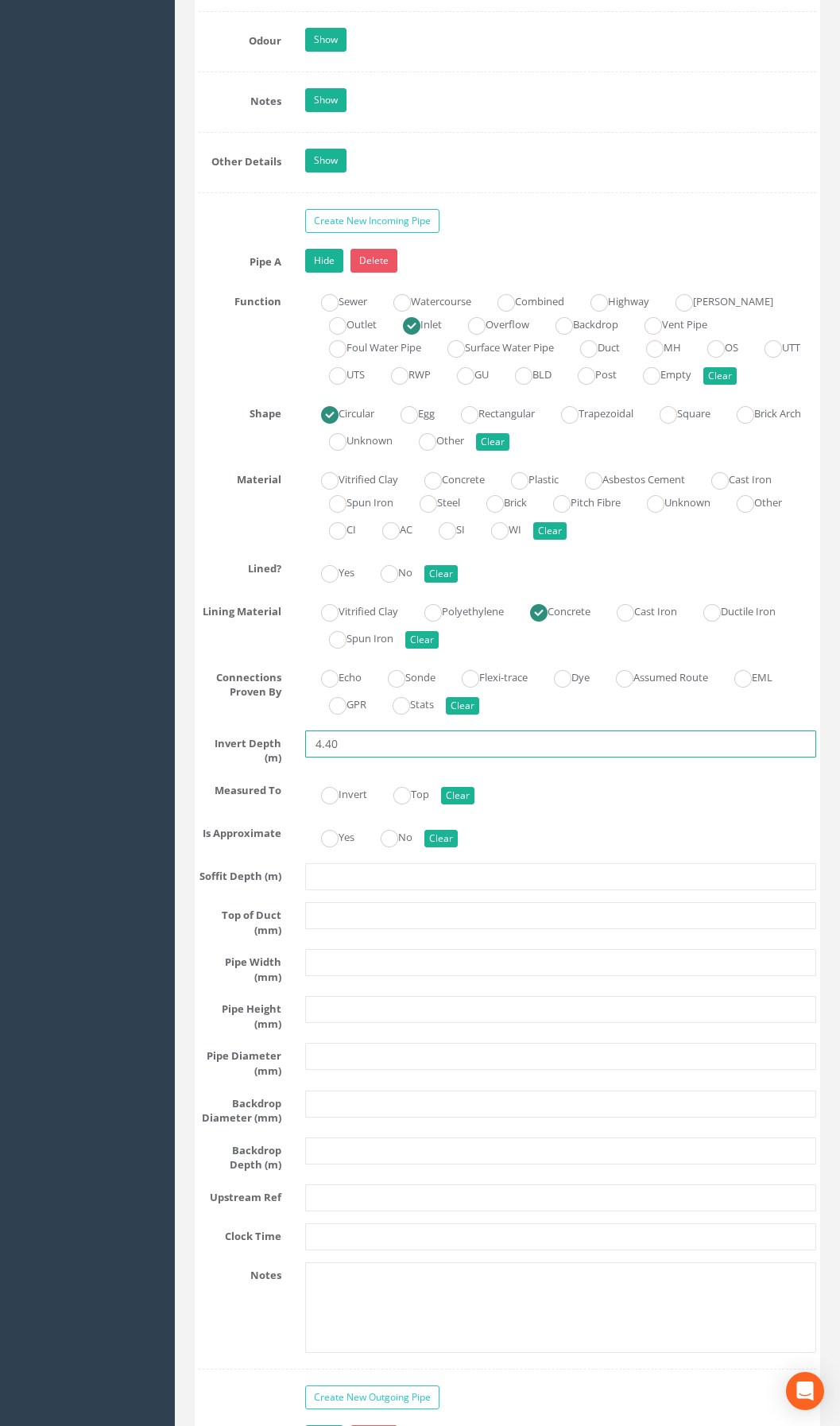
scroll to position [3737, 0]
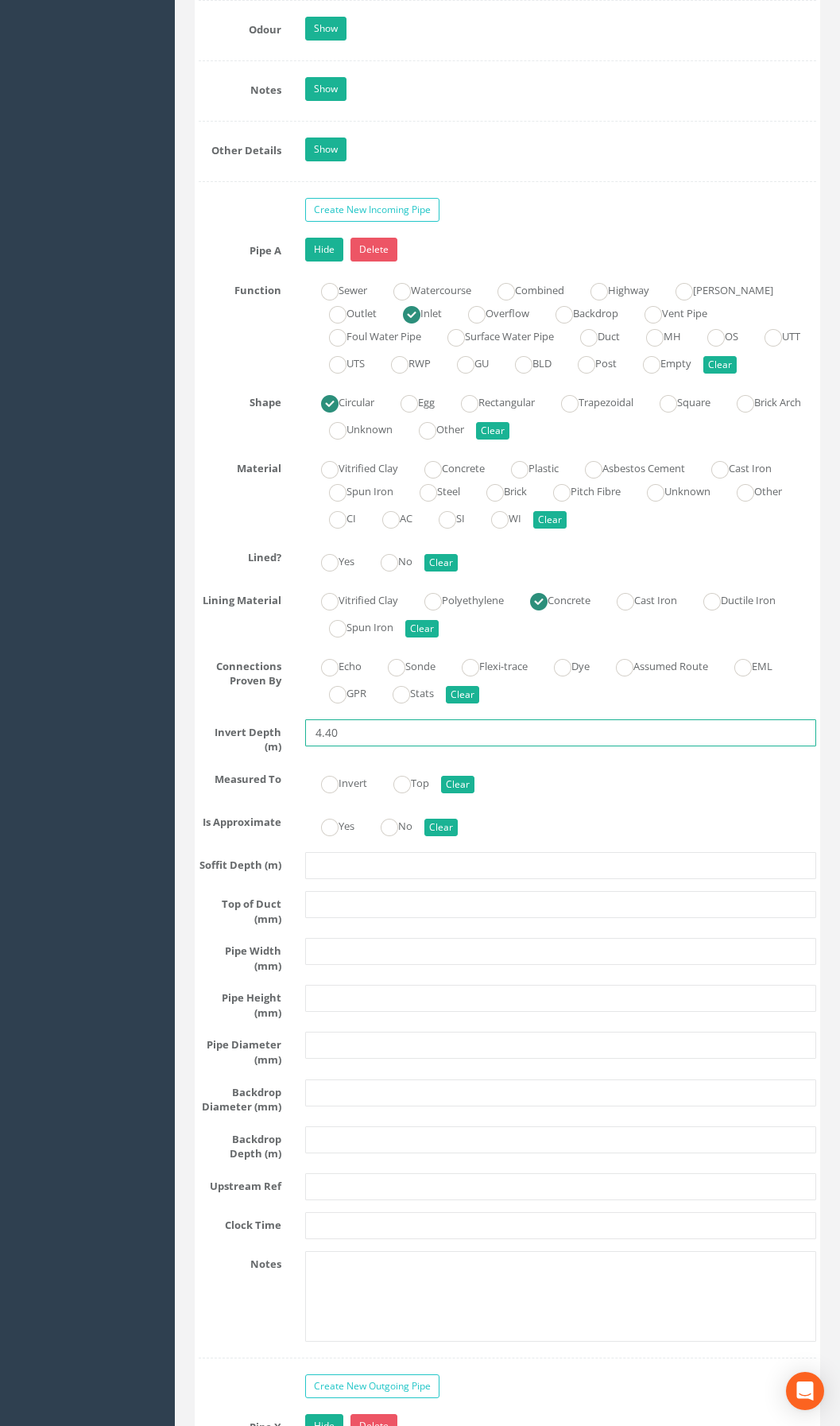
type input "4.40"
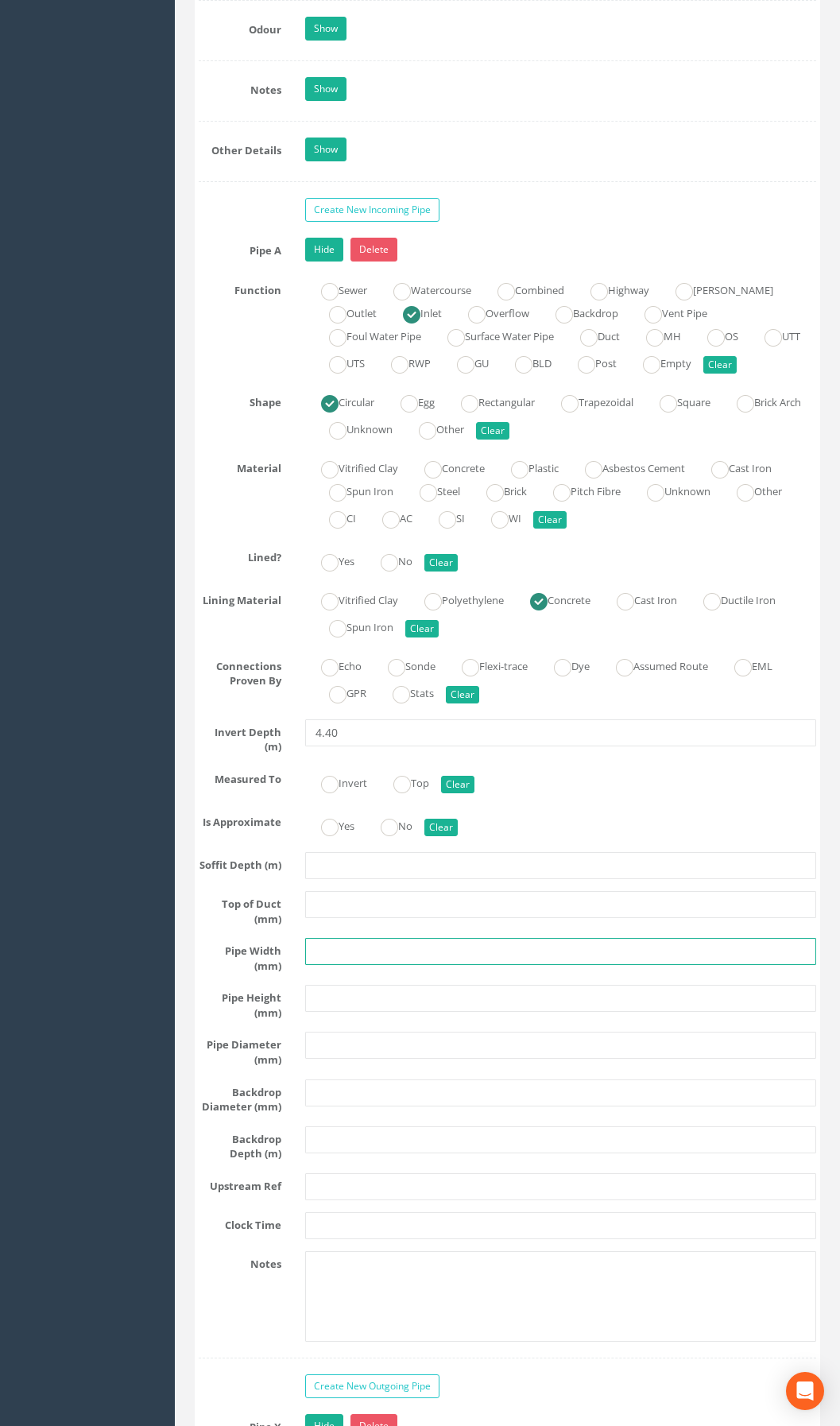
click at [325, 965] on input "text" at bounding box center [560, 952] width 511 height 27
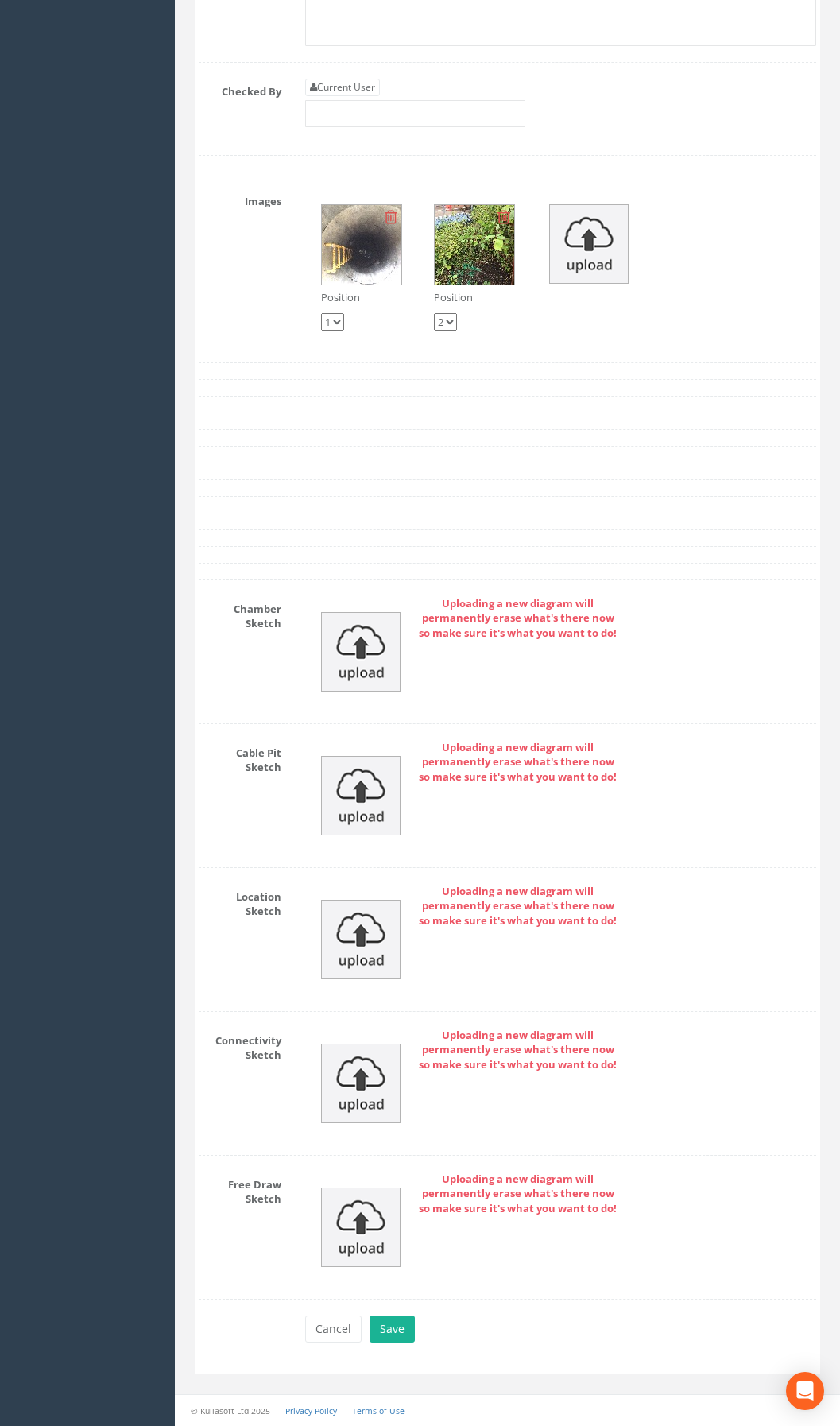
scroll to position [6287, 0]
type input "225"
click at [397, 1318] on button "Save" at bounding box center [392, 1329] width 45 height 27
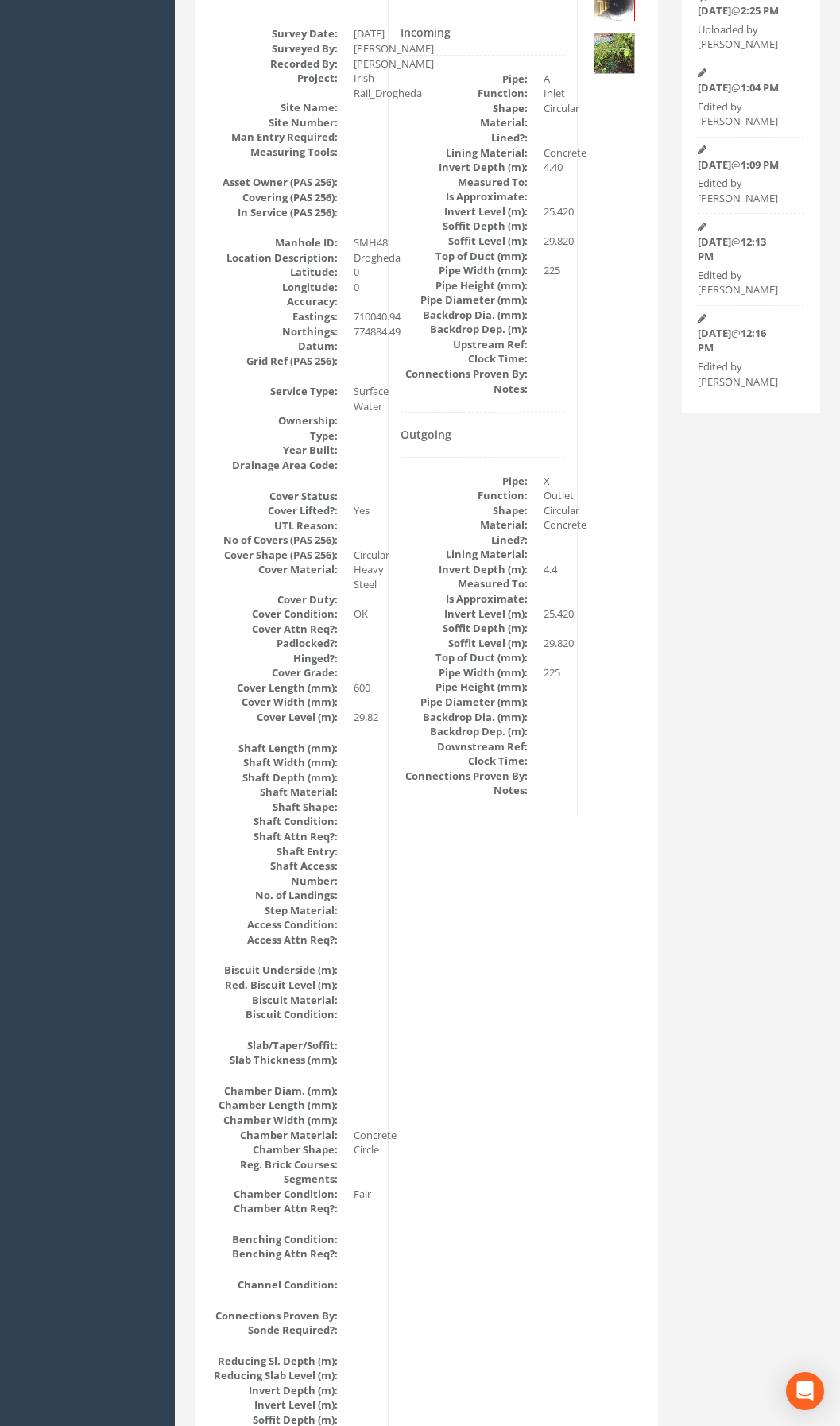
scroll to position [0, 0]
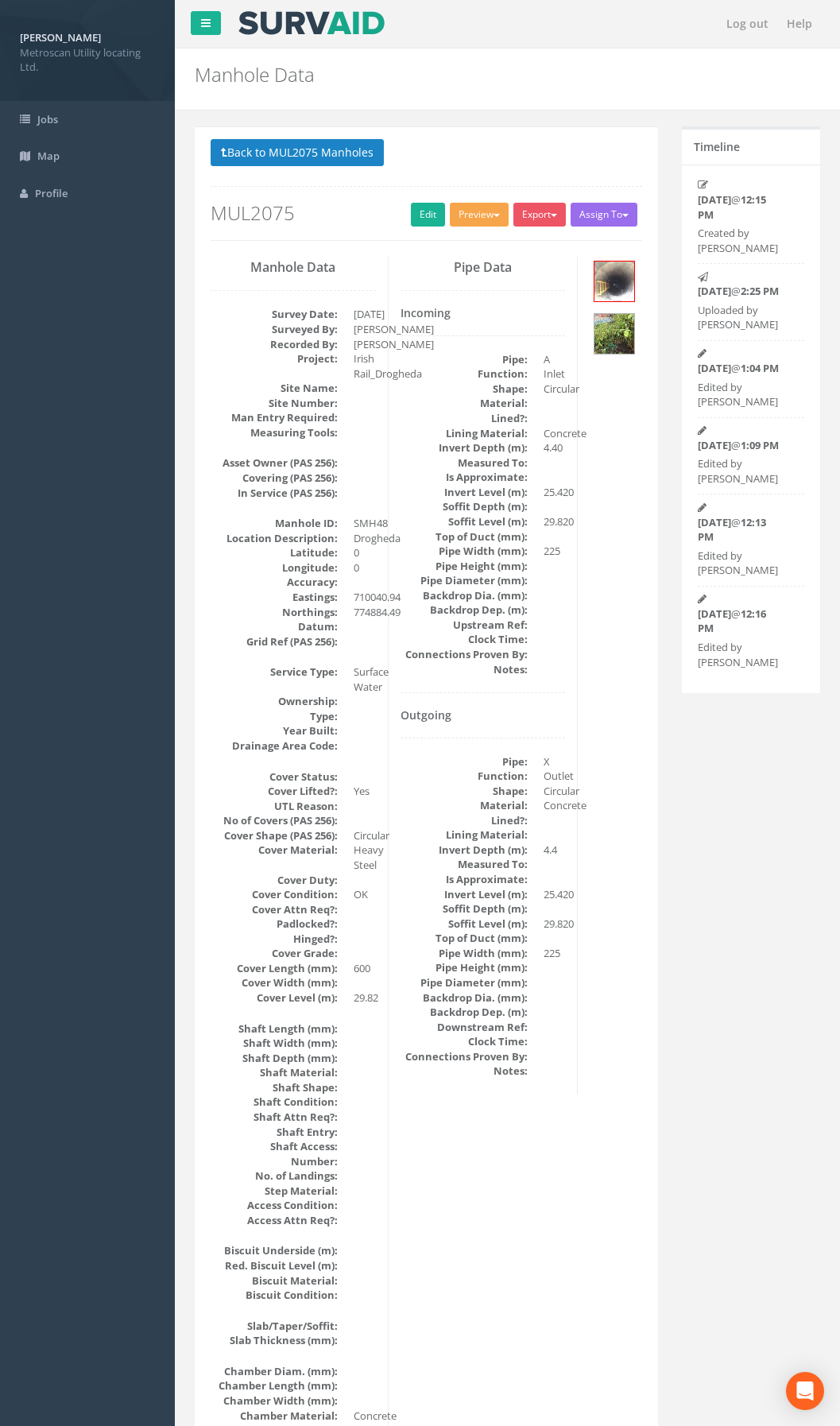
click at [472, 215] on button "Preview" at bounding box center [479, 214] width 59 height 24
click at [472, 247] on link "Metroscan Manhole" at bounding box center [449, 248] width 121 height 25
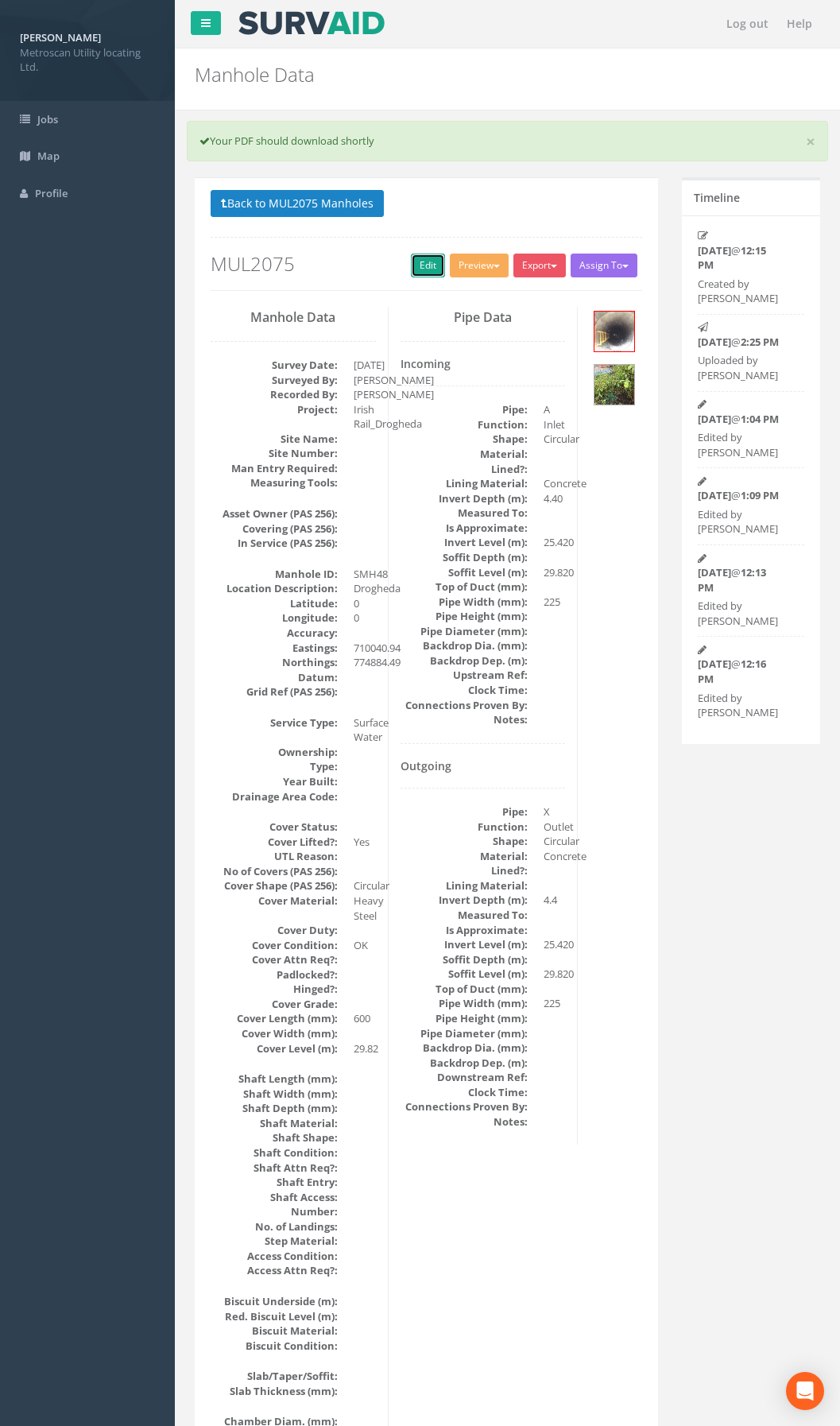
click at [422, 275] on link "Edit" at bounding box center [428, 265] width 34 height 24
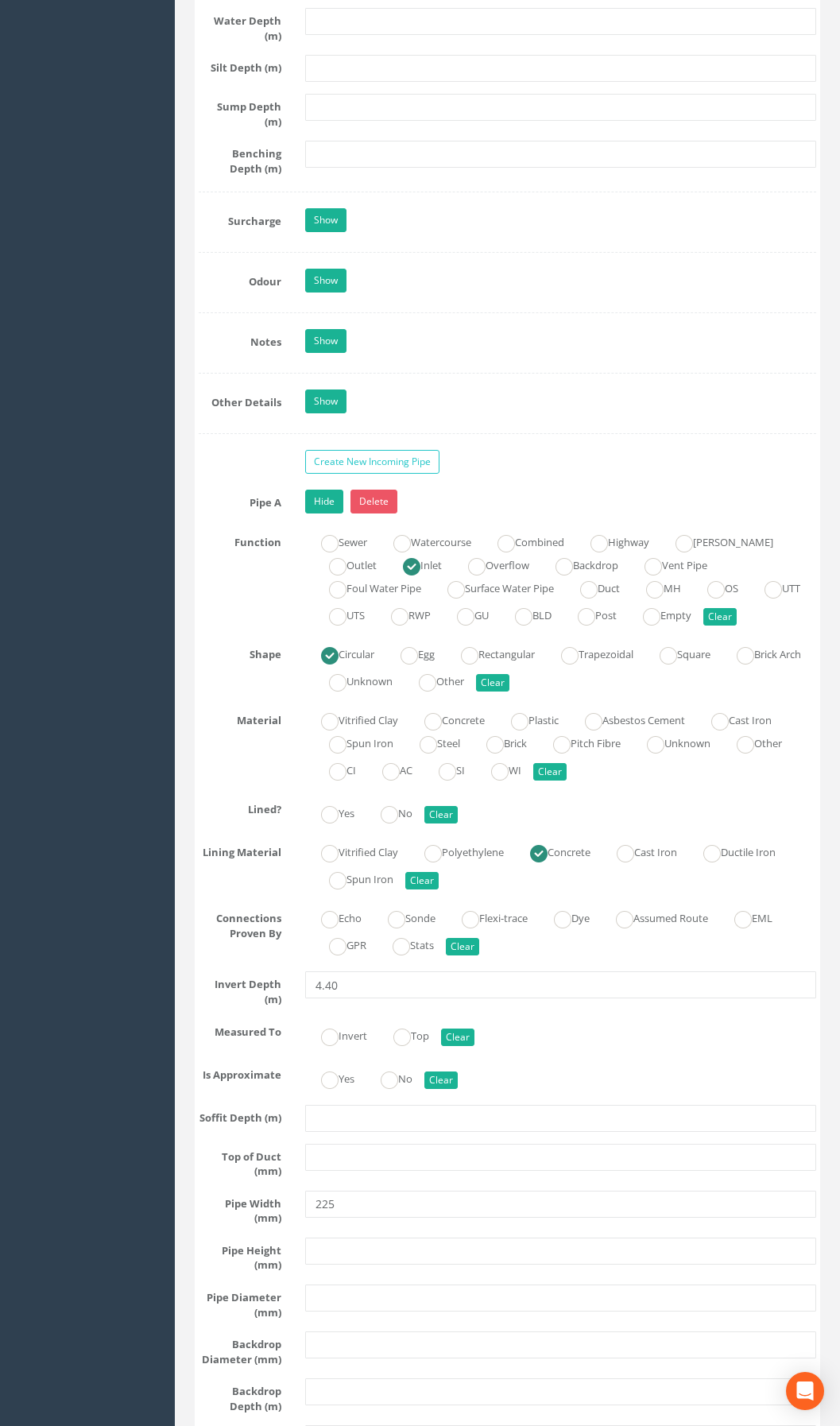
scroll to position [3578, 0]
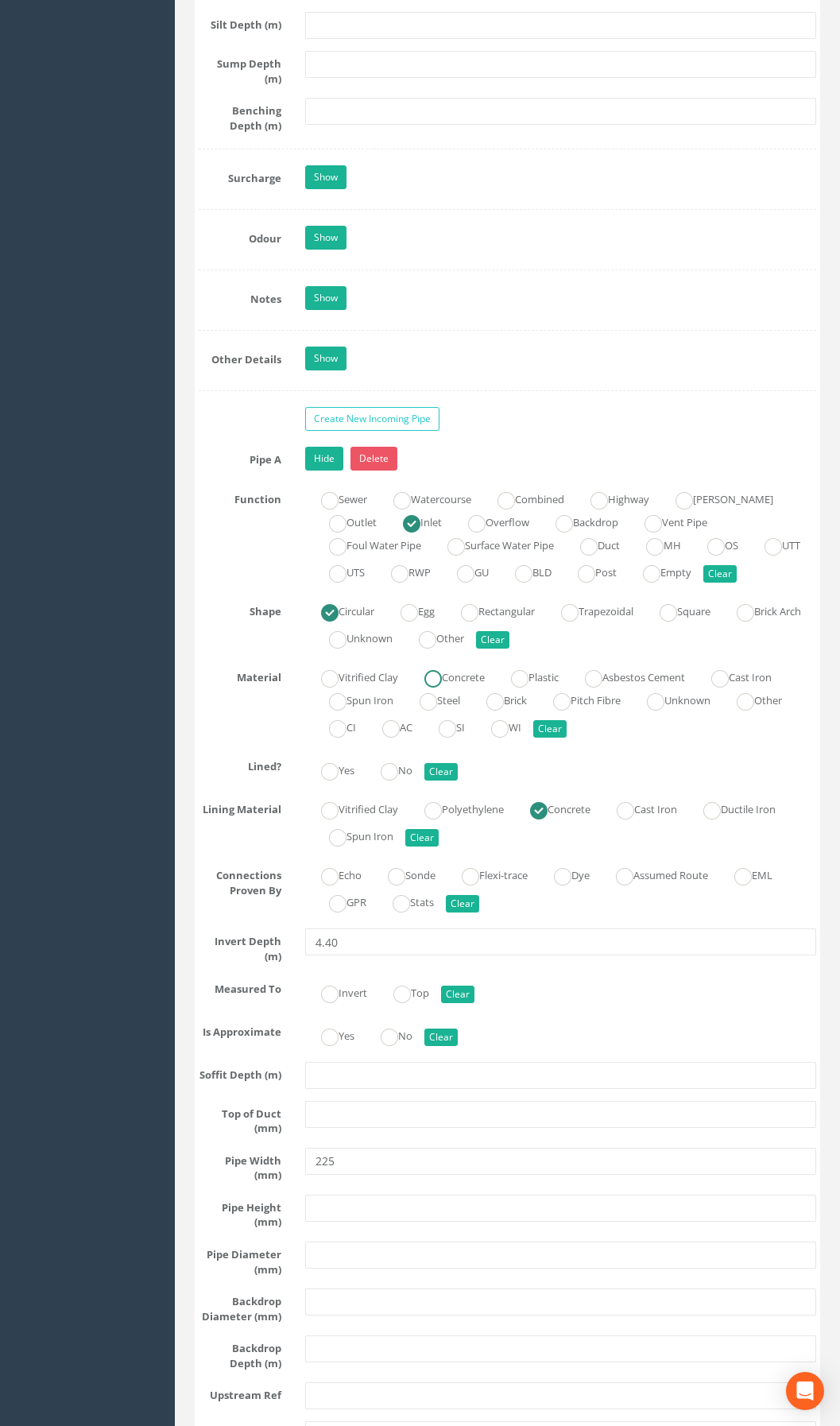
click at [464, 688] on label "Concrete" at bounding box center [447, 676] width 76 height 23
radio input "true"
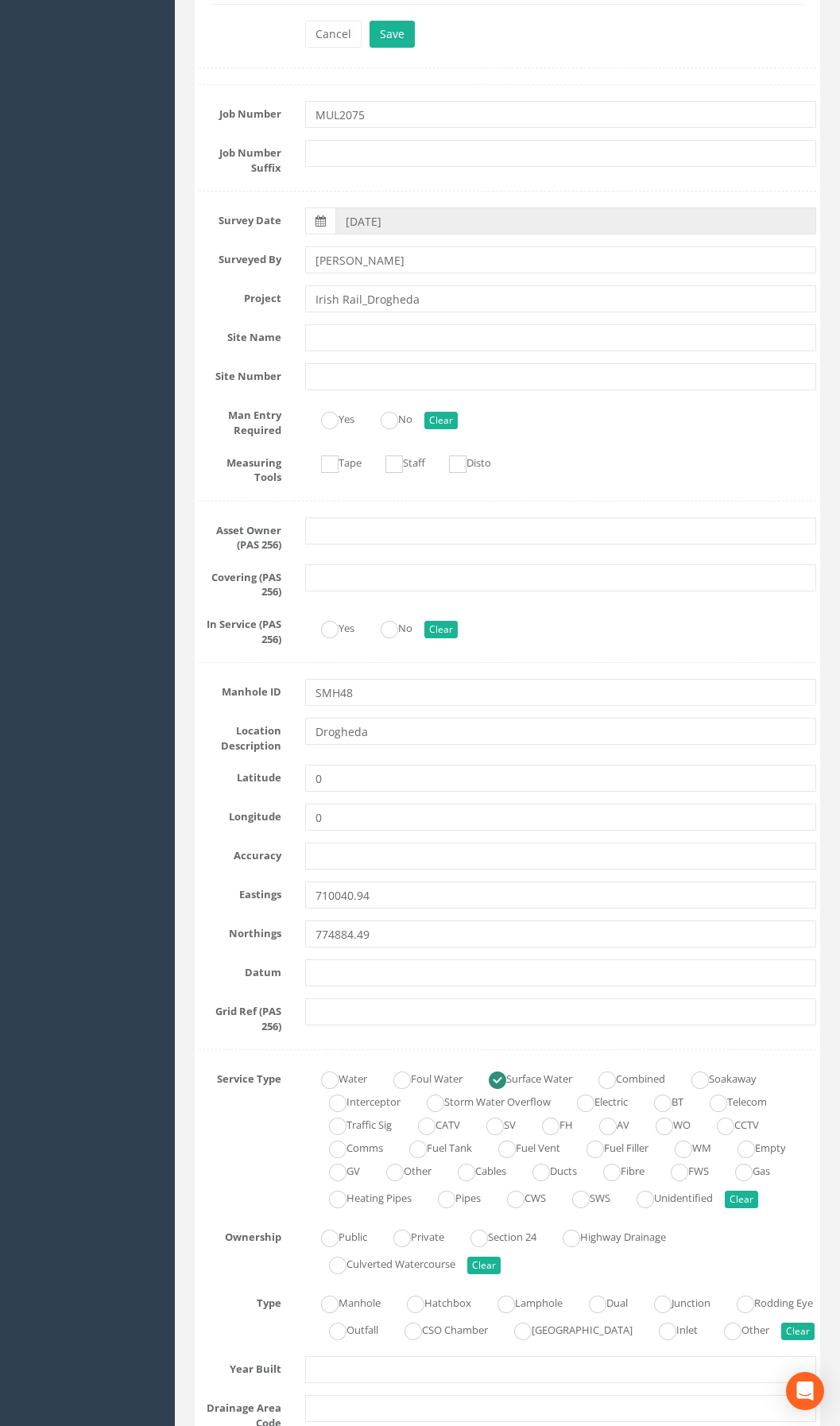
scroll to position [0, 0]
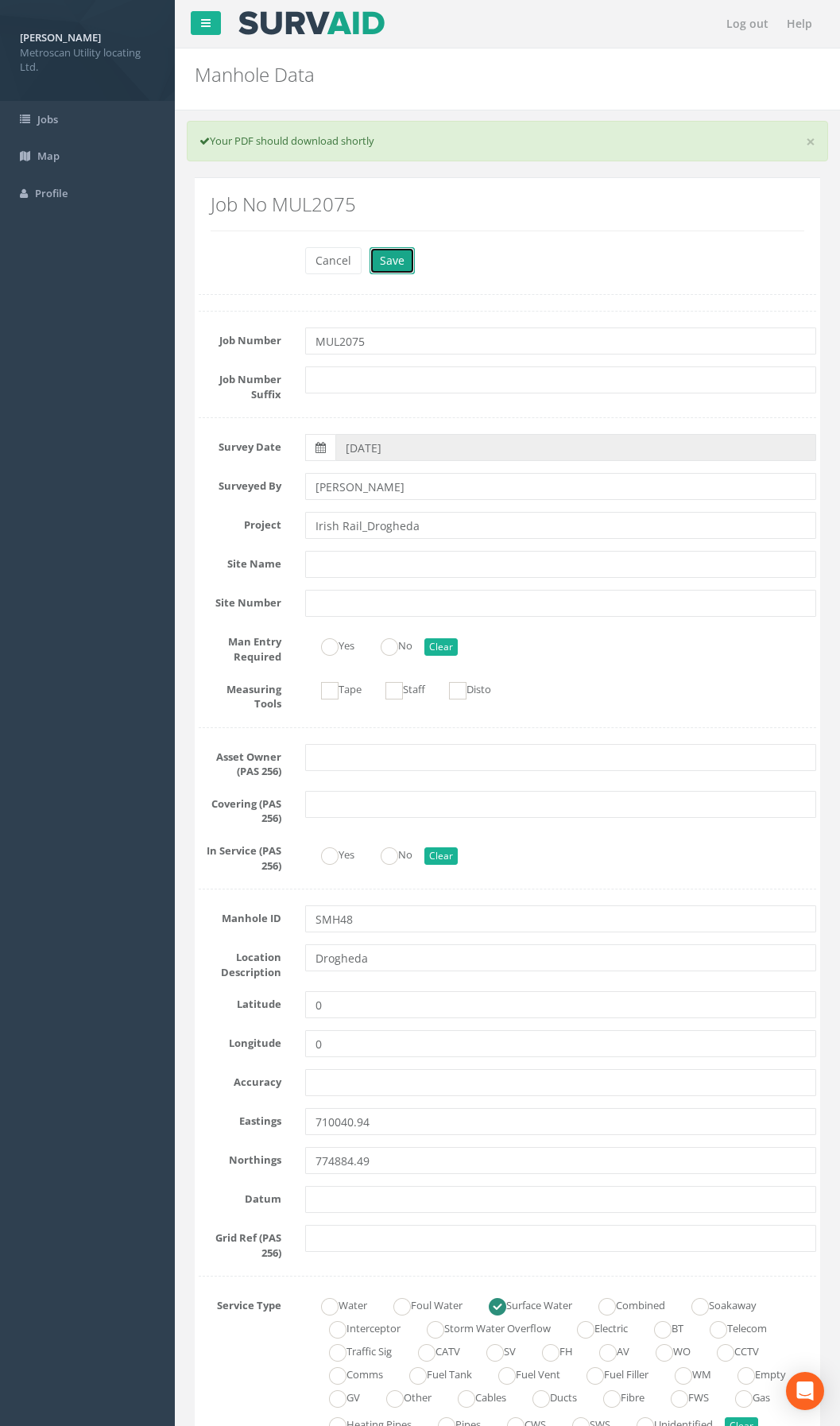
click at [397, 271] on button "Save" at bounding box center [392, 260] width 45 height 27
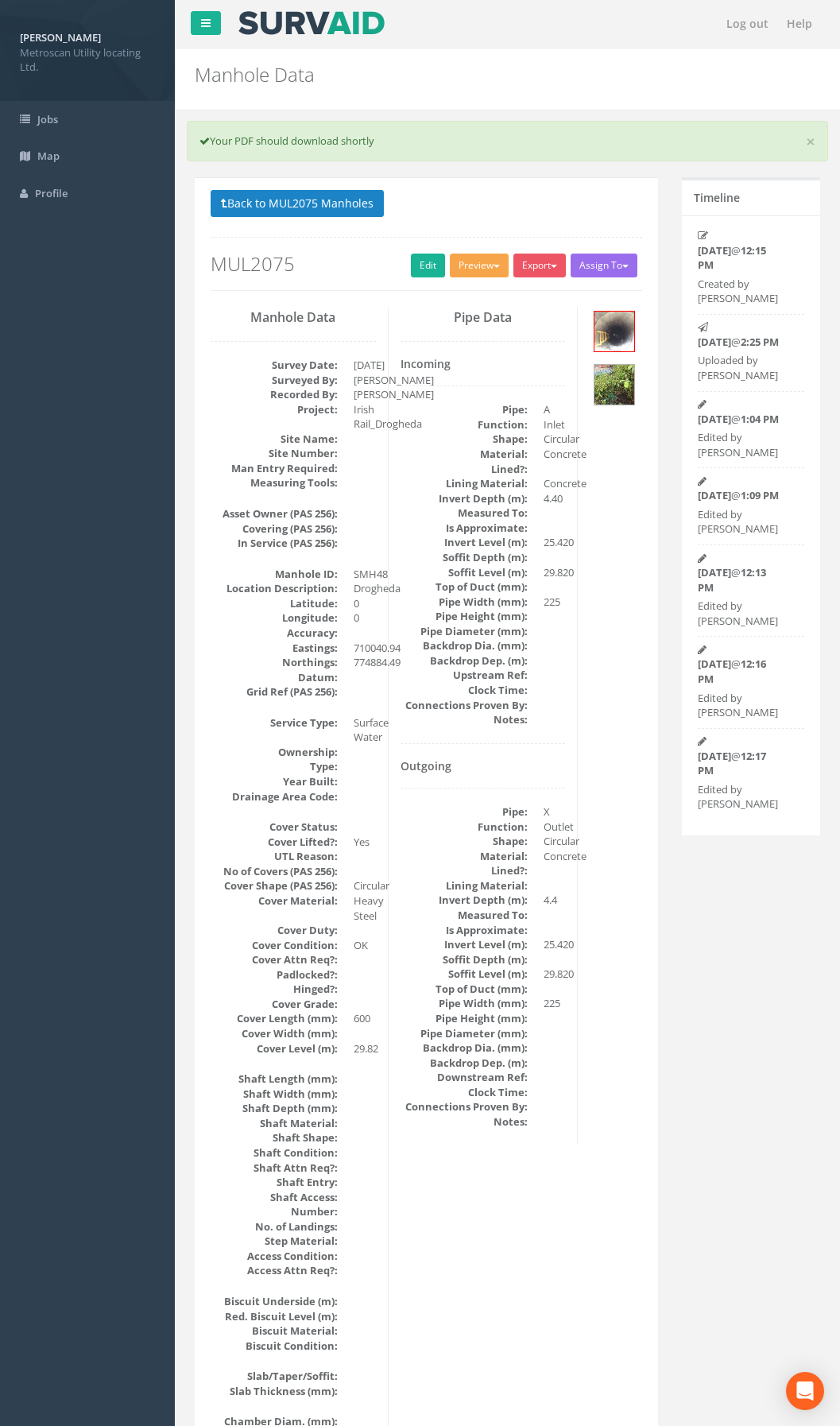
click at [472, 265] on button "Preview" at bounding box center [479, 265] width 59 height 24
click at [463, 292] on link "Metroscan Manhole" at bounding box center [449, 299] width 121 height 25
click at [392, 792] on div "Pipe Data Incoming Pipe: A Function: Inlet Shape: Circular Material: Concrete L…" at bounding box center [484, 725] width 190 height 838
click at [289, 197] on button "Back to MUL2075 Manholes" at bounding box center [297, 203] width 173 height 27
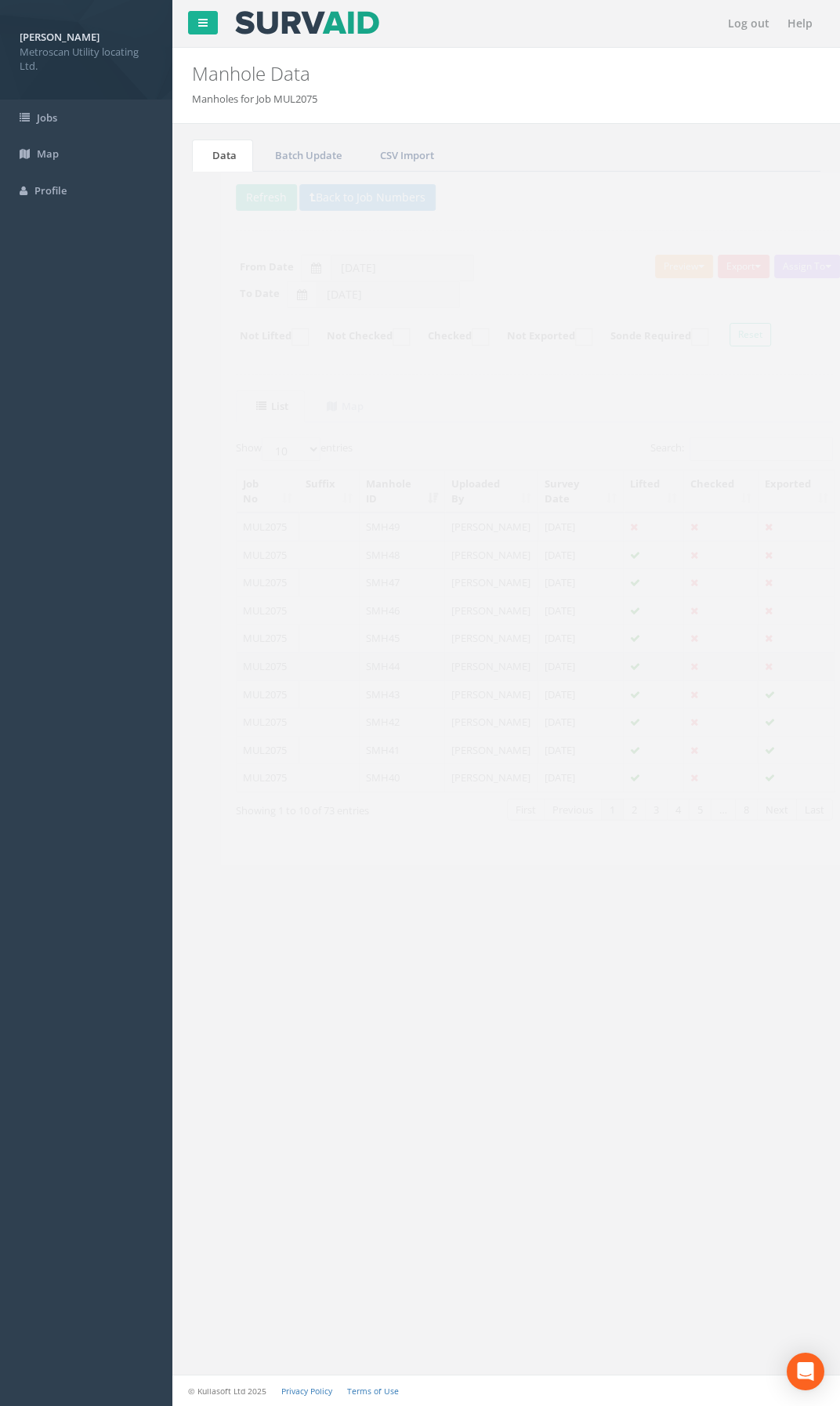
click at [393, 676] on td "SMH44" at bounding box center [375, 667] width 86 height 28
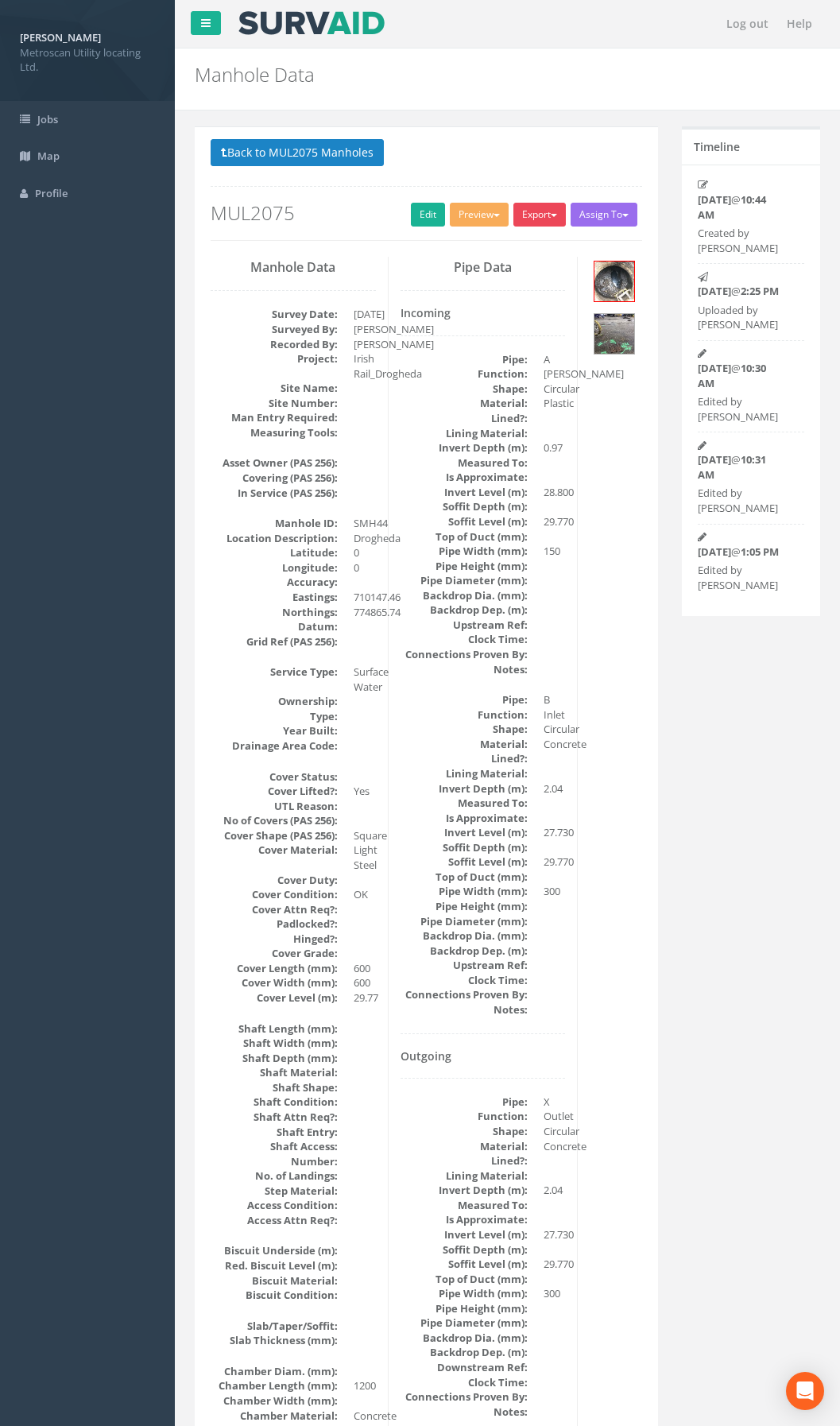
click at [544, 216] on button "Export" at bounding box center [539, 214] width 52 height 24
click at [506, 251] on link "Metroscan Manhole" at bounding box center [507, 248] width 121 height 25
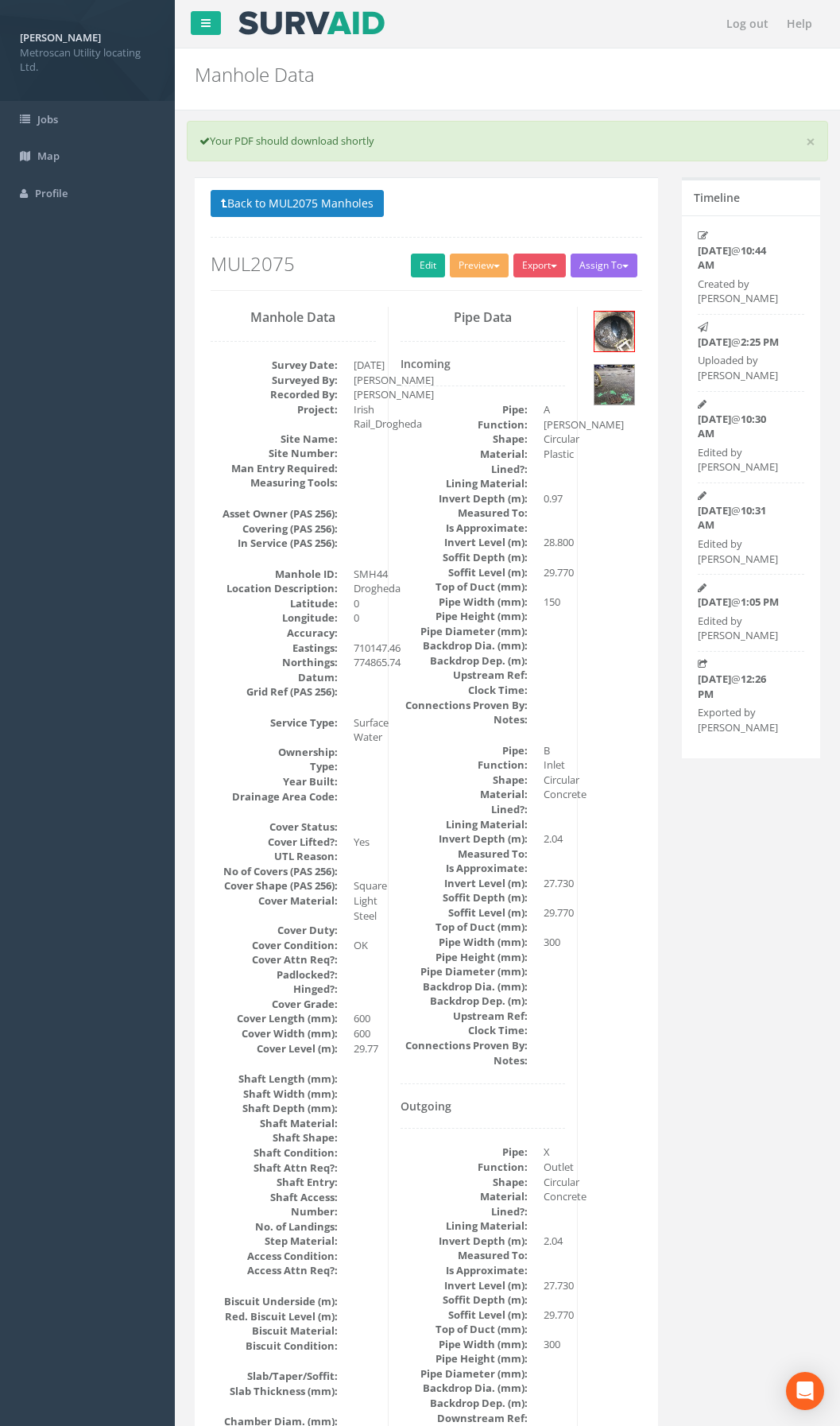
click at [433, 895] on dt "Soffit Depth (m):" at bounding box center [464, 897] width 127 height 15
click at [533, 268] on button "Export" at bounding box center [539, 265] width 52 height 24
click at [530, 291] on link "Metroscan Manhole" at bounding box center [507, 299] width 121 height 25
click at [342, 362] on dl "Survey Date: 15/09/2025 Surveyed By: Pádraig Rossiter Recorded By: Padraig Ross…" at bounding box center [293, 424] width 165 height 132
click at [295, 203] on button "Back to MUL2075 Manholes" at bounding box center [297, 203] width 173 height 27
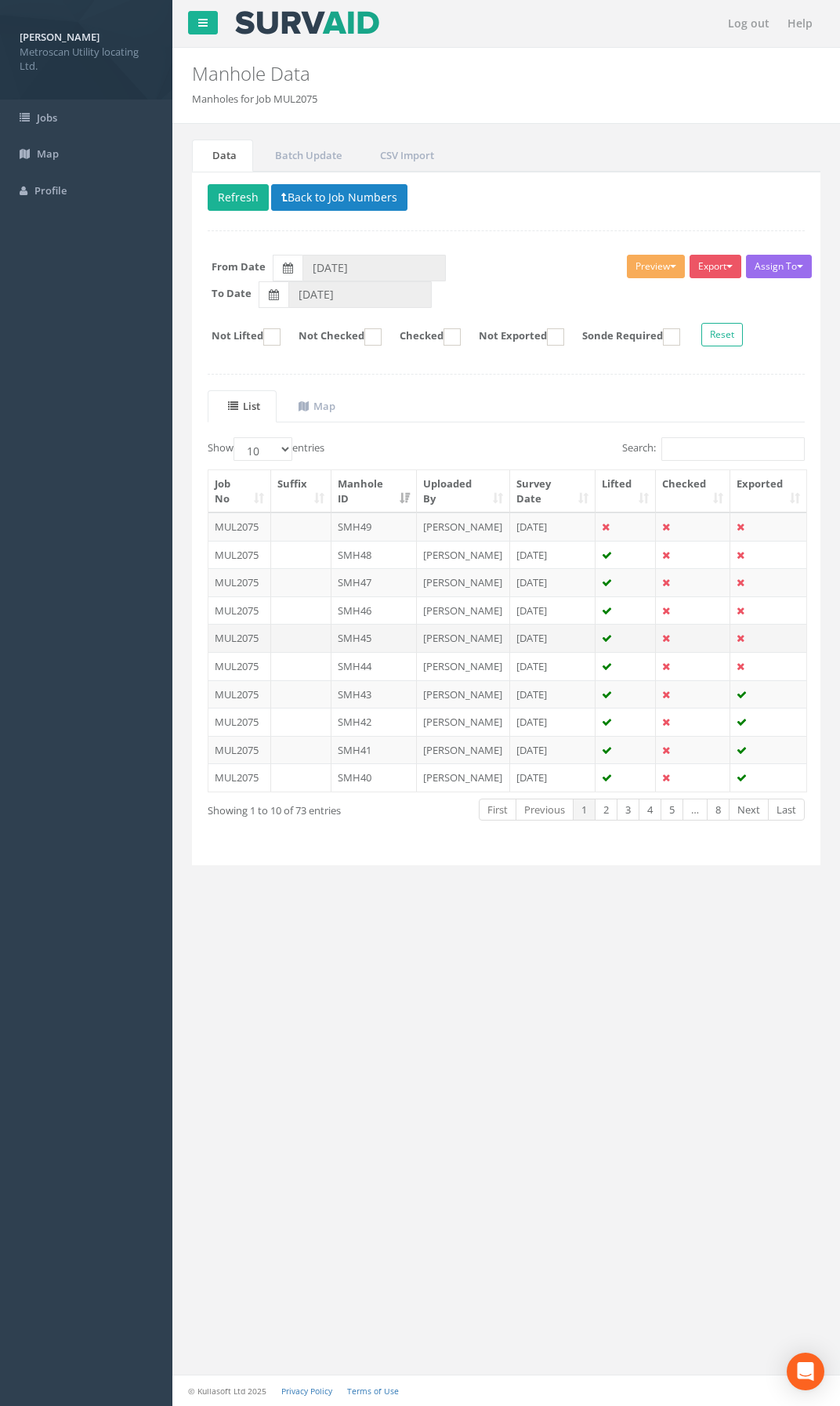
click at [303, 653] on td at bounding box center [301, 638] width 60 height 28
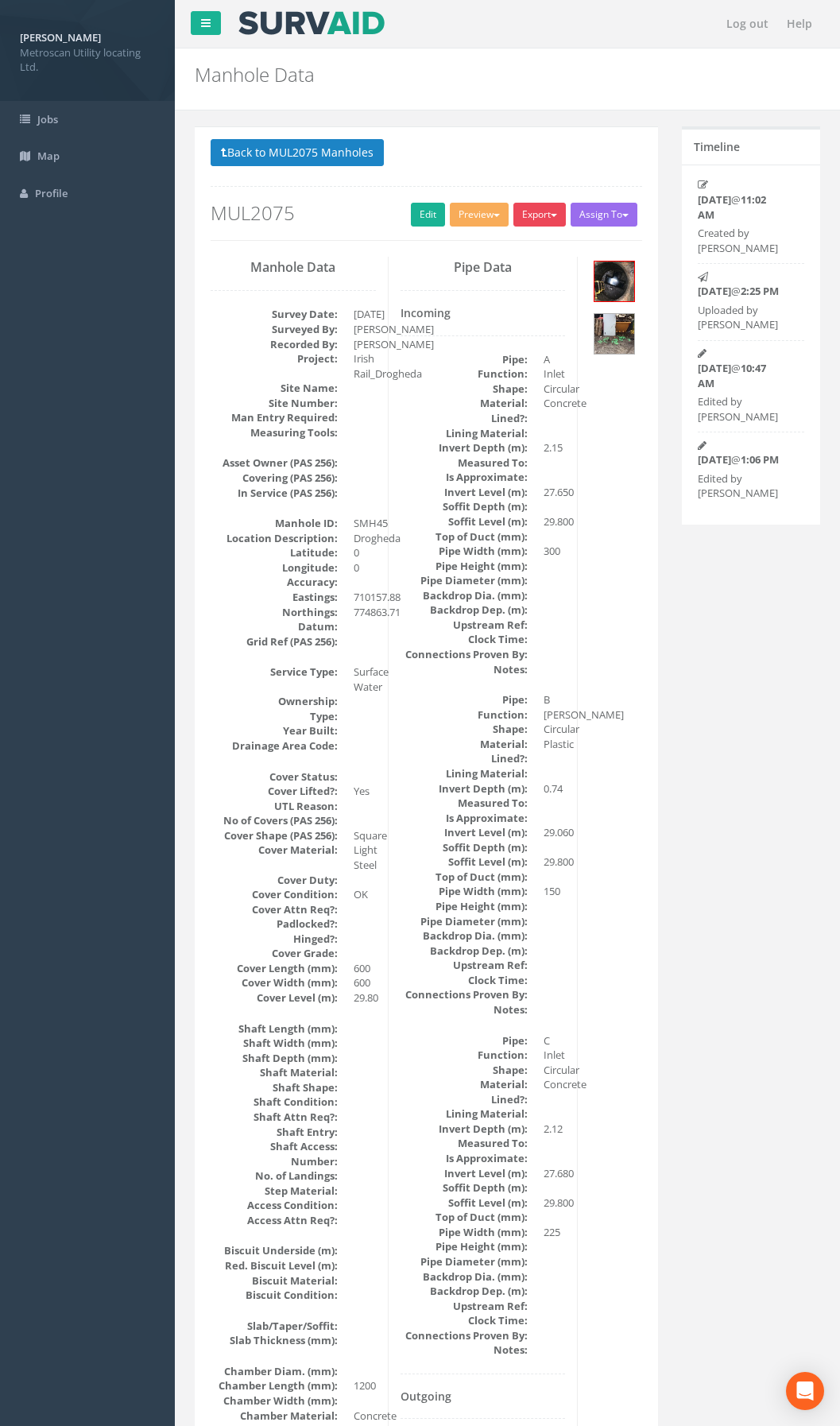
click at [527, 216] on button "Export" at bounding box center [539, 214] width 52 height 24
click at [521, 253] on link "Metroscan Manhole" at bounding box center [507, 248] width 121 height 25
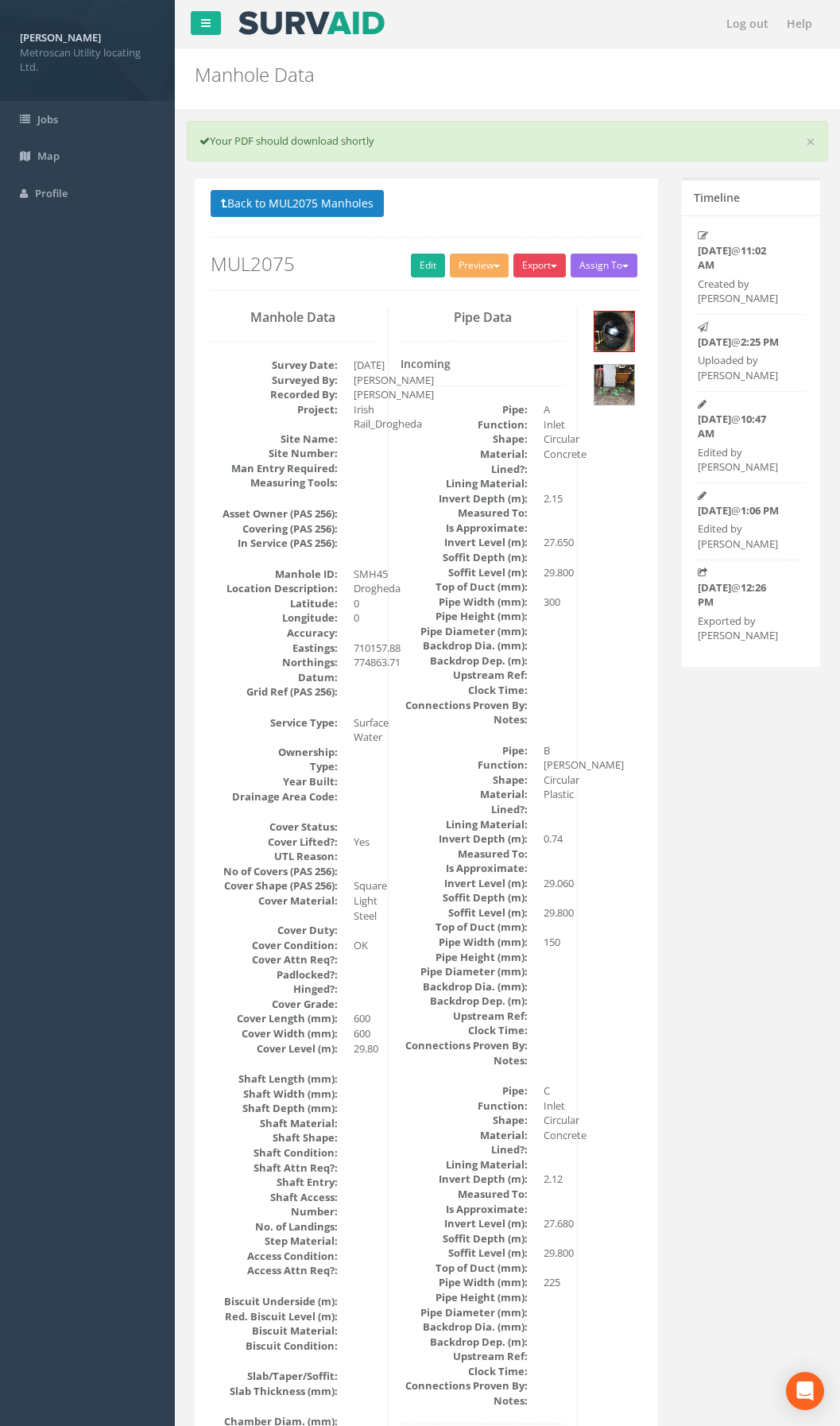
click at [546, 268] on button "Export" at bounding box center [539, 265] width 52 height 24
click at [530, 298] on link "Metroscan Manhole" at bounding box center [507, 299] width 121 height 25
click at [311, 208] on button "Back to MUL2075 Manholes" at bounding box center [297, 203] width 173 height 27
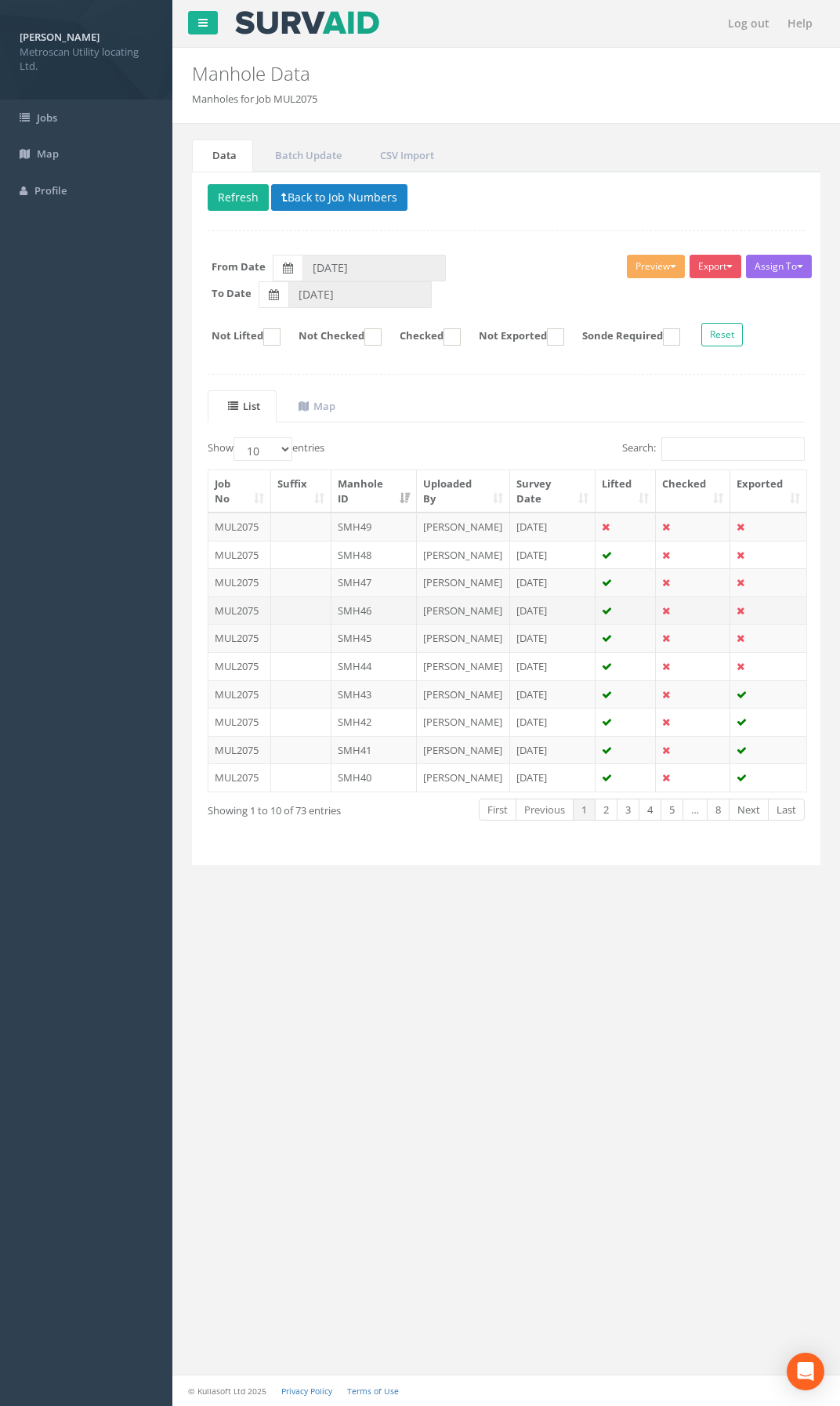
click at [308, 625] on td at bounding box center [301, 611] width 60 height 28
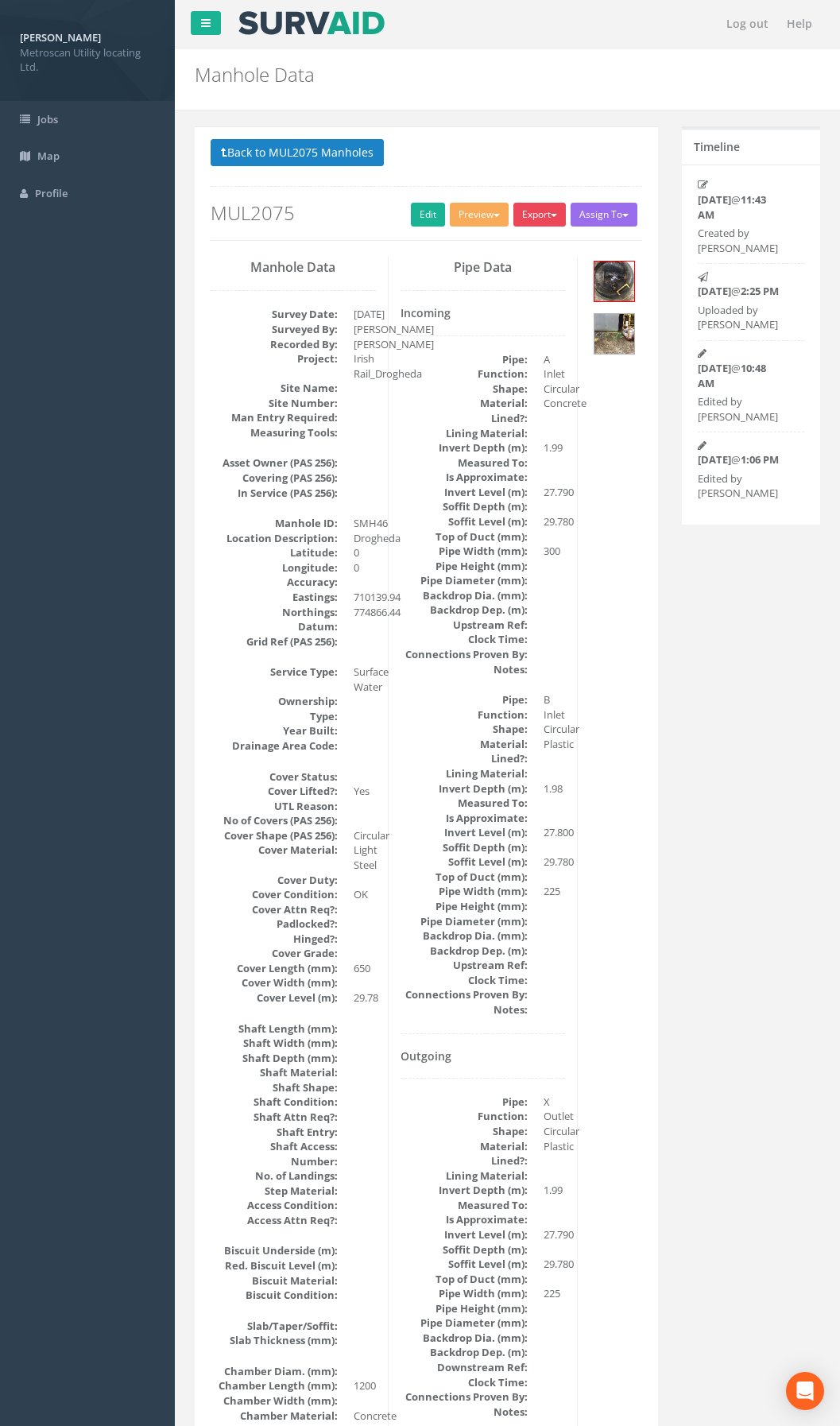
drag, startPoint x: 523, startPoint y: 229, endPoint x: 527, endPoint y: 216, distance: 13.6
click at [525, 226] on div "Export Metroscan Manhole Heathrow United Utilities SurvAid IC SurvAid Manhole" at bounding box center [542, 216] width 57 height 28
click at [527, 215] on button "Export" at bounding box center [539, 214] width 52 height 24
click at [522, 246] on link "Metroscan Manhole" at bounding box center [507, 248] width 121 height 25
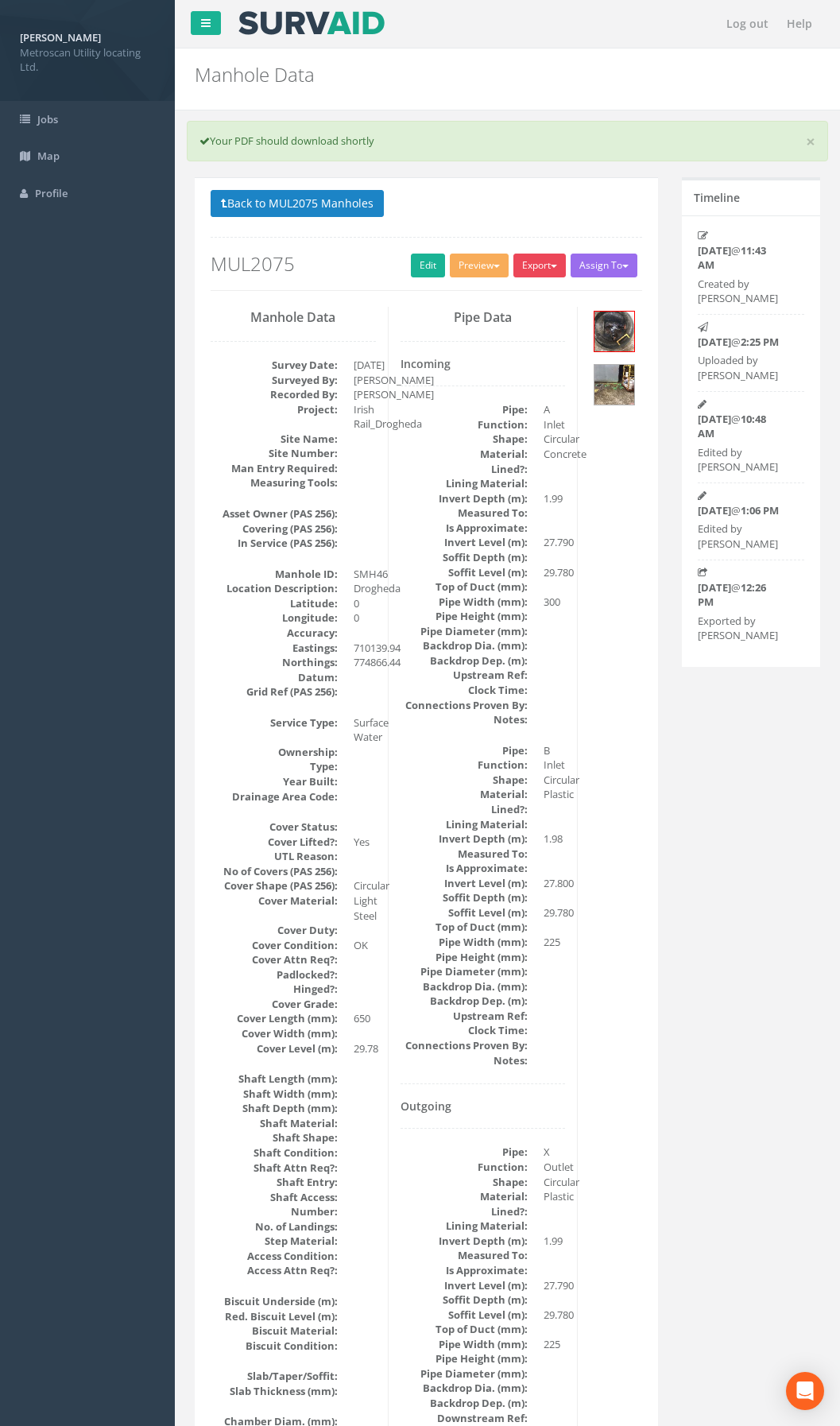
click at [526, 261] on button "Export" at bounding box center [539, 265] width 52 height 24
click at [516, 298] on link "Metroscan Manhole" at bounding box center [507, 299] width 121 height 25
click at [325, 193] on button "Back to MUL2075 Manholes" at bounding box center [297, 203] width 173 height 27
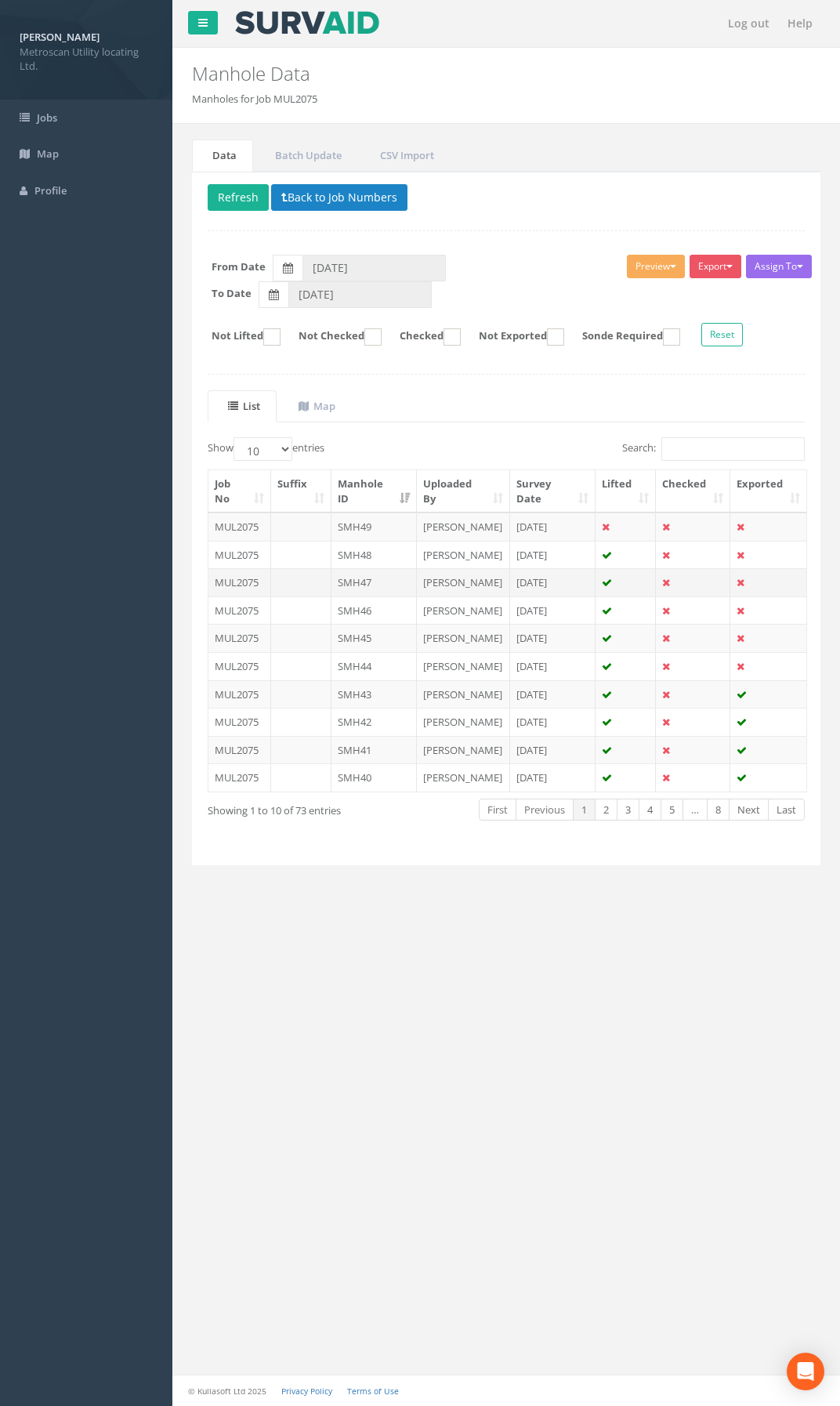
click at [303, 597] on td at bounding box center [301, 583] width 60 height 28
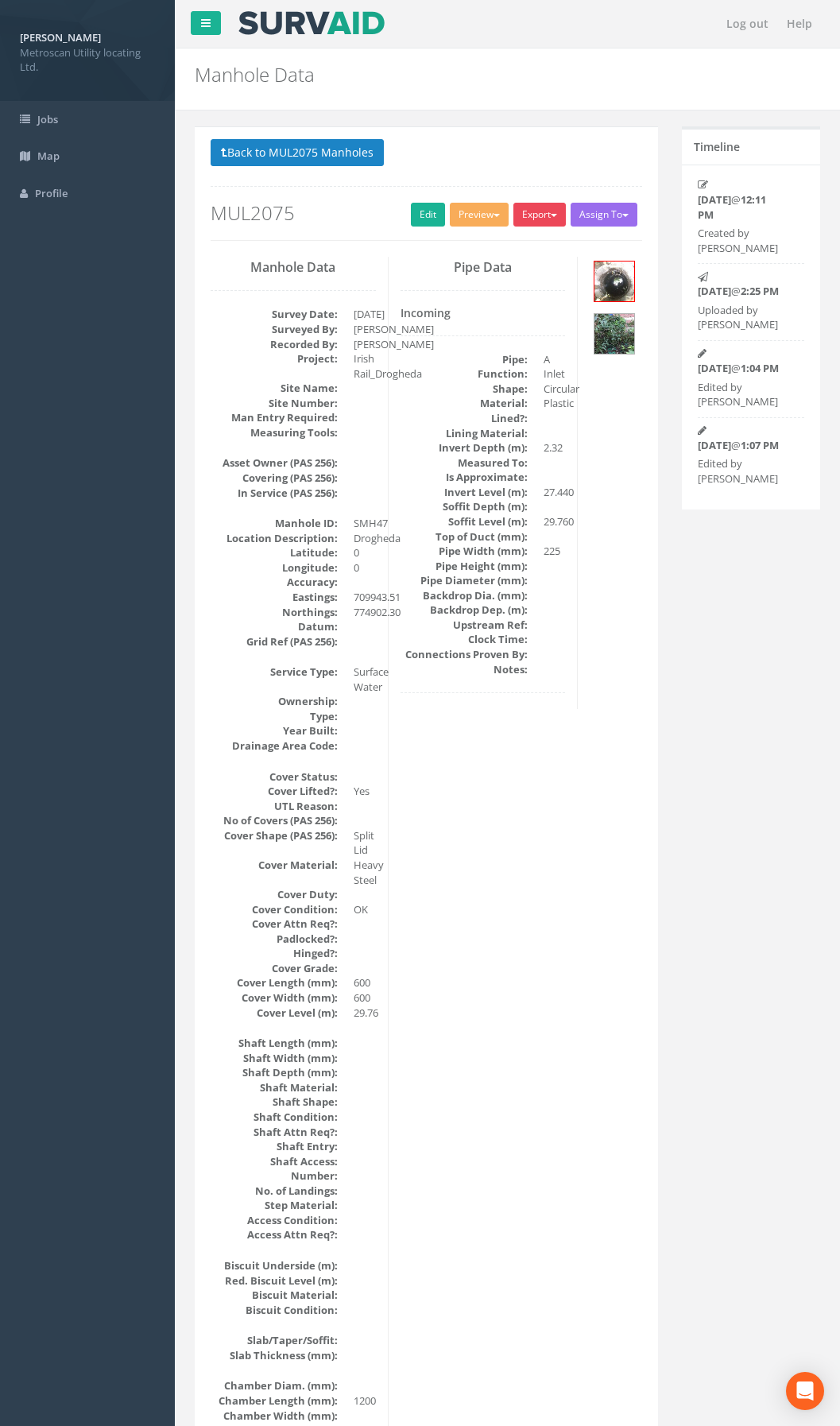
click at [527, 208] on button "Export" at bounding box center [539, 214] width 52 height 24
click at [519, 251] on link "Metroscan Manhole" at bounding box center [507, 248] width 121 height 25
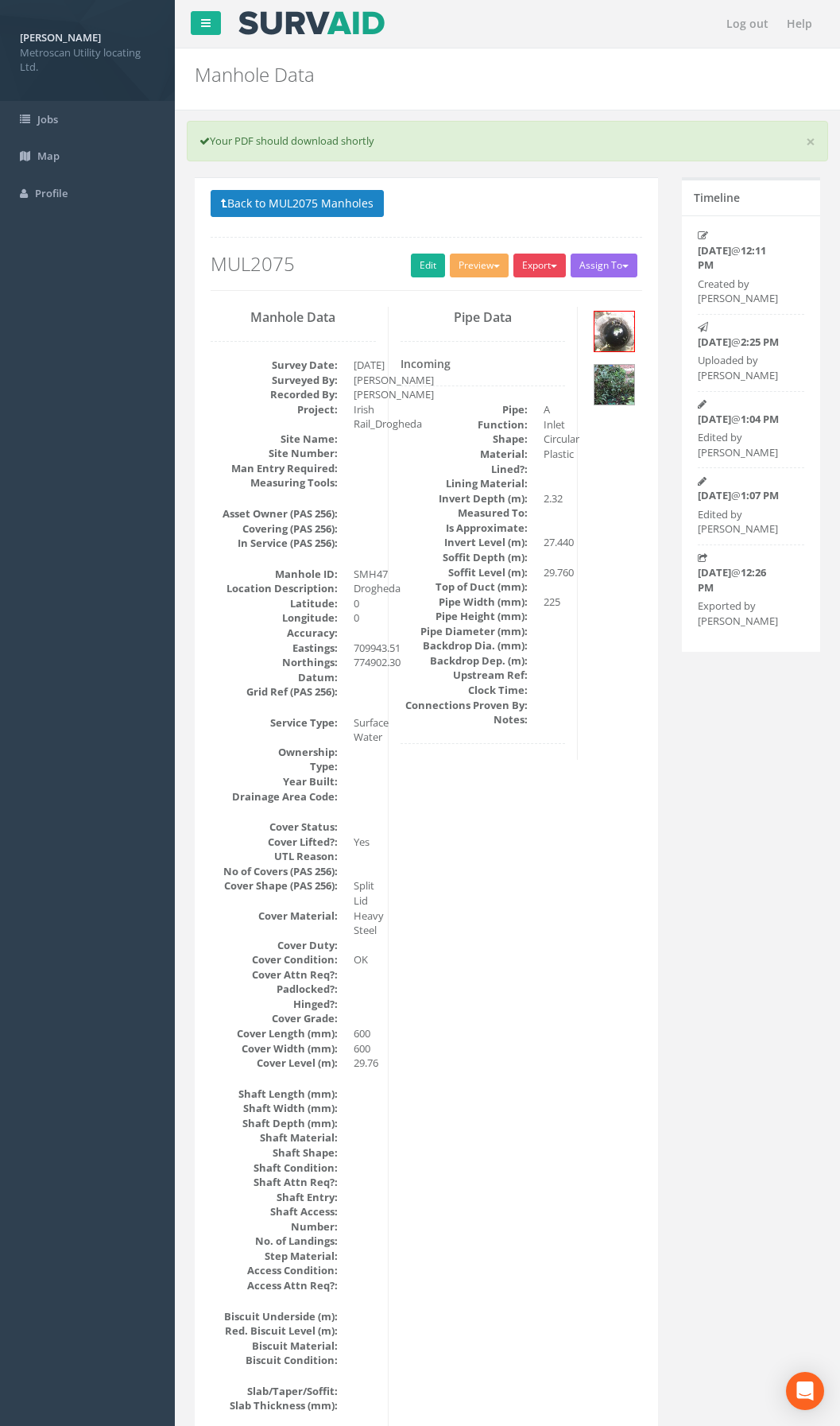
click at [530, 264] on button "Export" at bounding box center [539, 265] width 52 height 24
click at [527, 291] on link "Metroscan Manhole" at bounding box center [507, 299] width 121 height 25
click at [326, 210] on button "Back to MUL2075 Manholes" at bounding box center [297, 203] width 173 height 27
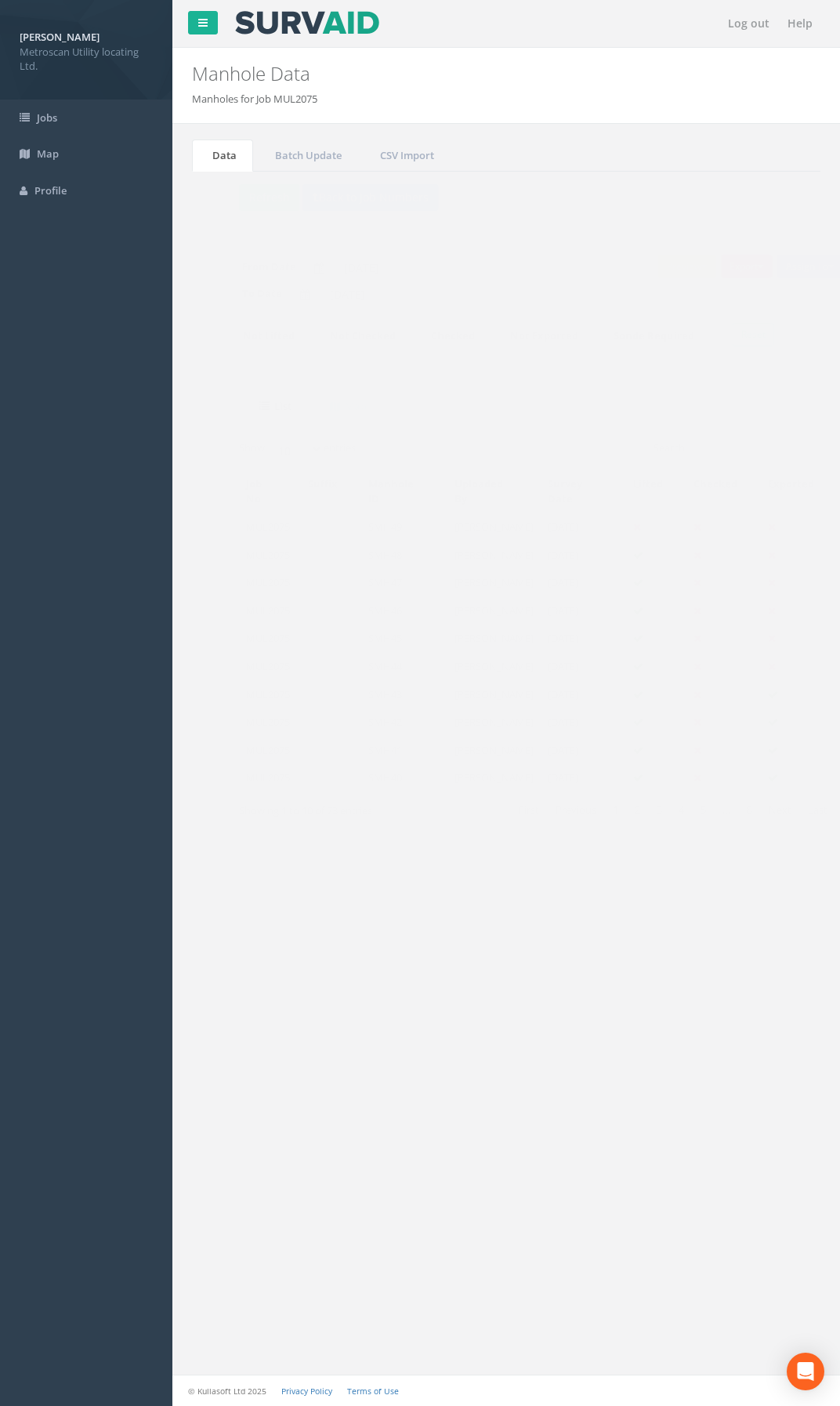
drag, startPoint x: 346, startPoint y: 959, endPoint x: 346, endPoint y: 913, distance: 46.0
click at [346, 959] on div "Log out Help Manhole Data Manholes for Job MUL2075 × There was an error fetchin…" at bounding box center [506, 703] width 667 height 1406
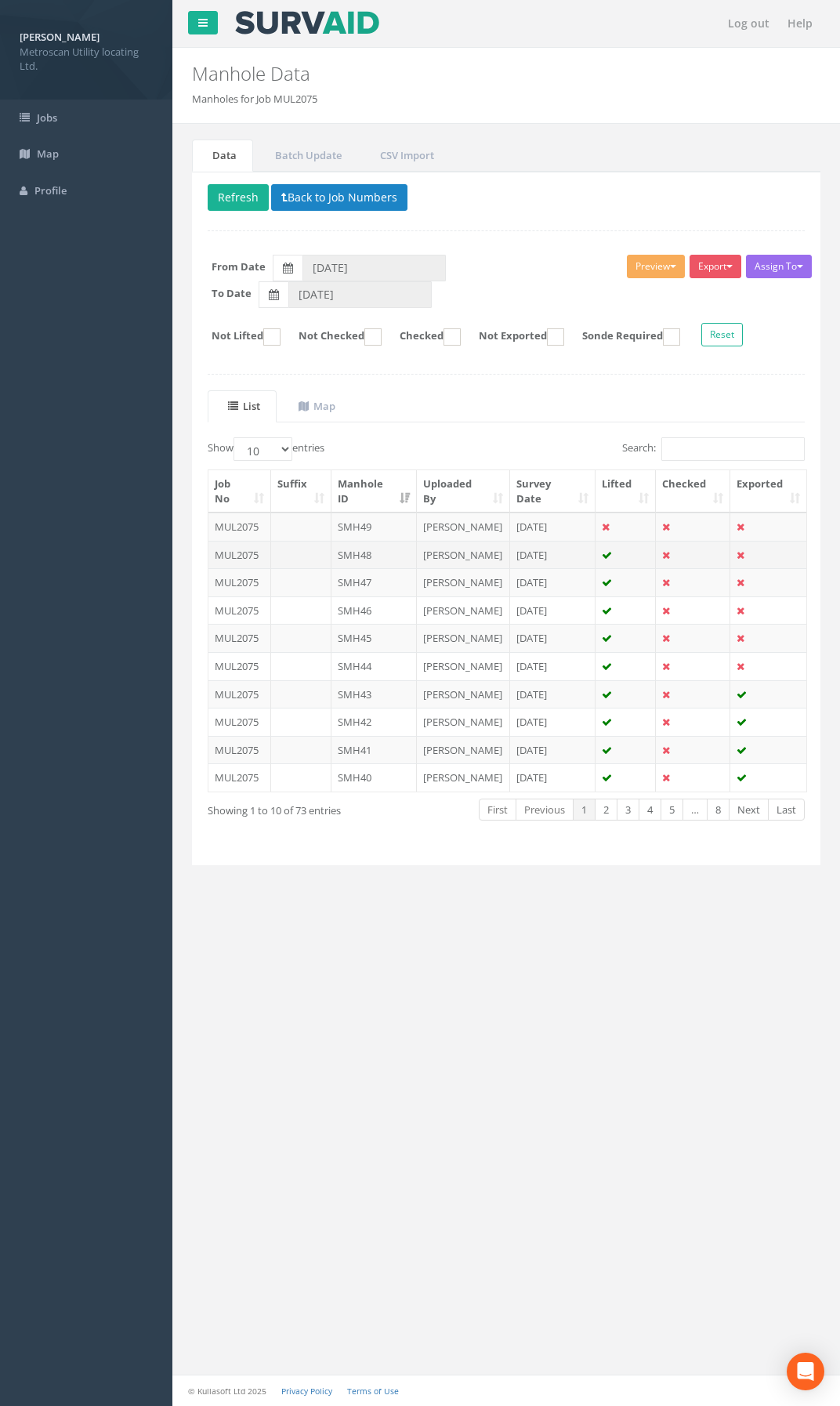
click at [317, 569] on td at bounding box center [301, 555] width 60 height 28
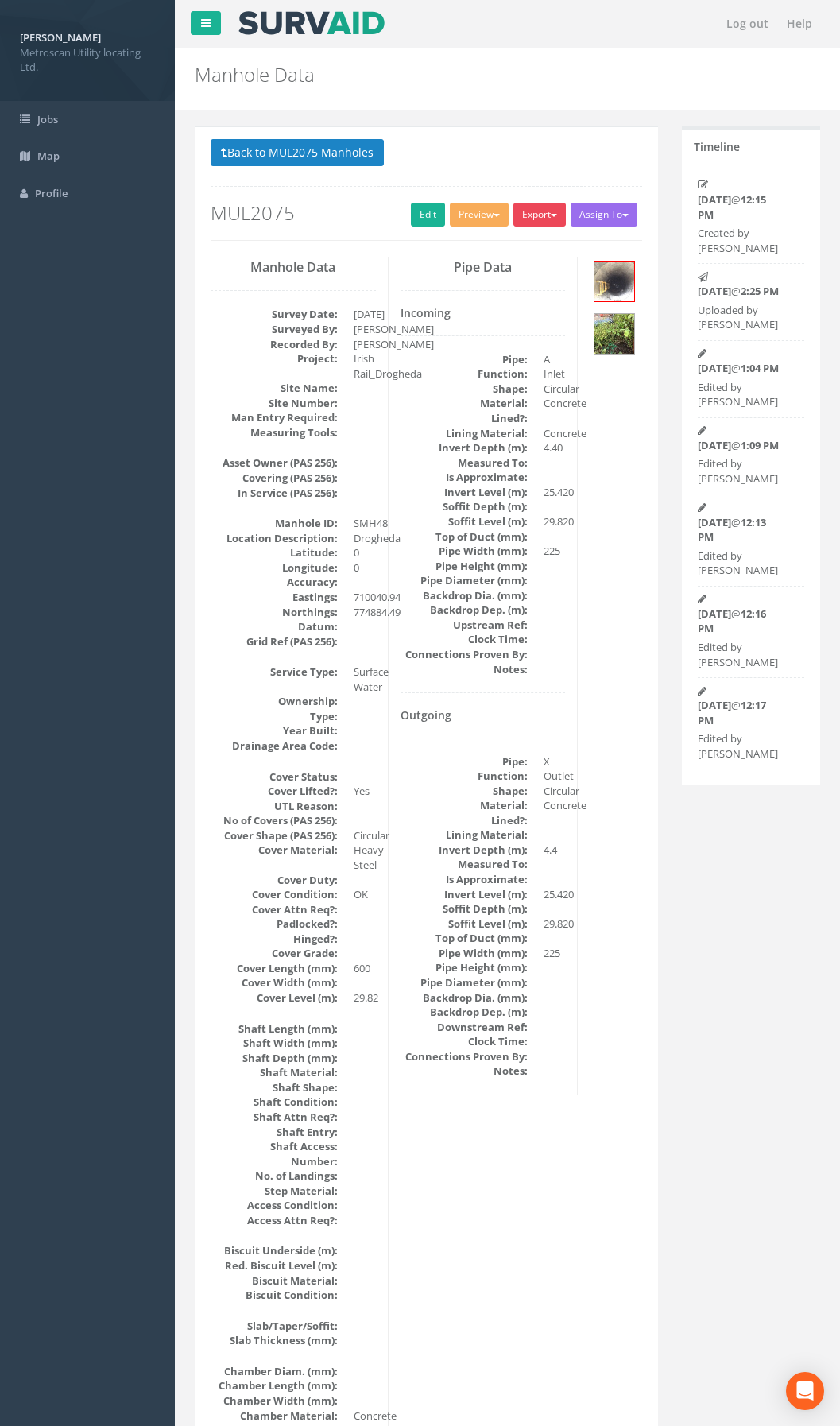
click at [527, 221] on button "Export" at bounding box center [539, 214] width 52 height 24
click at [507, 250] on link "Metroscan Manhole" at bounding box center [507, 248] width 121 height 25
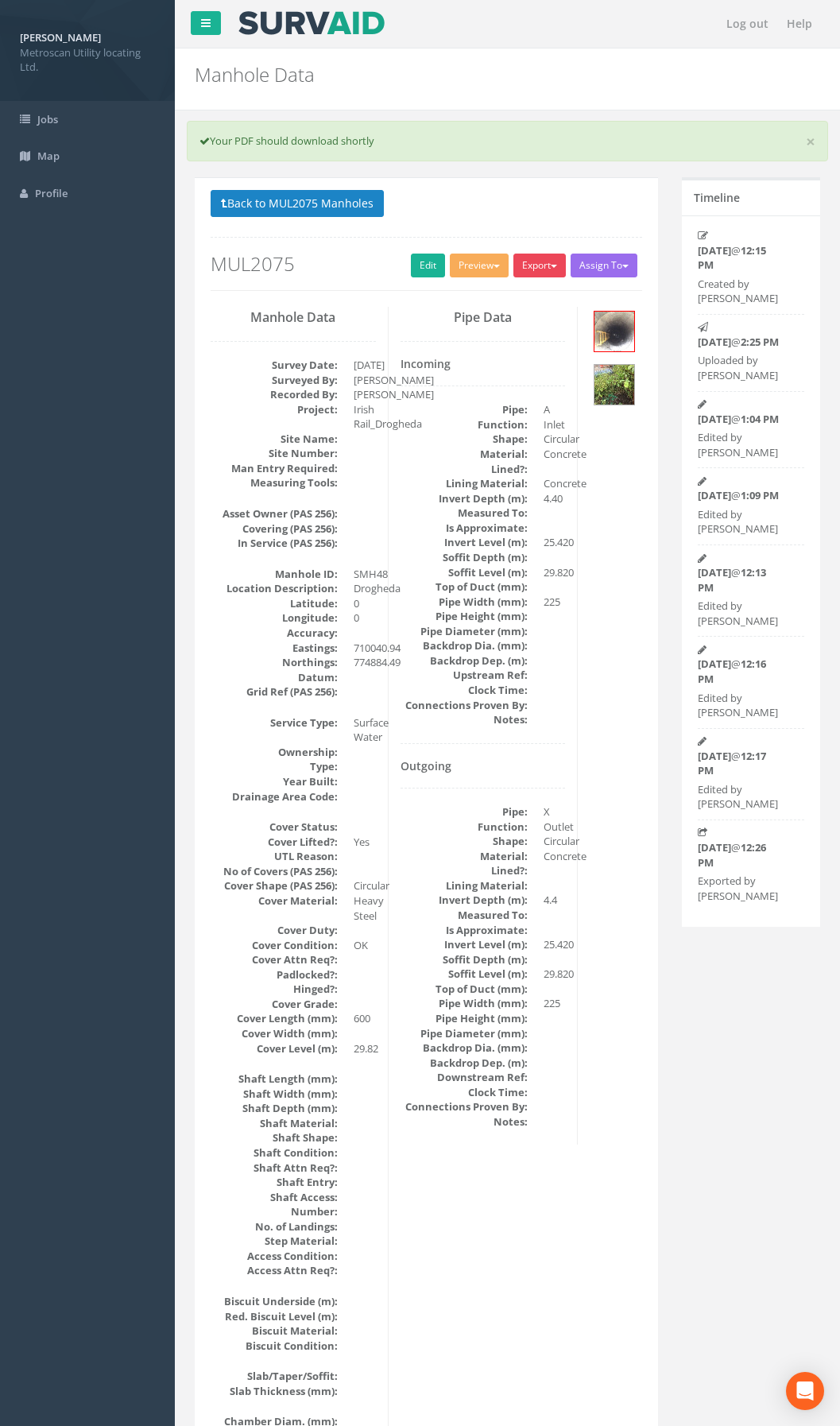
click at [529, 268] on button "Export" at bounding box center [539, 265] width 52 height 24
click at [526, 291] on link "Metroscan Manhole" at bounding box center [507, 299] width 121 height 25
click at [346, 208] on button "Back to MUL2075 Manholes" at bounding box center [297, 203] width 173 height 27
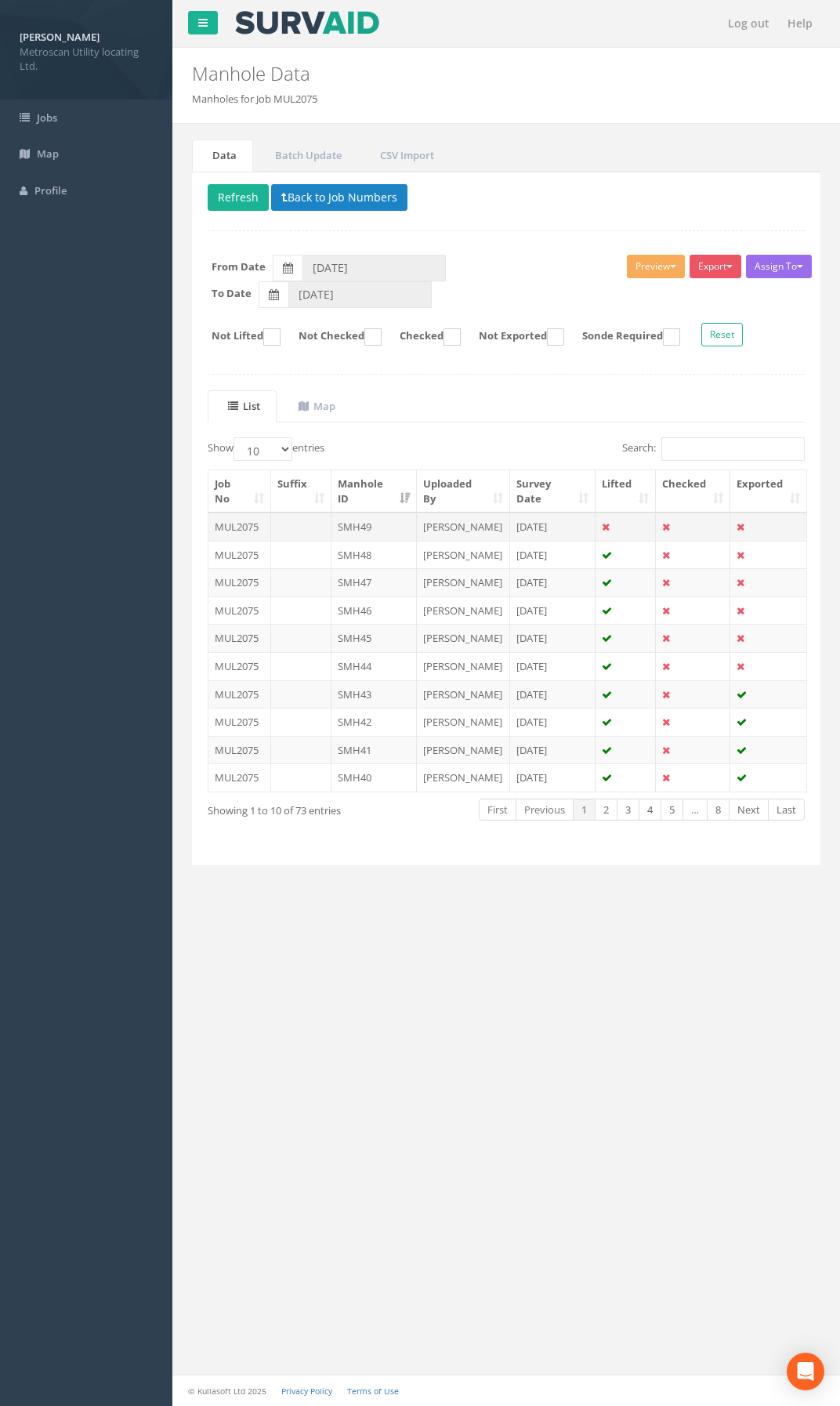
click at [321, 536] on td at bounding box center [301, 526] width 60 height 28
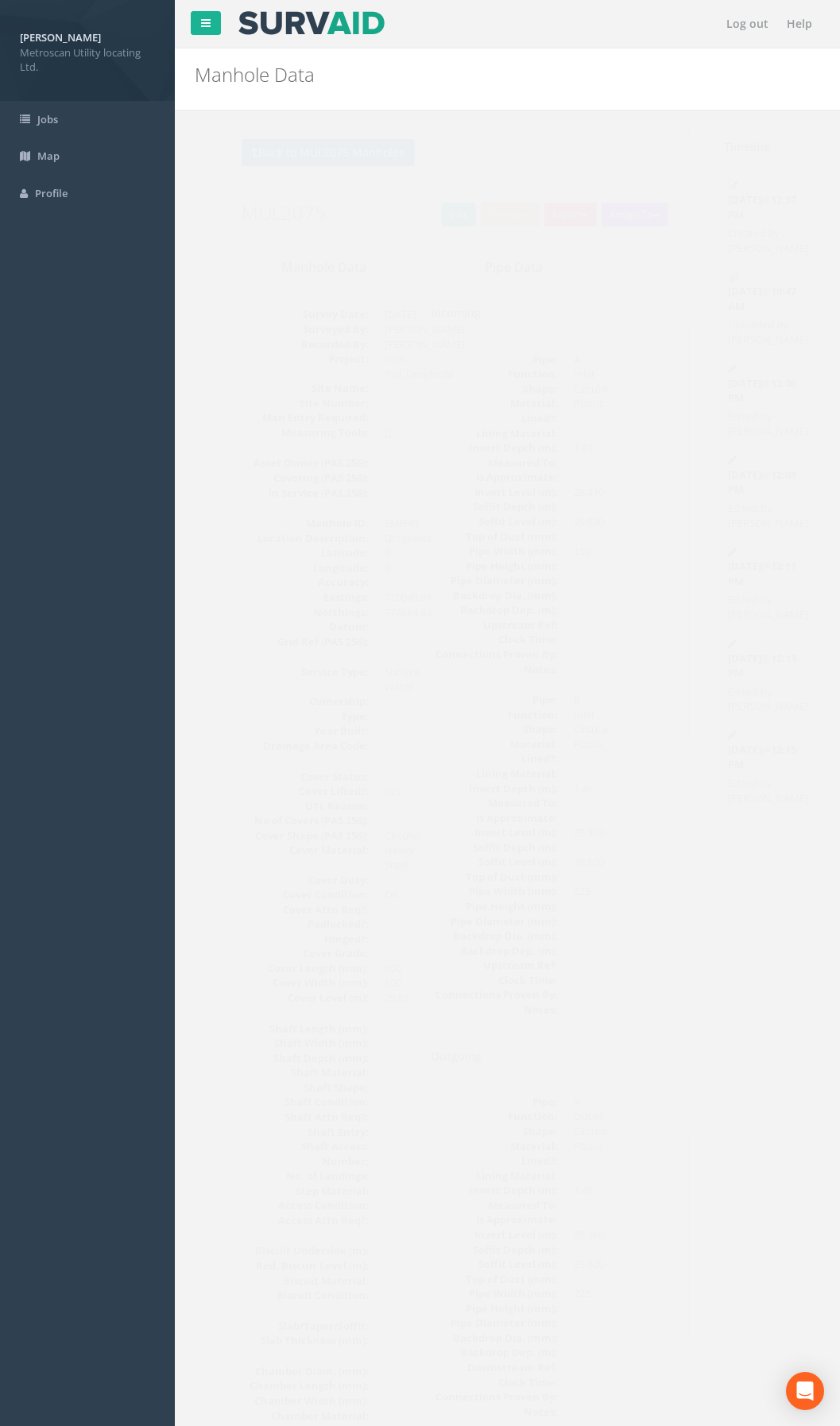
click at [540, 216] on button "Export" at bounding box center [539, 214] width 52 height 24
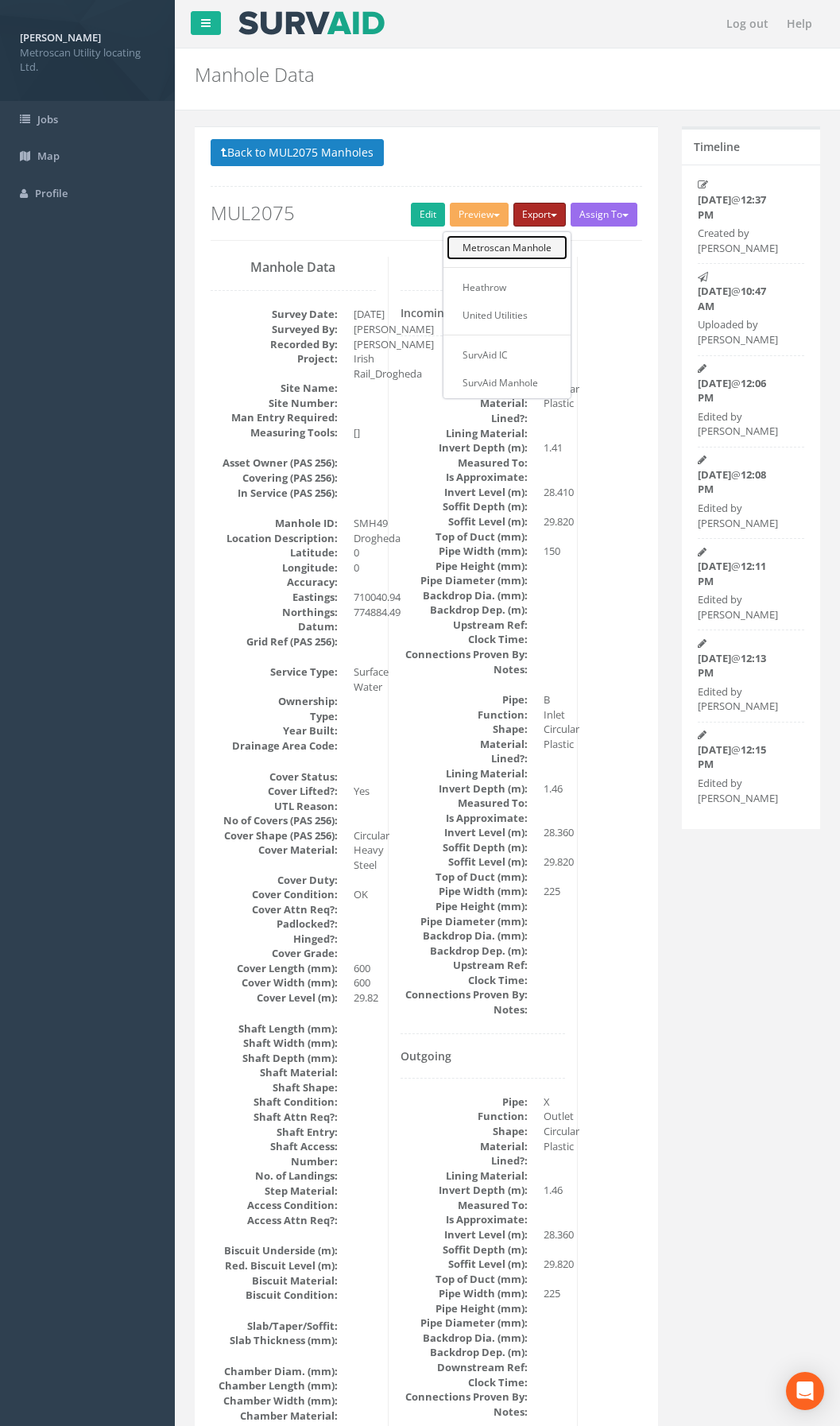
drag, startPoint x: 524, startPoint y: 244, endPoint x: 527, endPoint y: 255, distance: 11.4
click at [523, 244] on link "Metroscan Manhole" at bounding box center [507, 248] width 121 height 25
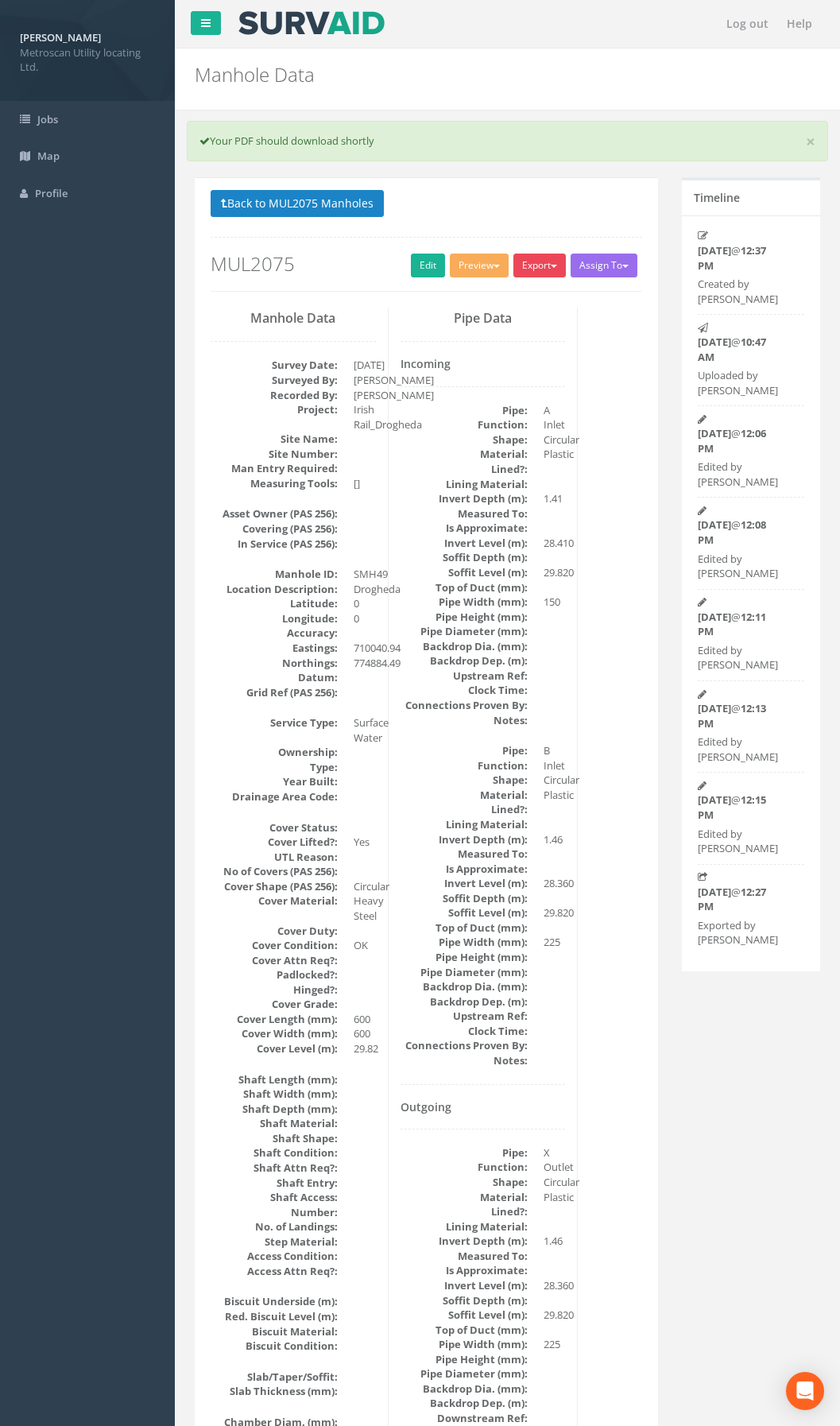
click at [526, 268] on button "Export" at bounding box center [539, 265] width 52 height 24
click at [521, 294] on link "Metroscan Manhole" at bounding box center [507, 299] width 121 height 25
